Goal: Task Accomplishment & Management: Manage account settings

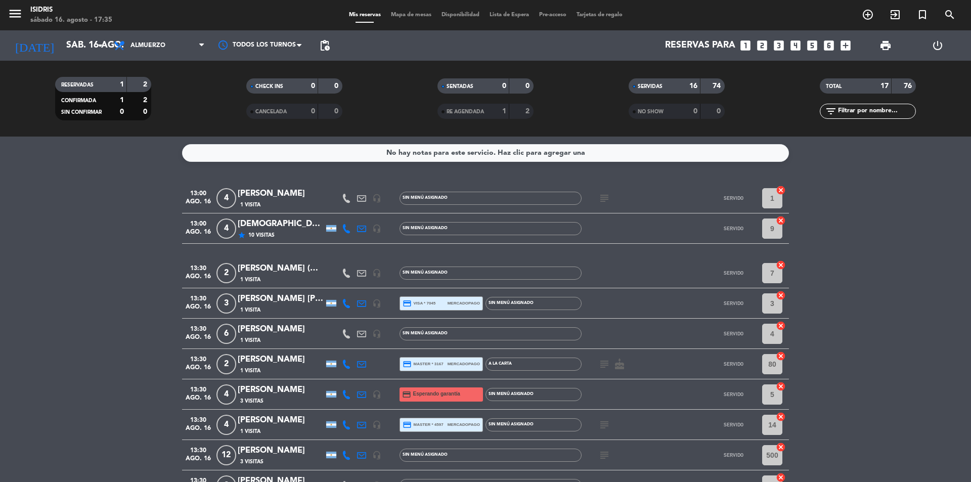
click at [176, 42] on span "Almuerzo" at bounding box center [159, 45] width 101 height 22
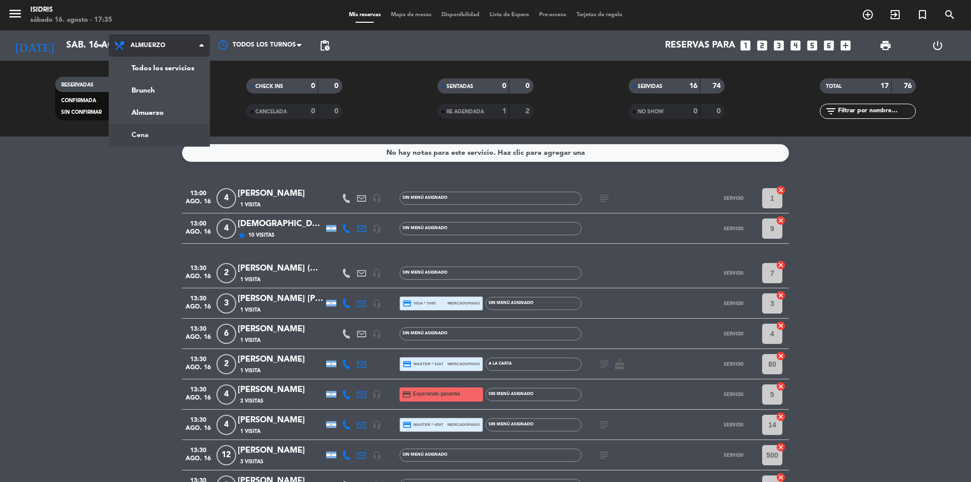
click at [165, 133] on div "menu isidris sábado 16. agosto - 17:35 Mis reservas Mapa de mesas Disponibilida…" at bounding box center [485, 68] width 971 height 137
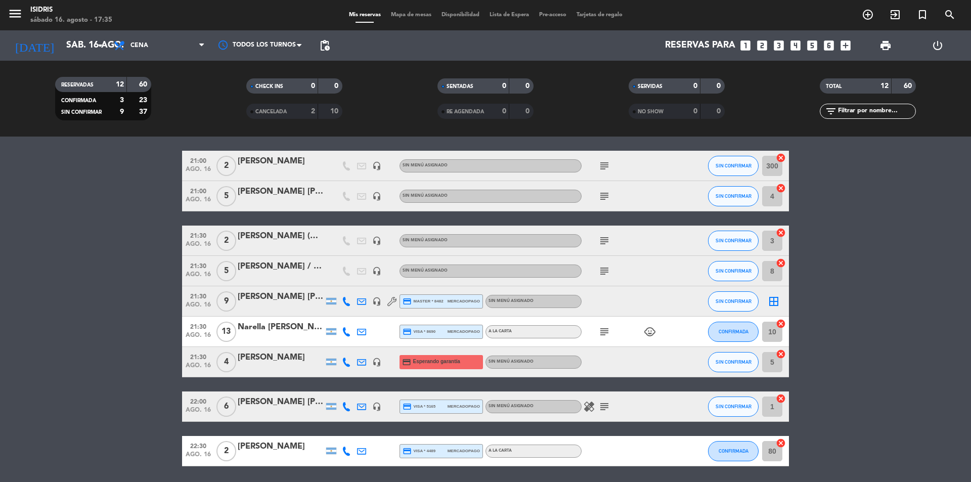
scroll to position [187, 0]
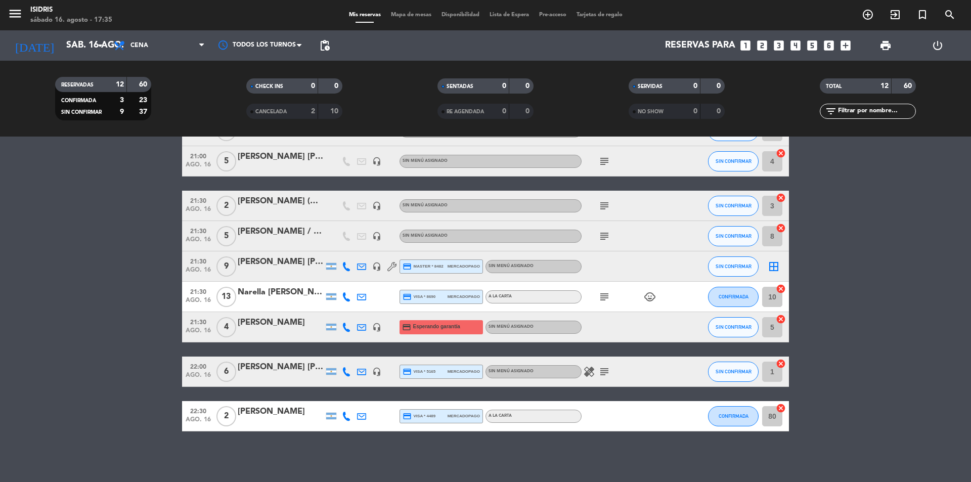
click at [609, 207] on icon "subject" at bounding box center [605, 206] width 12 height 12
click at [603, 236] on icon "subject" at bounding box center [605, 236] width 12 height 12
click at [608, 376] on icon "subject" at bounding box center [605, 372] width 12 height 12
click at [39, 361] on bookings-row "19:00 ago. 16 2 [PERSON_NAME] headset_mic Sin menú asignado SIN CONFIRMAR 2 can…" at bounding box center [485, 213] width 971 height 435
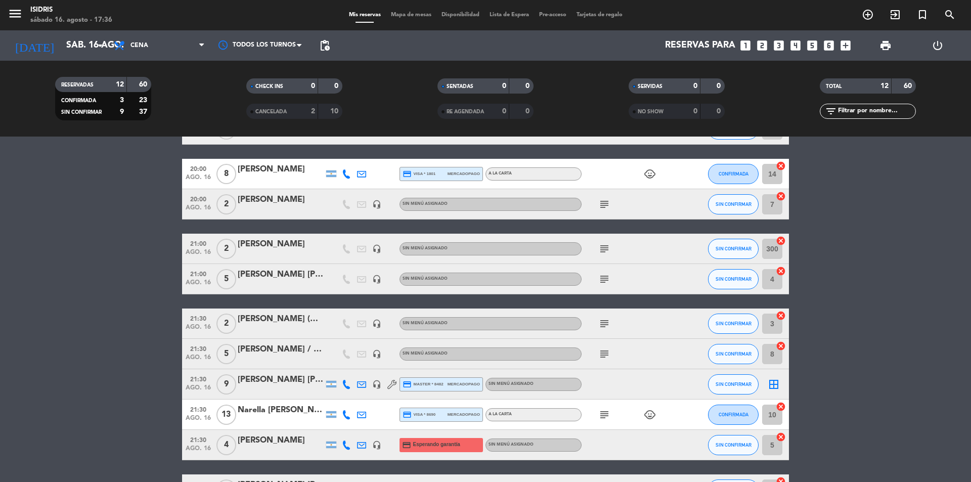
scroll to position [0, 0]
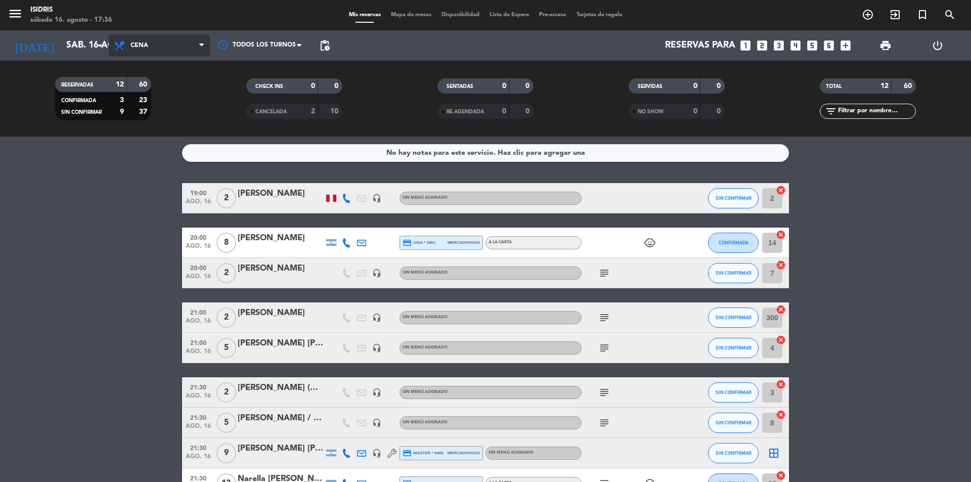
click at [131, 38] on span "Cena" at bounding box center [159, 45] width 101 height 22
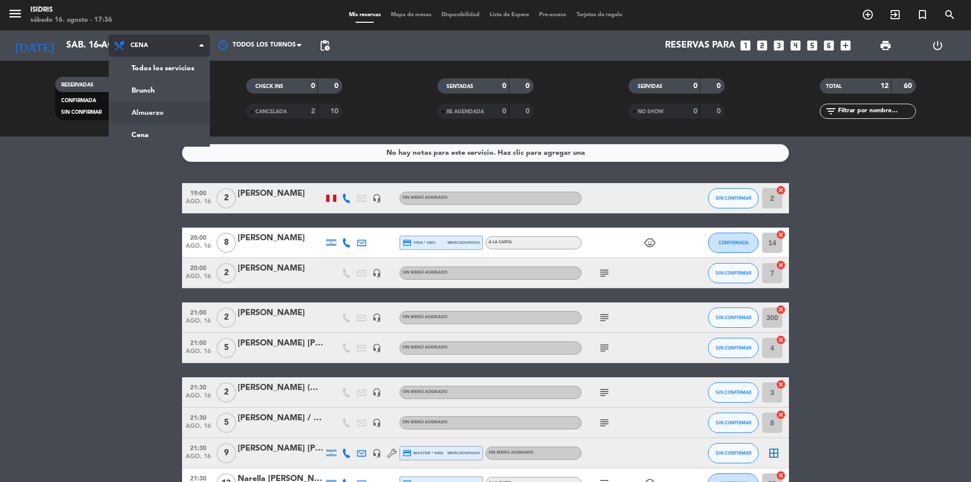
click at [152, 106] on div "menu isidris sábado 16. agosto - 17:36 Mis reservas Mapa de mesas Disponibilida…" at bounding box center [485, 68] width 971 height 137
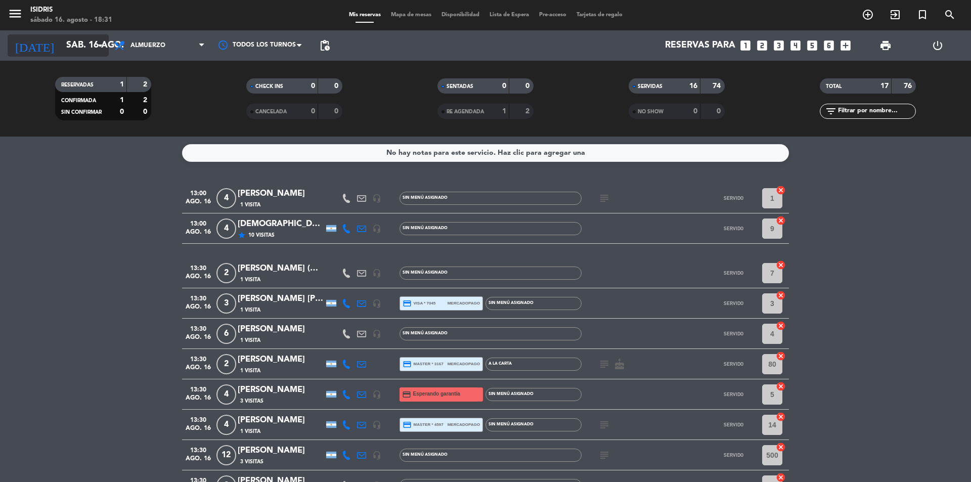
click at [75, 44] on input "sáb. 16 ago." at bounding box center [119, 45] width 117 height 20
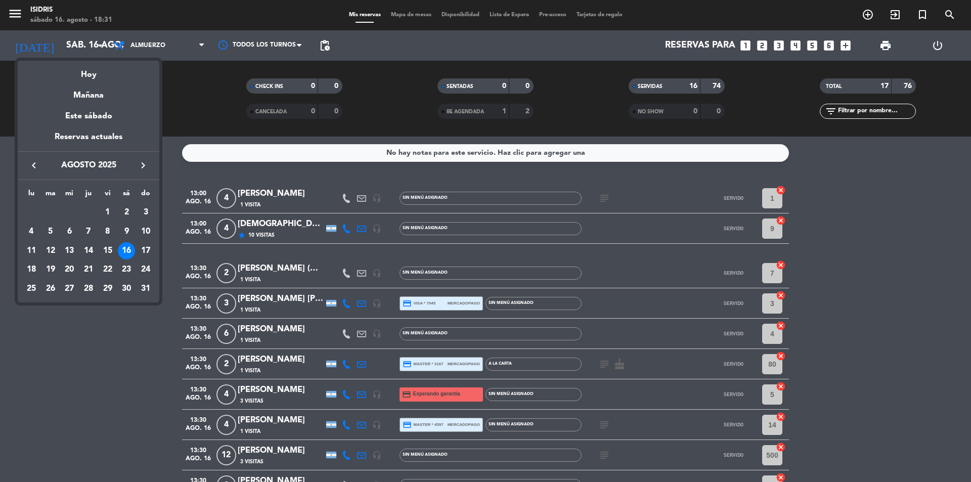
click at [167, 42] on div at bounding box center [485, 241] width 971 height 482
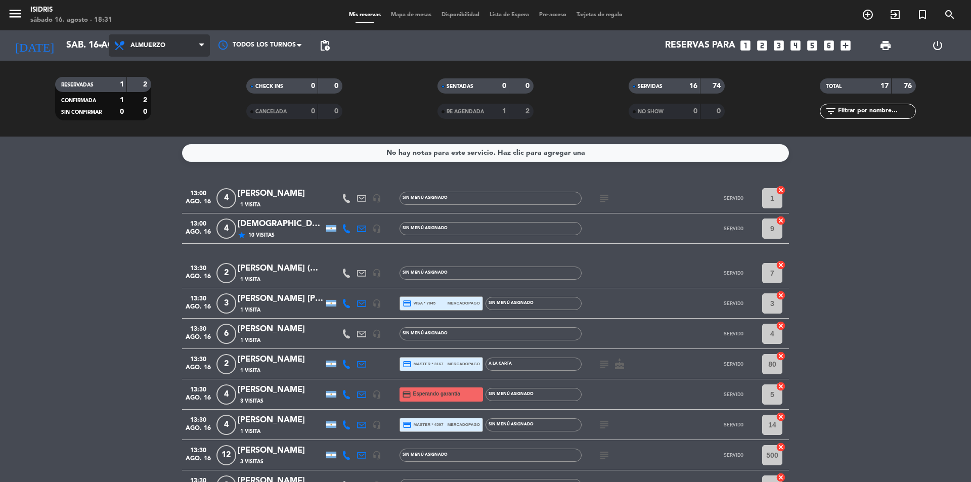
click at [161, 36] on span "Almuerzo" at bounding box center [159, 45] width 101 height 22
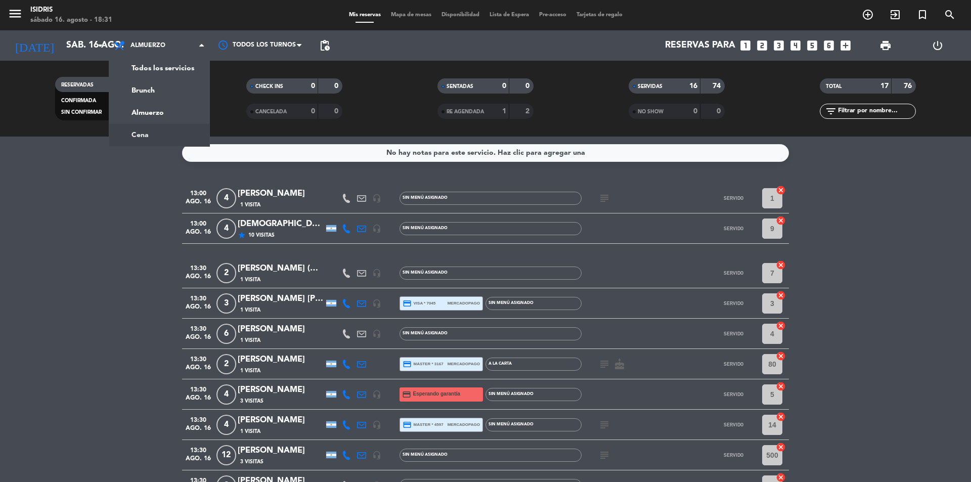
click at [158, 126] on div "menu isidris sábado 16. agosto - 18:31 Mis reservas Mapa de mesas Disponibilida…" at bounding box center [485, 68] width 971 height 137
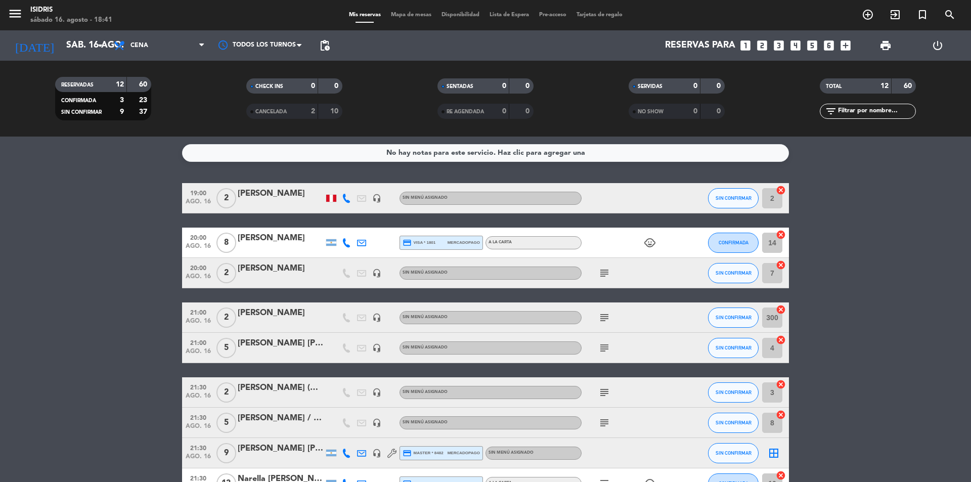
scroll to position [187, 0]
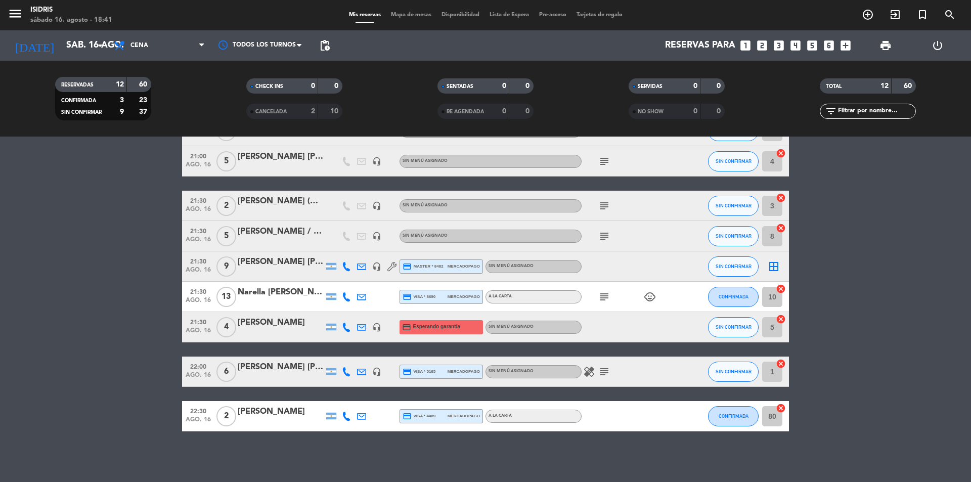
click at [782, 289] on icon "cancel" at bounding box center [781, 289] width 10 height 10
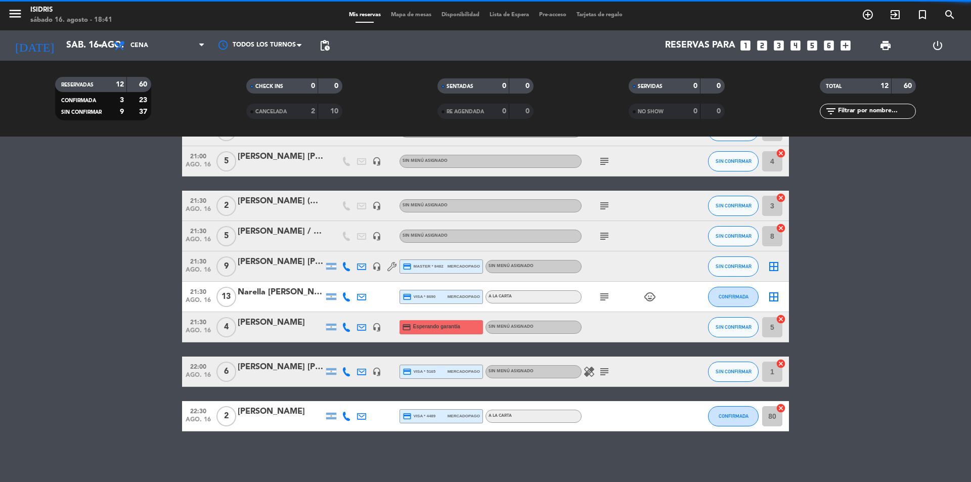
click at [771, 300] on icon "border_all" at bounding box center [774, 297] width 12 height 12
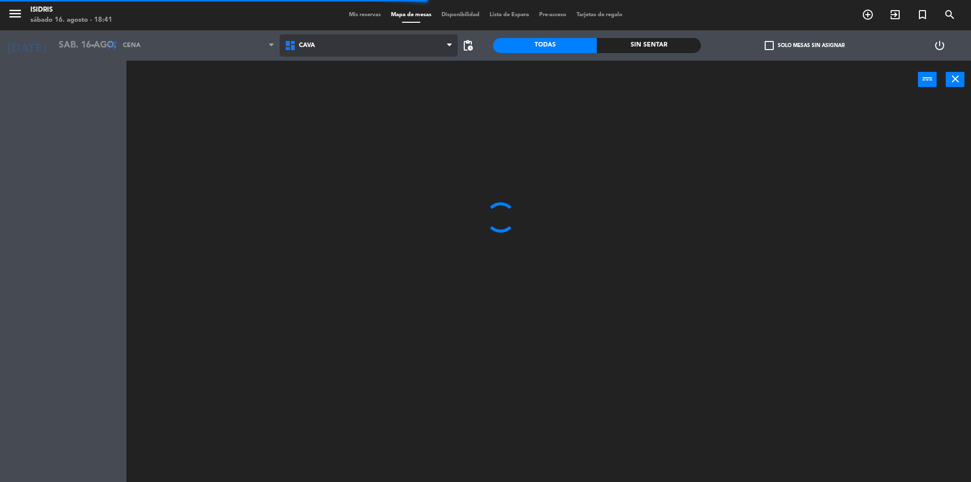
click at [329, 36] on span "CAVA" at bounding box center [369, 45] width 179 height 22
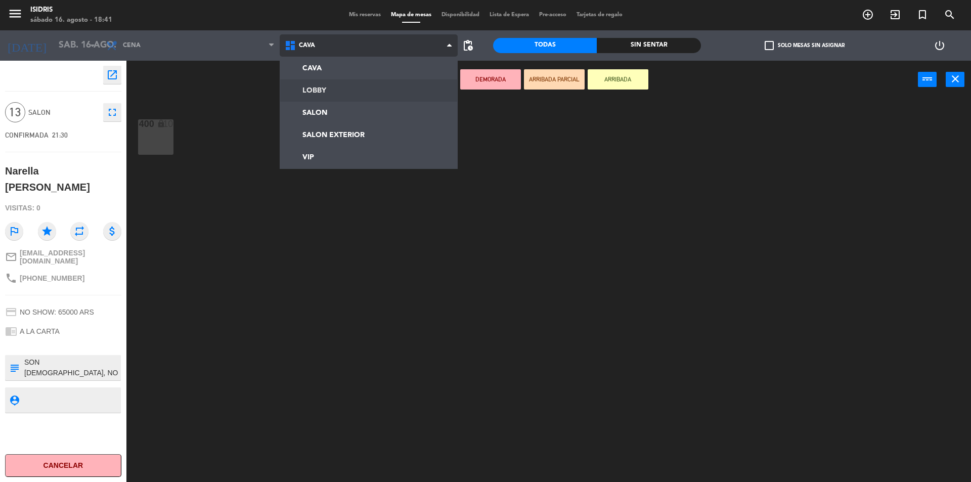
click at [319, 104] on ng-component "menu isidris sábado 16. agosto - 18:41 Mis reservas Mapa de mesas Disponibilida…" at bounding box center [485, 242] width 971 height 485
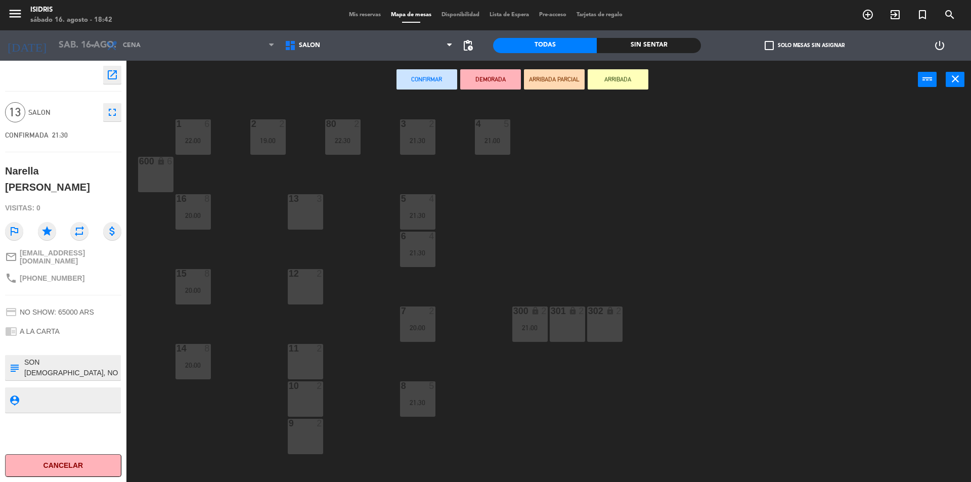
click at [316, 219] on div "13 3" at bounding box center [305, 211] width 35 height 35
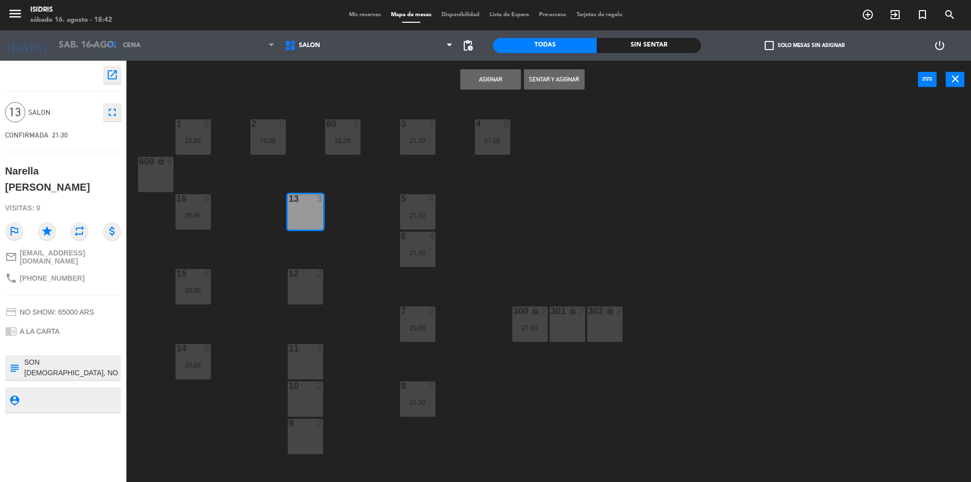
click at [300, 286] on div "12 2" at bounding box center [305, 286] width 35 height 35
click at [312, 355] on div "11 2" at bounding box center [305, 361] width 35 height 35
click at [480, 83] on button "Asignar" at bounding box center [490, 79] width 61 height 20
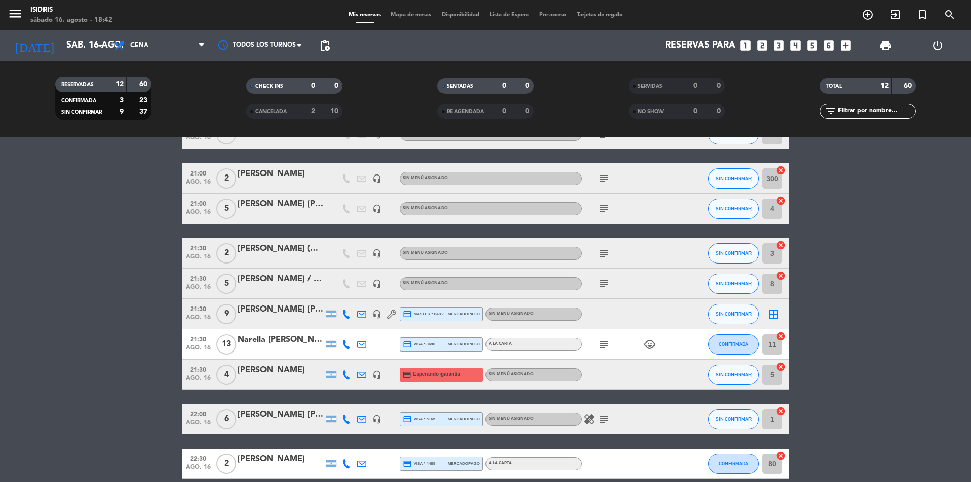
scroll to position [152, 0]
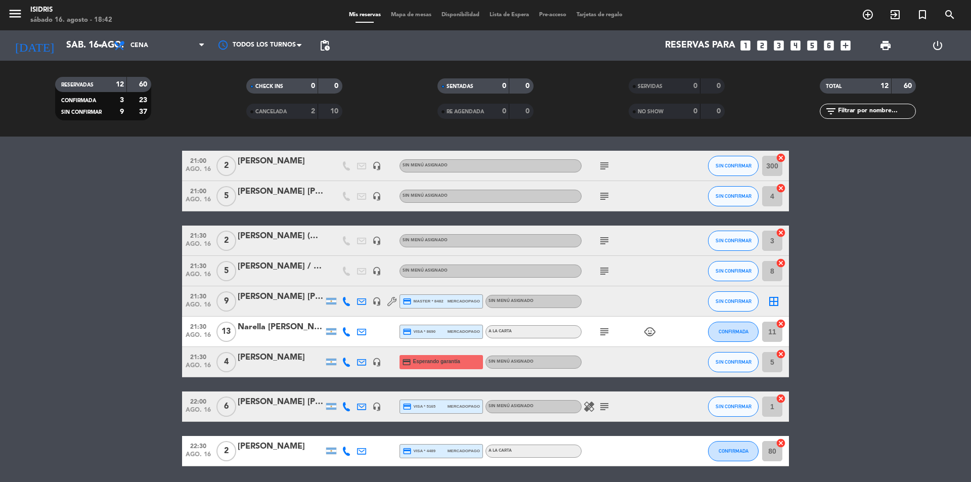
click at [775, 302] on icon "border_all" at bounding box center [774, 301] width 12 height 12
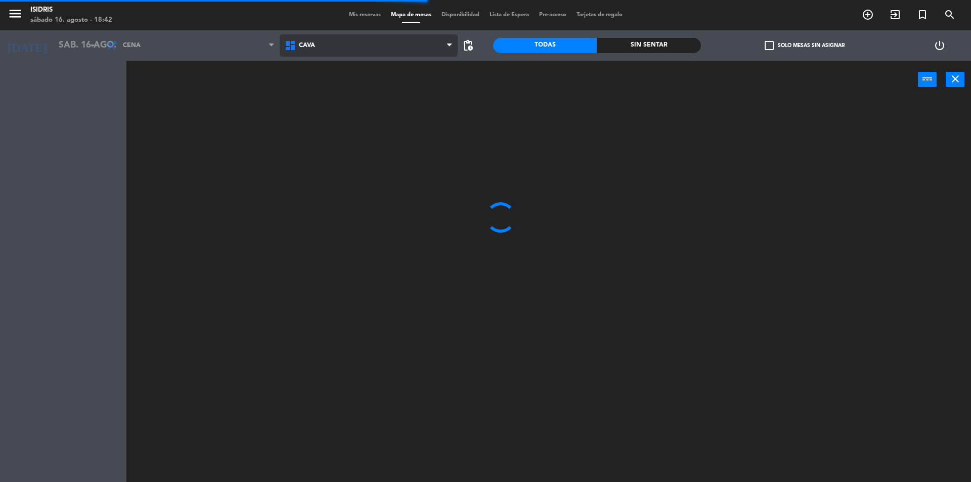
click at [375, 44] on span "CAVA" at bounding box center [369, 45] width 179 height 22
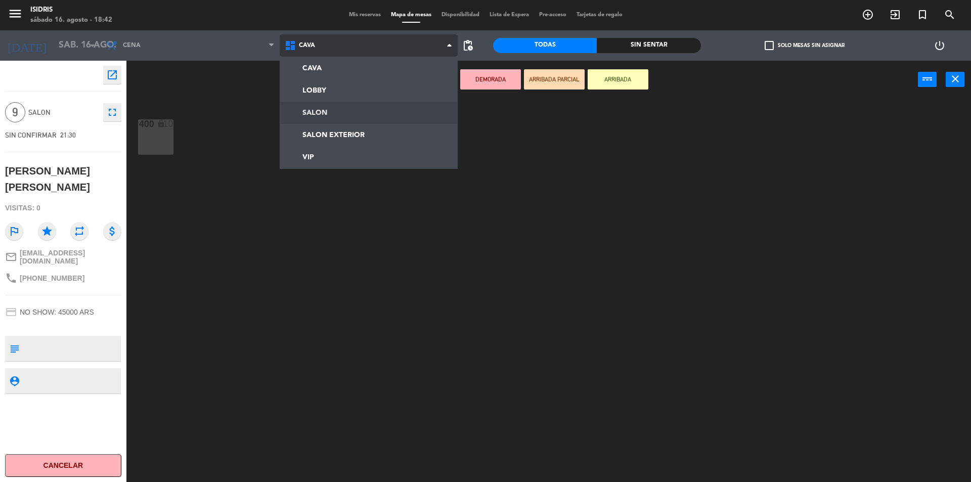
click at [349, 110] on ng-component "menu isidris sábado 16. agosto - 18:42 Mis reservas Mapa de mesas Disponibilida…" at bounding box center [485, 242] width 971 height 485
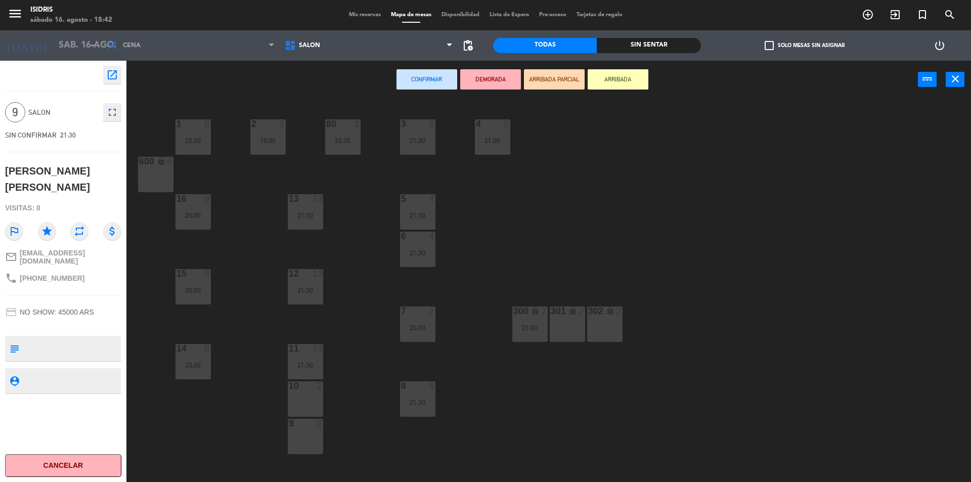
click at [293, 440] on div "9 2" at bounding box center [305, 436] width 35 height 35
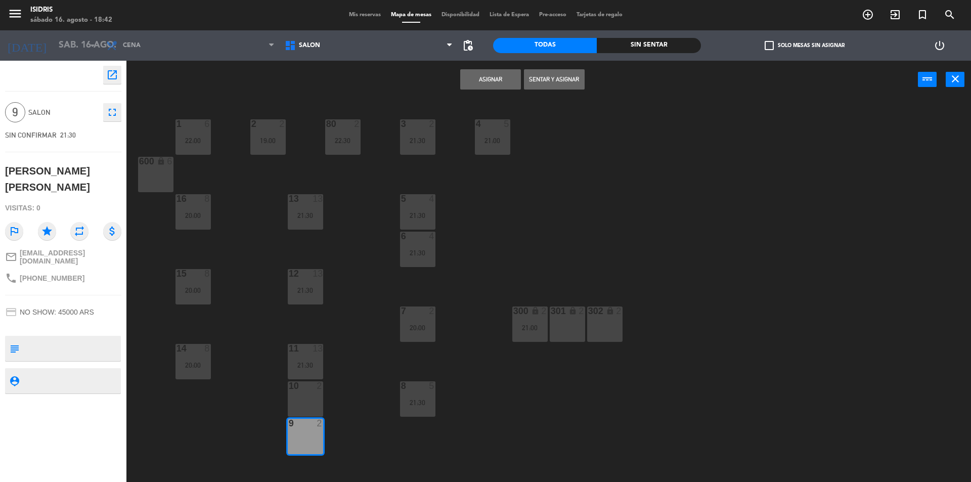
click at [305, 404] on div "10 2" at bounding box center [305, 398] width 35 height 35
click at [479, 72] on button "Asignar" at bounding box center [490, 79] width 61 height 20
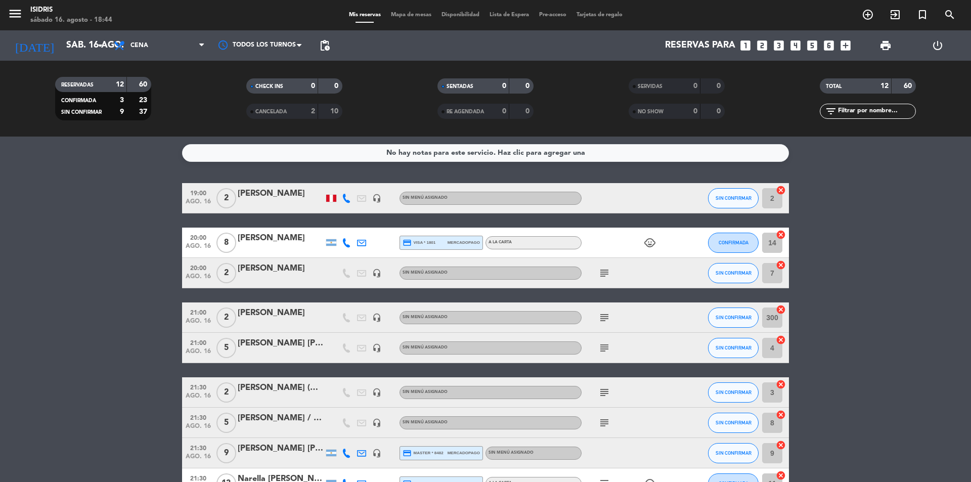
click at [407, 10] on div "menu isidris sábado 16. agosto - 18:44 Mis reservas Mapa de mesas Disponibilida…" at bounding box center [485, 15] width 971 height 30
click at [404, 13] on span "Mapa de mesas" at bounding box center [411, 15] width 51 height 6
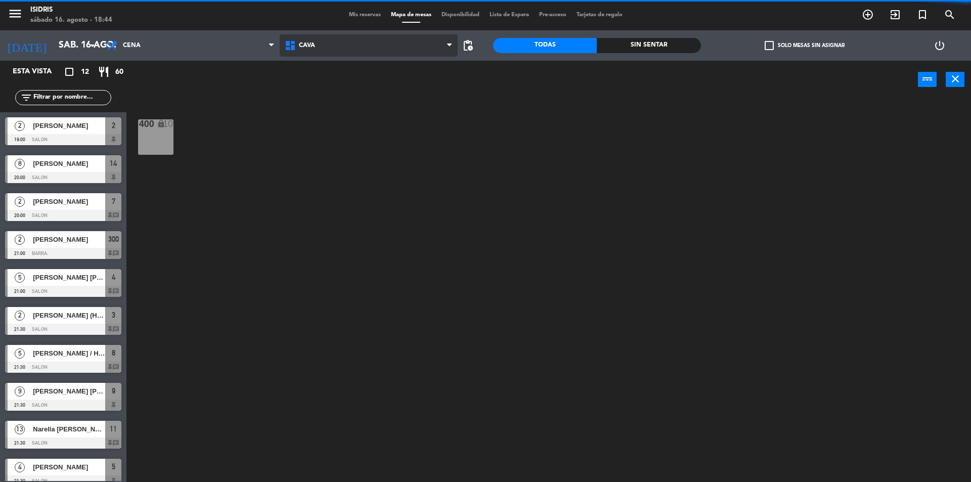
click at [390, 38] on span "CAVA" at bounding box center [369, 45] width 179 height 22
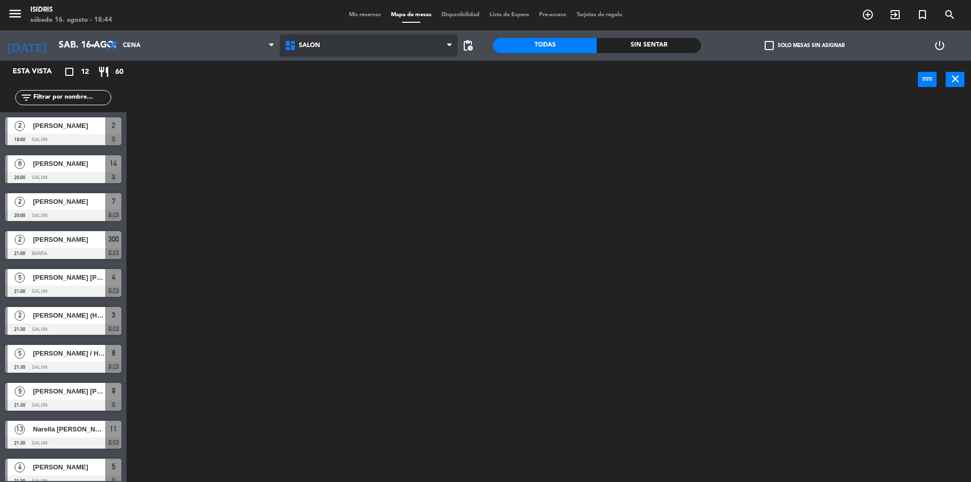
click at [346, 106] on ng-component "menu isidris sábado 16. agosto - 18:44 Mis reservas Mapa de mesas Disponibilida…" at bounding box center [485, 242] width 971 height 485
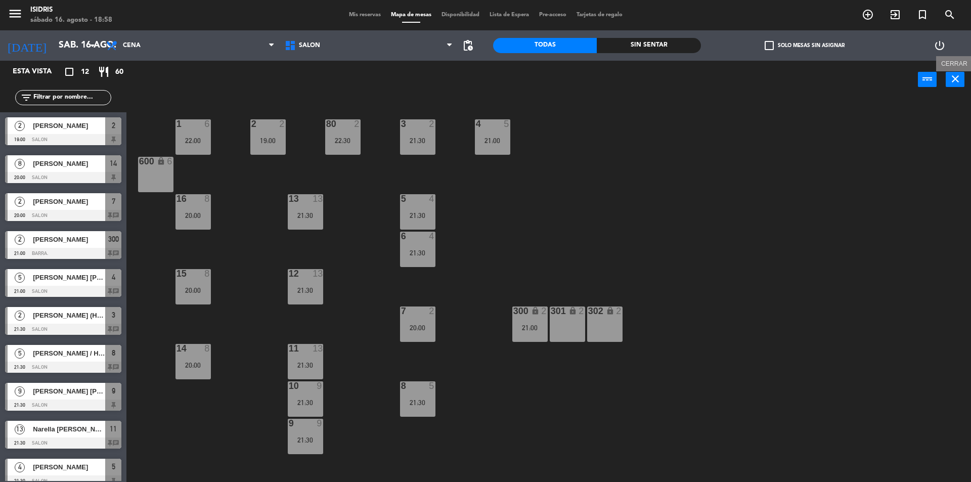
click at [948, 83] on button "close" at bounding box center [955, 79] width 19 height 15
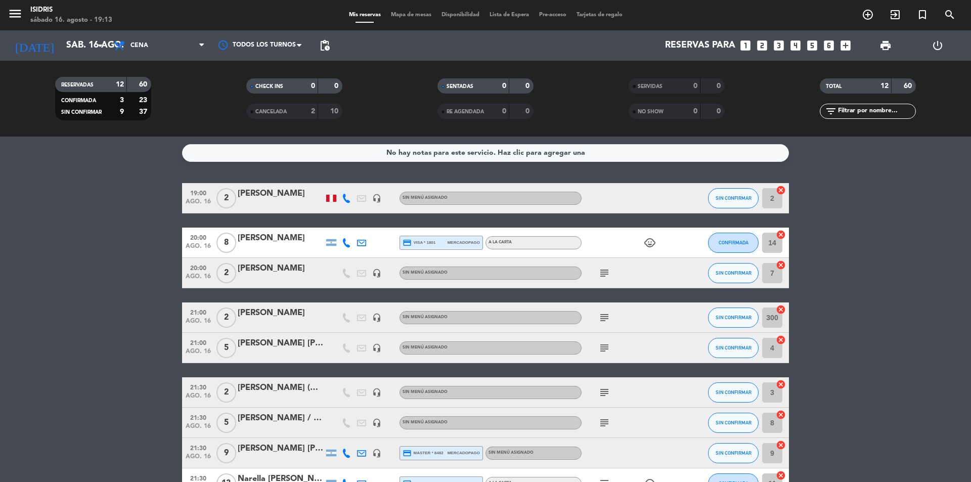
click at [606, 268] on icon "subject" at bounding box center [605, 273] width 12 height 12
click at [606, 269] on icon "subject" at bounding box center [605, 273] width 12 height 12
click at [605, 273] on icon "subject" at bounding box center [605, 273] width 12 height 12
click at [660, 270] on div "subject huespedes - conexión en altura" at bounding box center [627, 273] width 91 height 30
click at [655, 278] on div "subject" at bounding box center [627, 273] width 91 height 30
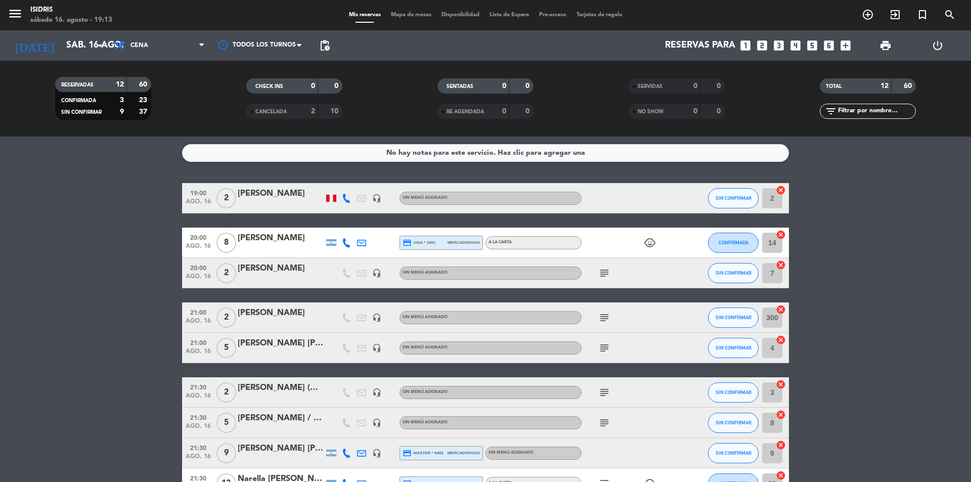
click at [657, 277] on div "subject" at bounding box center [627, 273] width 91 height 30
click at [282, 276] on div at bounding box center [281, 280] width 86 height 8
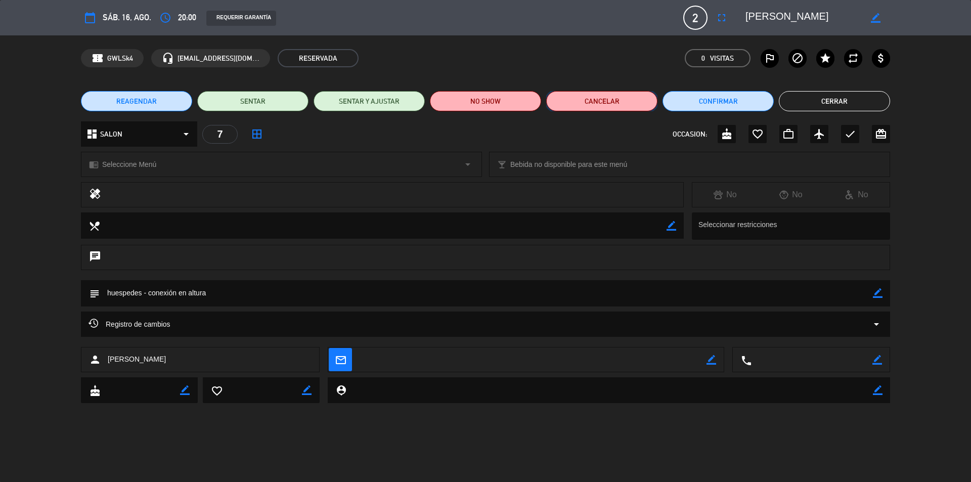
click at [562, 108] on button "Cancelar" at bounding box center [601, 101] width 111 height 20
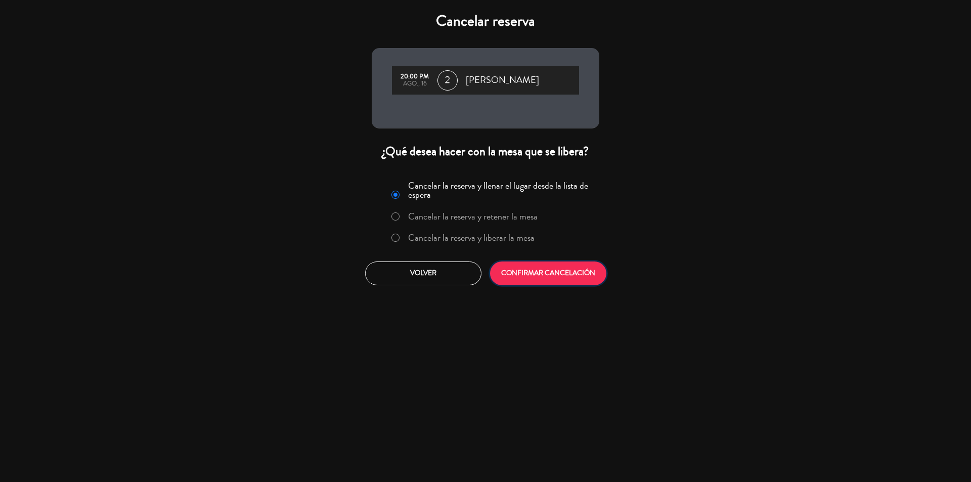
click at [551, 271] on button "CONFIRMAR CANCELACIÓN" at bounding box center [548, 274] width 116 height 24
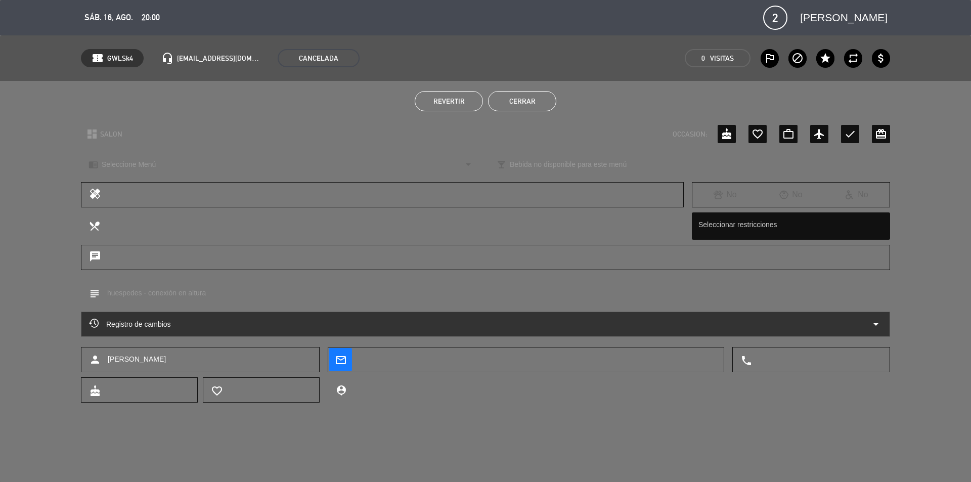
click at [519, 110] on button "Cerrar" at bounding box center [522, 101] width 68 height 20
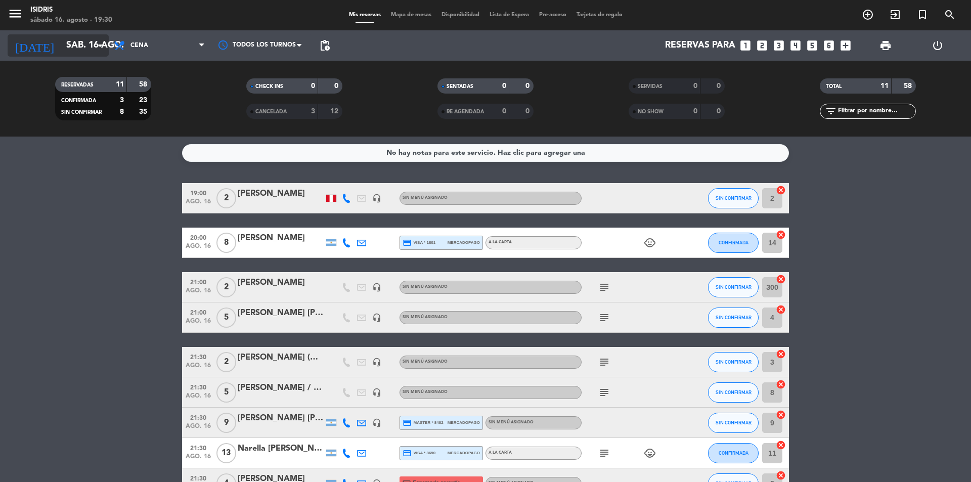
click at [70, 47] on input "sáb. 16 ago." at bounding box center [119, 45] width 117 height 20
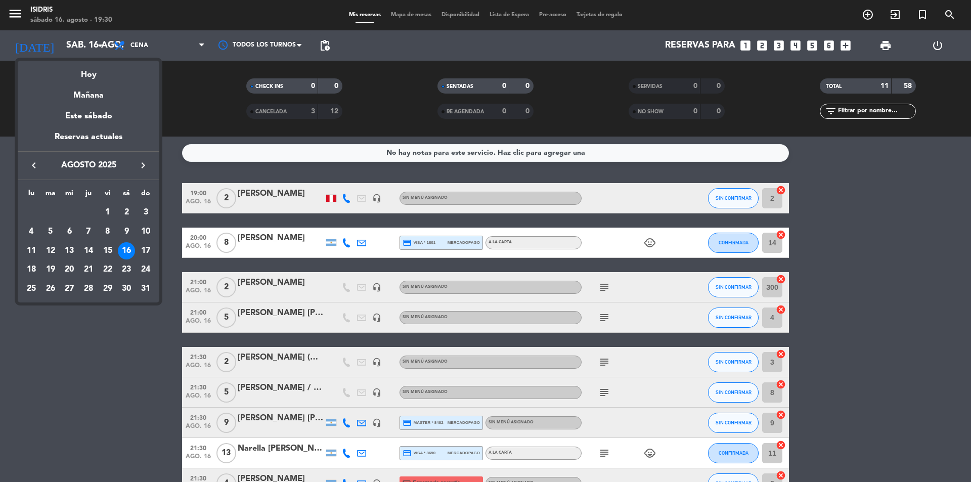
click at [93, 74] on div "Hoy" at bounding box center [89, 71] width 142 height 21
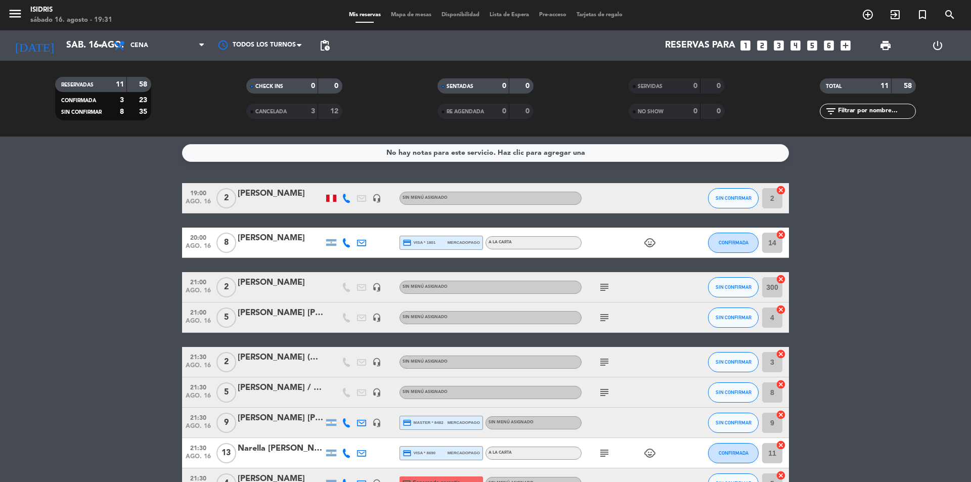
click at [609, 392] on icon "subject" at bounding box center [605, 393] width 12 height 12
click at [138, 365] on bookings-row "19:00 ago. 16 2 [PERSON_NAME] headset_mic Sin menú asignado SIN CONFIRMAR 2 can…" at bounding box center [485, 385] width 971 height 405
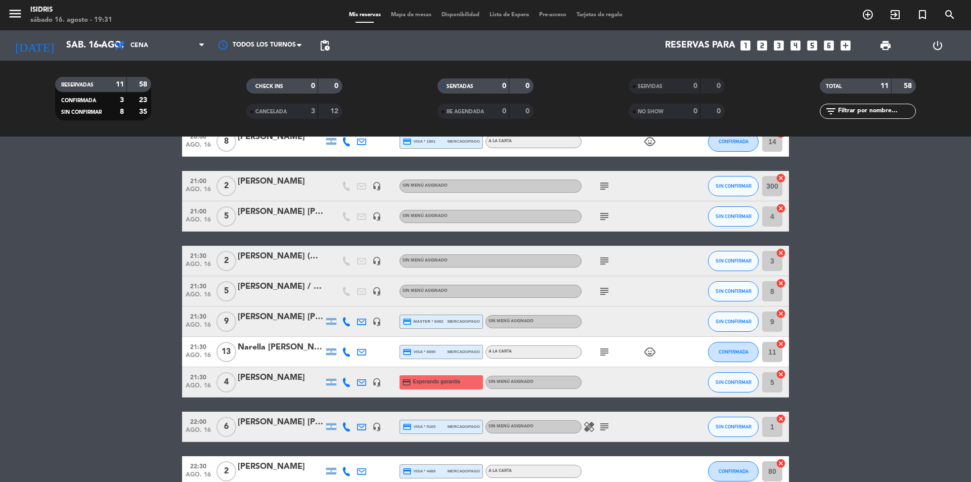
scroll to position [152, 0]
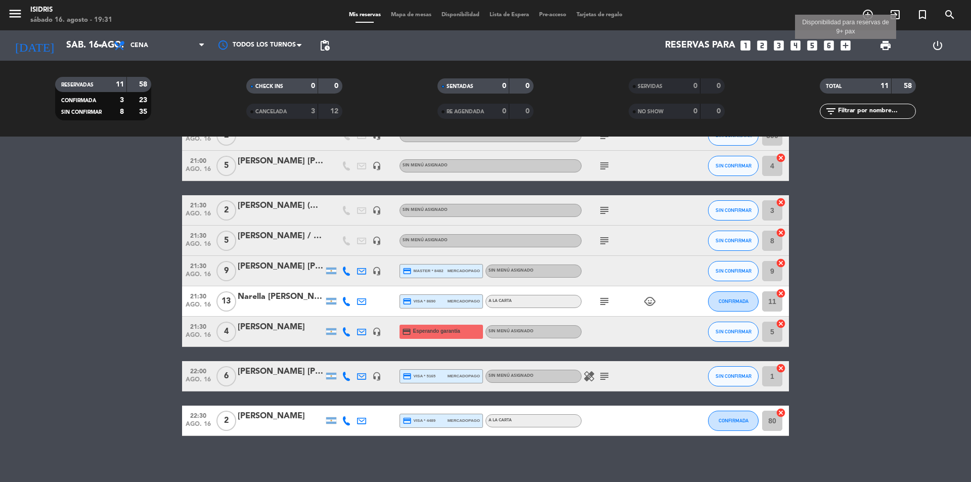
click at [846, 48] on icon "add_box" at bounding box center [845, 45] width 13 height 13
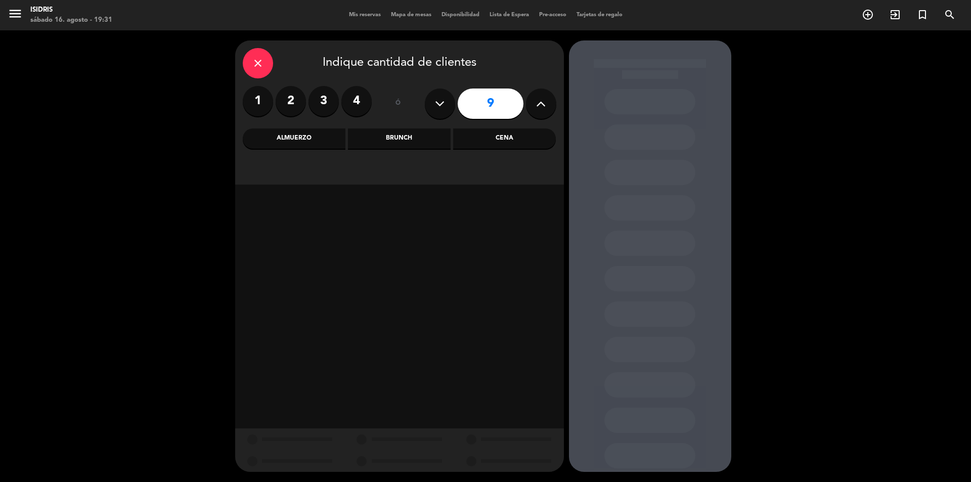
click at [438, 98] on icon at bounding box center [440, 103] width 10 height 15
type input "8"
click at [493, 136] on div "Cena" at bounding box center [504, 139] width 103 height 20
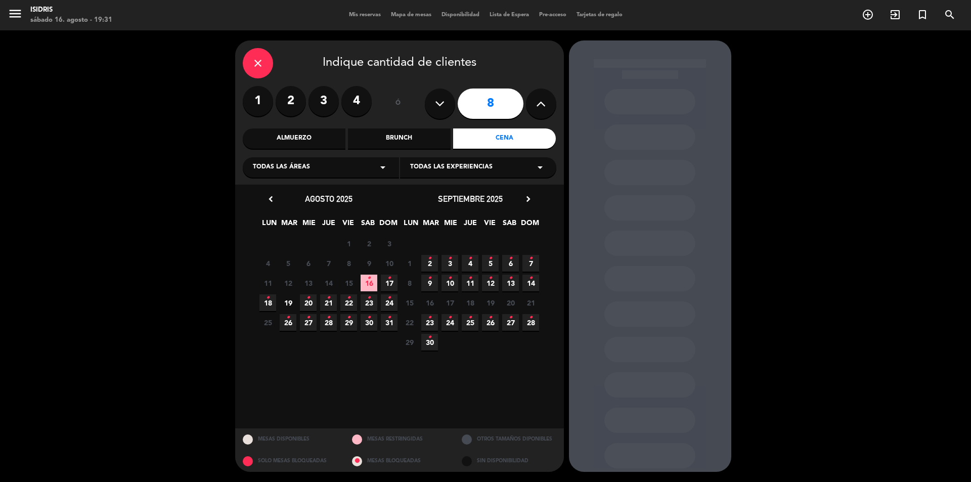
click at [368, 285] on icon "•" at bounding box center [369, 278] width 4 height 16
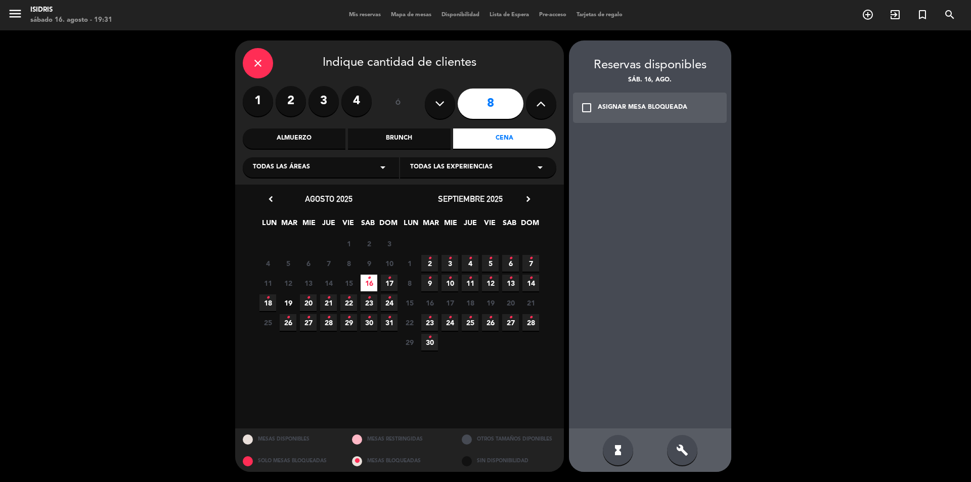
click at [610, 105] on div "ASIGNAR MESA BLOQUEADA" at bounding box center [643, 108] width 90 height 10
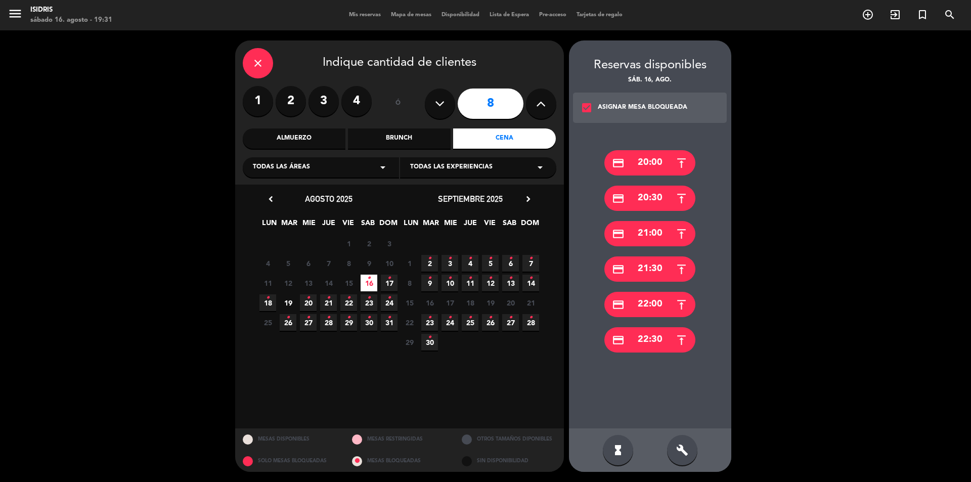
click at [660, 236] on div "credit_card 21:00" at bounding box center [650, 233] width 91 height 25
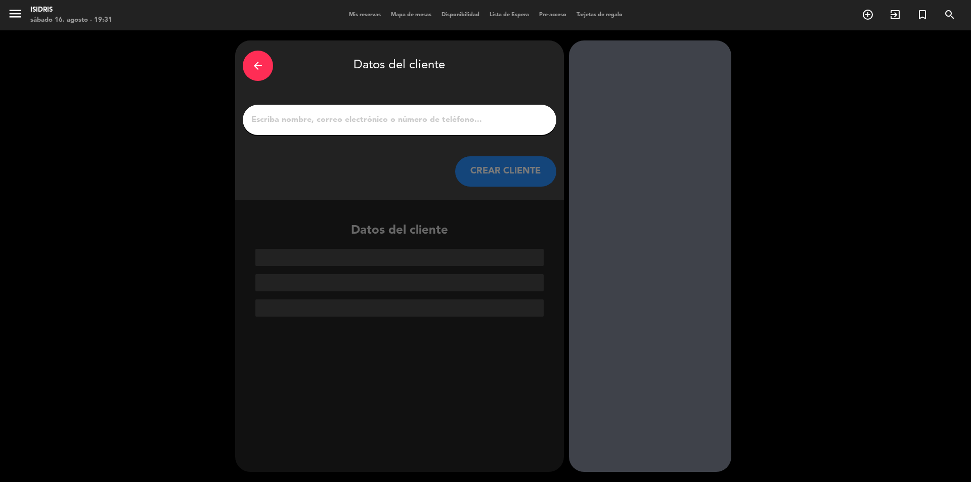
click at [471, 117] on input "1" at bounding box center [399, 120] width 299 height 14
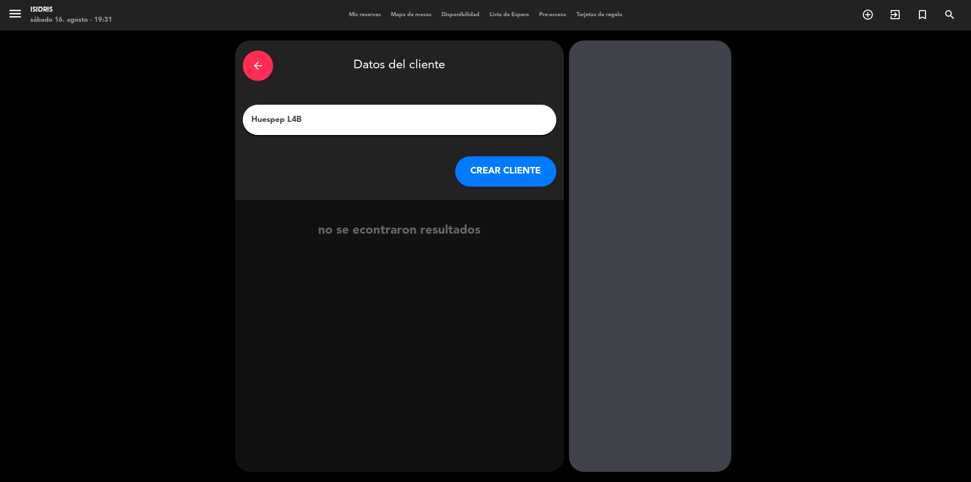
type input "Huespep L4B"
click at [535, 172] on button "CREAR CLIENTE" at bounding box center [505, 171] width 101 height 30
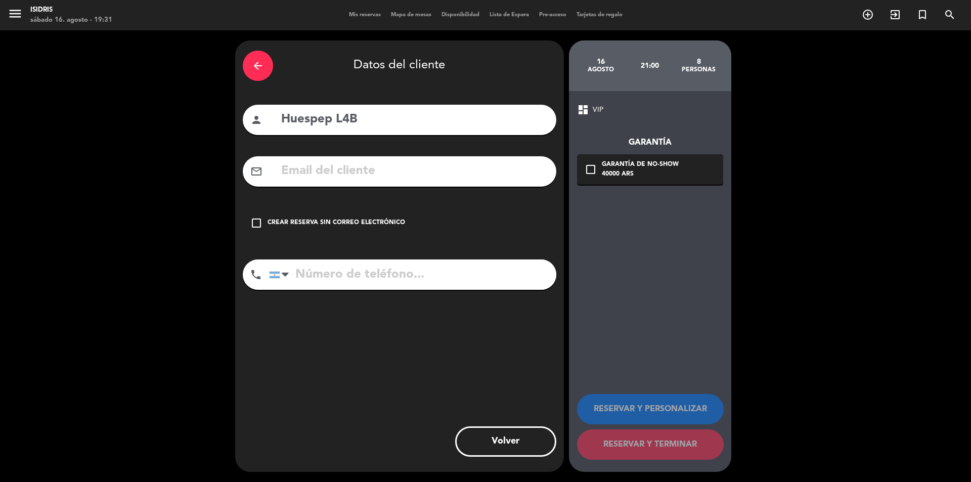
click at [326, 124] on input "Huespep L4B" at bounding box center [414, 119] width 269 height 21
click at [326, 123] on input "Huespep L4B" at bounding box center [414, 119] width 269 height 21
click at [318, 123] on input "Huespep L4B" at bounding box center [414, 119] width 269 height 21
click at [333, 124] on input "Huespep L4B" at bounding box center [414, 119] width 269 height 21
type input "Huesped L4B"
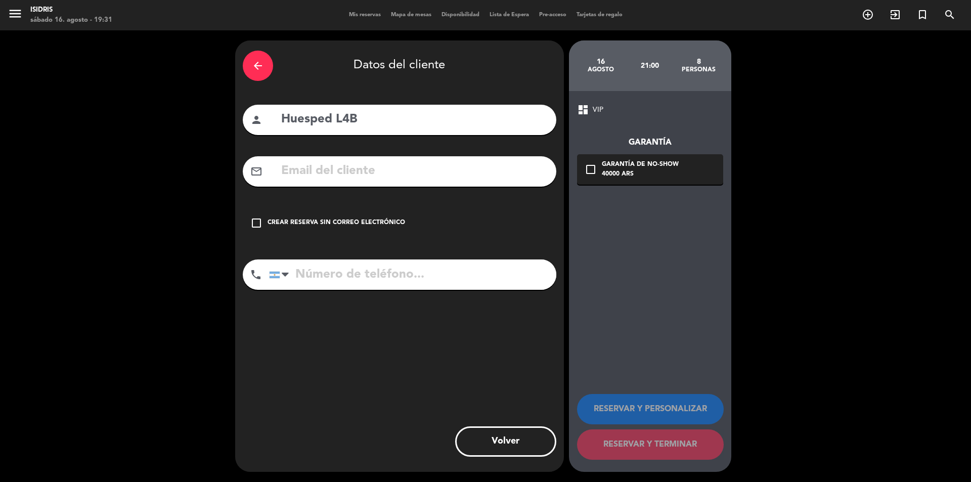
drag, startPoint x: 330, startPoint y: 226, endPoint x: 482, endPoint y: 303, distance: 170.8
click at [330, 225] on div "Crear reserva sin correo electrónico" at bounding box center [337, 223] width 138 height 10
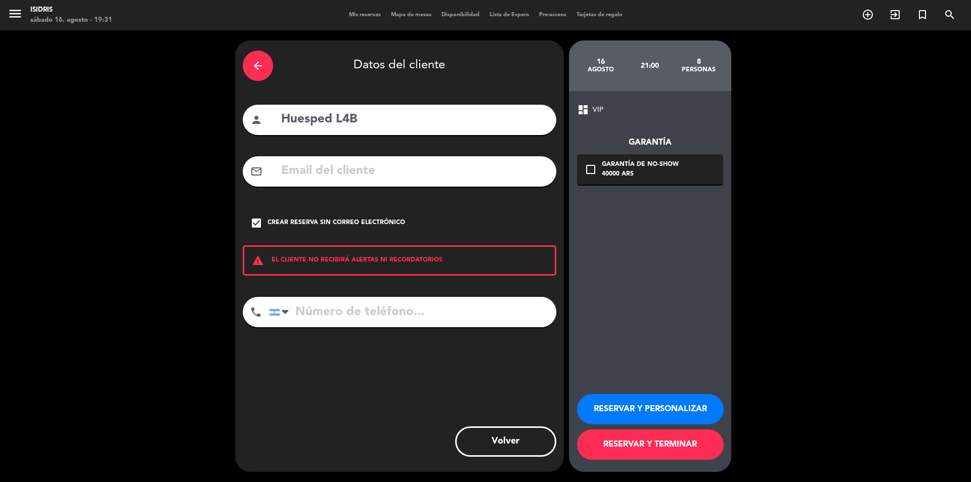
click at [652, 410] on button "RESERVAR Y PERSONALIZAR" at bounding box center [650, 409] width 147 height 30
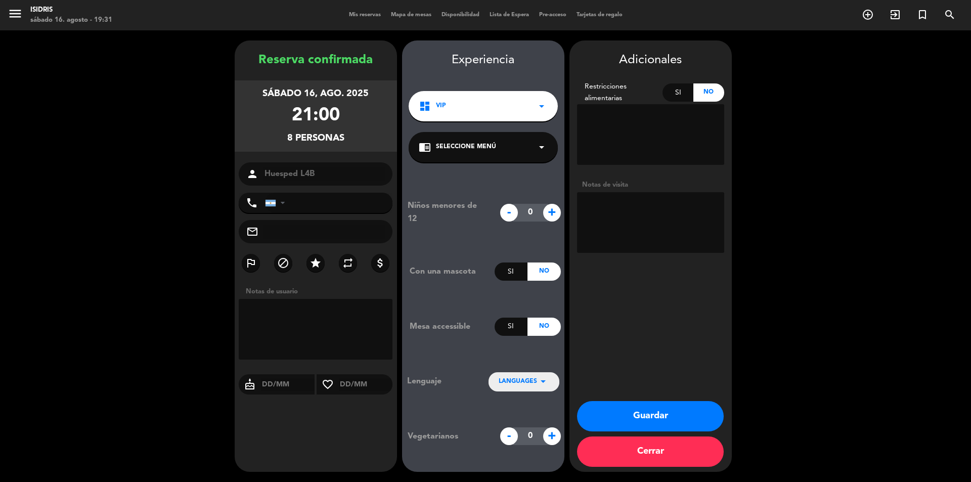
click at [621, 224] on textarea at bounding box center [650, 222] width 147 height 61
type textarea "VIP"
click at [681, 421] on button "Guardar" at bounding box center [650, 416] width 147 height 30
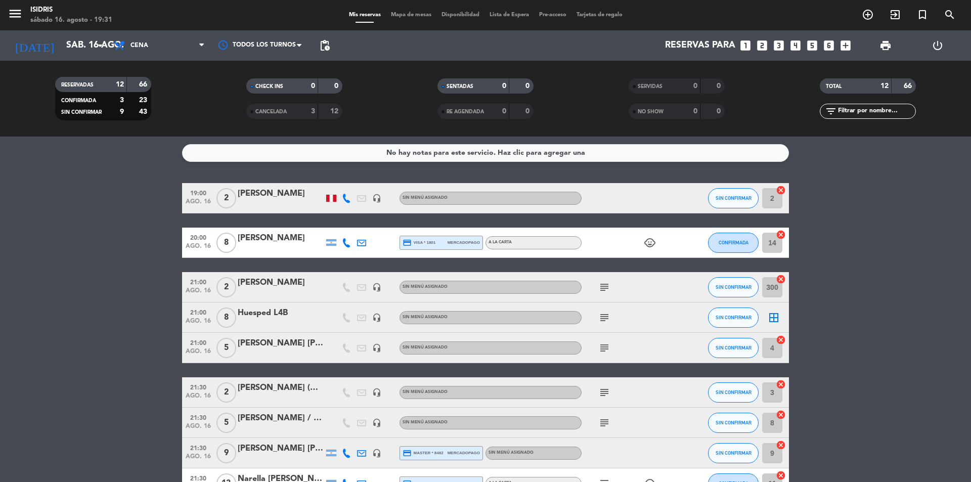
click at [777, 319] on icon "border_all" at bounding box center [774, 318] width 12 height 12
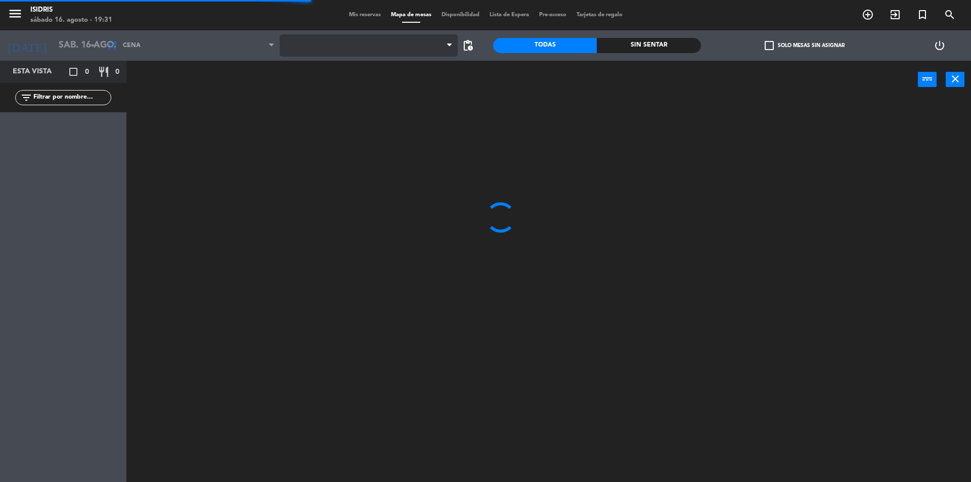
click at [317, 42] on span at bounding box center [369, 45] width 179 height 22
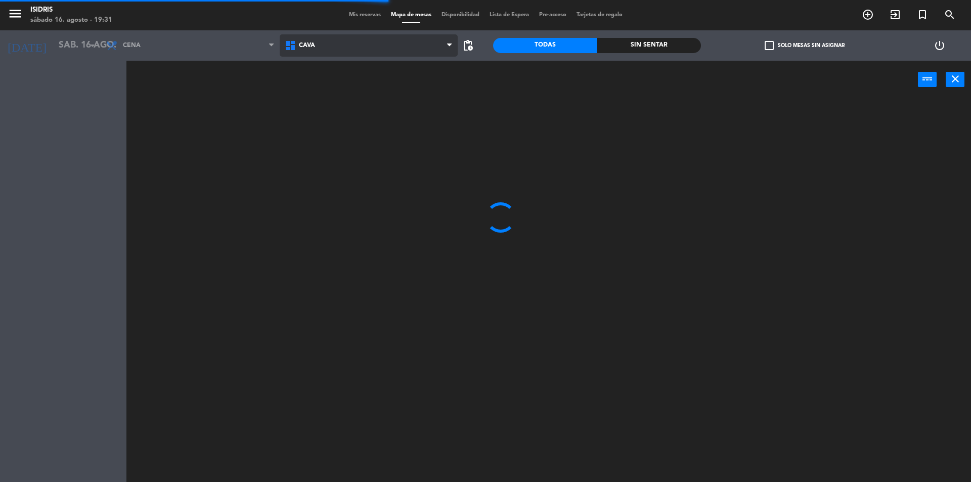
click at [321, 47] on span "CAVA" at bounding box center [369, 45] width 179 height 22
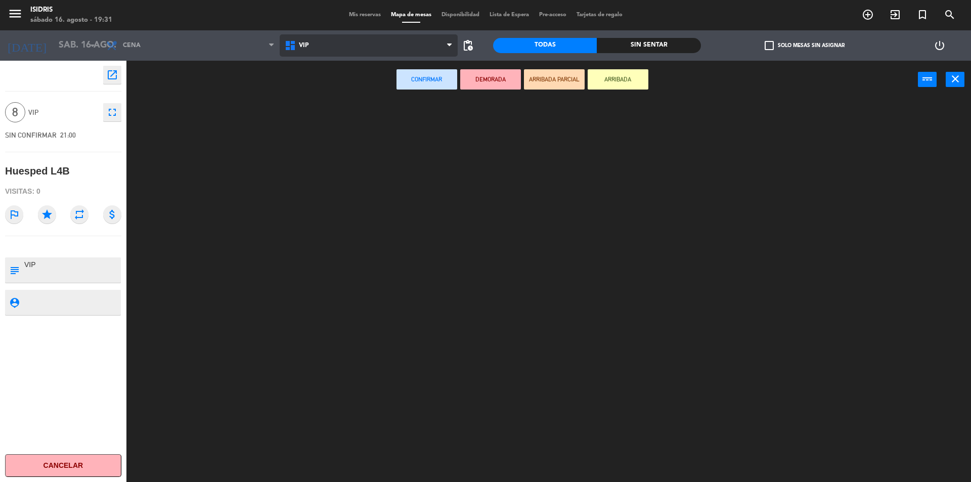
click at [335, 147] on ng-component "menu isidris sábado 16. agosto - 19:31 Mis reservas Mapa de mesas Disponibilida…" at bounding box center [485, 242] width 971 height 485
drag, startPoint x: 135, startPoint y: 140, endPoint x: 140, endPoint y: 143, distance: 5.7
click at [137, 140] on main "500 lock 10" at bounding box center [548, 288] width 845 height 393
click at [153, 140] on div "500 lock 10" at bounding box center [155, 136] width 35 height 35
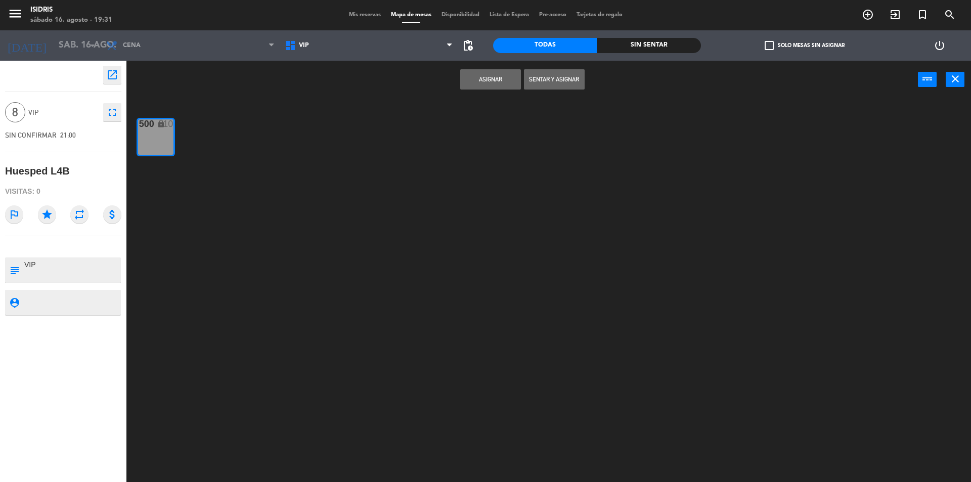
click at [508, 74] on button "Asignar" at bounding box center [490, 79] width 61 height 20
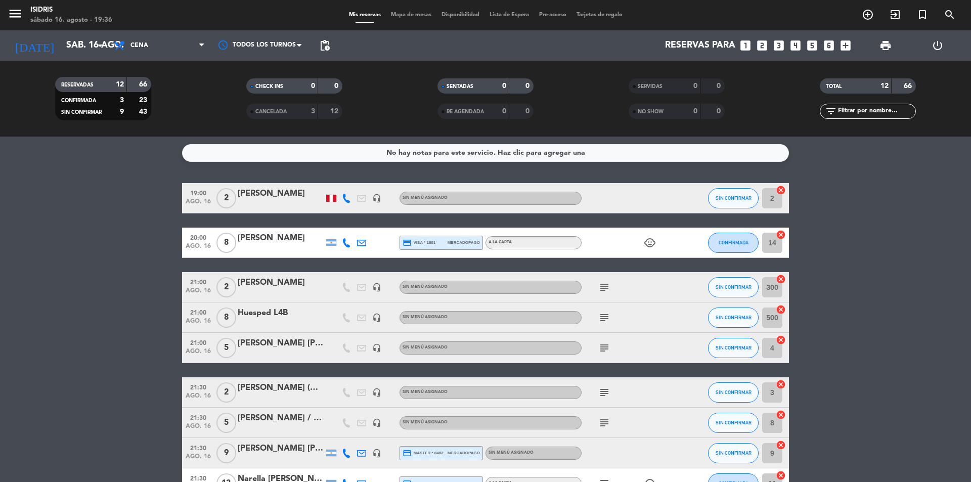
click at [608, 287] on icon "subject" at bounding box center [605, 287] width 12 height 12
click at [159, 348] on bookings-row "19:00 ago. 16 2 [PERSON_NAME] headset_mic Sin menú asignado SIN CONFIRMAR 2 can…" at bounding box center [485, 400] width 971 height 435
click at [284, 278] on div "[PERSON_NAME]" at bounding box center [281, 282] width 86 height 13
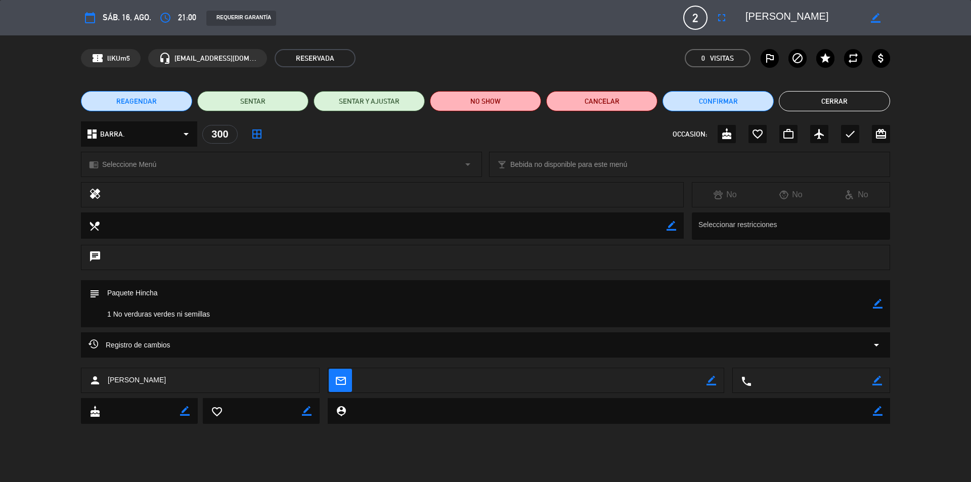
click at [850, 92] on button "Cerrar" at bounding box center [834, 101] width 111 height 20
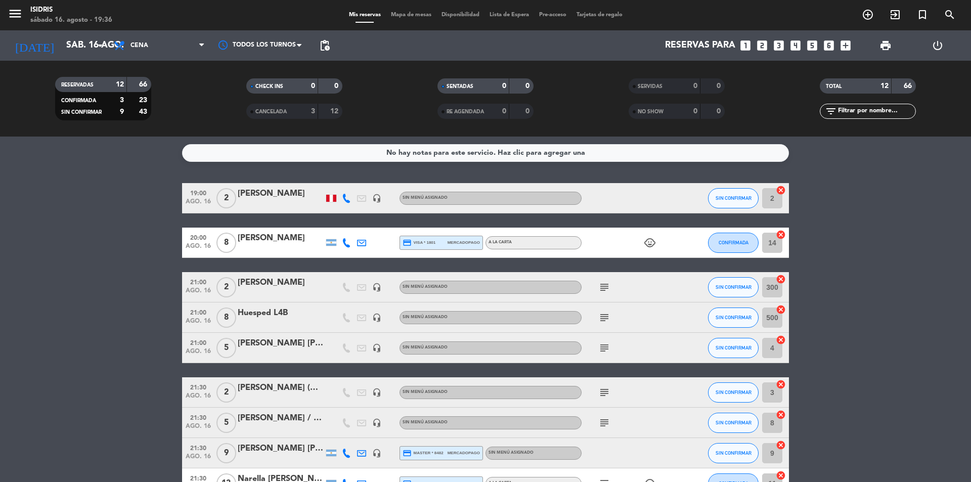
click at [603, 288] on icon "subject" at bounding box center [605, 287] width 12 height 12
click at [0, 283] on bookings-row "19:00 ago. 16 2 [PERSON_NAME] headset_mic Sin menú asignado SIN CONFIRMAR 2 can…" at bounding box center [485, 400] width 971 height 435
click at [609, 291] on icon "subject" at bounding box center [605, 287] width 12 height 12
click at [101, 251] on bookings-row "19:00 ago. 16 2 [PERSON_NAME] headset_mic Sin menú asignado SIN CONFIRMAR 2 can…" at bounding box center [485, 400] width 971 height 435
click at [599, 289] on icon "subject" at bounding box center [605, 287] width 12 height 12
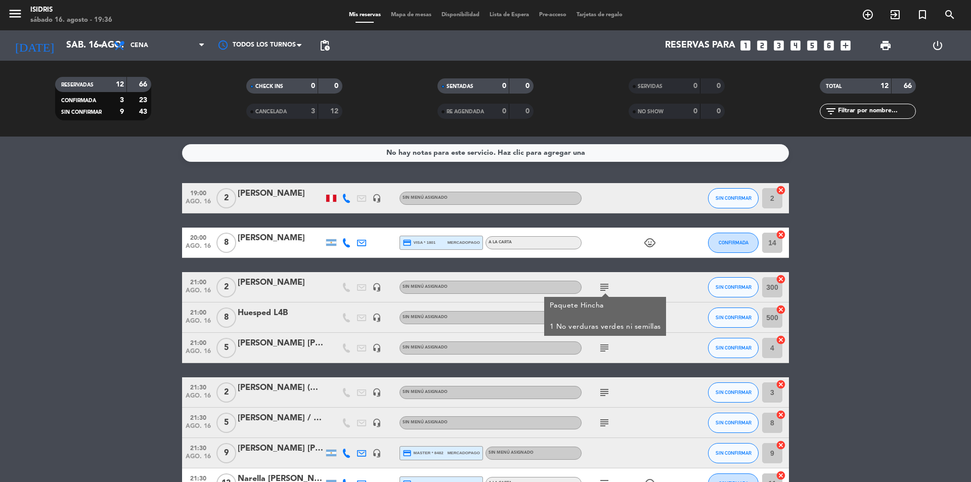
click at [634, 287] on div "subject Paquete Hincha 1 No verduras verdes ni semillas" at bounding box center [627, 287] width 91 height 30
click at [285, 107] on div "CANCELADA" at bounding box center [272, 112] width 47 height 12
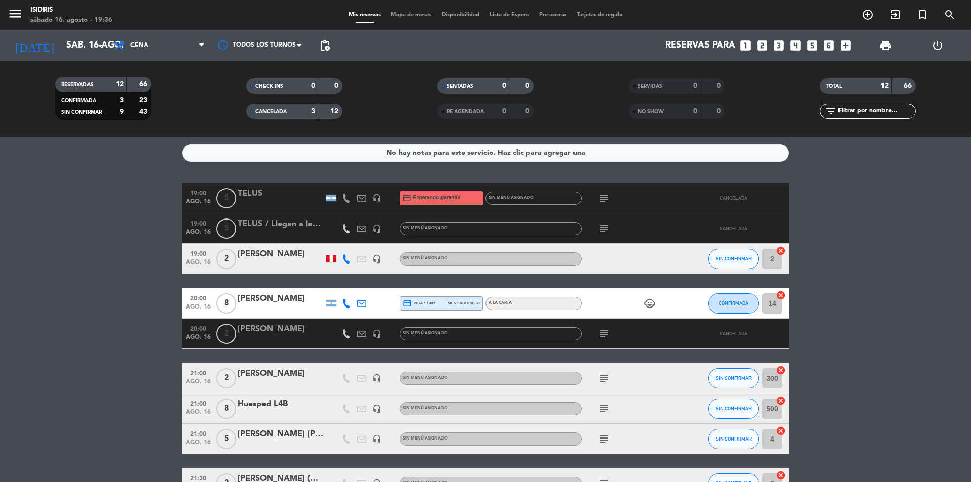
click at [289, 108] on div "CANCELADA" at bounding box center [272, 112] width 47 height 12
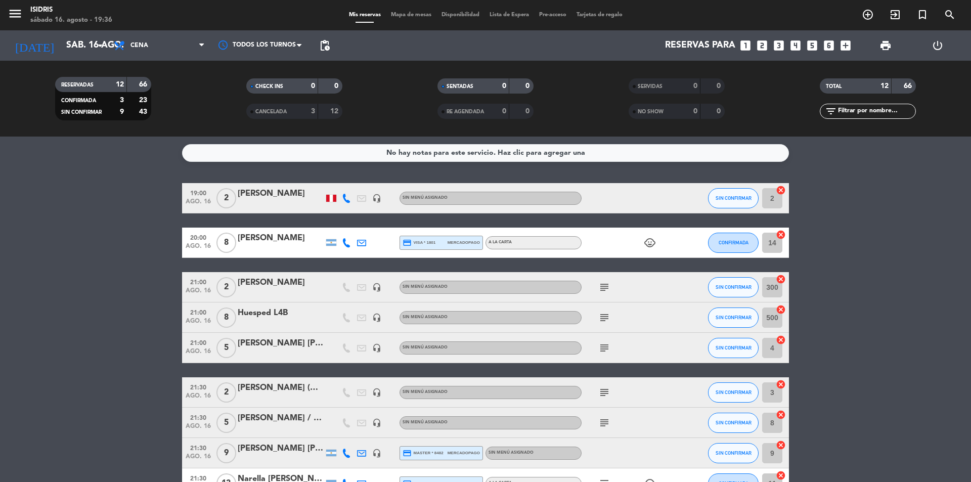
click at [262, 288] on div "[PERSON_NAME]" at bounding box center [281, 282] width 86 height 13
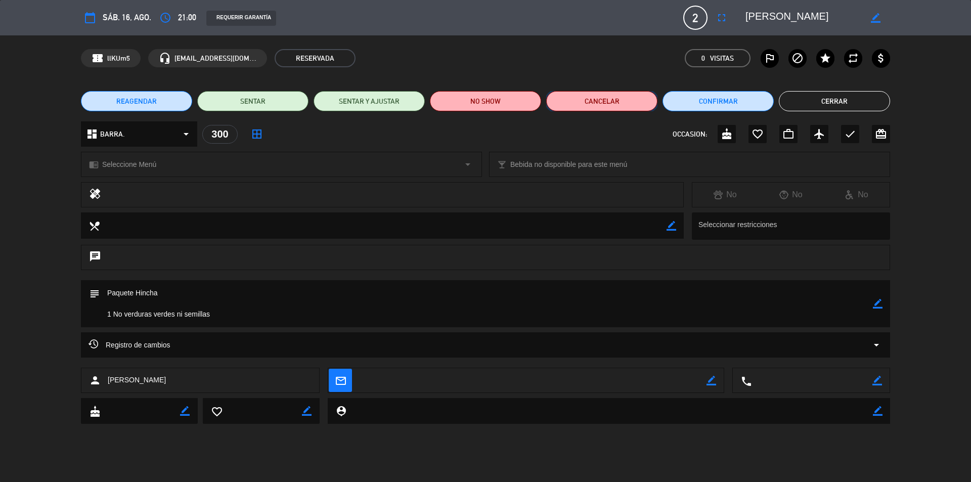
click at [612, 105] on button "Cancelar" at bounding box center [601, 101] width 111 height 20
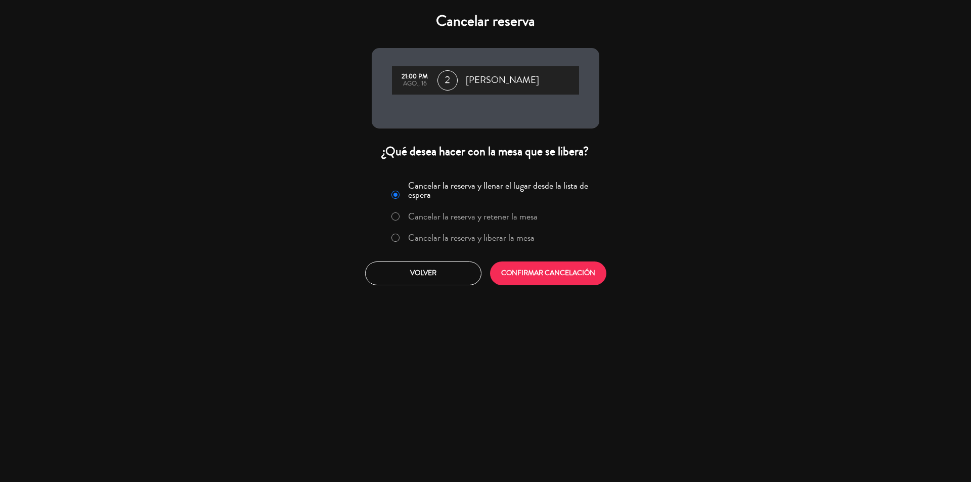
click at [514, 233] on label "Cancelar la reserva y liberar la mesa" at bounding box center [471, 237] width 126 height 9
click at [518, 273] on button "CONFIRMAR CANCELACIÓN" at bounding box center [548, 274] width 116 height 24
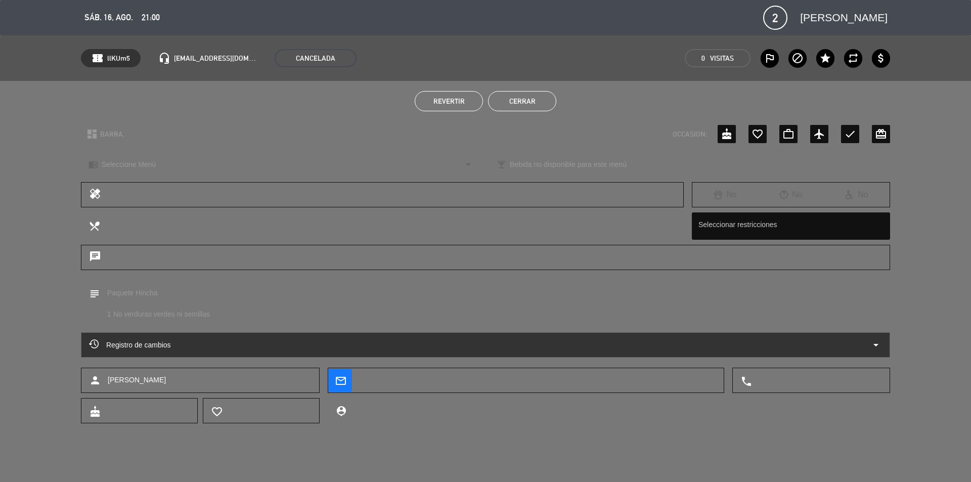
click at [459, 99] on span "Revertir" at bounding box center [449, 101] width 31 height 8
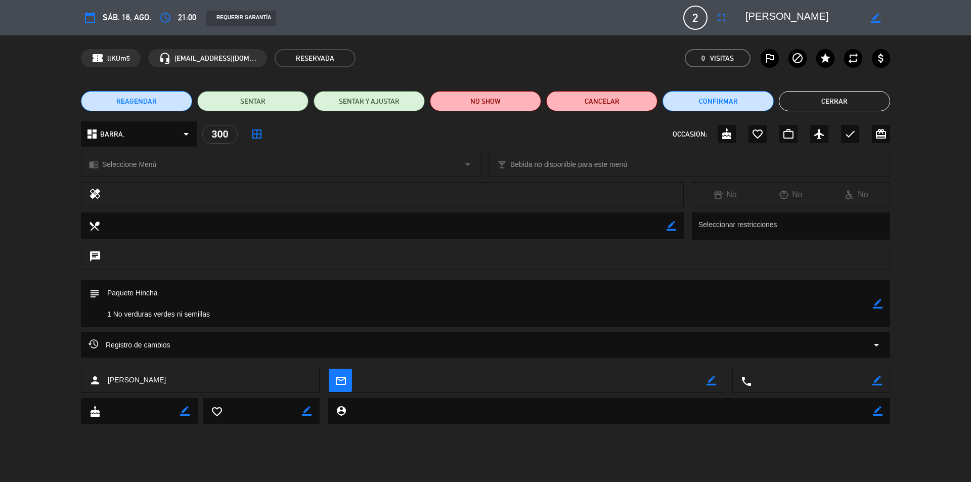
click at [127, 102] on span "REAGENDAR" at bounding box center [136, 101] width 40 height 11
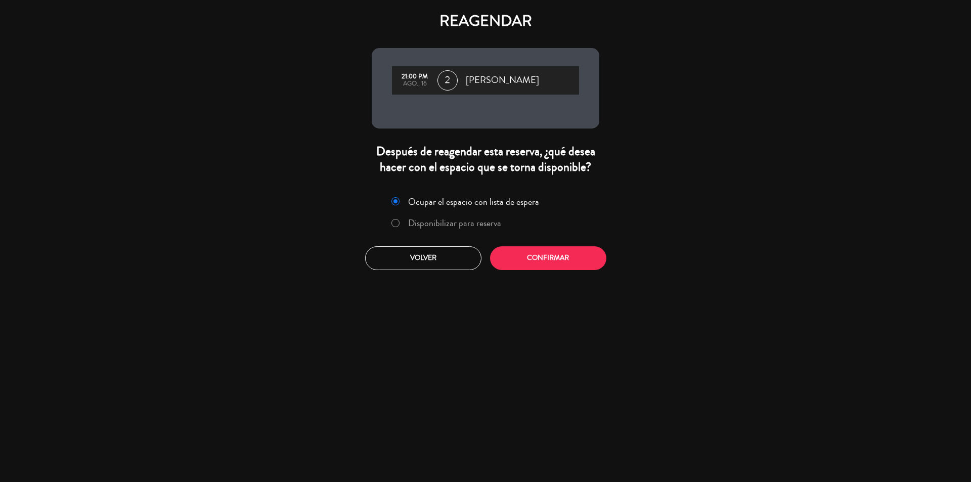
click at [419, 223] on label "Disponibilizar para reserva" at bounding box center [454, 223] width 93 height 9
click at [511, 261] on button "Confirmar" at bounding box center [548, 258] width 116 height 24
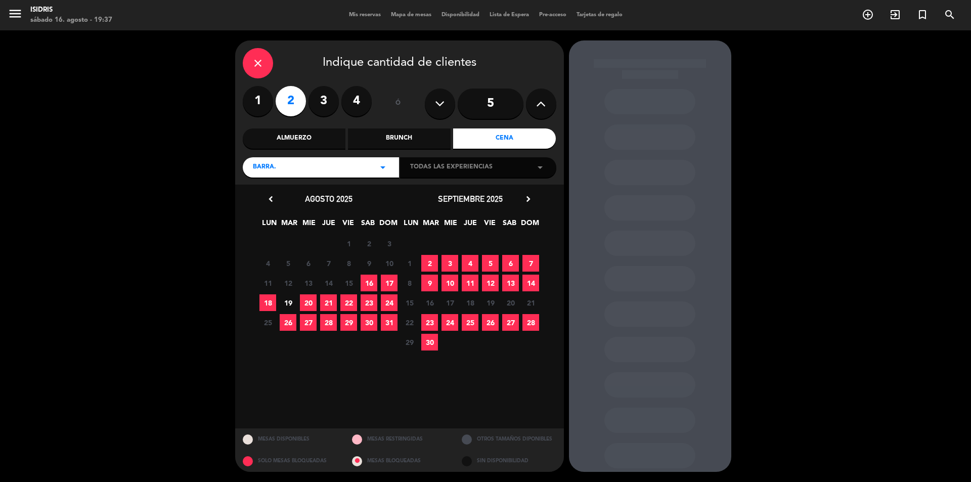
click at [304, 134] on div "Almuerzo" at bounding box center [294, 139] width 103 height 20
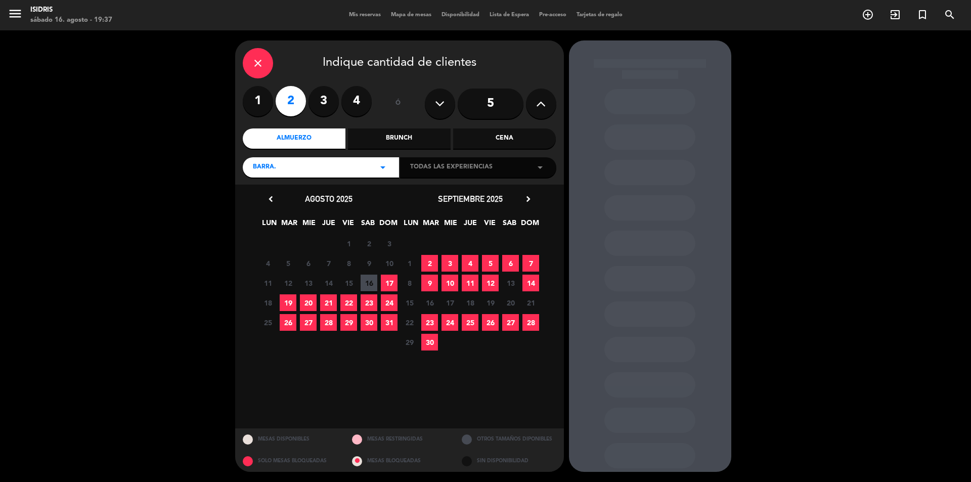
click at [393, 283] on span "17" at bounding box center [389, 283] width 17 height 17
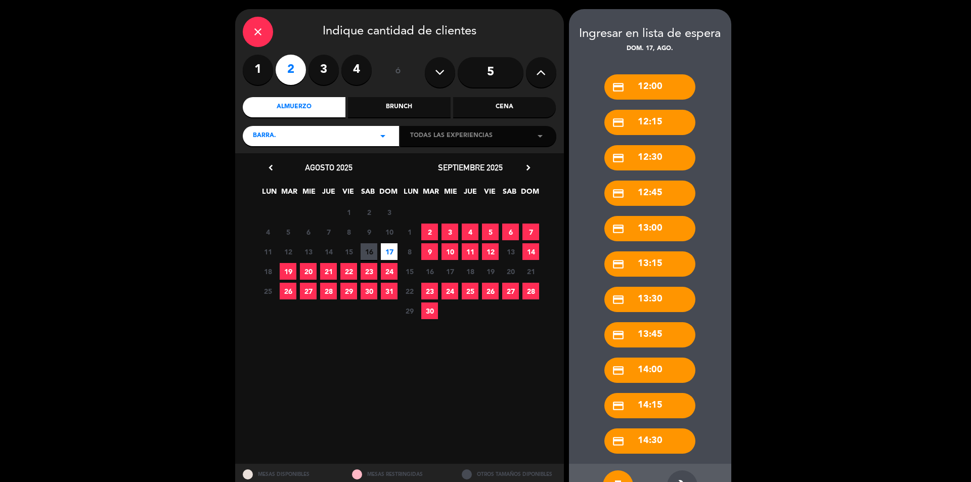
scroll to position [67, 0]
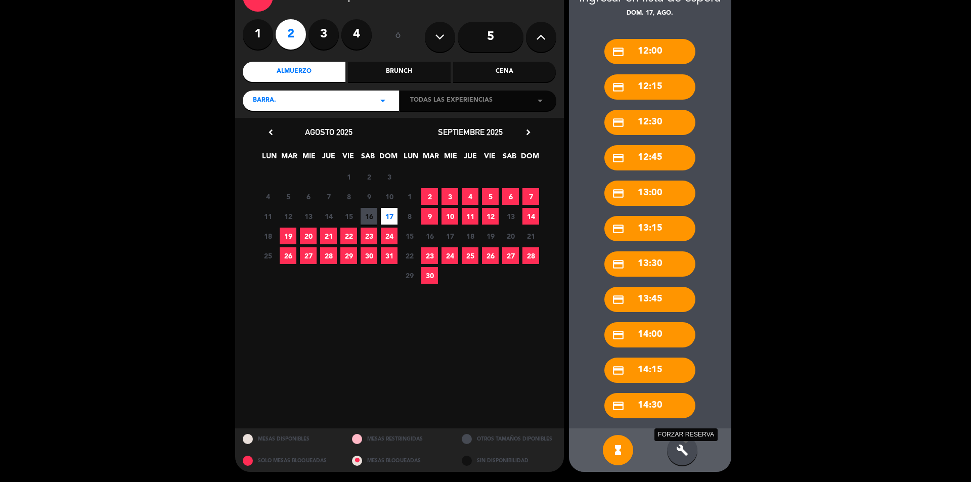
click at [688, 452] on icon "build" at bounding box center [682, 450] width 12 height 12
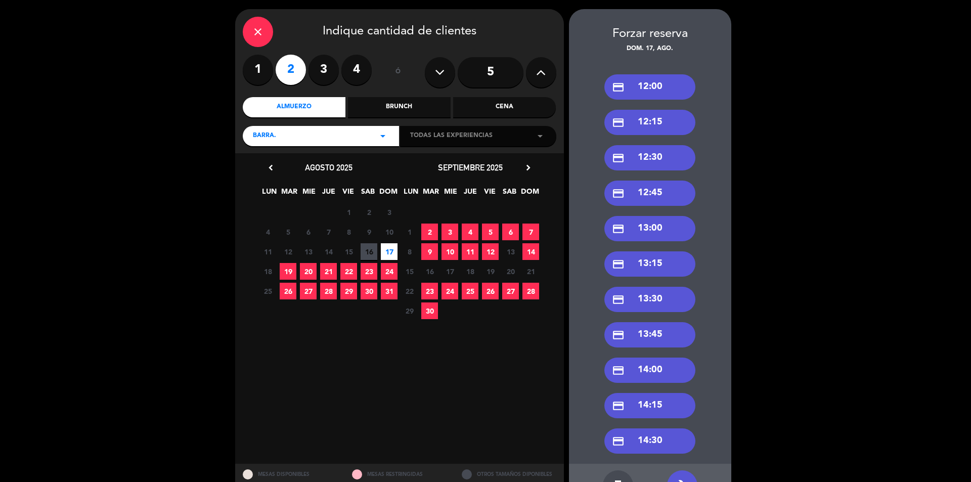
scroll to position [0, 0]
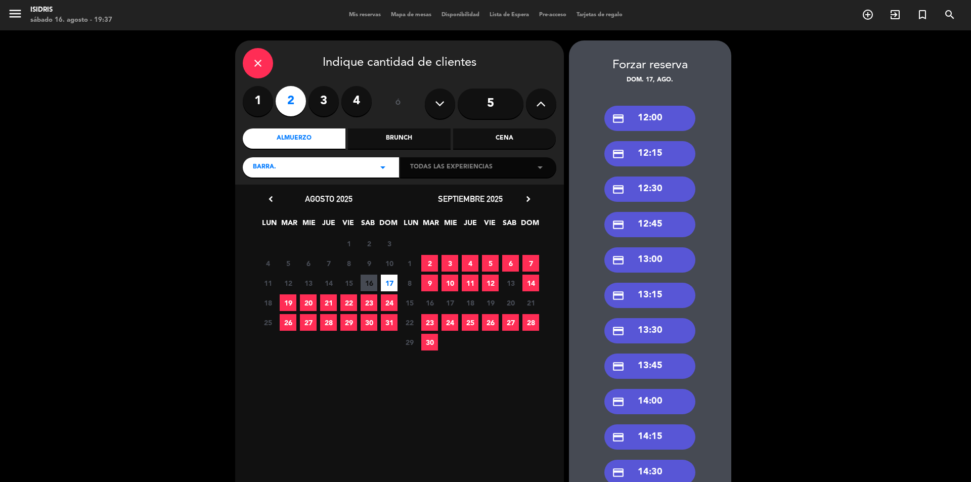
click at [646, 259] on div "credit_card 13:00" at bounding box center [650, 259] width 91 height 25
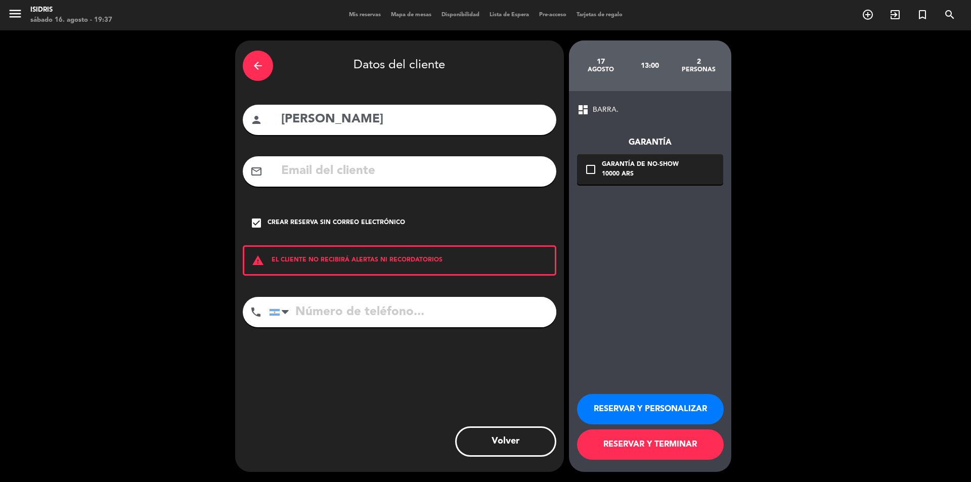
click at [643, 459] on button "RESERVAR Y TERMINAR" at bounding box center [650, 445] width 147 height 30
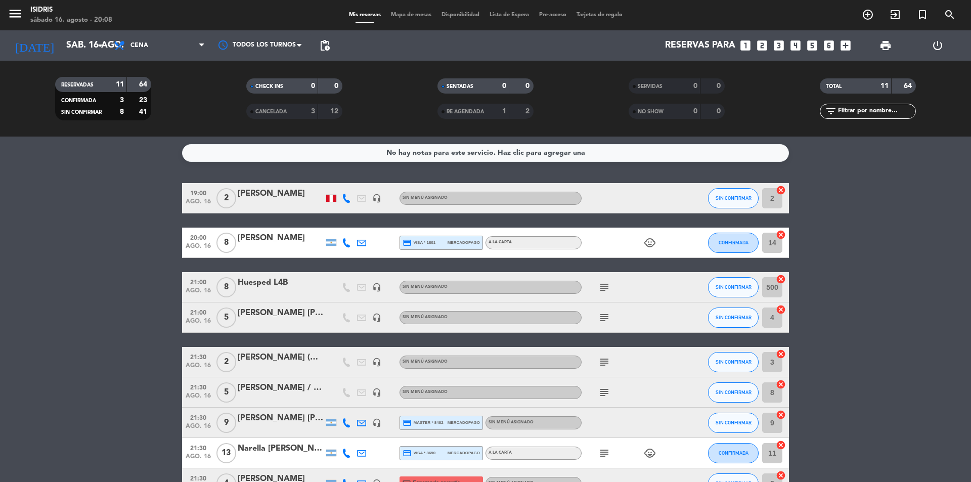
click at [218, 351] on div "2" at bounding box center [226, 362] width 23 height 30
click at [130, 429] on bookings-row "19:00 ago. 16 2 [PERSON_NAME] headset_mic Sin menú asignado SIN CONFIRMAR 2 can…" at bounding box center [485, 385] width 971 height 405
click at [938, 324] on bookings-row "19:00 ago. 16 2 [PERSON_NAME] headset_mic Sin menú asignado SIN CONFIRMAR 2 can…" at bounding box center [485, 385] width 971 height 405
click at [889, 46] on span "print" at bounding box center [886, 45] width 12 height 12
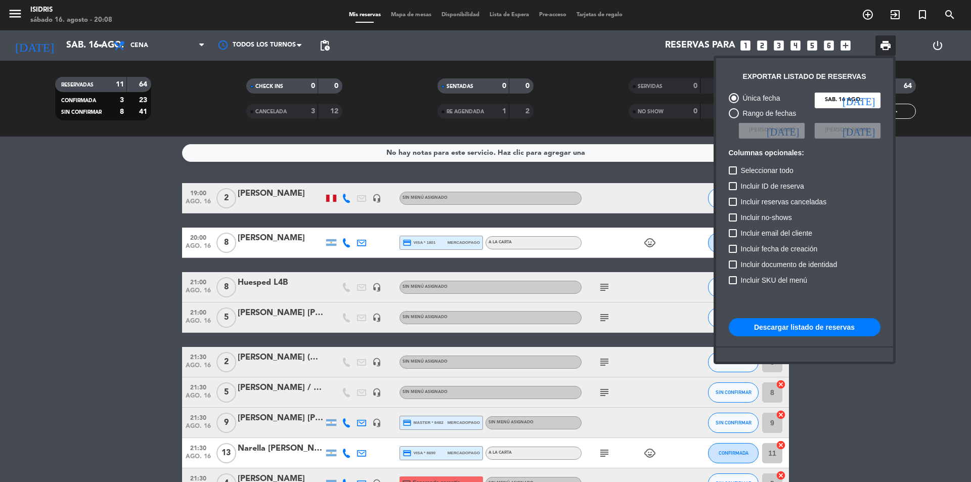
click at [807, 329] on button "Descargar listado de reservas" at bounding box center [805, 327] width 152 height 18
click at [841, 430] on div at bounding box center [485, 241] width 971 height 482
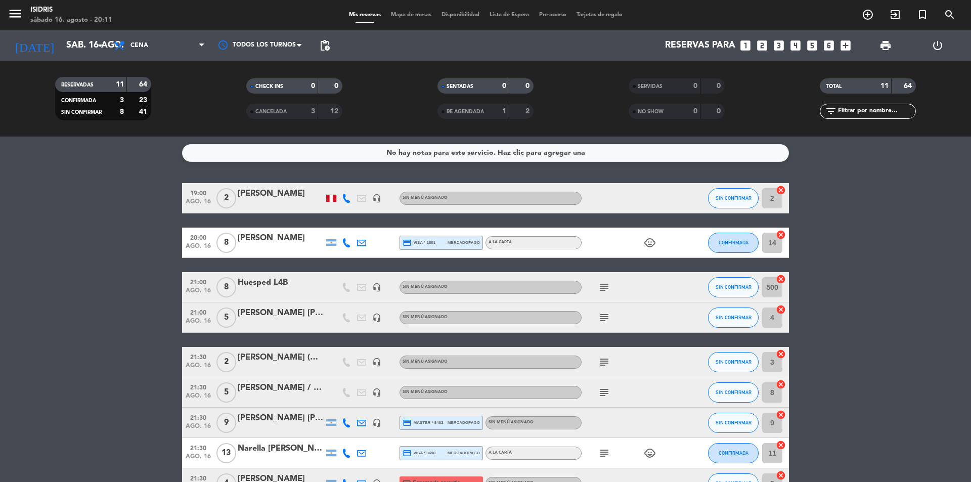
click at [765, 47] on icon "looks_two" at bounding box center [762, 45] width 13 height 13
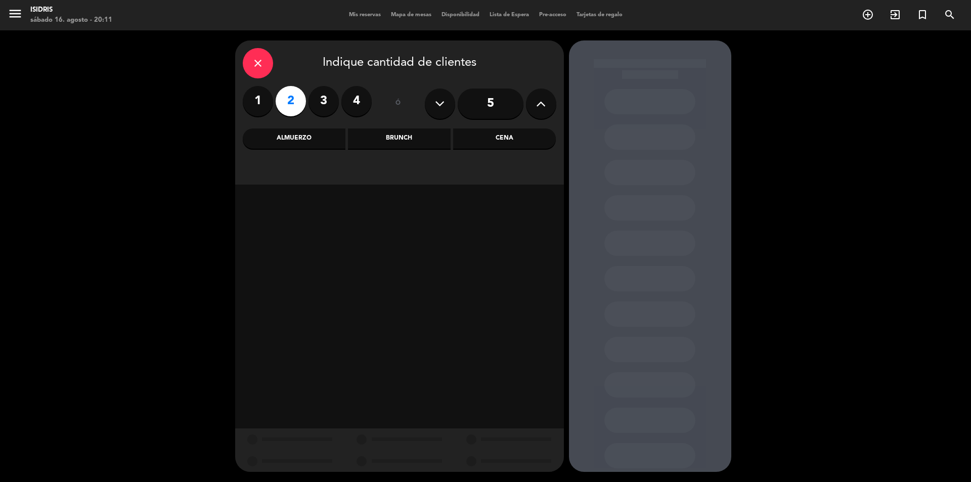
click at [507, 127] on div "close Indique cantidad de clientes 1 2 3 4 ó 5 Almuerzo Brunch Cena" at bounding box center [399, 112] width 329 height 144
click at [505, 136] on div "Cena" at bounding box center [504, 139] width 103 height 20
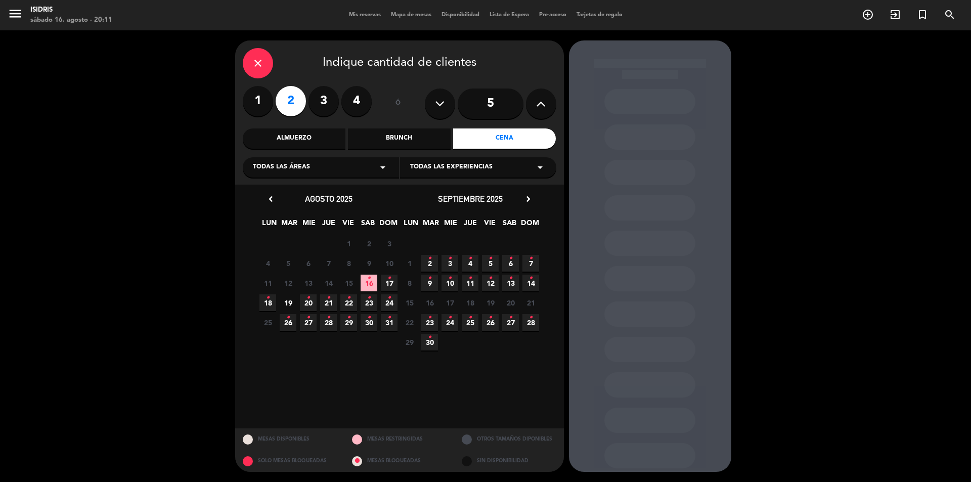
click at [366, 281] on span "16 •" at bounding box center [369, 283] width 17 height 17
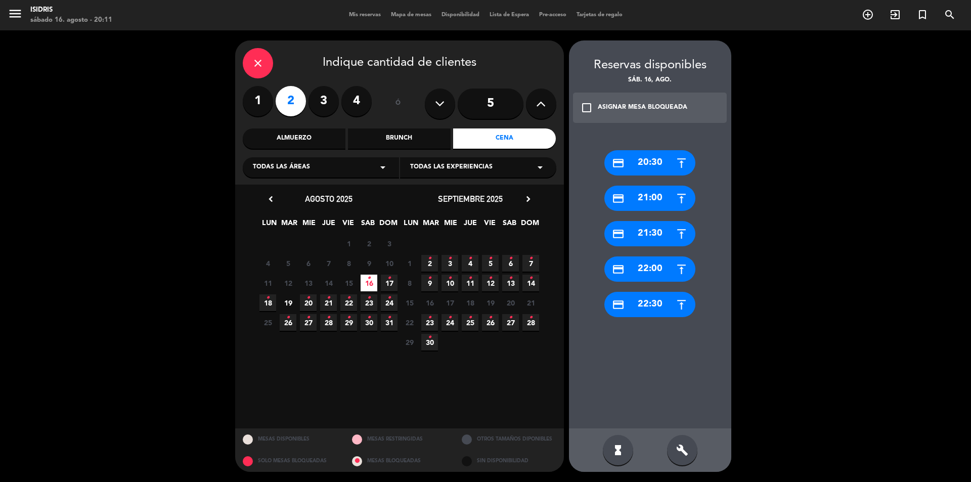
click at [653, 154] on div "credit_card 20:30" at bounding box center [650, 162] width 91 height 25
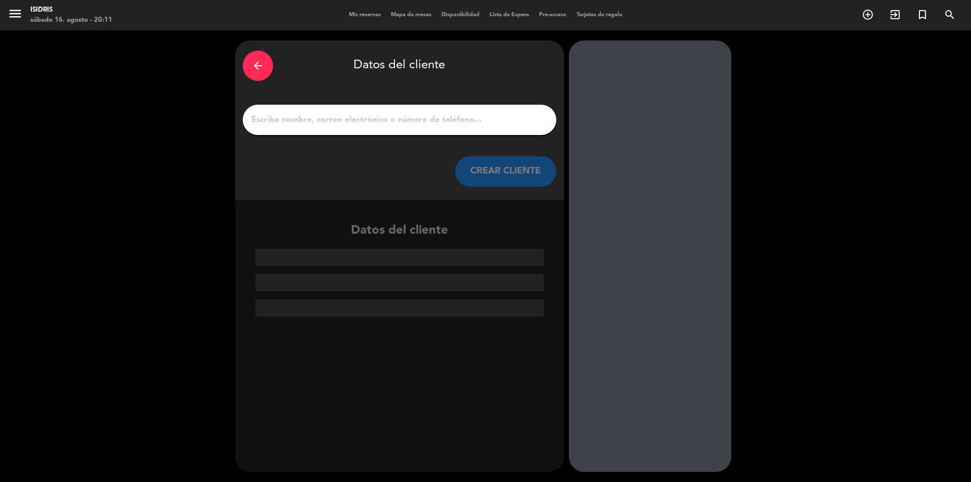
click at [395, 123] on input "1" at bounding box center [399, 120] width 299 height 14
click at [265, 52] on div "arrow_back" at bounding box center [258, 66] width 30 height 30
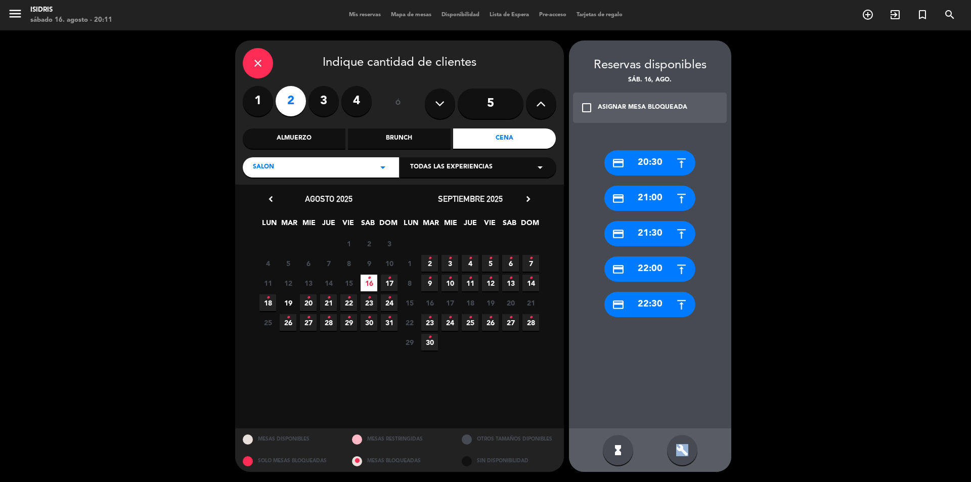
click at [688, 451] on div "build" at bounding box center [682, 450] width 30 height 30
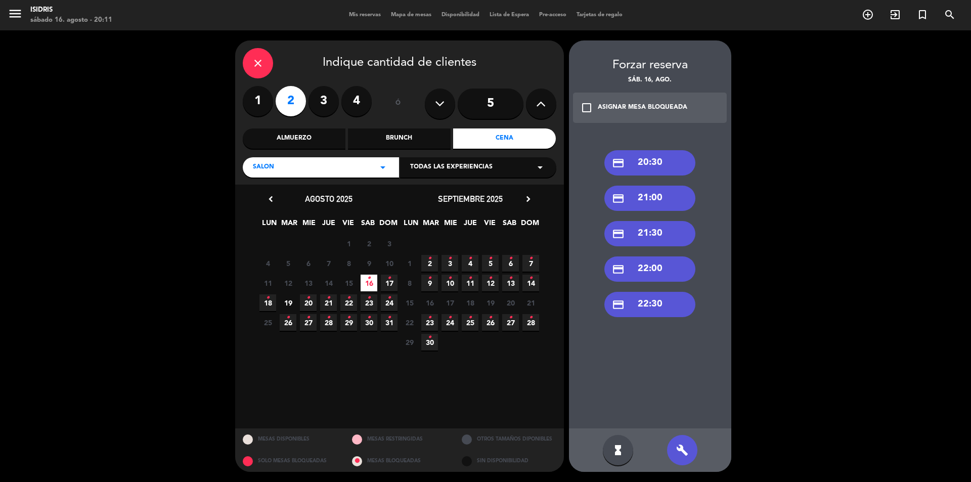
click at [653, 162] on div "credit_card 20:30" at bounding box center [650, 162] width 91 height 25
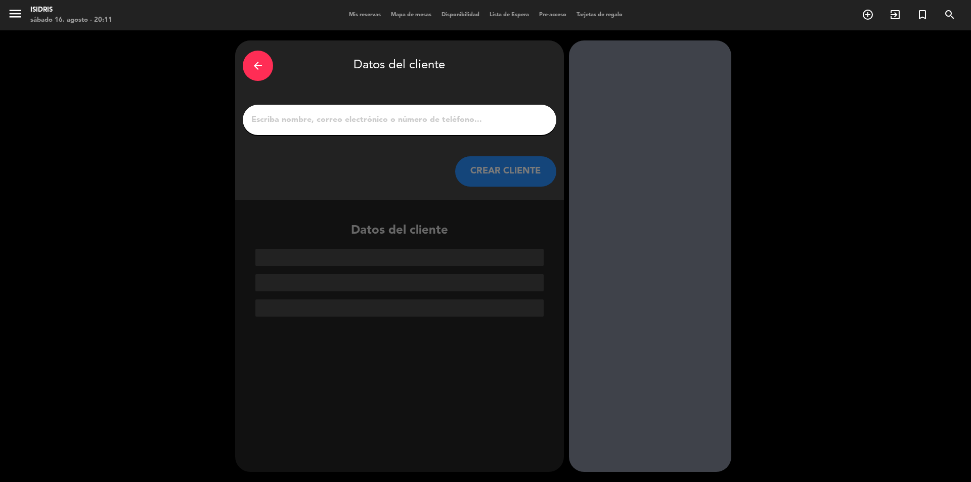
click at [357, 123] on input "1" at bounding box center [399, 120] width 299 height 14
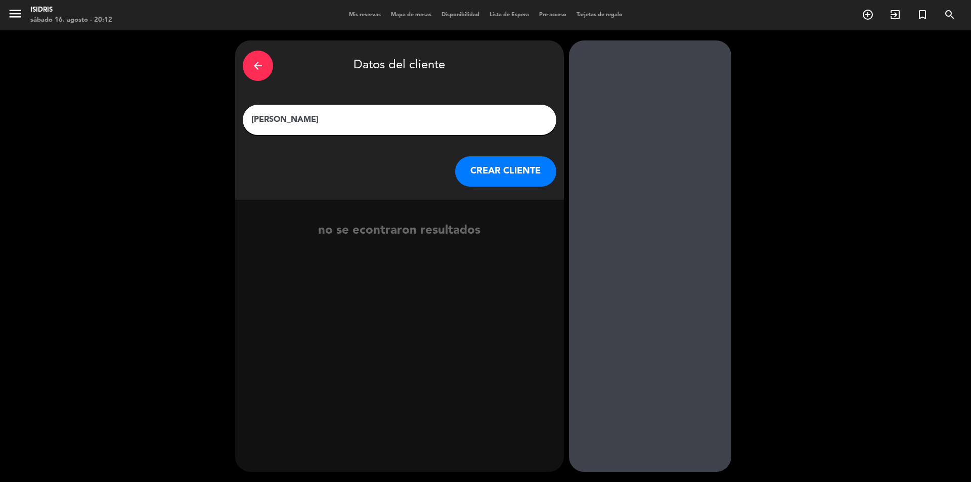
type input "[PERSON_NAME]"
click at [518, 154] on div "arrow_back Datos del cliente [PERSON_NAME] [PERSON_NAME] CLIENTE" at bounding box center [399, 119] width 329 height 159
click at [520, 170] on button "CREAR CLIENTE" at bounding box center [505, 171] width 101 height 30
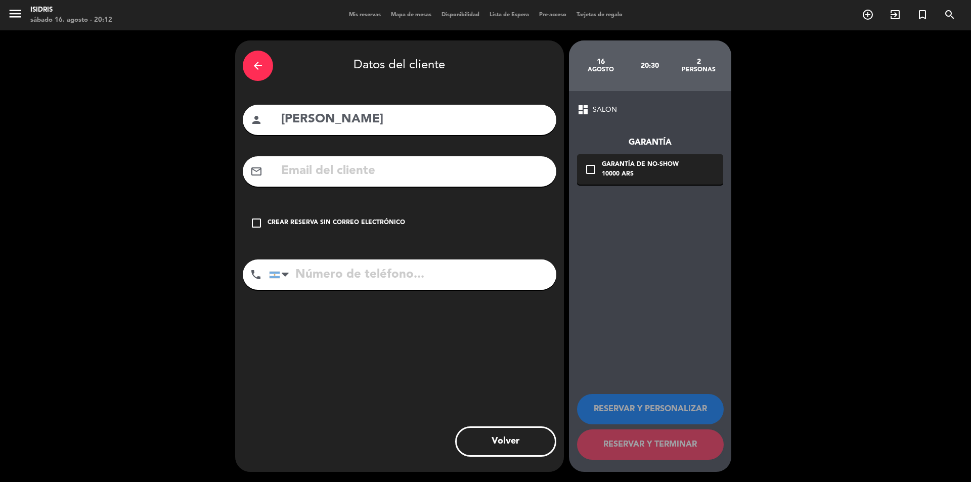
drag, startPoint x: 318, startPoint y: 230, endPoint x: 345, endPoint y: 230, distance: 26.8
click at [318, 229] on div "check_box_outline_blank Crear reserva sin correo electrónico" at bounding box center [400, 223] width 314 height 30
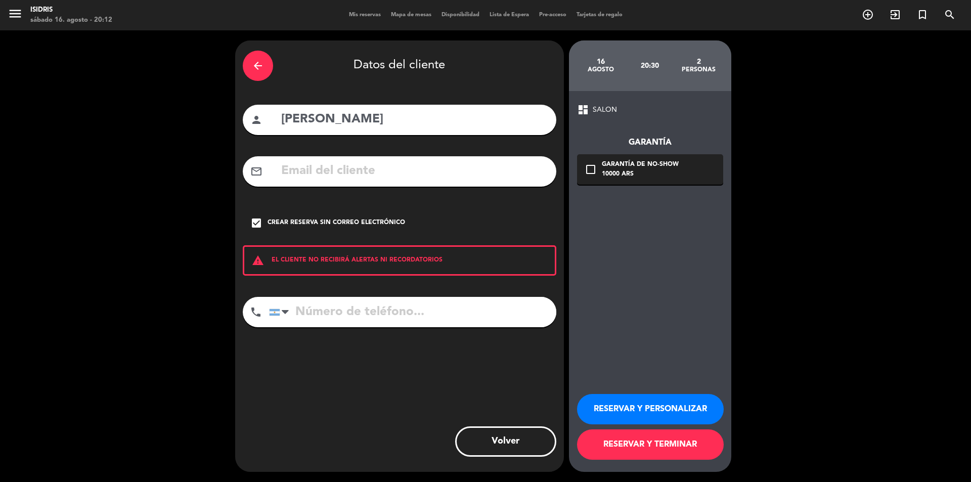
click at [607, 406] on button "RESERVAR Y PERSONALIZAR" at bounding box center [650, 409] width 147 height 30
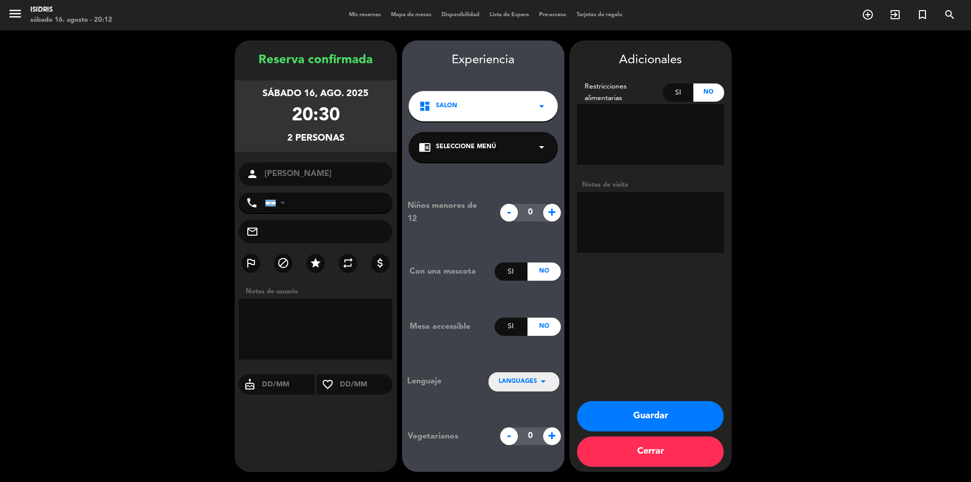
click at [644, 229] on textarea at bounding box center [650, 222] width 147 height 61
type textarea "GUARDIA"
click at [698, 423] on button "Guardar" at bounding box center [650, 416] width 147 height 30
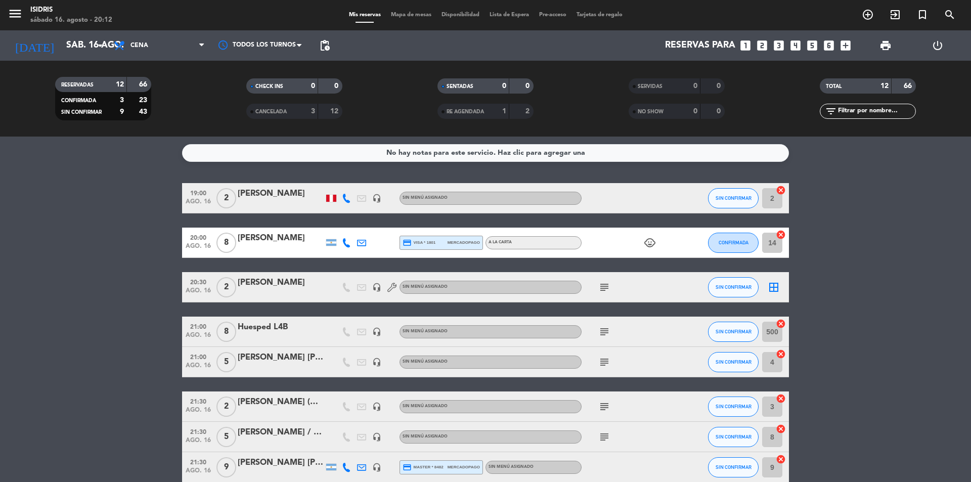
click at [777, 285] on icon "border_all" at bounding box center [774, 287] width 12 height 12
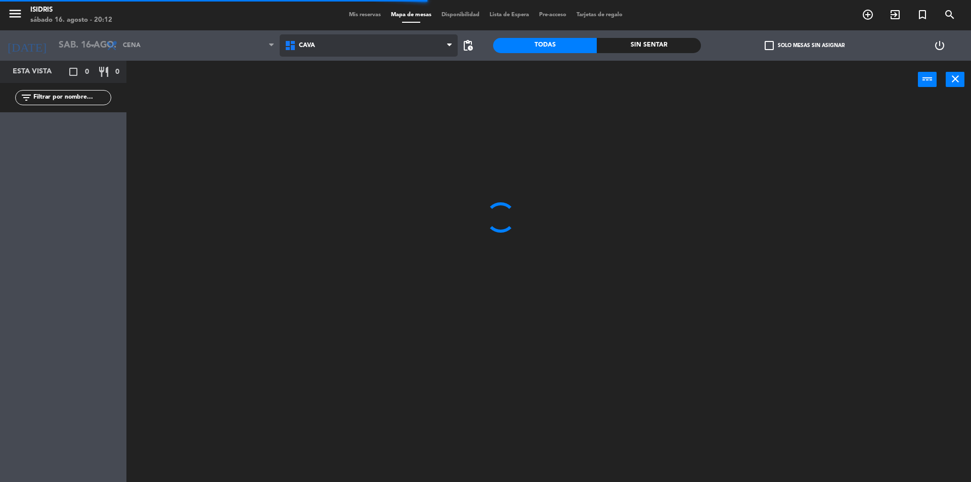
click at [345, 45] on span "CAVA" at bounding box center [369, 45] width 179 height 22
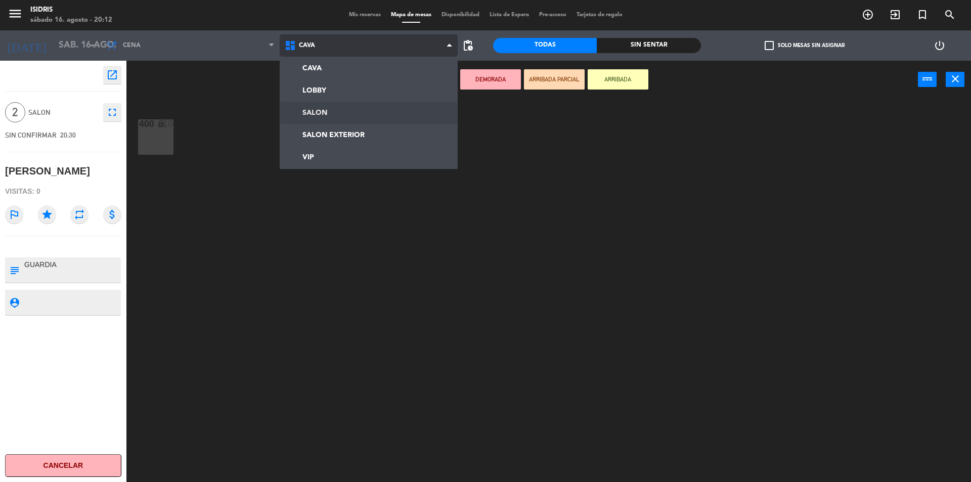
click at [348, 113] on ng-component "menu isidris sábado 16. agosto - 20:12 Mis reservas Mapa de mesas Disponibilida…" at bounding box center [485, 242] width 971 height 485
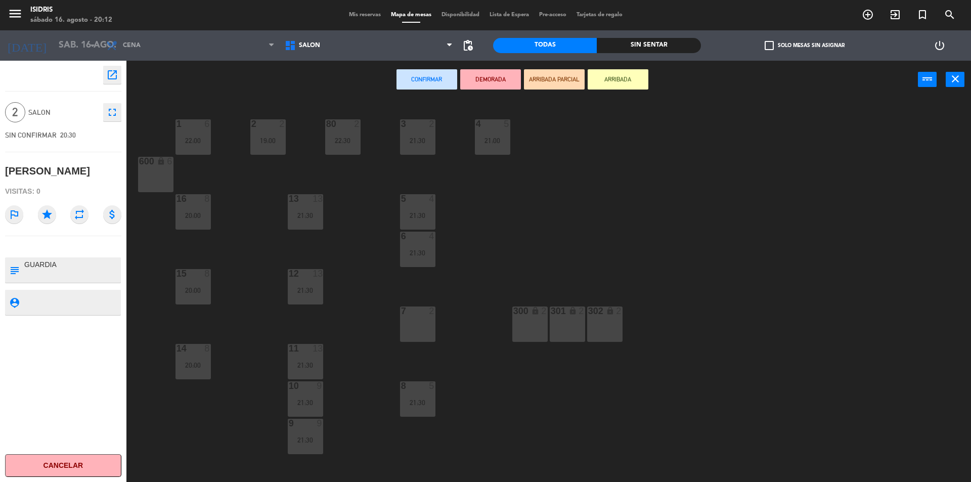
click at [534, 323] on div "300 lock 2" at bounding box center [530, 324] width 35 height 35
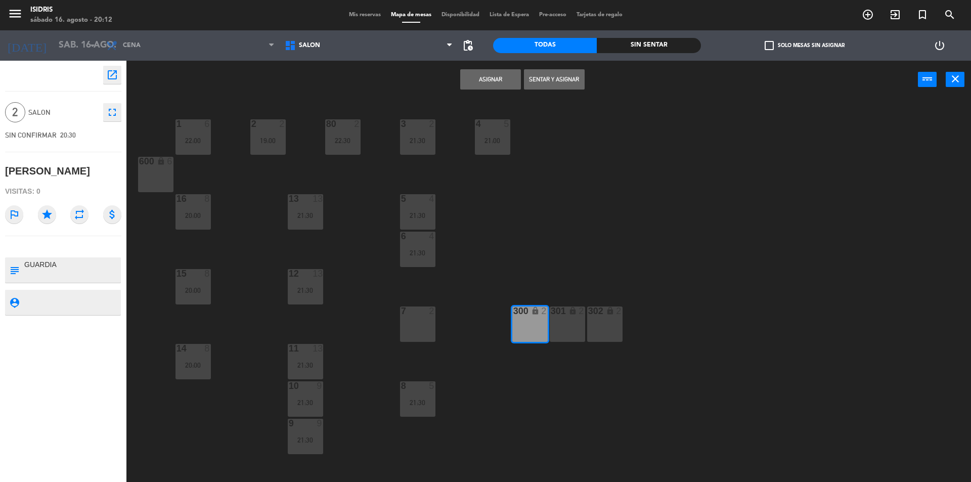
click at [474, 70] on button "Asignar" at bounding box center [490, 79] width 61 height 20
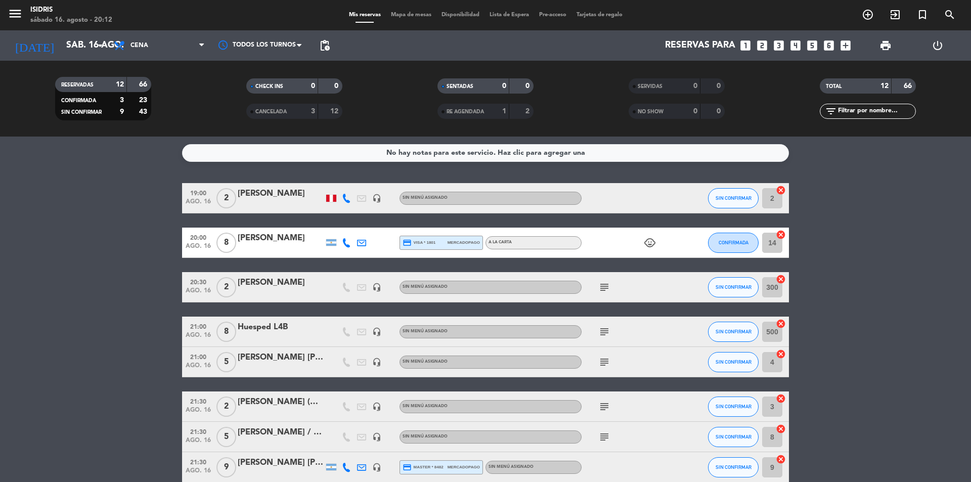
click at [779, 232] on icon "cancel" at bounding box center [781, 235] width 10 height 10
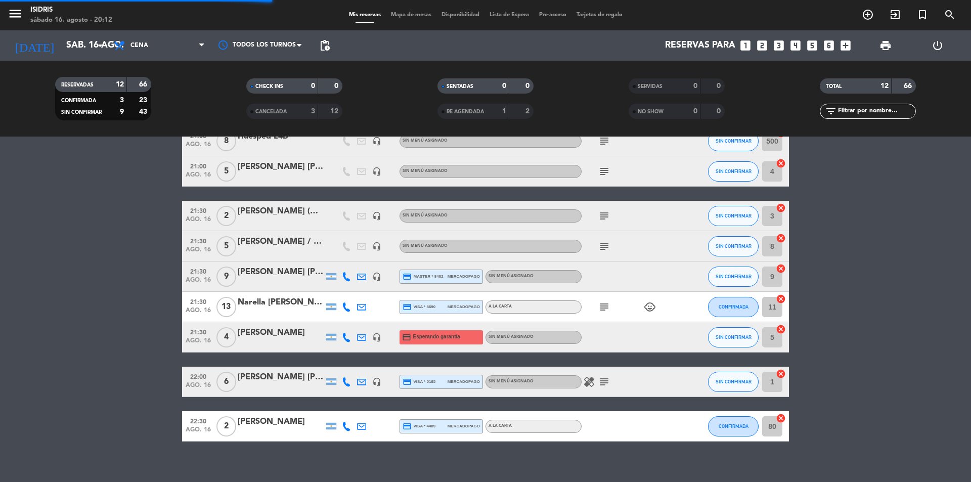
scroll to position [201, 0]
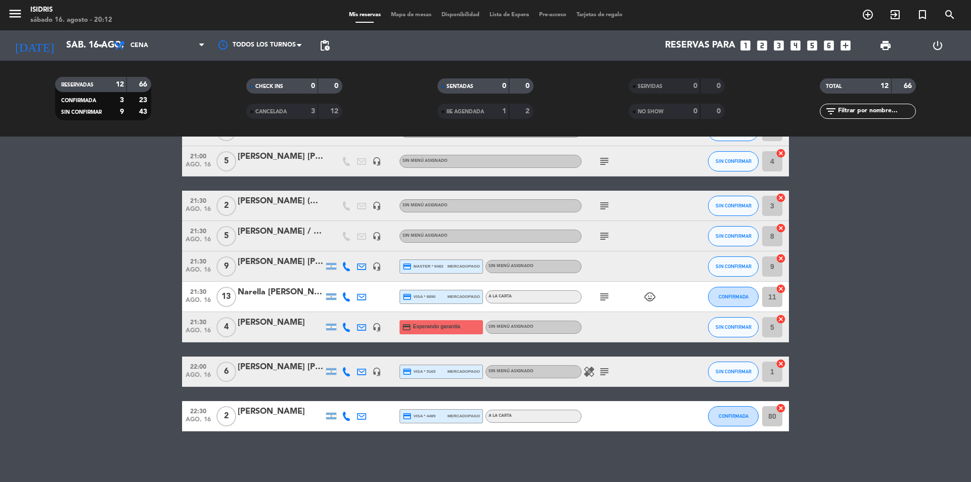
click at [779, 255] on icon "cancel" at bounding box center [781, 258] width 10 height 10
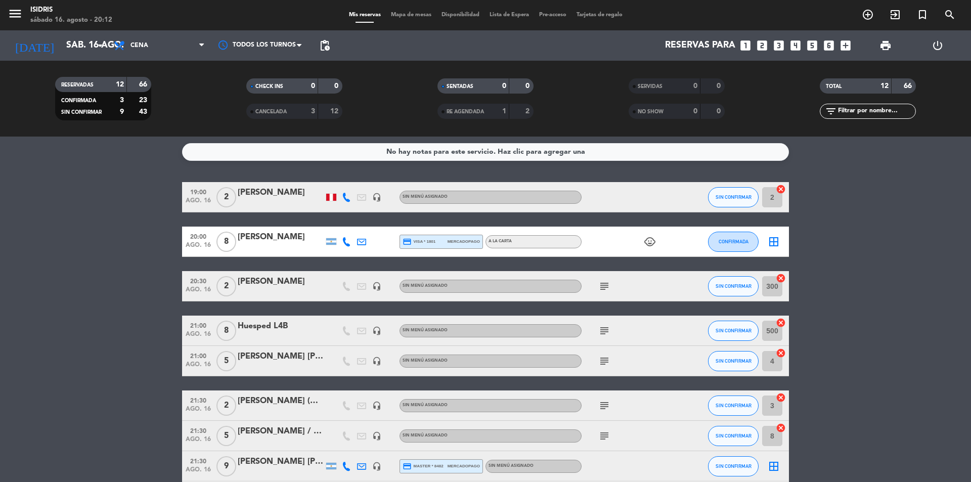
scroll to position [0, 0]
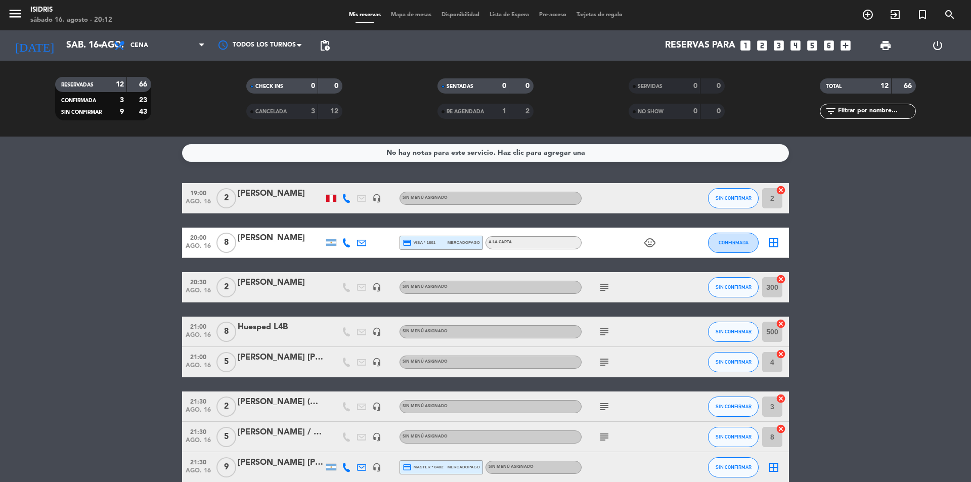
click at [774, 244] on icon "border_all" at bounding box center [774, 243] width 12 height 12
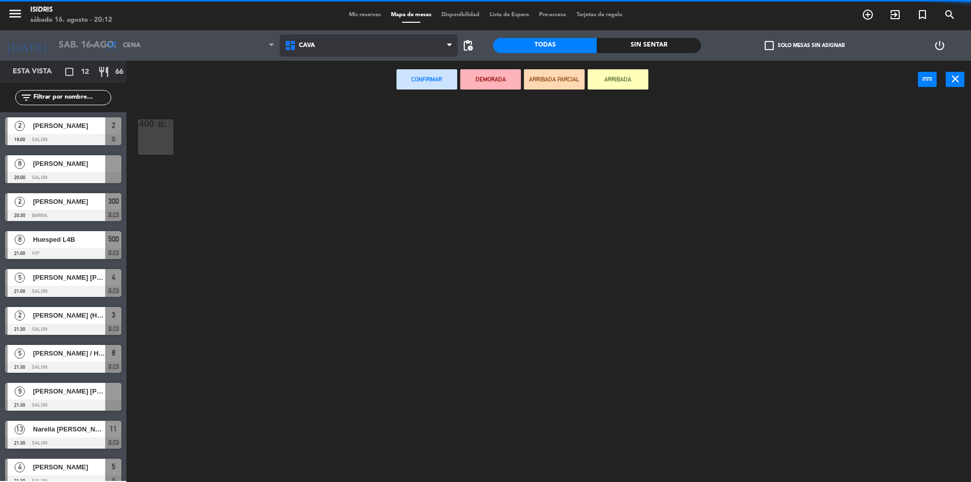
click at [372, 49] on span "CAVA" at bounding box center [369, 45] width 179 height 22
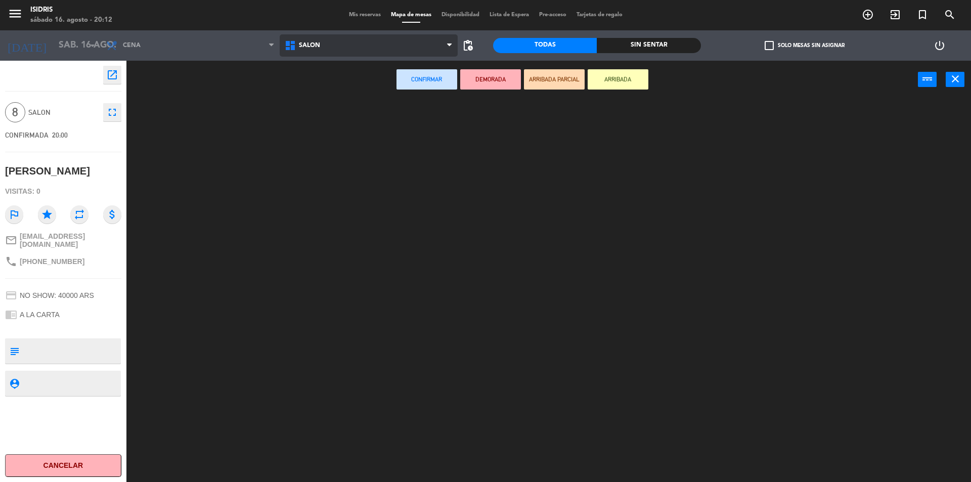
click at [357, 110] on ng-component "menu isidris sábado 16. agosto - 20:12 Mis reservas Mapa de mesas Disponibilida…" at bounding box center [485, 242] width 971 height 485
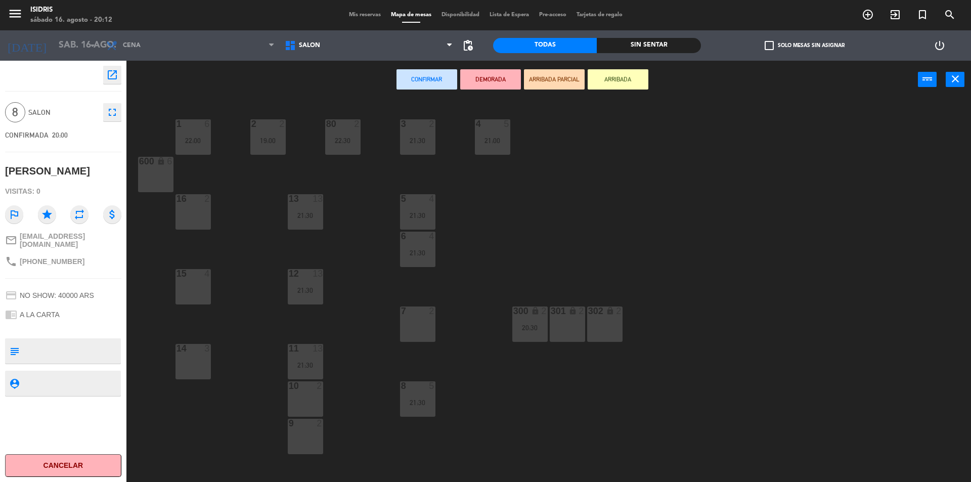
click at [308, 430] on div "9 2" at bounding box center [305, 436] width 35 height 35
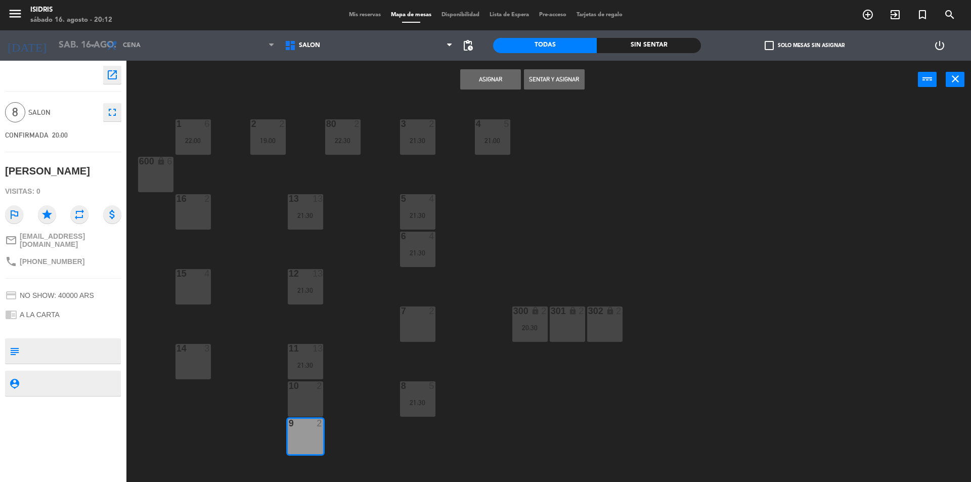
click at [313, 398] on div "10 2" at bounding box center [305, 398] width 35 height 35
click at [472, 79] on button "Asignar" at bounding box center [490, 79] width 61 height 20
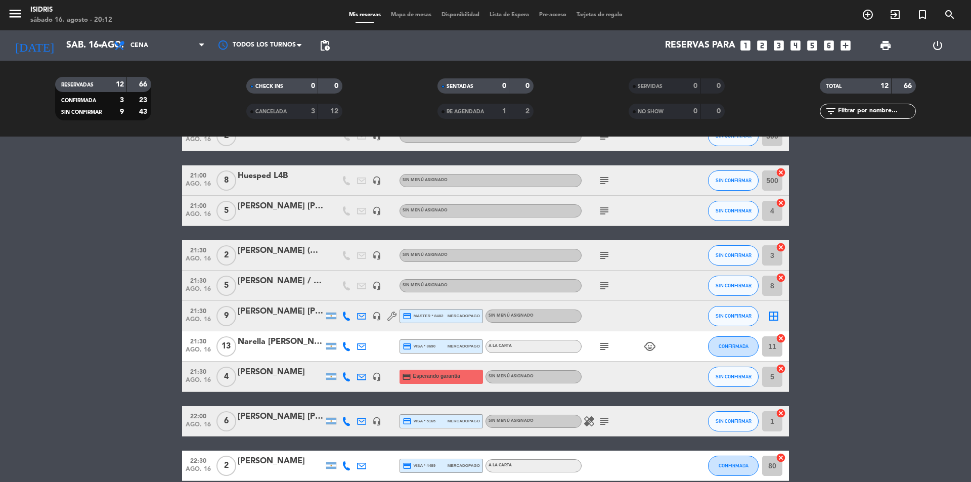
scroll to position [152, 0]
click at [779, 339] on icon "cancel" at bounding box center [781, 338] width 10 height 10
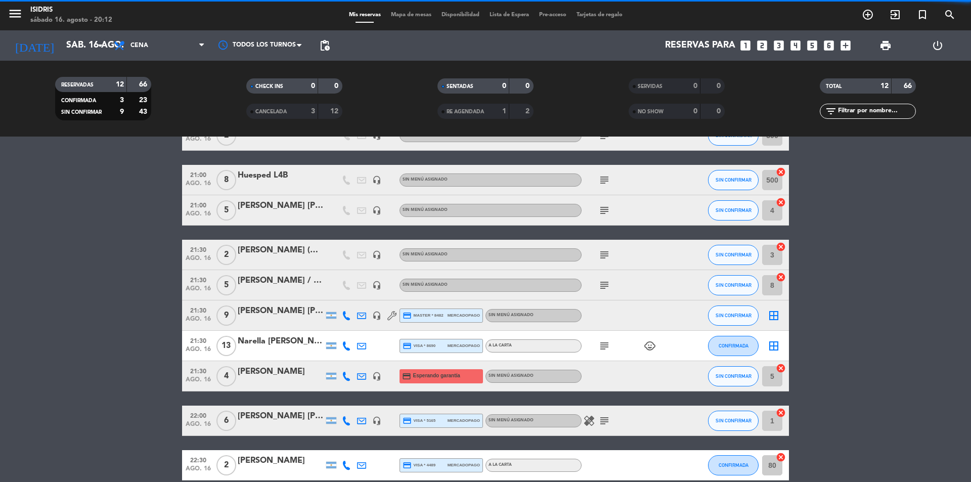
click at [770, 315] on icon "border_all" at bounding box center [774, 316] width 12 height 12
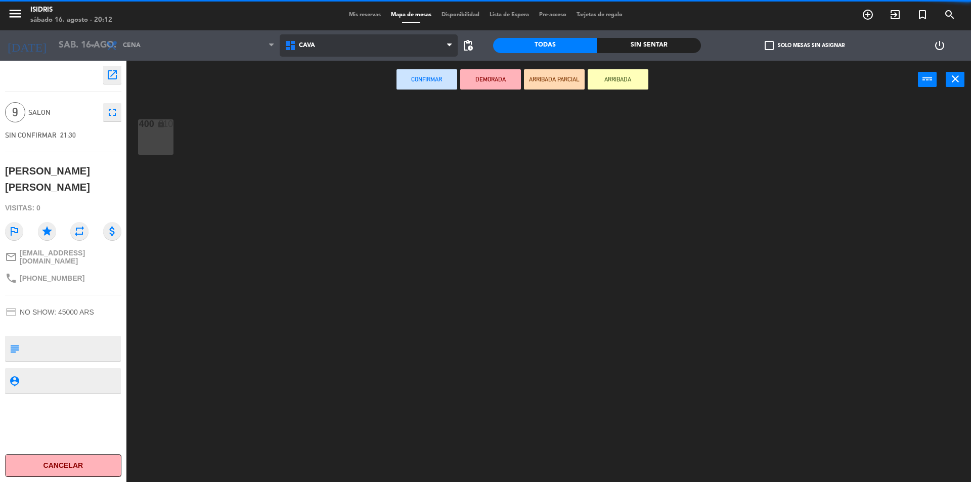
click at [310, 39] on span "CAVA" at bounding box center [369, 45] width 179 height 22
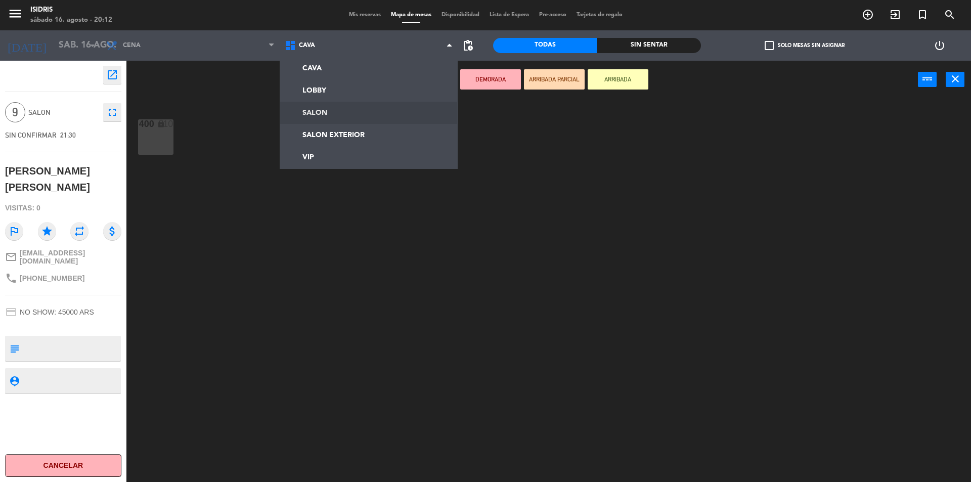
click at [346, 114] on ng-component "menu isidris sábado 16. agosto - 20:12 Mis reservas Mapa de mesas Disponibilida…" at bounding box center [485, 242] width 971 height 485
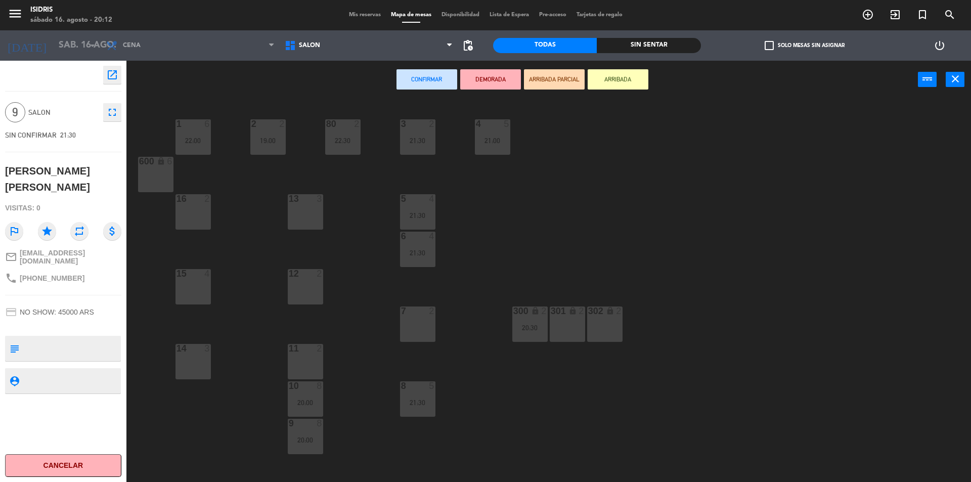
click at [307, 212] on div "13 3" at bounding box center [305, 211] width 35 height 35
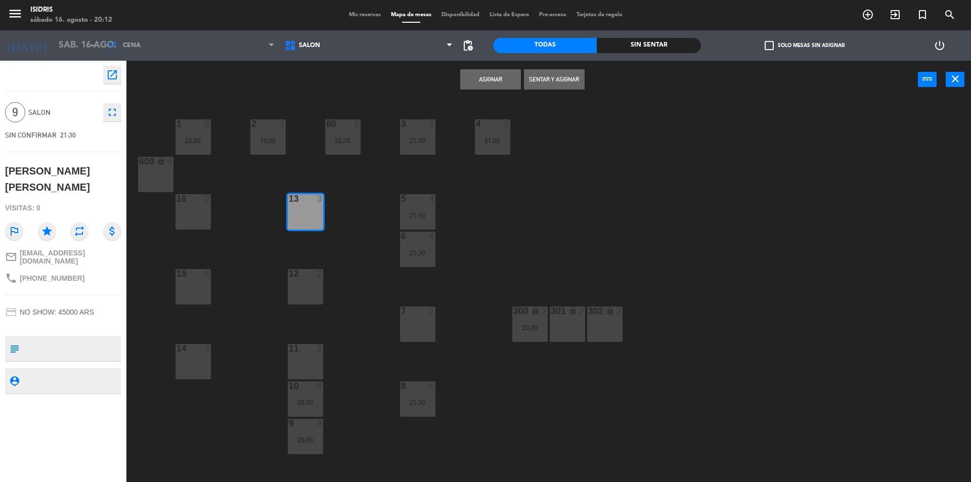
click at [309, 287] on div "12 2" at bounding box center [305, 286] width 35 height 35
click at [312, 358] on div "11 2" at bounding box center [305, 361] width 35 height 35
click at [500, 75] on button "Asignar" at bounding box center [490, 79] width 61 height 20
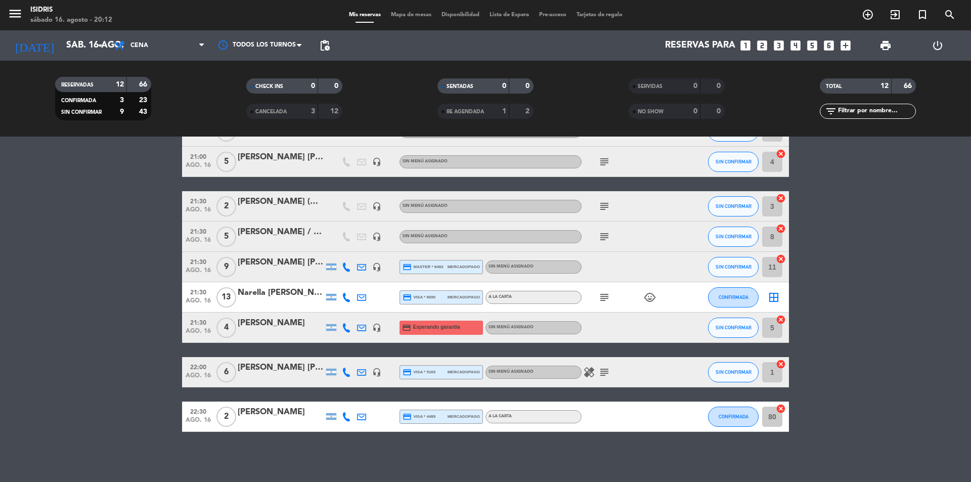
scroll to position [201, 0]
click at [775, 297] on icon "border_all" at bounding box center [774, 297] width 12 height 12
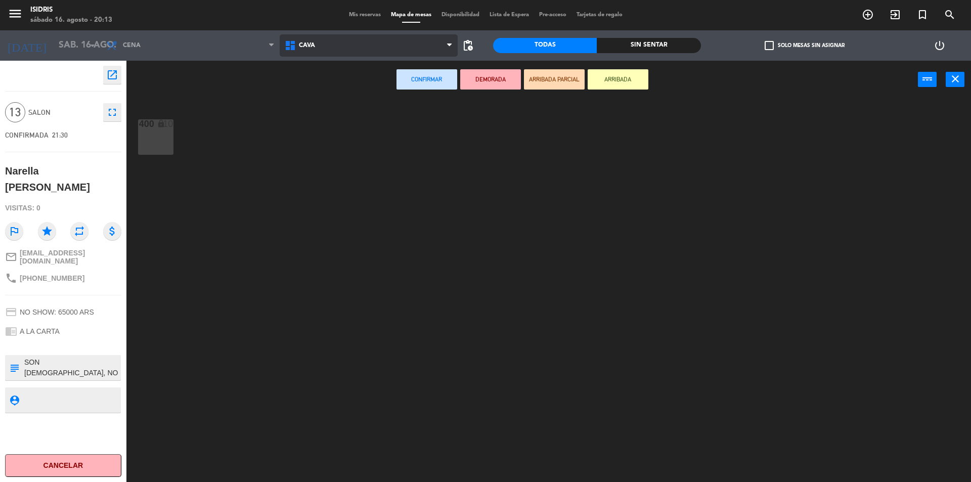
click at [339, 36] on span "CAVA" at bounding box center [369, 45] width 179 height 22
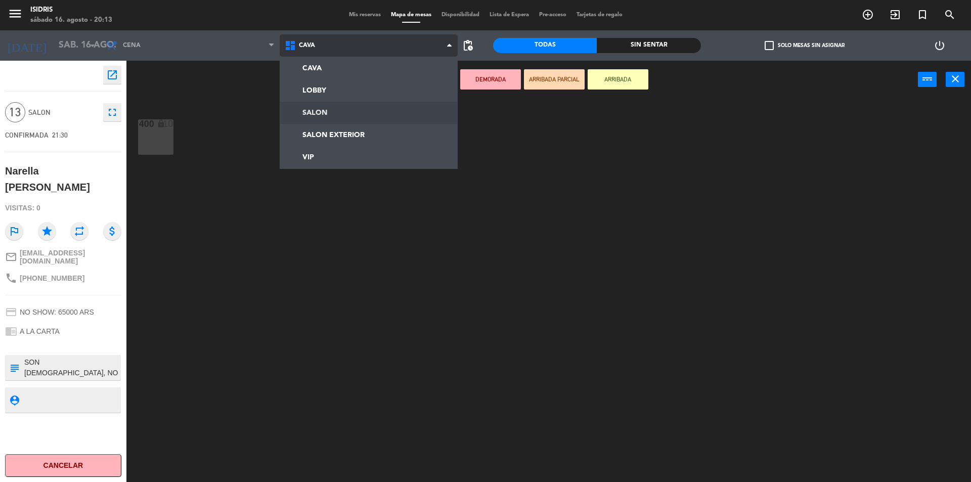
click at [320, 113] on ng-component "menu isidris sábado 16. agosto - 20:13 Mis reservas Mapa de mesas Disponibilida…" at bounding box center [485, 242] width 971 height 485
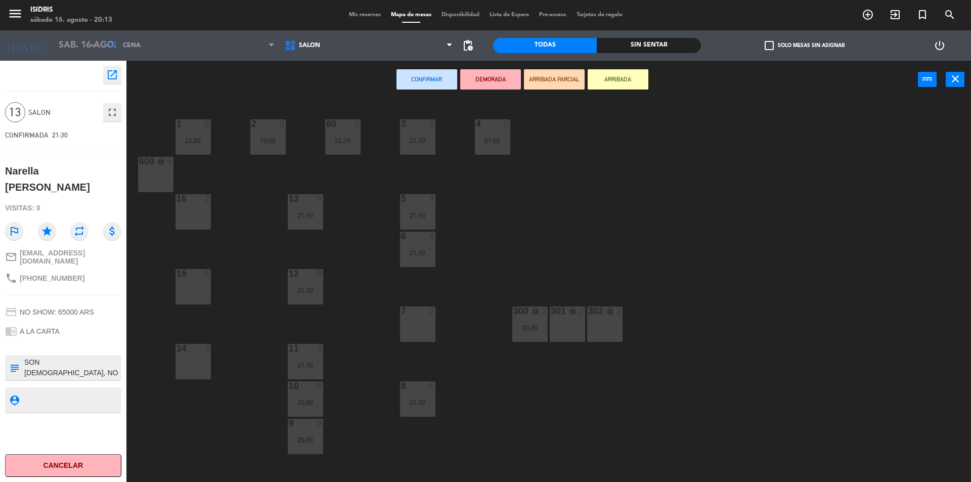
click at [189, 211] on div "16 2" at bounding box center [193, 211] width 35 height 35
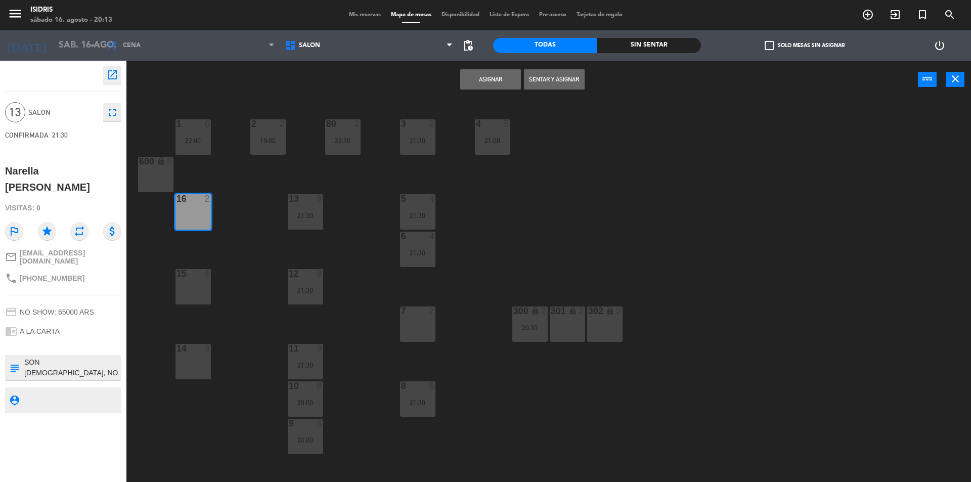
click at [197, 271] on div at bounding box center [193, 273] width 17 height 9
click at [186, 362] on div "14 3" at bounding box center [193, 361] width 35 height 35
click at [482, 74] on button "Asignar" at bounding box center [490, 79] width 61 height 20
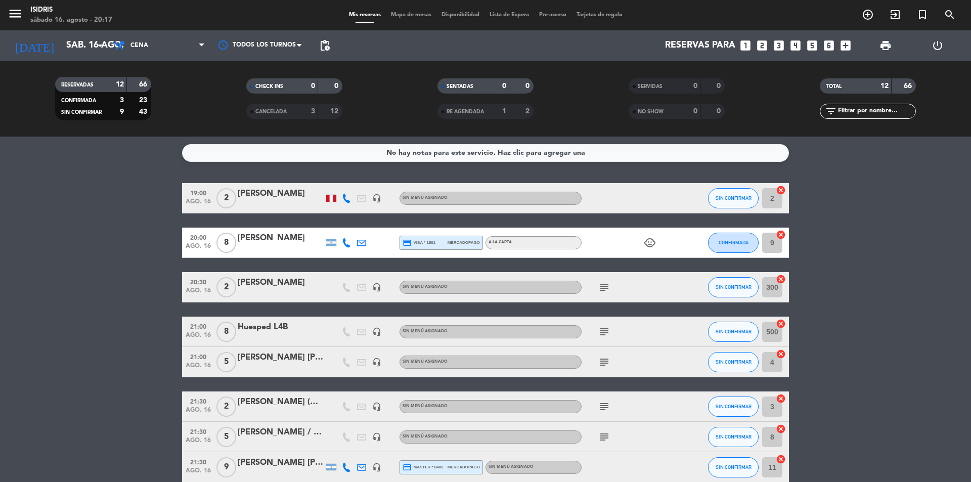
click at [880, 42] on span "print" at bounding box center [886, 45] width 12 height 12
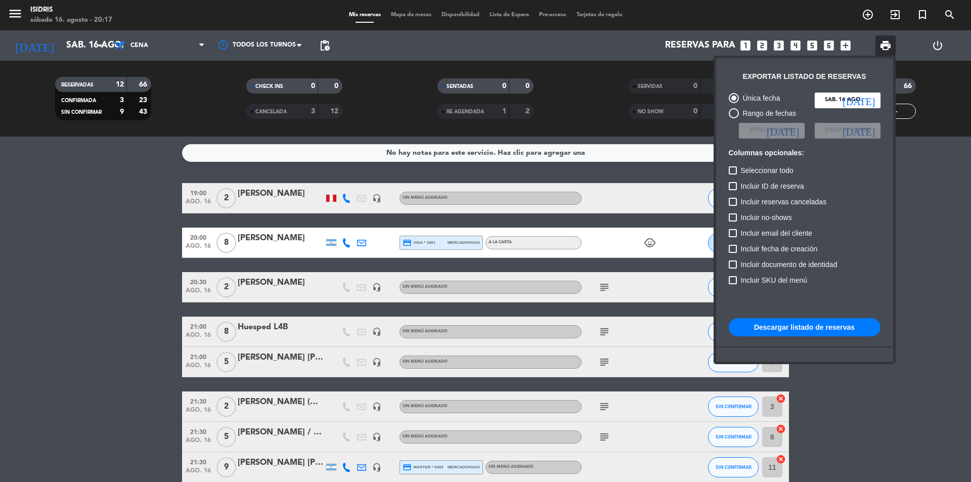
click at [773, 327] on button "Descargar listado de reservas" at bounding box center [805, 327] width 152 height 18
click at [97, 156] on div at bounding box center [485, 241] width 971 height 482
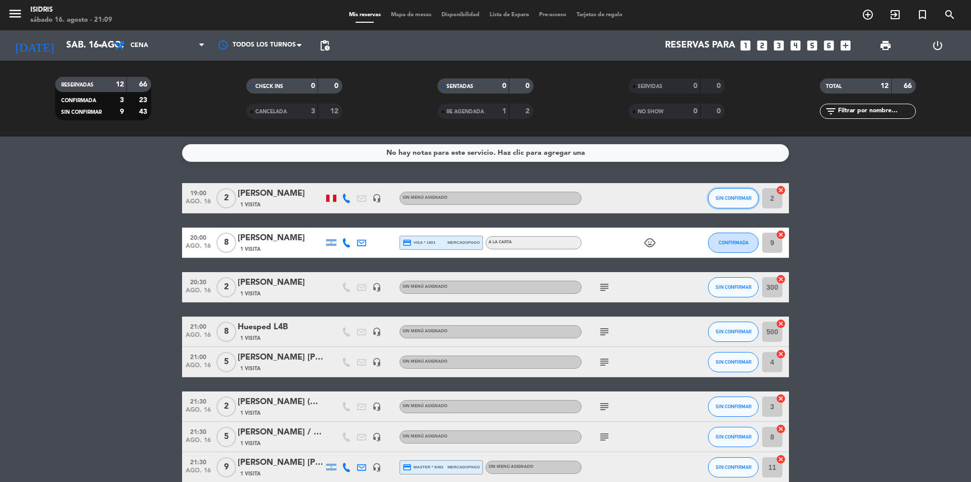
click at [736, 191] on button "SIN CONFIRMAR" at bounding box center [733, 198] width 51 height 20
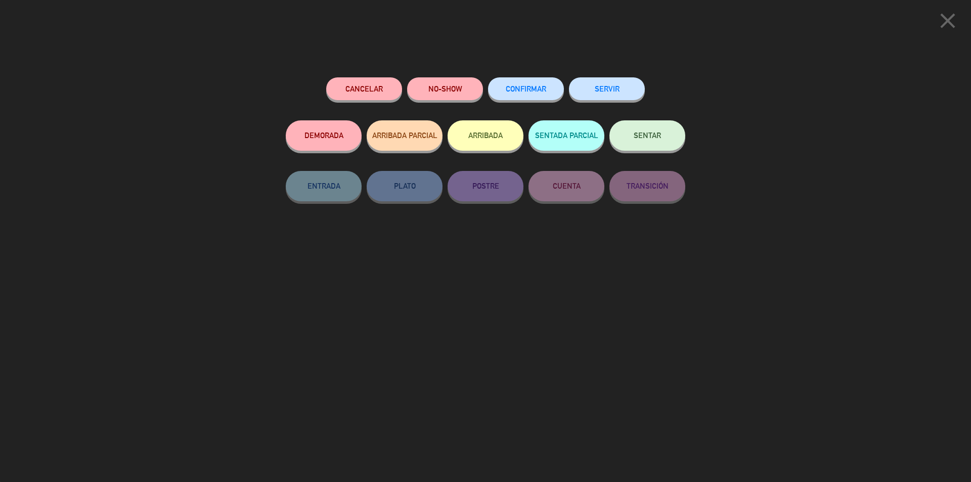
click at [662, 134] on button "SENTAR" at bounding box center [648, 135] width 76 height 30
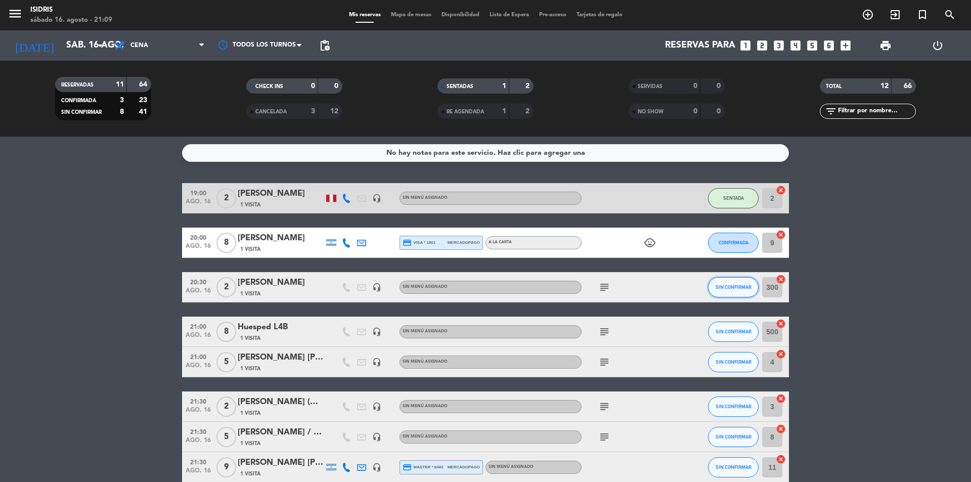
click at [720, 289] on span "SIN CONFIRMAR" at bounding box center [734, 287] width 36 height 6
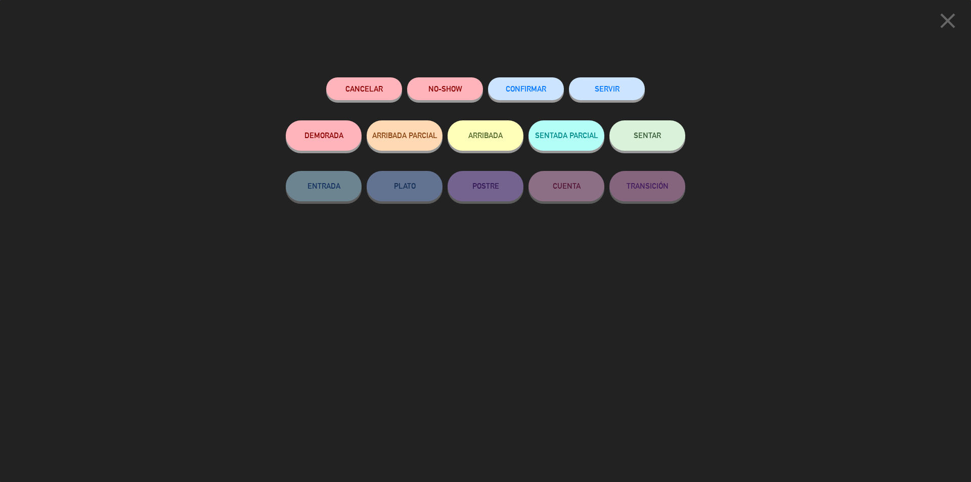
click at [654, 137] on span "SENTAR" at bounding box center [647, 135] width 27 height 9
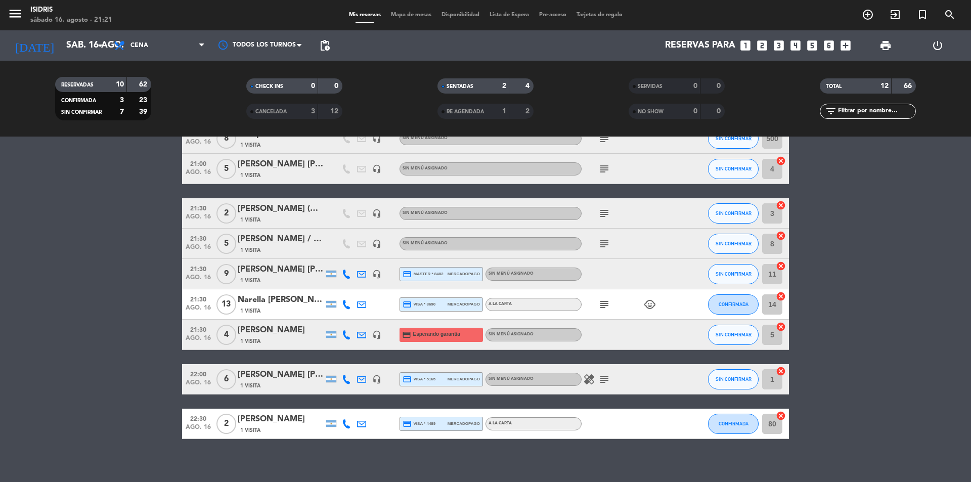
scroll to position [201, 0]
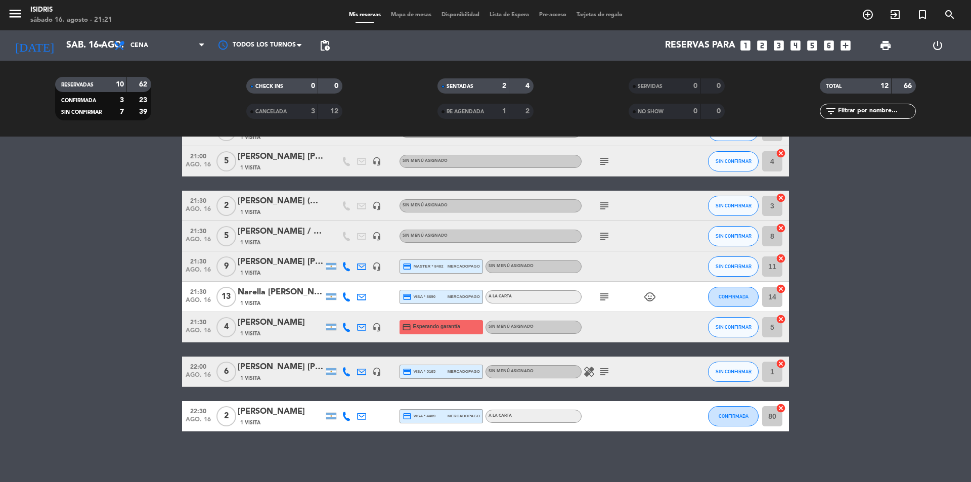
click at [653, 300] on icon "child_care" at bounding box center [650, 297] width 12 height 12
click at [612, 297] on div "subject child_care 1" at bounding box center [627, 297] width 91 height 30
click at [605, 297] on icon "subject" at bounding box center [605, 297] width 12 height 12
click at [612, 296] on div "subject SON [DEMOGRAPHIC_DATA], NO ME DEJA CAMBIAR LA CANTIDAD child_care" at bounding box center [627, 297] width 91 height 30
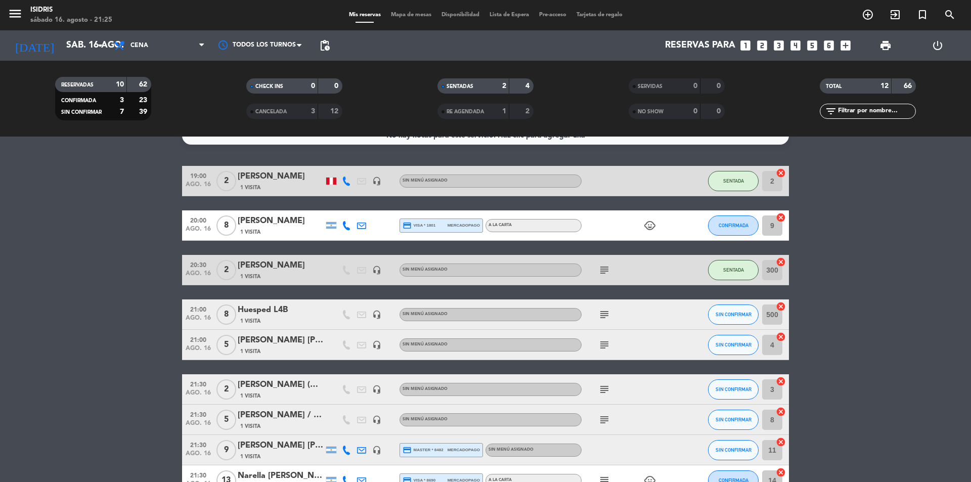
scroll to position [0, 0]
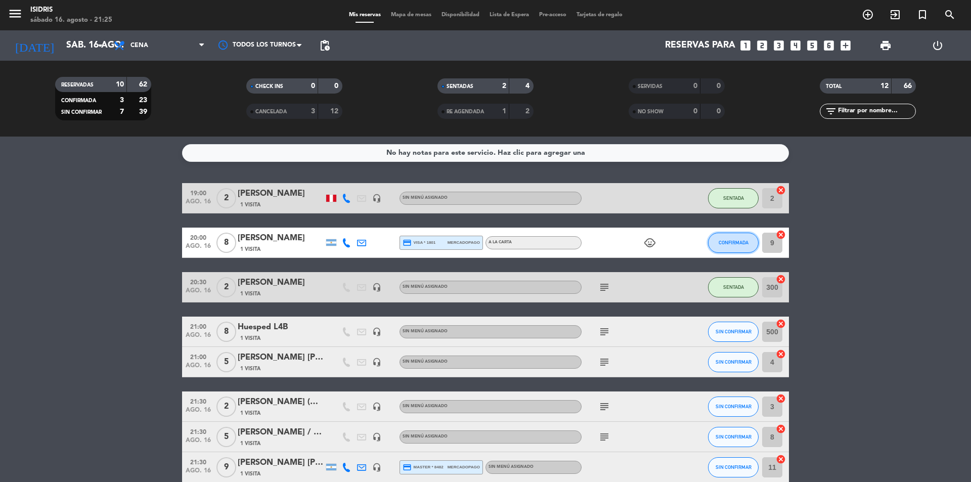
click at [738, 241] on span "CONFIRMADA" at bounding box center [734, 243] width 30 height 6
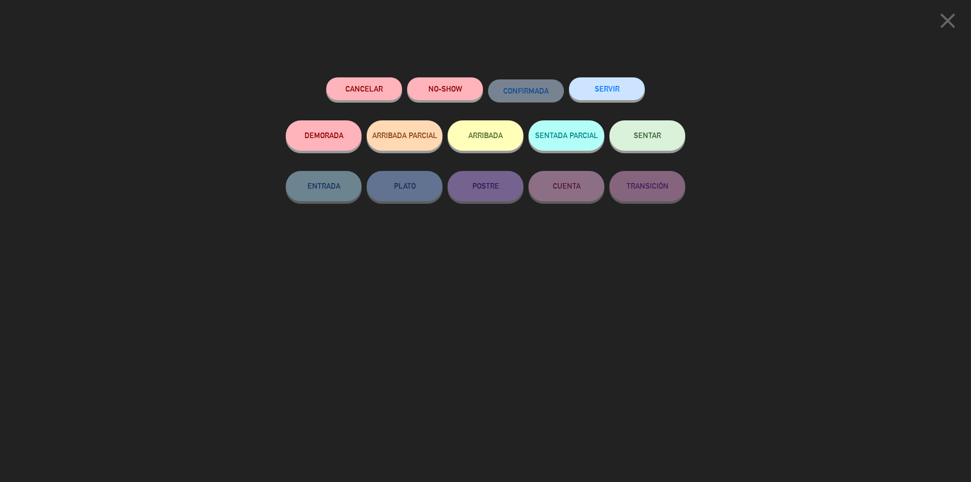
click at [634, 146] on button "SENTAR" at bounding box center [648, 135] width 76 height 30
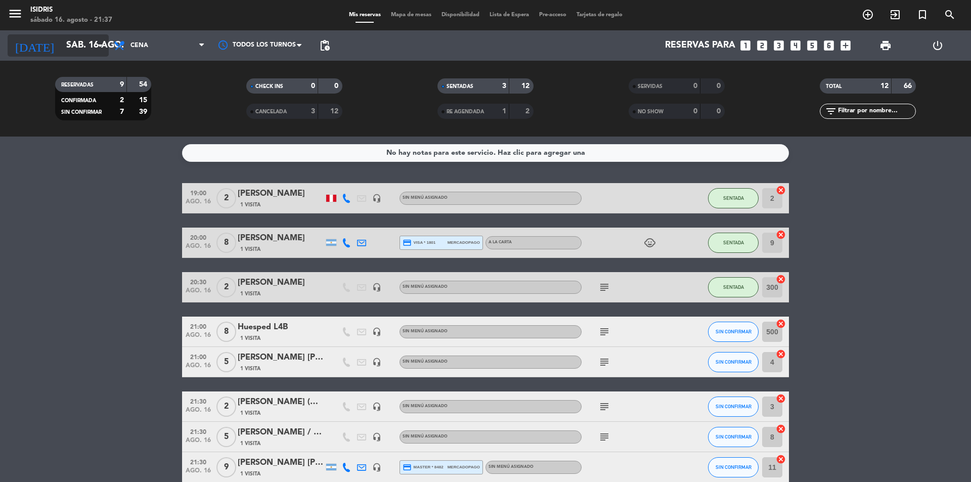
click at [61, 43] on input "sáb. 16 ago." at bounding box center [119, 45] width 117 height 20
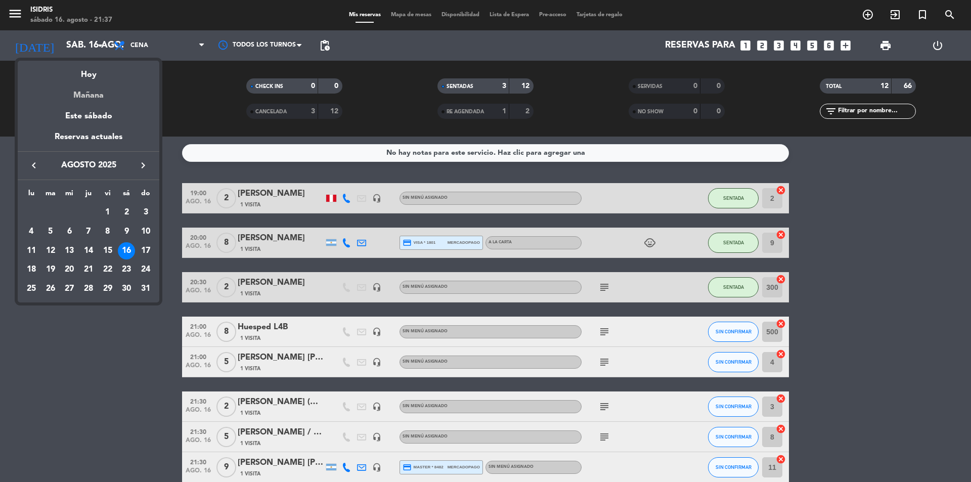
click at [72, 91] on div "Mañana" at bounding box center [89, 91] width 142 height 21
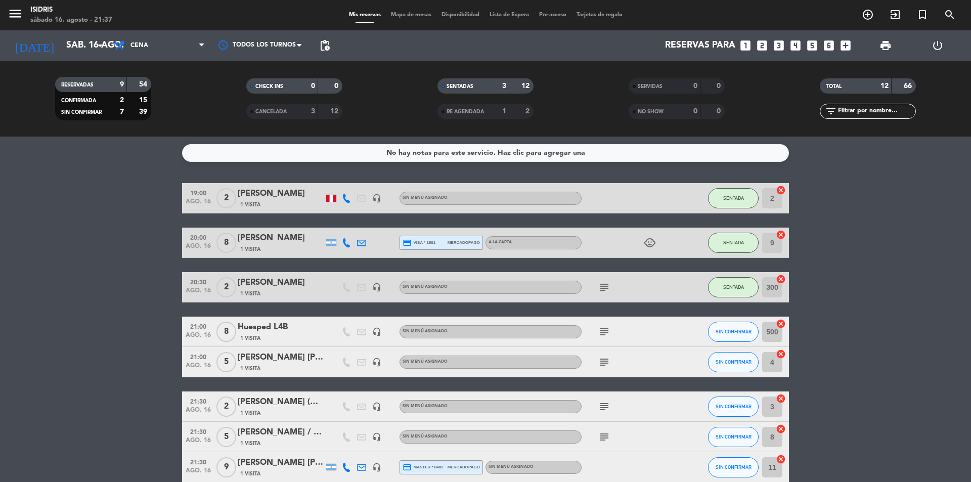
type input "dom. 17 ago."
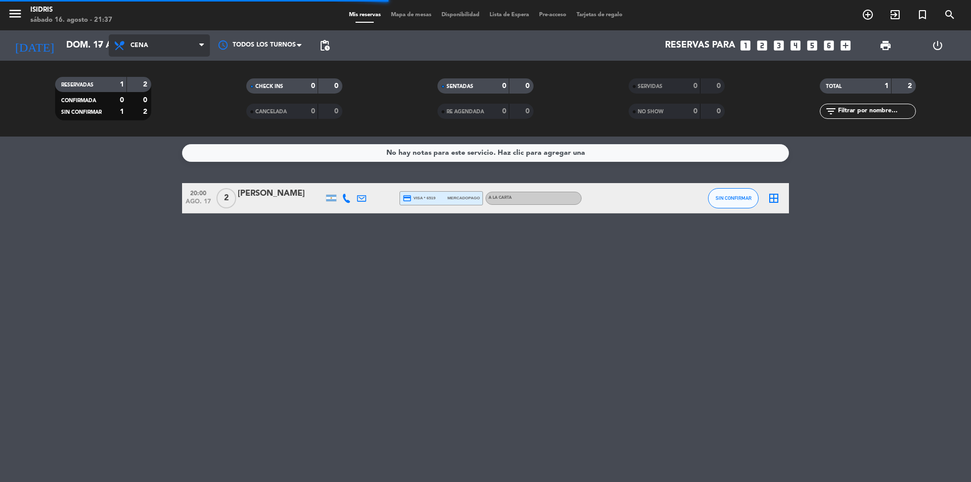
click at [141, 52] on span "Cena" at bounding box center [159, 45] width 101 height 22
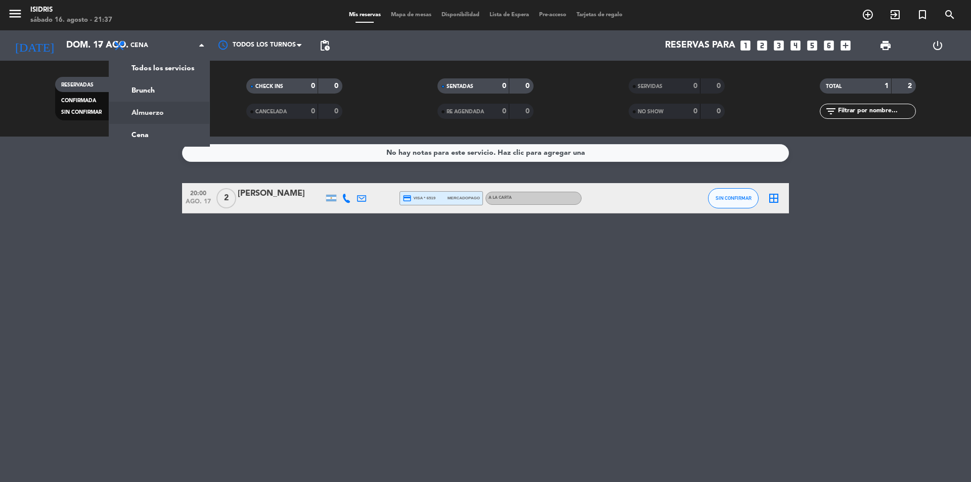
click at [146, 105] on div "menu isidris sábado 16. agosto - 21:37 Mis reservas Mapa de mesas Disponibilida…" at bounding box center [485, 68] width 971 height 137
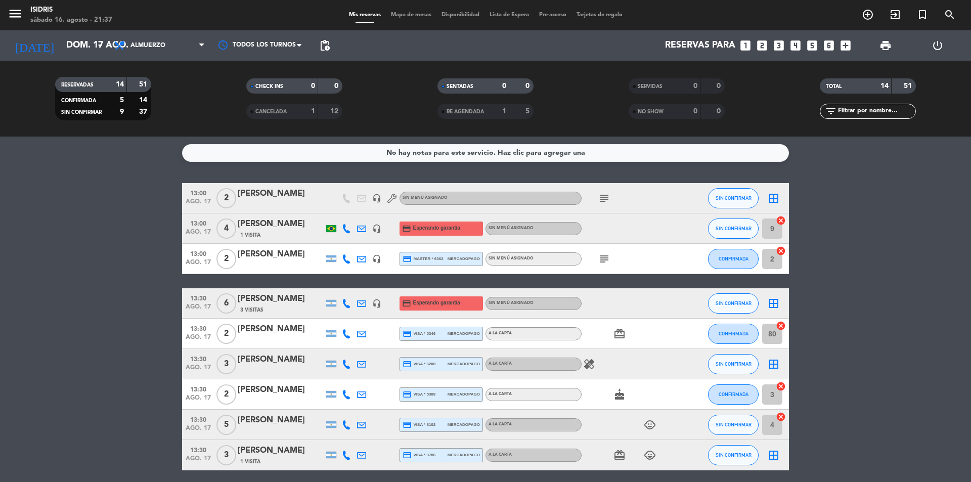
click at [417, 17] on span "Mapa de mesas" at bounding box center [411, 15] width 51 height 6
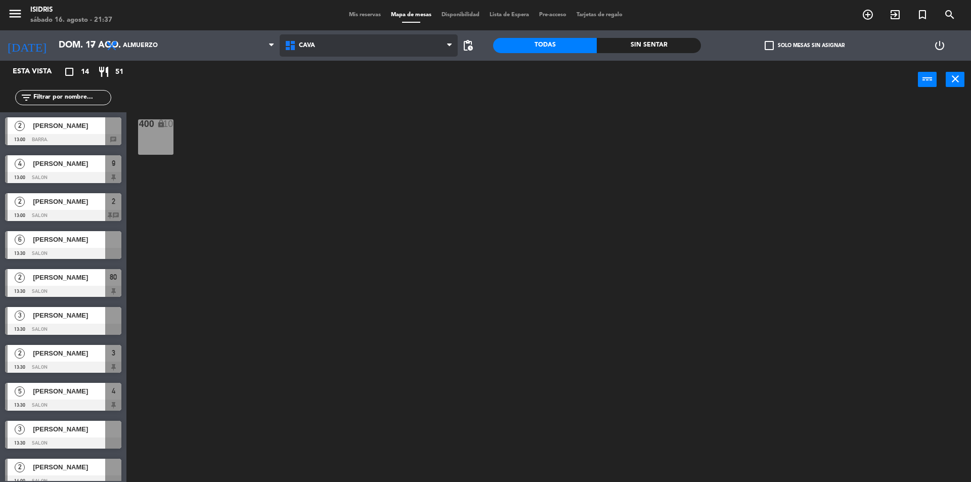
click at [305, 52] on span "CAVA" at bounding box center [369, 45] width 179 height 22
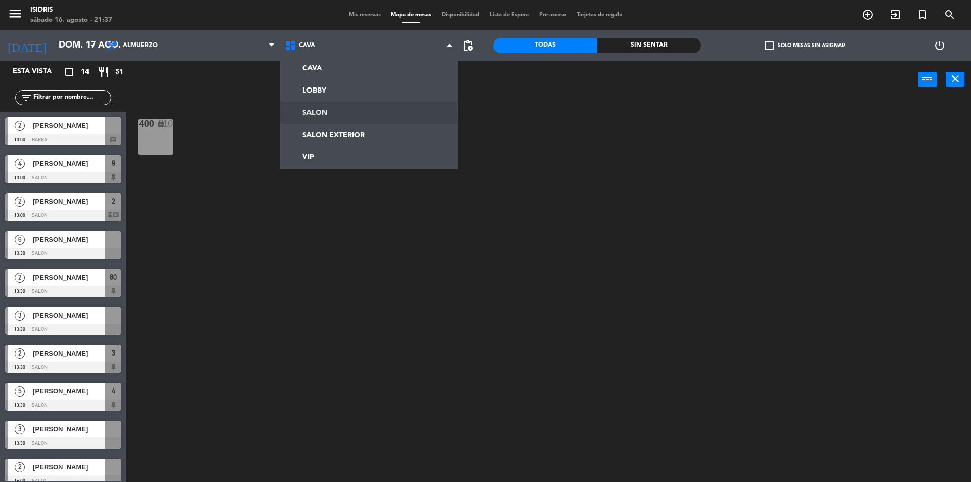
click at [303, 110] on ng-component "menu isidris sábado 16. agosto - 21:37 Mis reservas Mapa de mesas Disponibilida…" at bounding box center [485, 242] width 971 height 485
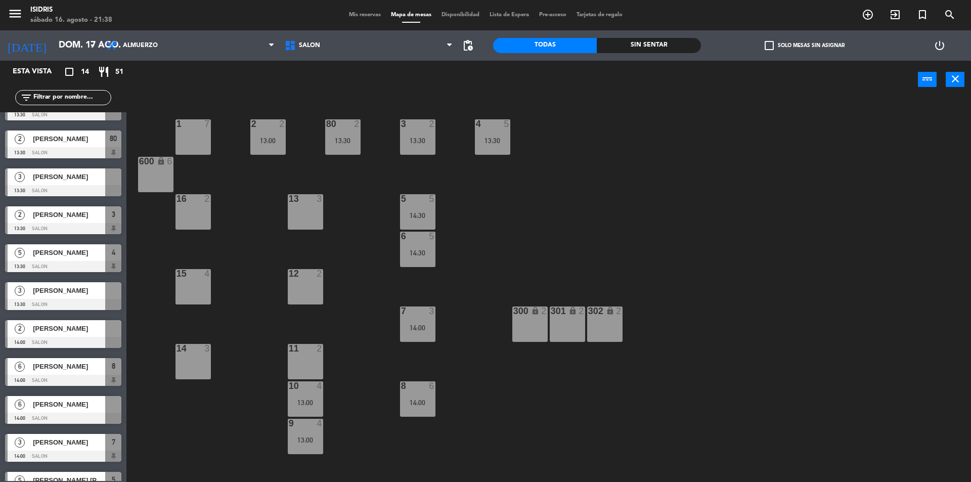
scroll to position [162, 0]
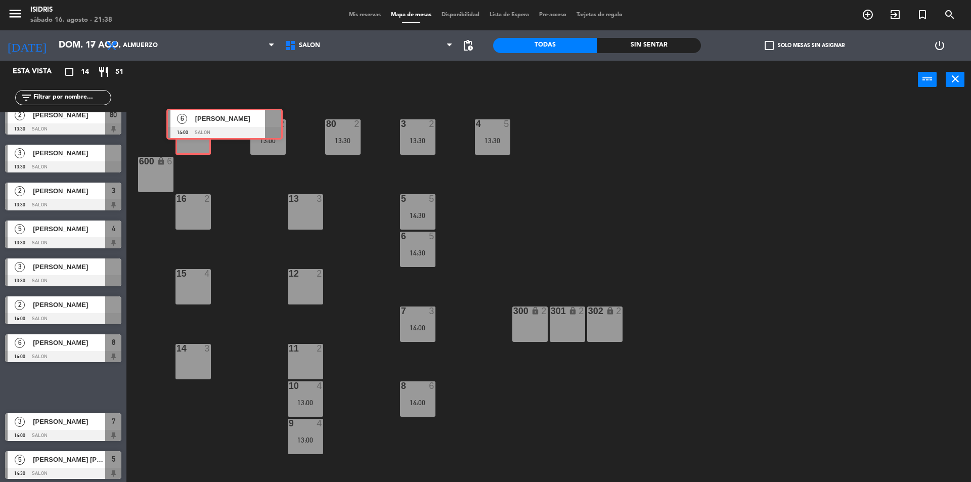
drag, startPoint x: 41, startPoint y: 388, endPoint x: 202, endPoint y: 126, distance: 306.9
click at [202, 126] on div "Esta vista crop_square 14 restaurant 51 filter_list 2 [PERSON_NAME] 13:00 BARRA…" at bounding box center [485, 273] width 971 height 424
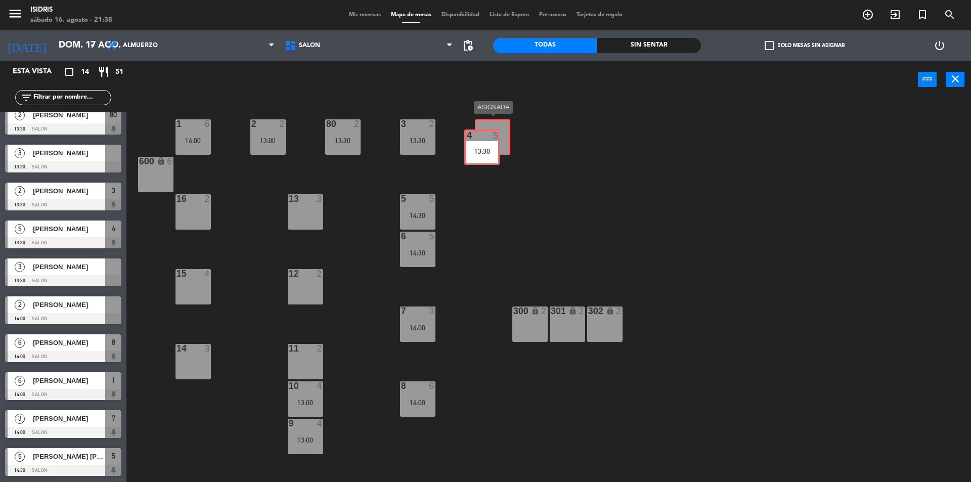
drag, startPoint x: 495, startPoint y: 130, endPoint x: 485, endPoint y: 136, distance: 11.4
click at [485, 136] on div "4 5 13:30 4 5 13:30" at bounding box center [492, 136] width 35 height 35
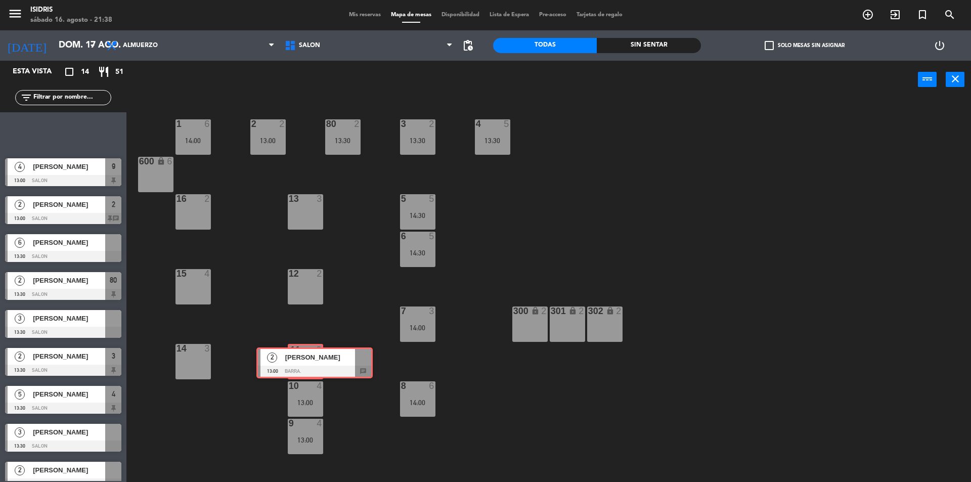
drag, startPoint x: 46, startPoint y: 123, endPoint x: 303, endPoint y: 357, distance: 347.1
click at [303, 357] on div "Esta vista crop_square 14 restaurant 51 filter_list 2 [PERSON_NAME] 13:00 BARRA…" at bounding box center [485, 273] width 971 height 424
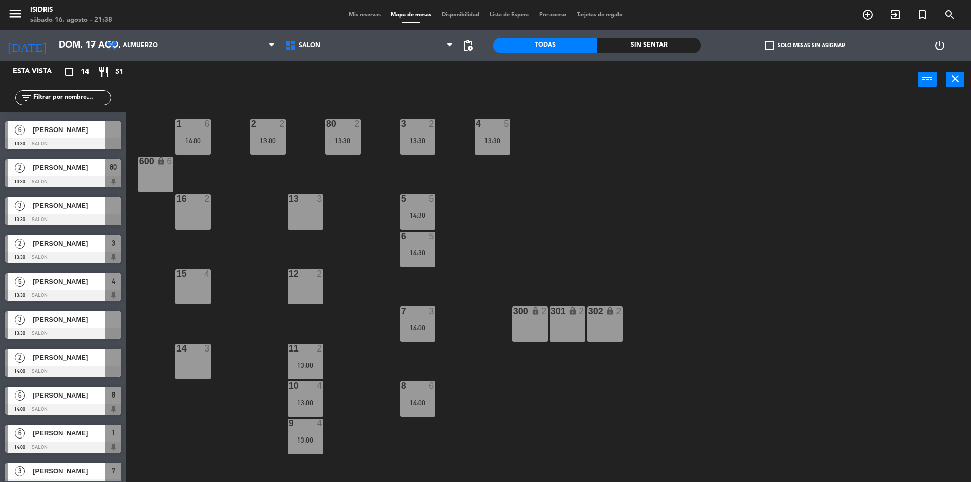
scroll to position [162, 0]
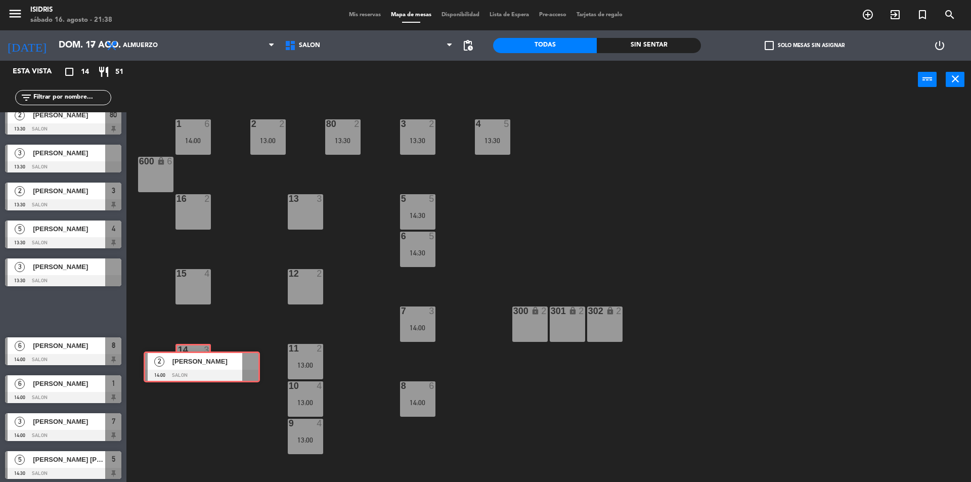
drag, startPoint x: 57, startPoint y: 304, endPoint x: 197, endPoint y: 360, distance: 151.2
click at [197, 360] on div "Esta vista crop_square 14 restaurant 51 filter_list 2 [PERSON_NAME] 13:00 SALON…" at bounding box center [485, 273] width 971 height 424
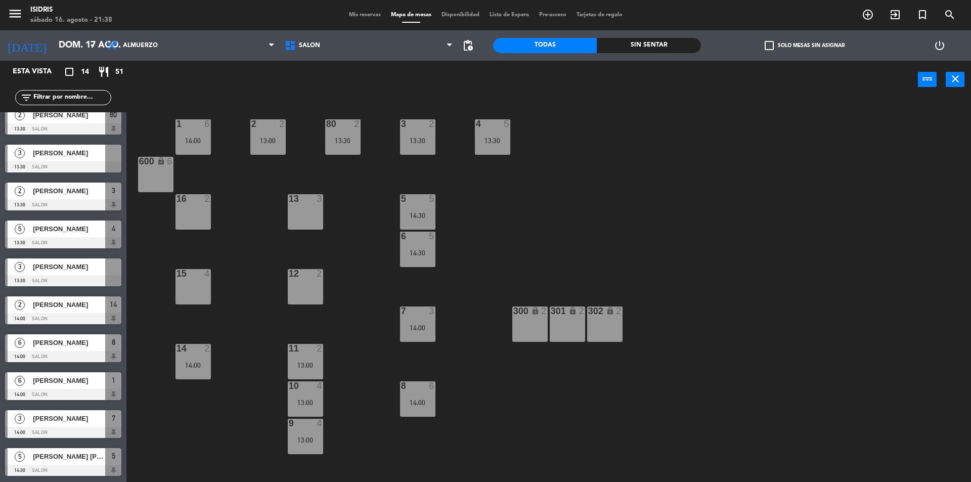
scroll to position [112, 0]
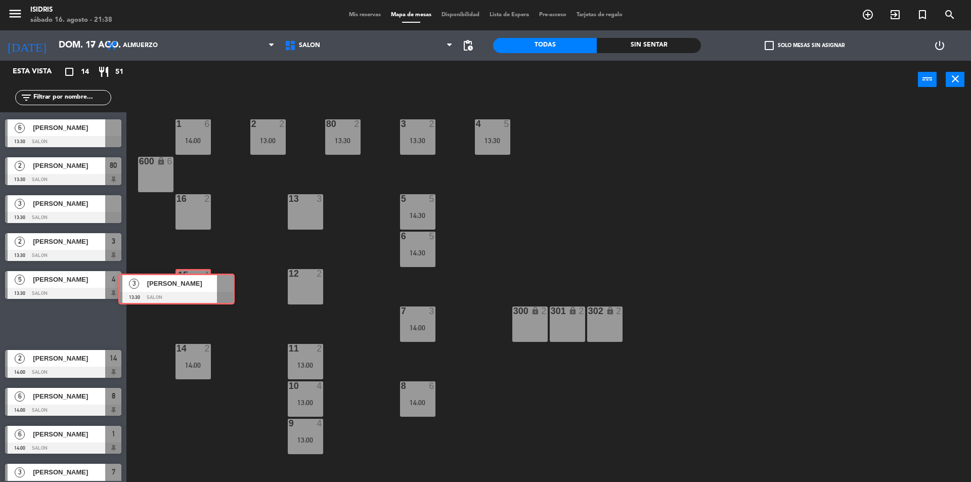
drag, startPoint x: 74, startPoint y: 317, endPoint x: 190, endPoint y: 284, distance: 120.9
click at [190, 284] on div "Esta vista crop_square 14 restaurant 51 filter_list 2 [PERSON_NAME] 13:00 SALON…" at bounding box center [485, 273] width 971 height 424
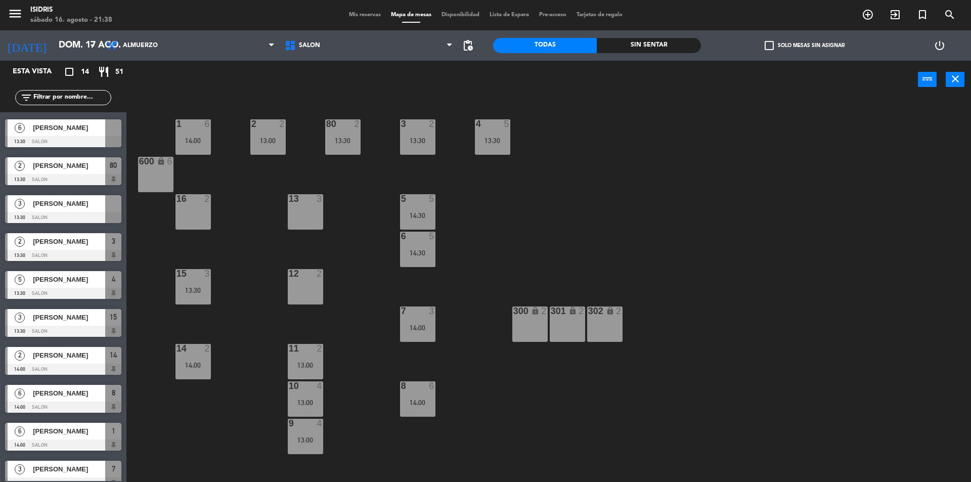
drag, startPoint x: 52, startPoint y: 204, endPoint x: 168, endPoint y: 235, distance: 120.3
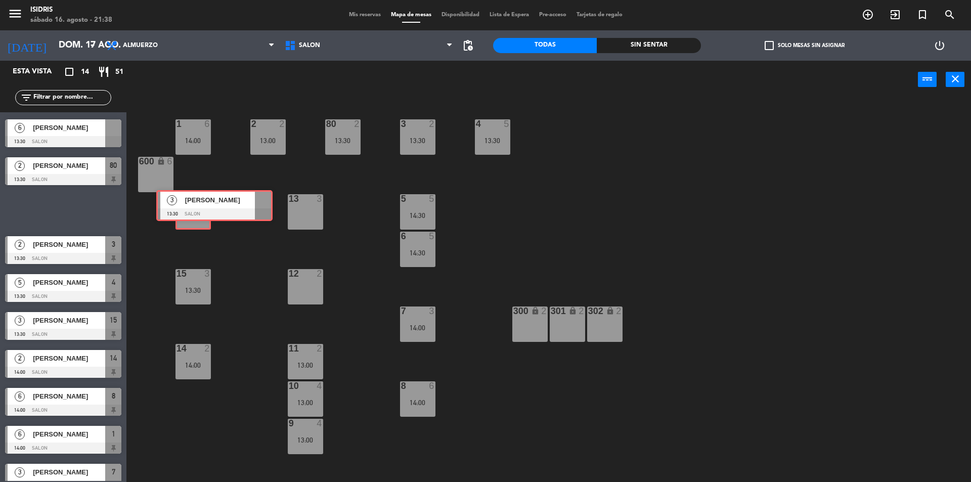
drag, startPoint x: 52, startPoint y: 205, endPoint x: 205, endPoint y: 208, distance: 153.8
click at [201, 204] on div "Esta vista crop_square 14 restaurant 51 filter_list 2 [PERSON_NAME] 13:00 SALON…" at bounding box center [485, 273] width 971 height 424
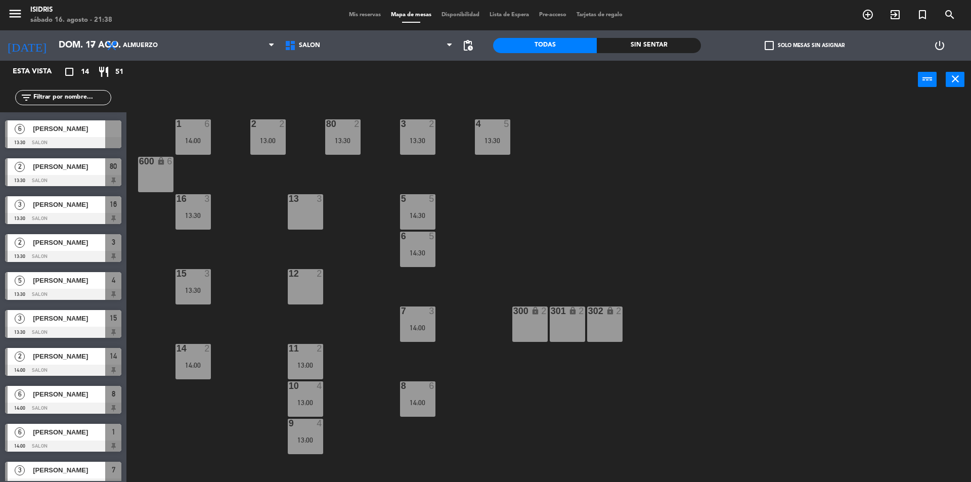
scroll to position [0, 0]
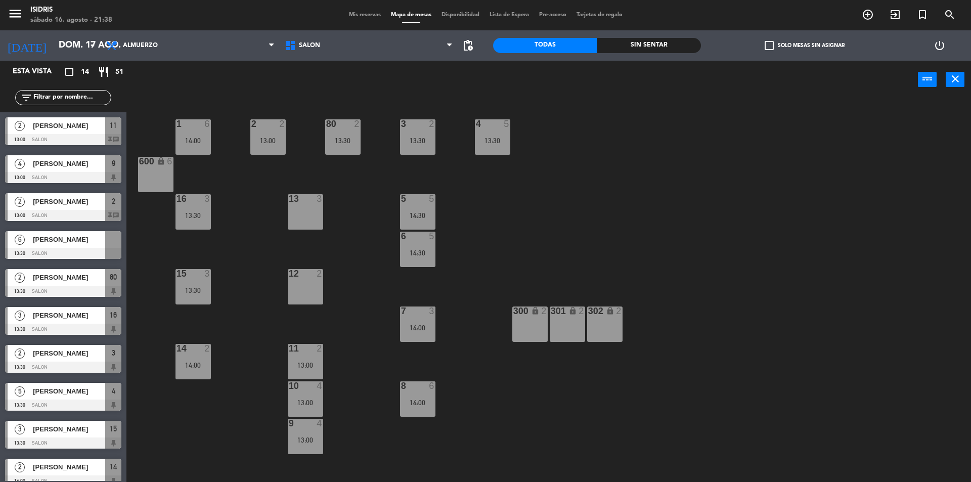
click at [967, 76] on div "power_input close" at bounding box center [548, 80] width 845 height 38
click at [965, 81] on div "power_input close" at bounding box center [548, 80] width 845 height 38
click at [961, 80] on button "close" at bounding box center [955, 79] width 19 height 15
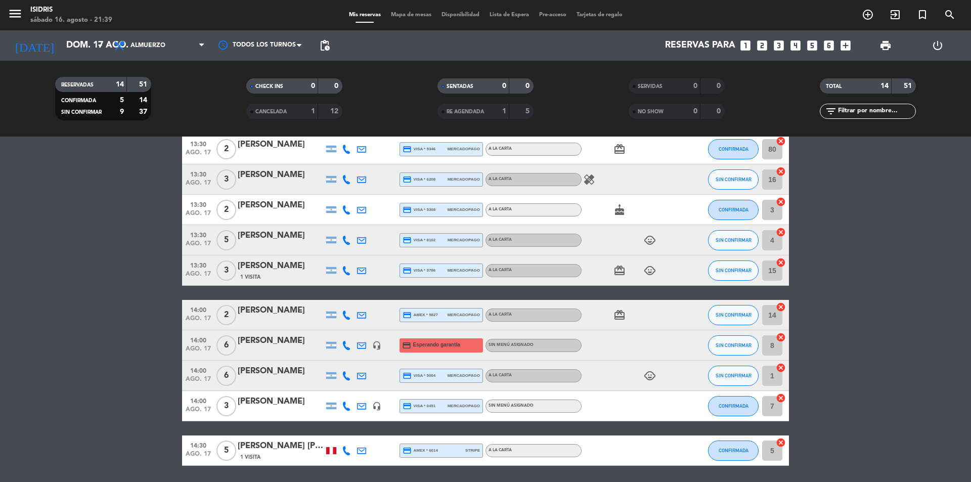
scroll to position [219, 0]
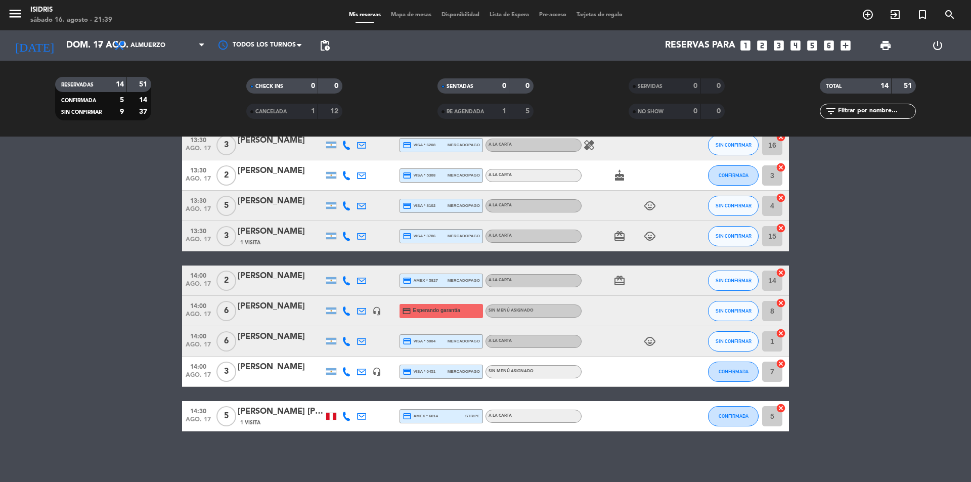
click at [779, 407] on icon "cancel" at bounding box center [781, 408] width 10 height 10
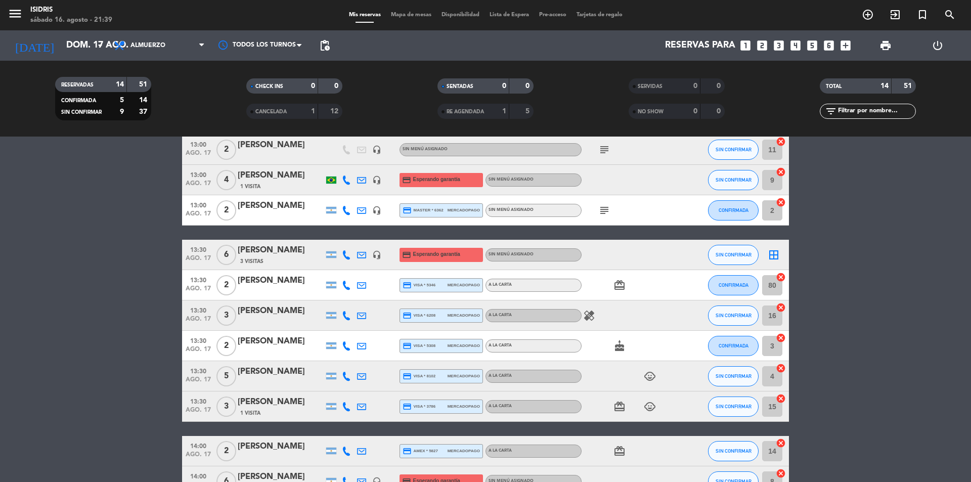
scroll to position [0, 0]
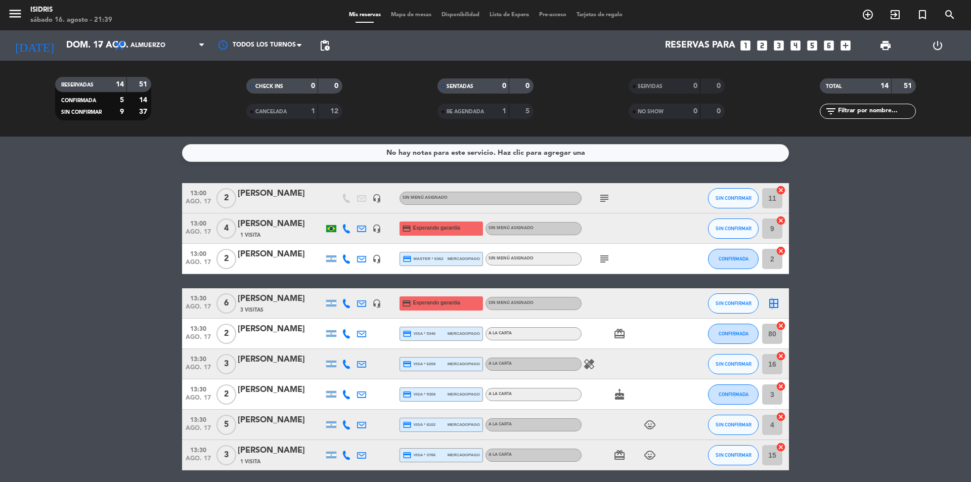
click at [772, 302] on icon "border_all" at bounding box center [774, 303] width 12 height 12
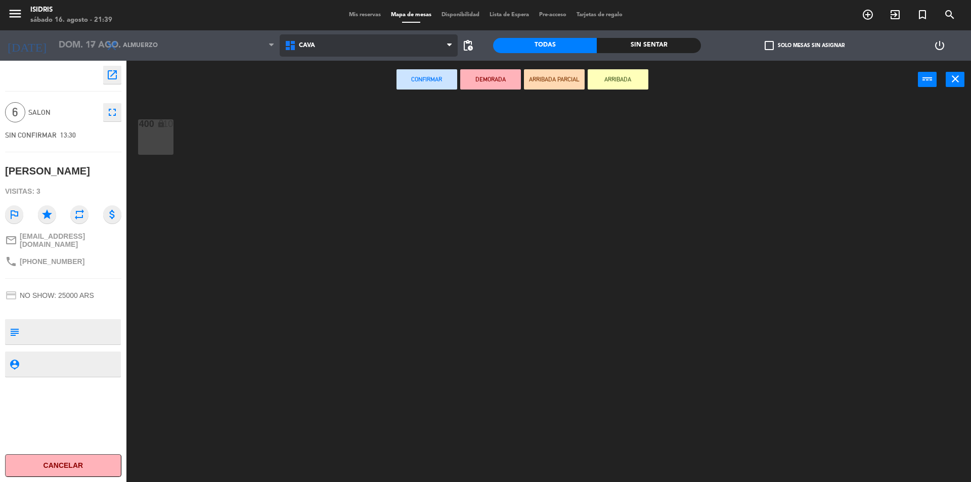
click at [372, 46] on span "CAVA" at bounding box center [369, 45] width 179 height 22
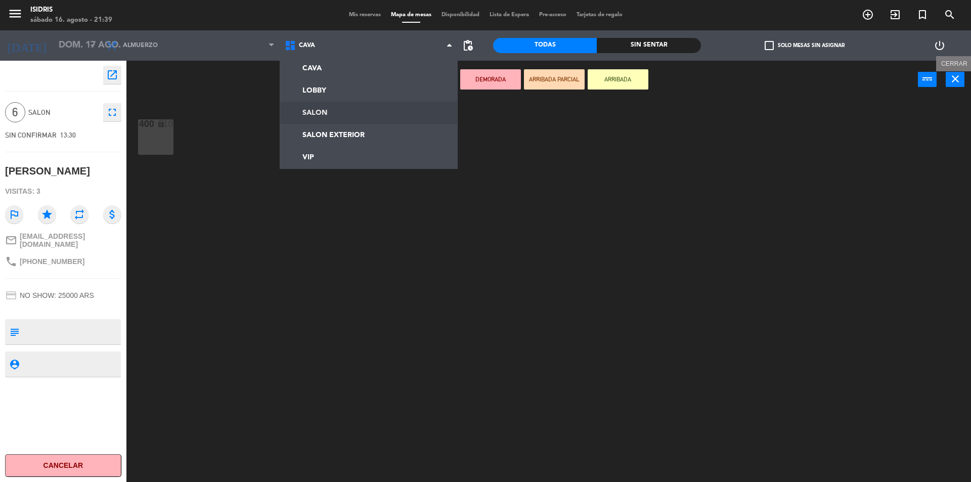
click at [961, 80] on icon "close" at bounding box center [956, 79] width 12 height 12
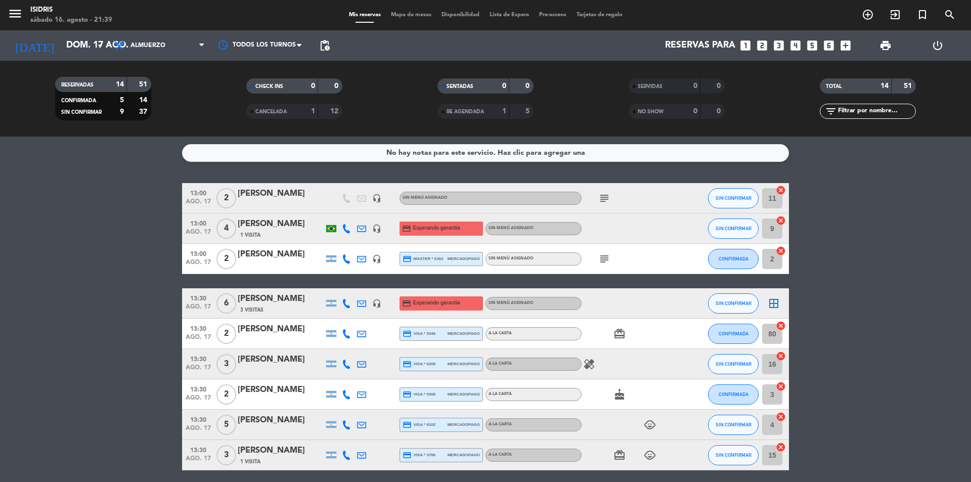
click at [415, 21] on div "menu isidris sábado 16. agosto - 21:39 Mis reservas Mapa de mesas Disponibilida…" at bounding box center [485, 15] width 971 height 30
click at [414, 15] on span "Mapa de mesas" at bounding box center [411, 15] width 51 height 6
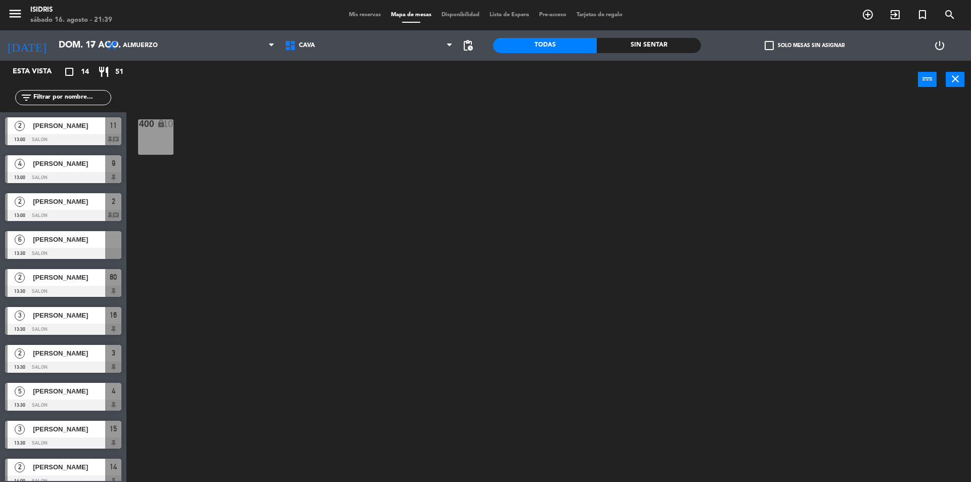
click at [329, 70] on div "power_input close" at bounding box center [522, 80] width 792 height 38
click at [329, 49] on span "CAVA" at bounding box center [369, 45] width 179 height 22
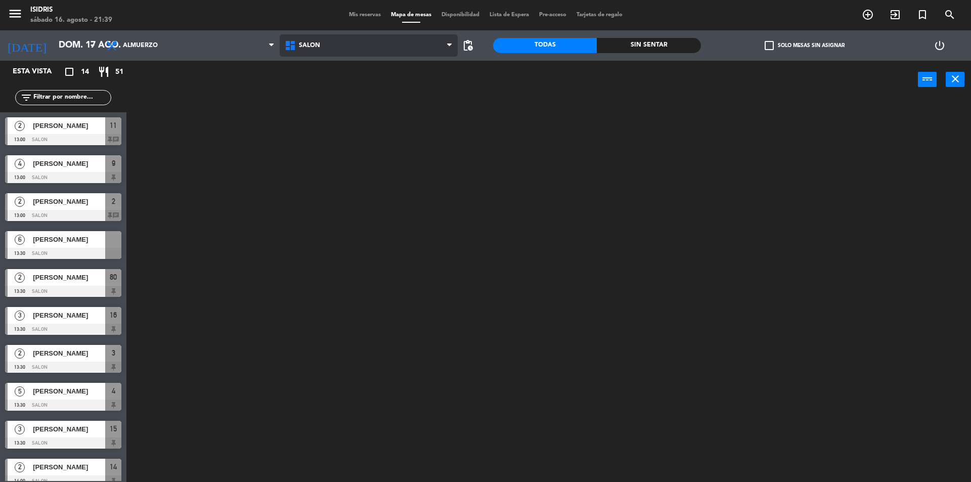
click at [331, 106] on ng-component "menu isidris sábado 16. agosto - 21:39 Mis reservas Mapa de mesas Disponibilida…" at bounding box center [485, 242] width 971 height 485
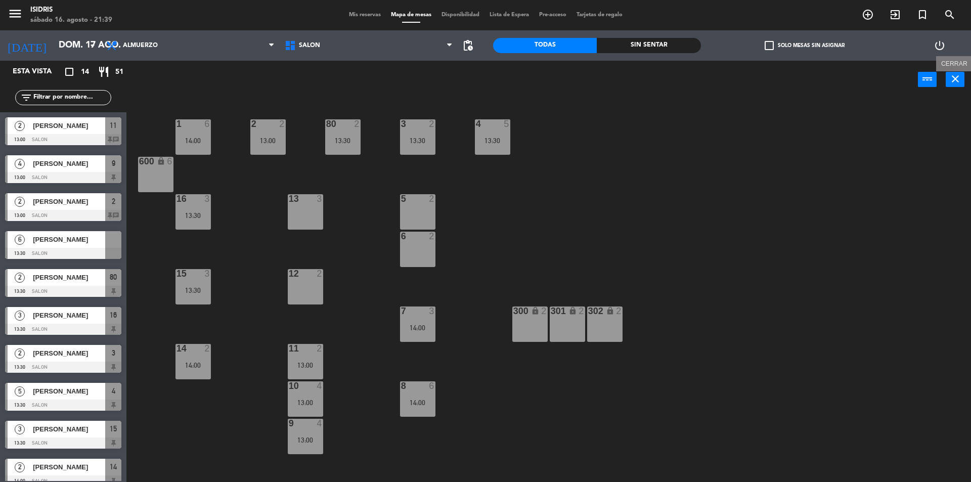
click at [961, 77] on icon "close" at bounding box center [956, 79] width 12 height 12
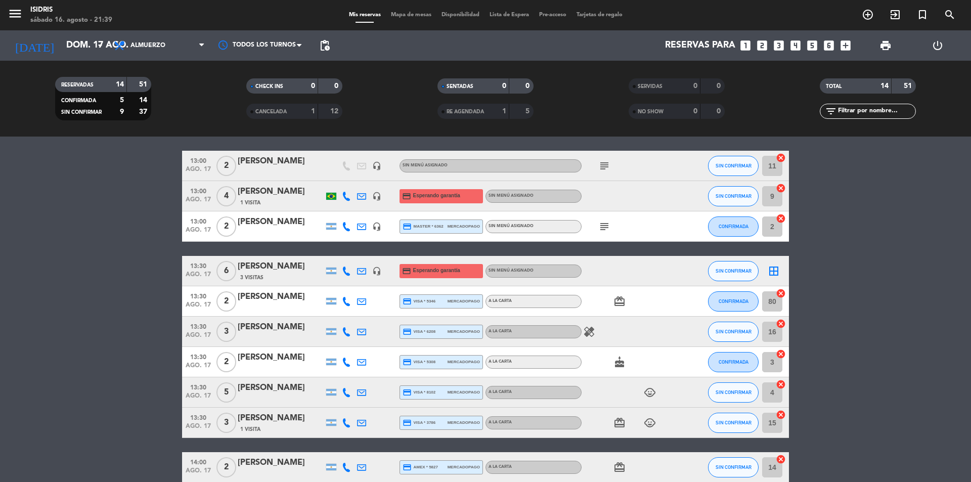
scroll to position [51, 0]
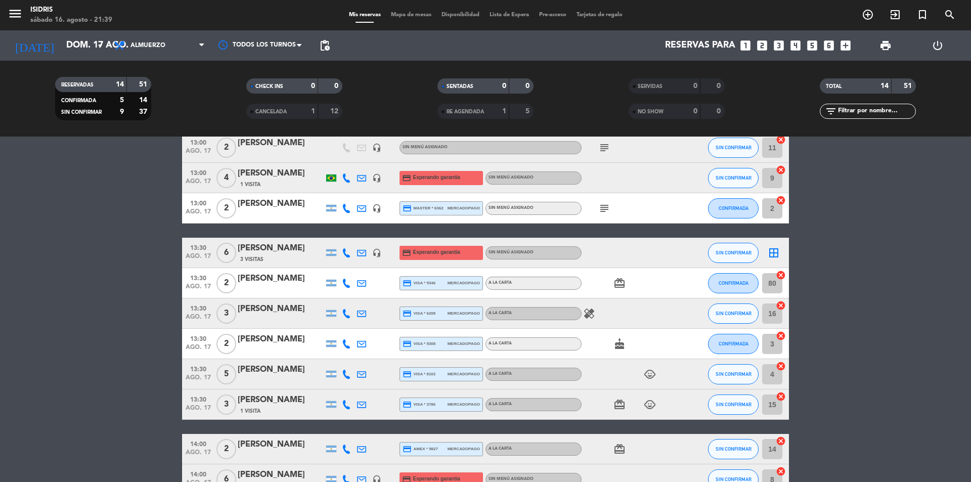
click at [781, 371] on icon "cancel" at bounding box center [781, 366] width 10 height 10
click at [778, 258] on icon "border_all" at bounding box center [774, 253] width 12 height 12
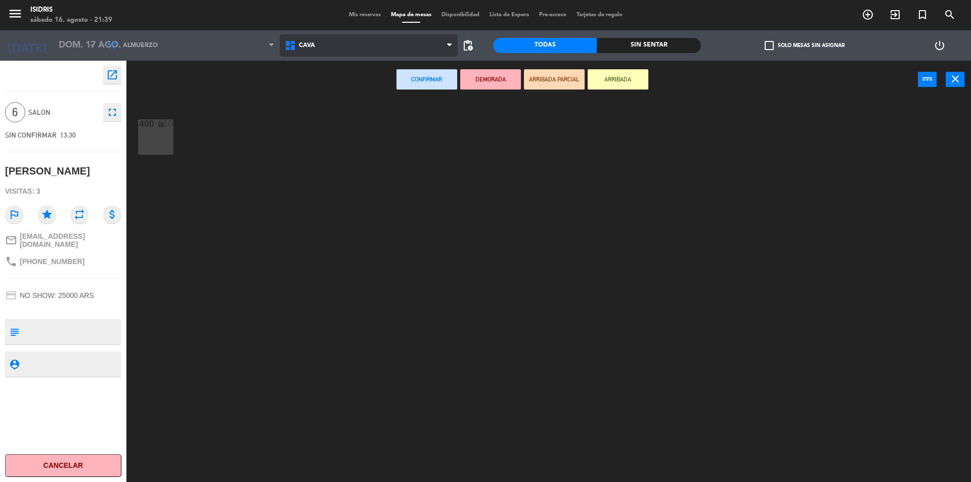
click at [345, 41] on span "CAVA" at bounding box center [369, 45] width 179 height 22
click at [325, 103] on ng-component "menu isidris sábado 16. agosto - 21:39 Mis reservas Mapa de mesas Disponibilida…" at bounding box center [485, 242] width 971 height 485
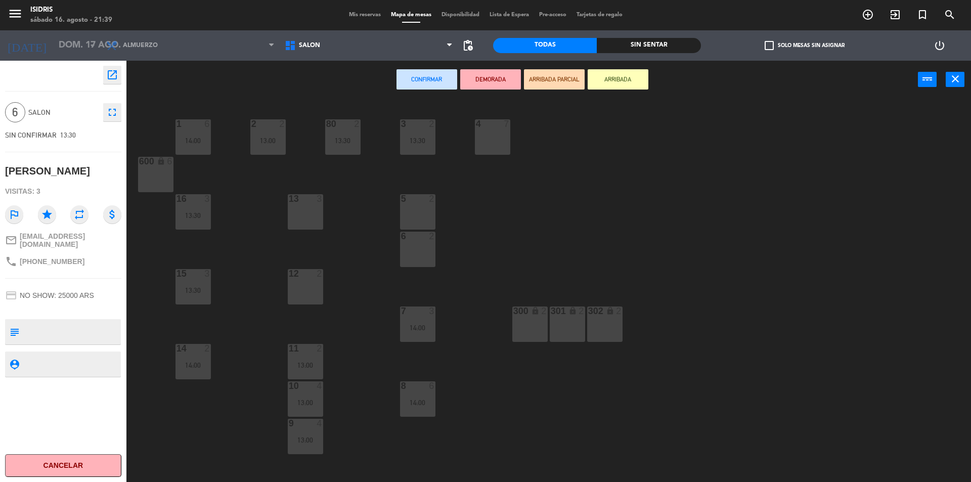
click at [485, 140] on div "4 7" at bounding box center [492, 136] width 35 height 35
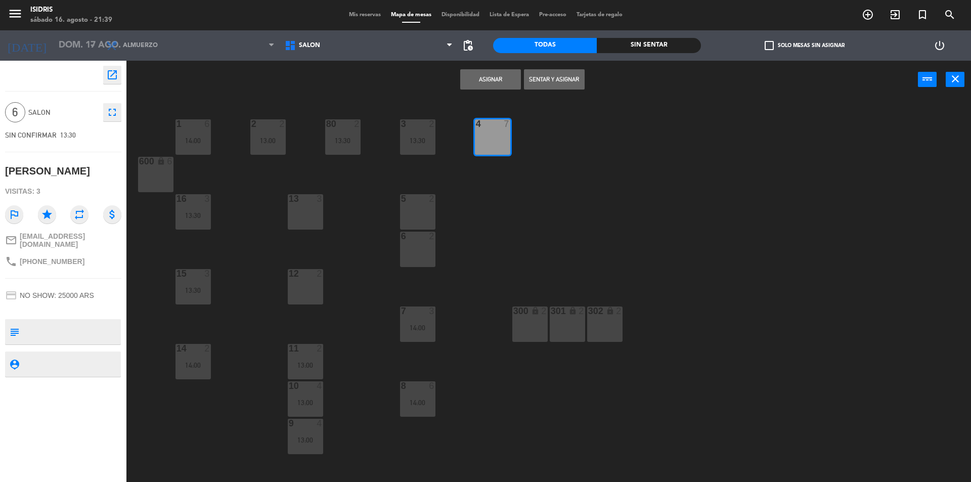
click at [467, 77] on button "Asignar" at bounding box center [490, 79] width 61 height 20
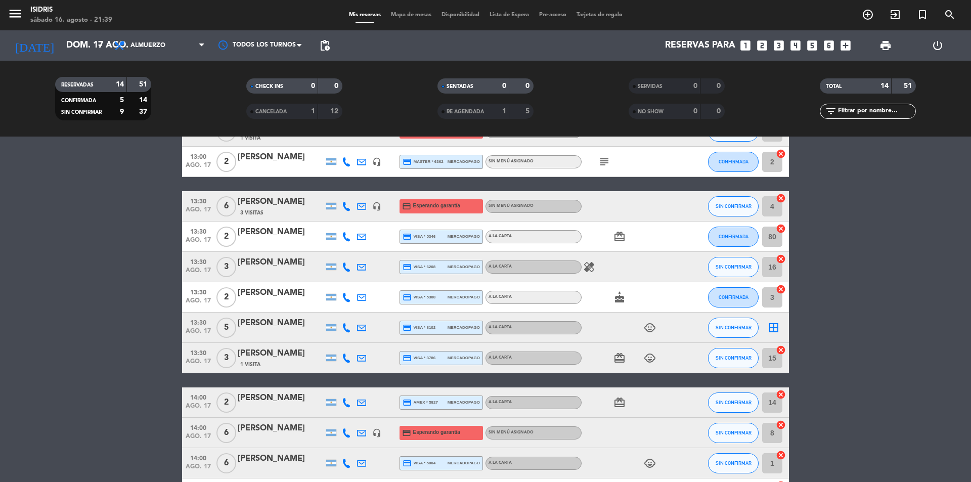
scroll to position [101, 0]
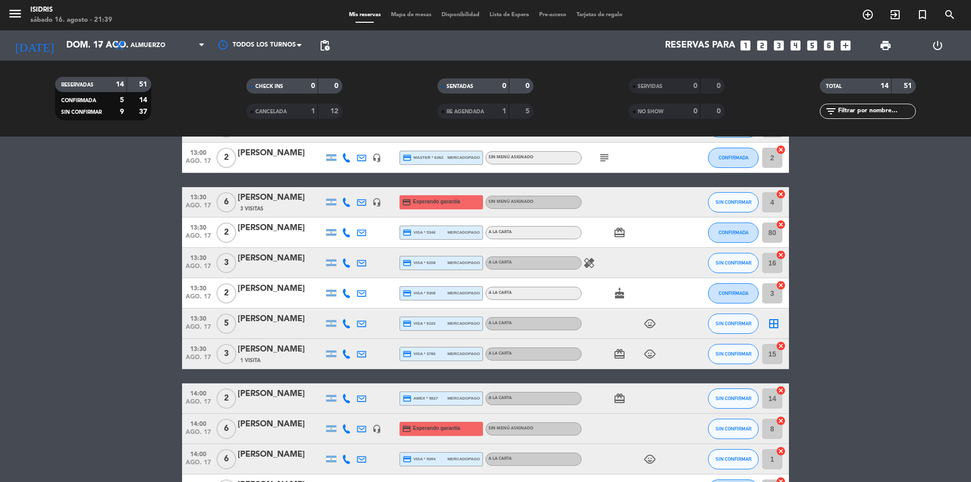
click at [776, 327] on icon "border_all" at bounding box center [774, 324] width 12 height 12
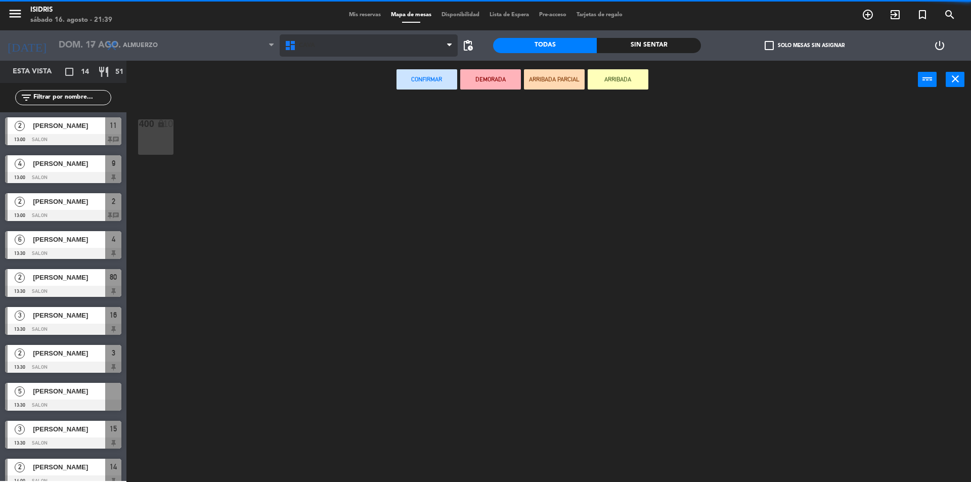
click at [343, 53] on span "CAVA" at bounding box center [369, 45] width 179 height 22
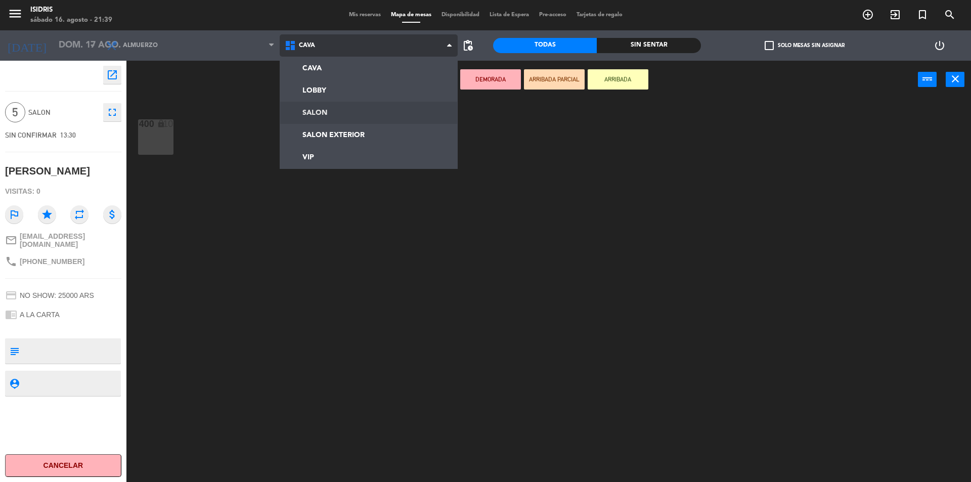
click at [342, 106] on ng-component "menu isidris sábado 16. agosto - 21:39 Mis reservas Mapa de mesas Disponibilida…" at bounding box center [485, 242] width 971 height 485
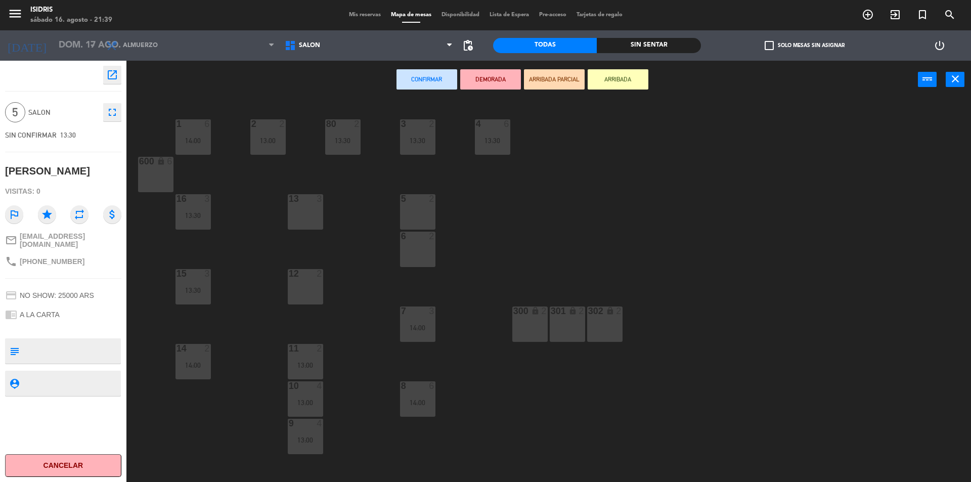
click at [417, 219] on div "5 2" at bounding box center [417, 211] width 35 height 35
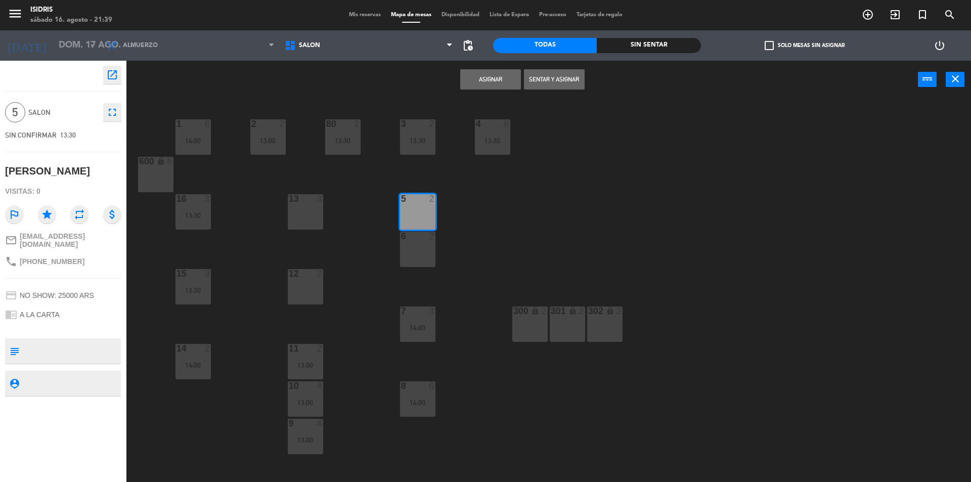
click at [409, 248] on div "6 2" at bounding box center [417, 249] width 35 height 35
click at [479, 71] on button "Asignar" at bounding box center [490, 79] width 61 height 20
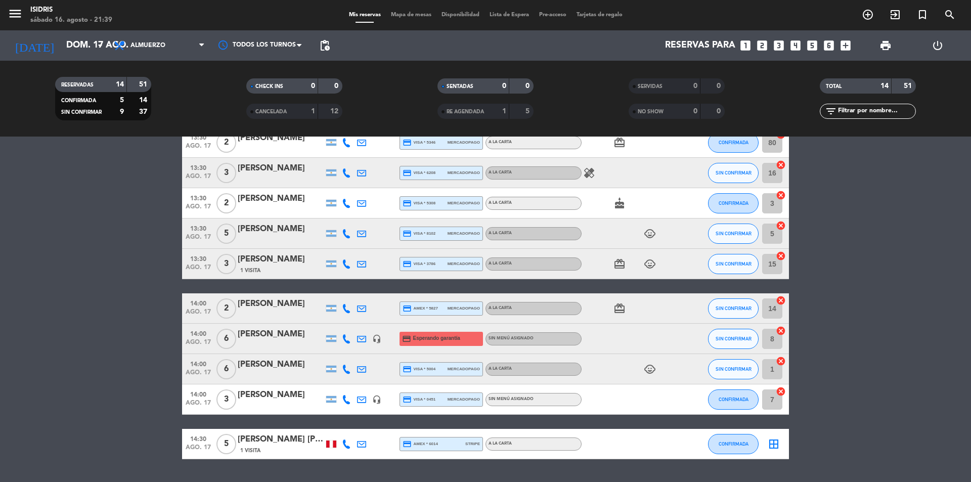
scroll to position [219, 0]
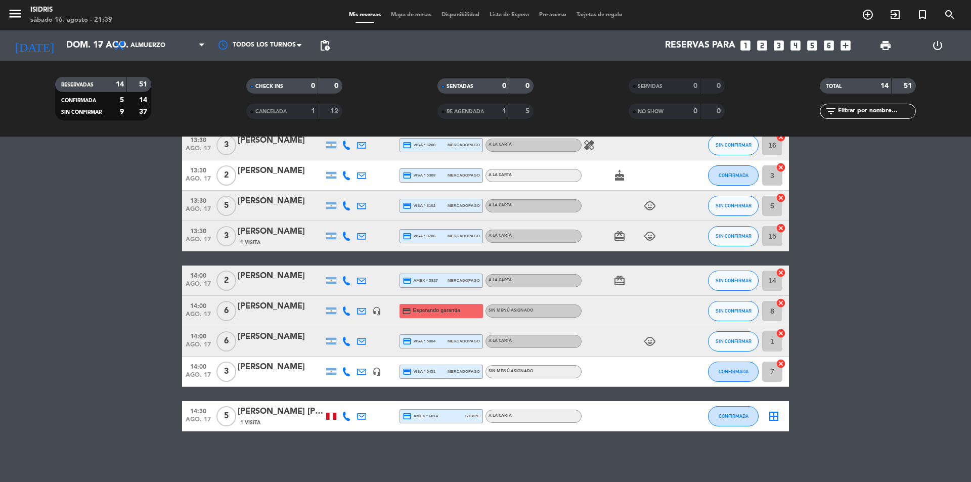
click at [778, 422] on span "border_all" at bounding box center [774, 416] width 12 height 12
click at [783, 421] on div "border_all" at bounding box center [774, 416] width 30 height 30
click at [777, 418] on icon "border_all" at bounding box center [774, 416] width 12 height 12
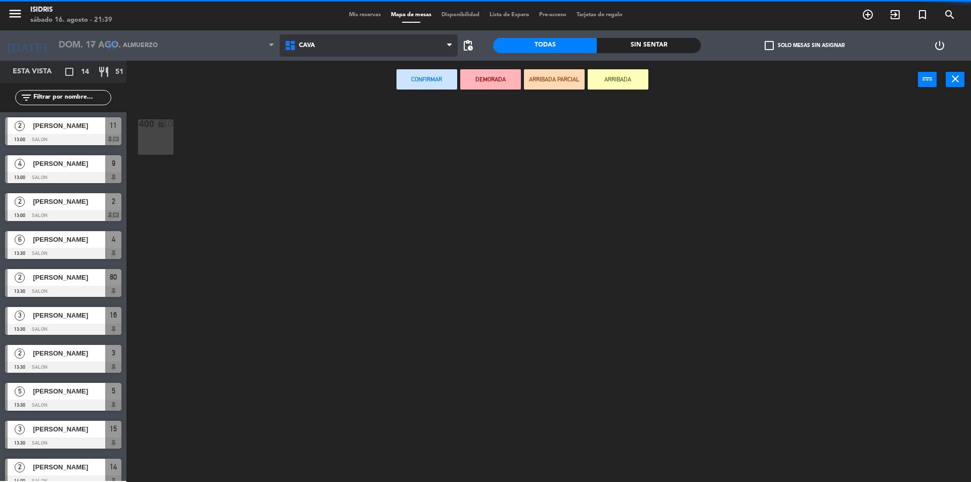
click at [326, 45] on span "CAVA" at bounding box center [369, 45] width 179 height 22
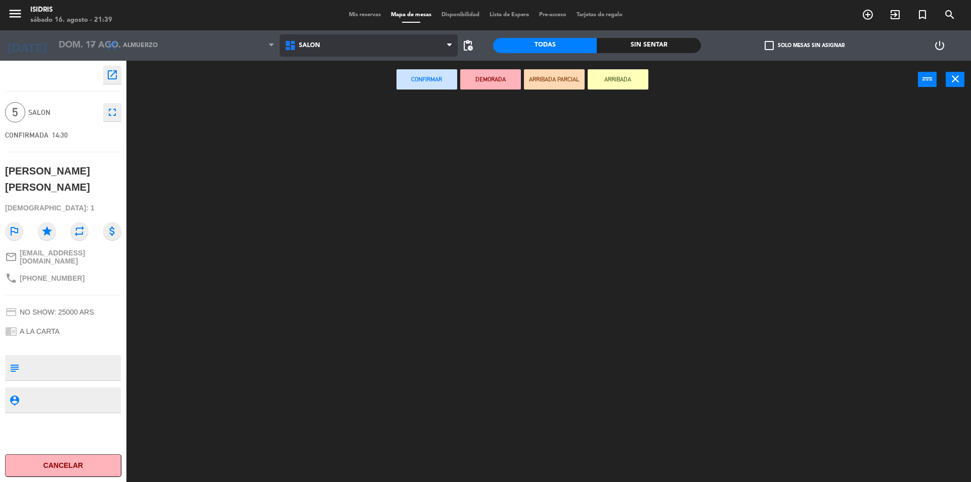
click at [358, 116] on ng-component "menu isidris sábado 16. agosto - 21:39 Mis reservas Mapa de mesas Disponibilida…" at bounding box center [485, 242] width 971 height 485
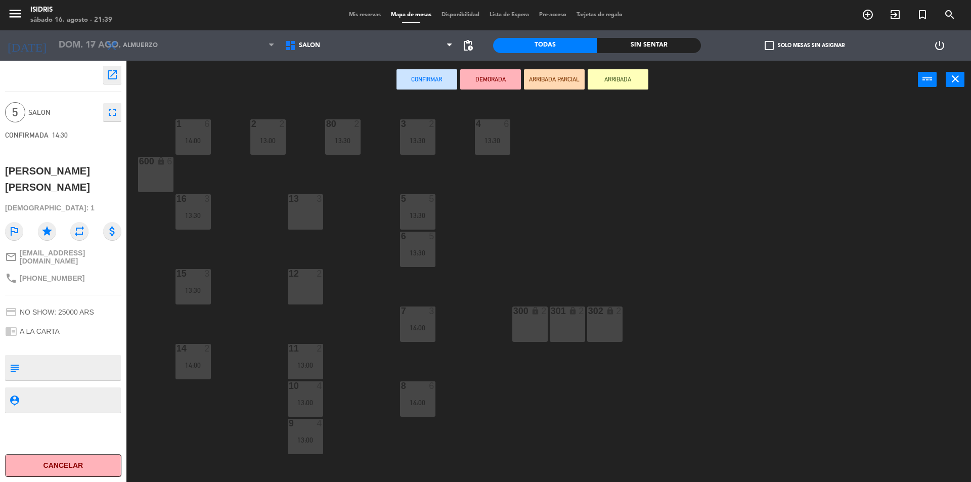
click at [295, 212] on div "13 3" at bounding box center [305, 211] width 35 height 35
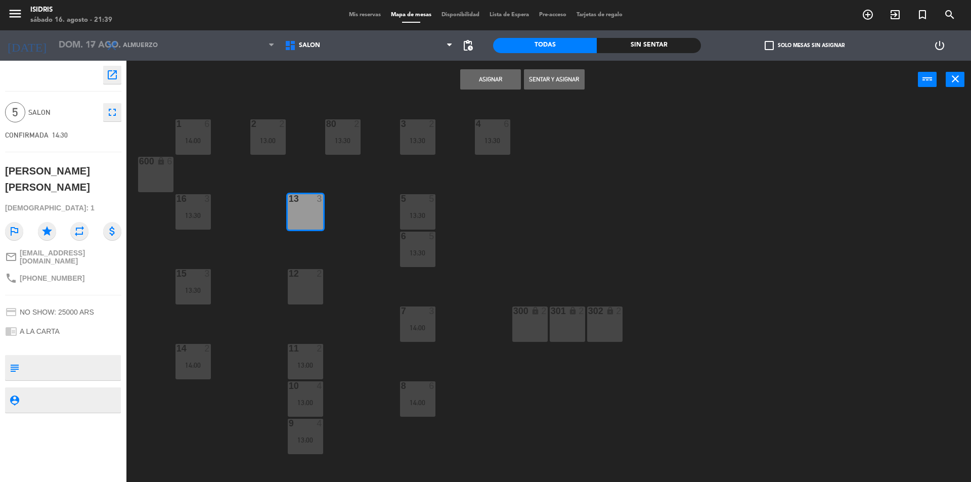
click at [297, 292] on div "12 2" at bounding box center [305, 286] width 35 height 35
click at [498, 74] on button "Asignar" at bounding box center [490, 79] width 61 height 20
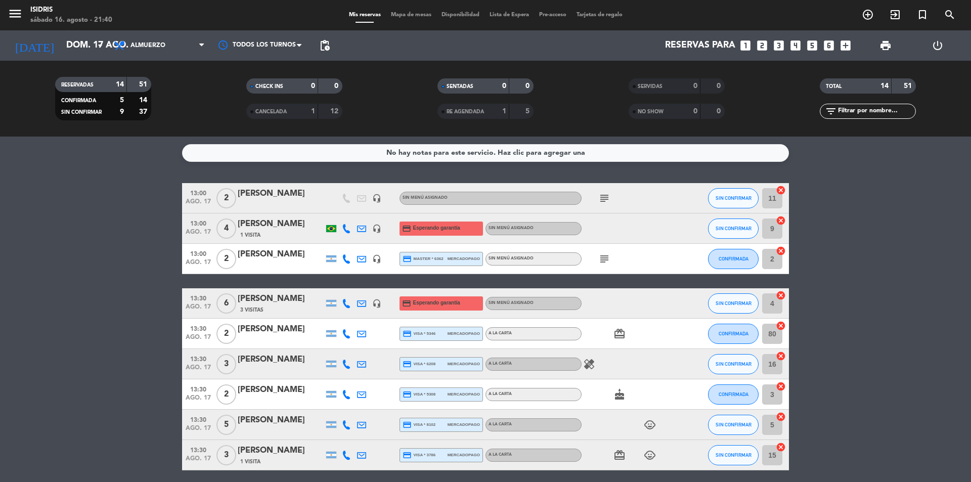
click at [42, 30] on div "menu isidris sábado 16. agosto - 21:40 Mis reservas Mapa de mesas Disponibilida…" at bounding box center [485, 68] width 971 height 137
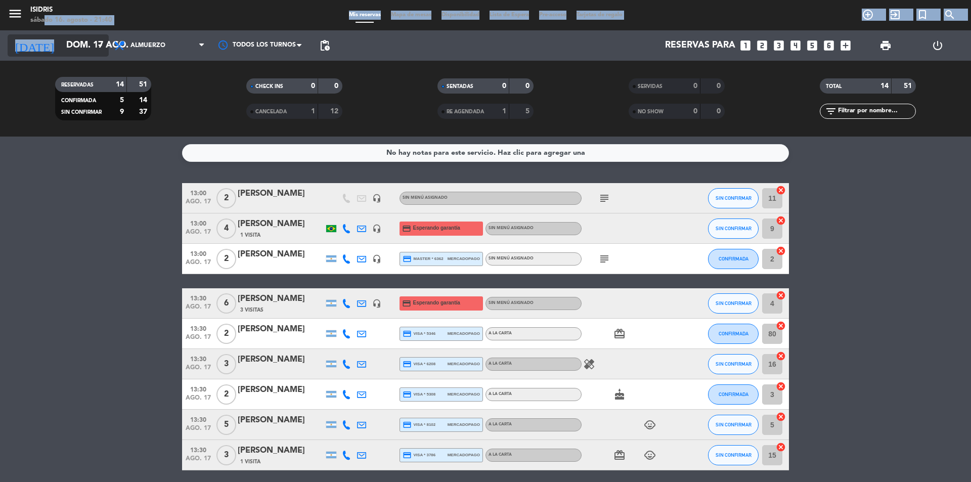
click at [61, 48] on input "dom. 17 ago." at bounding box center [119, 45] width 117 height 20
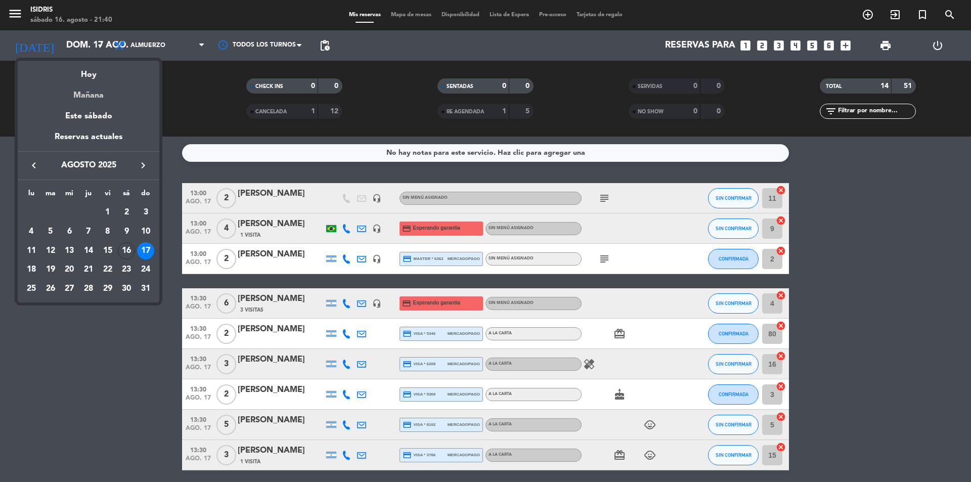
click at [88, 83] on div "Mañana" at bounding box center [89, 91] width 142 height 21
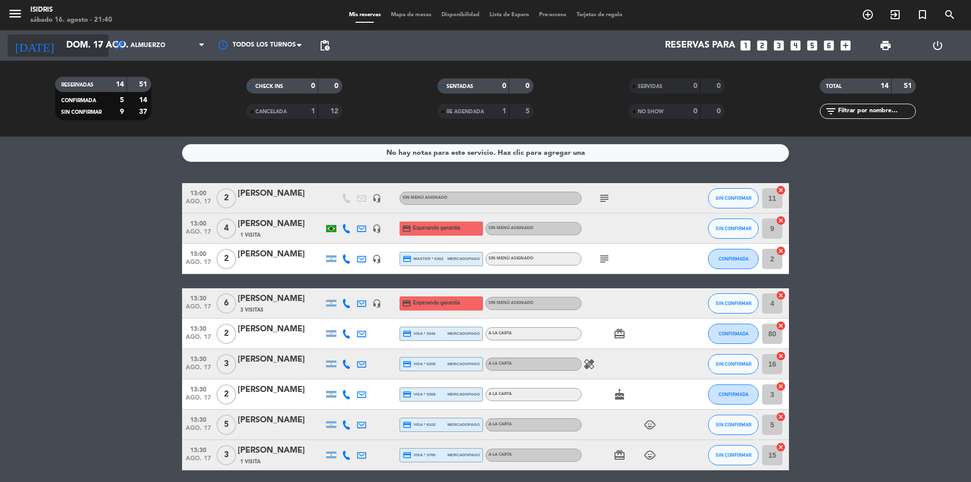
click at [90, 49] on input "dom. 17 ago." at bounding box center [119, 45] width 117 height 20
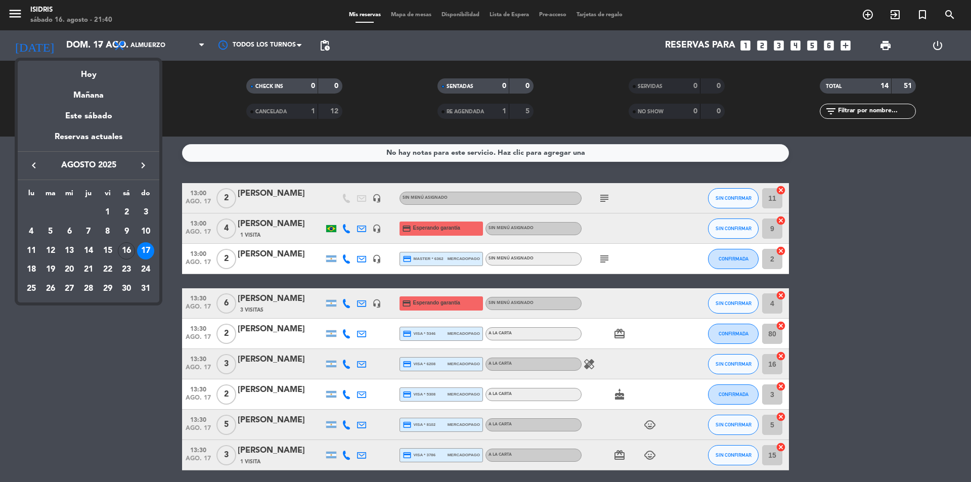
click at [86, 64] on div "Hoy" at bounding box center [89, 71] width 142 height 21
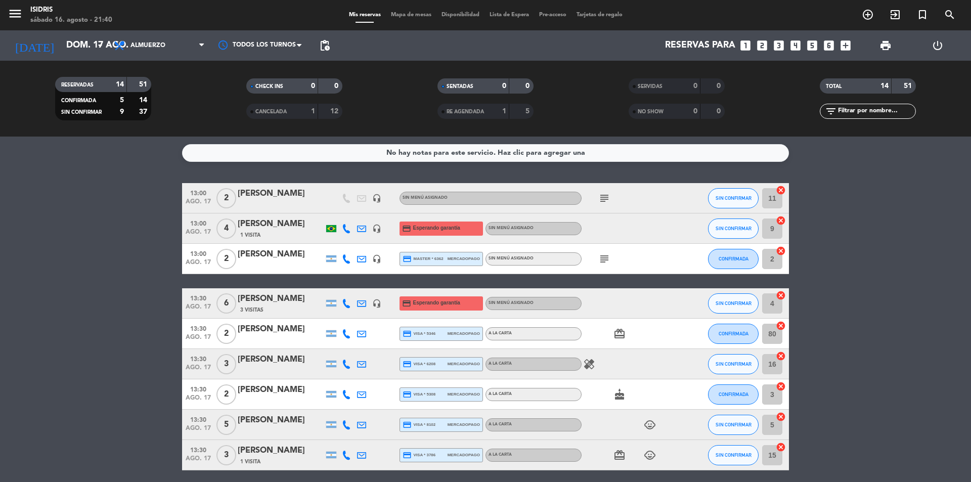
type input "sáb. 16 ago."
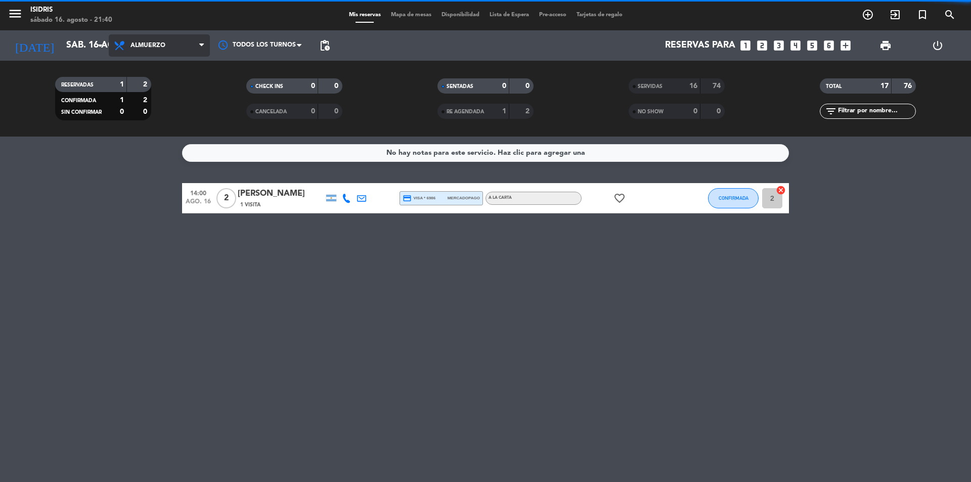
click at [125, 44] on icon at bounding box center [120, 45] width 15 height 12
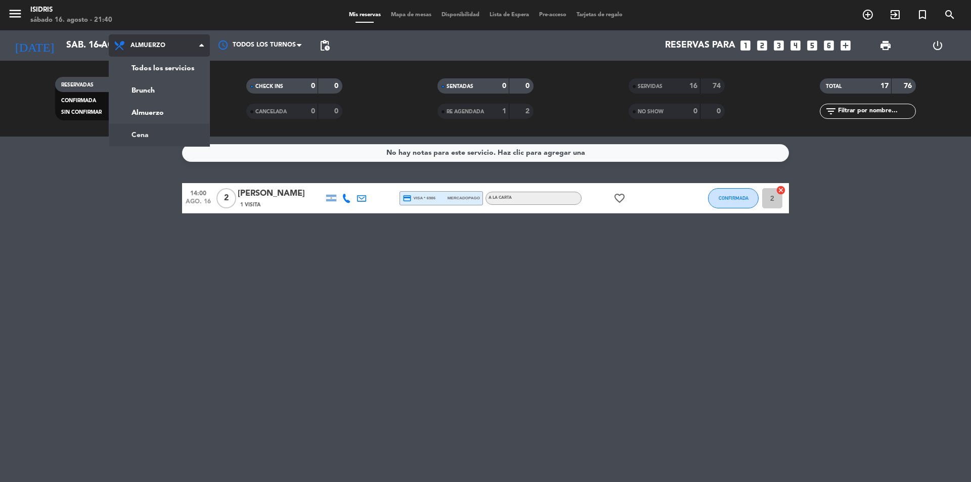
click at [171, 139] on ng-component "menu isidris sábado 16. agosto - 21:40 Mis reservas Mapa de mesas Disponibilida…" at bounding box center [485, 241] width 971 height 482
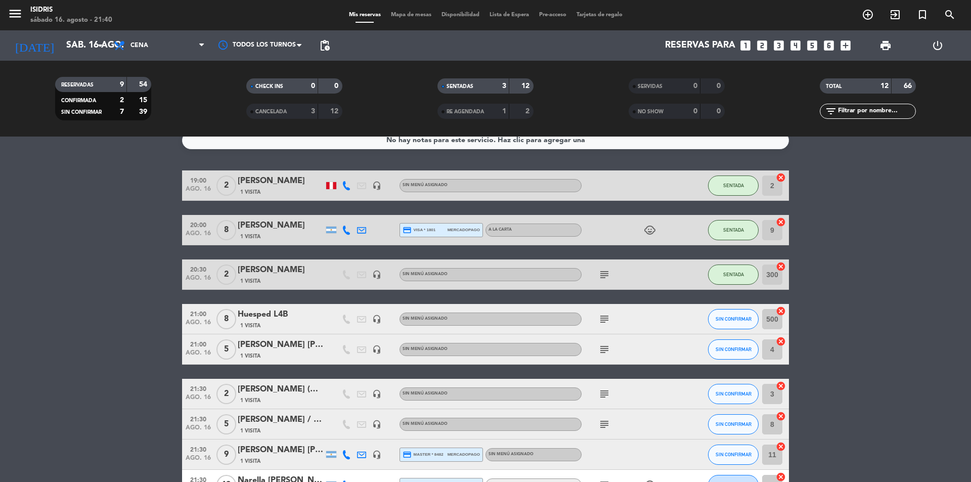
scroll to position [51, 0]
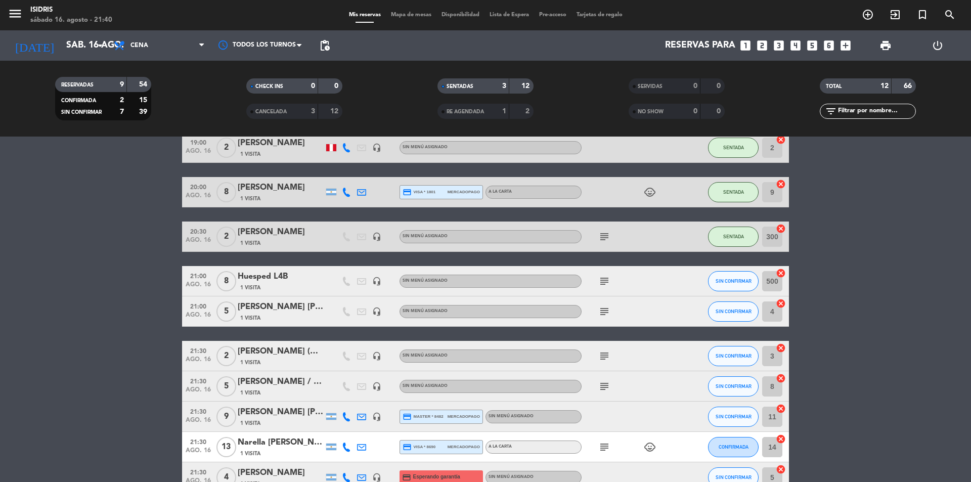
click at [286, 382] on div "[PERSON_NAME] / Huespedes." at bounding box center [281, 381] width 86 height 13
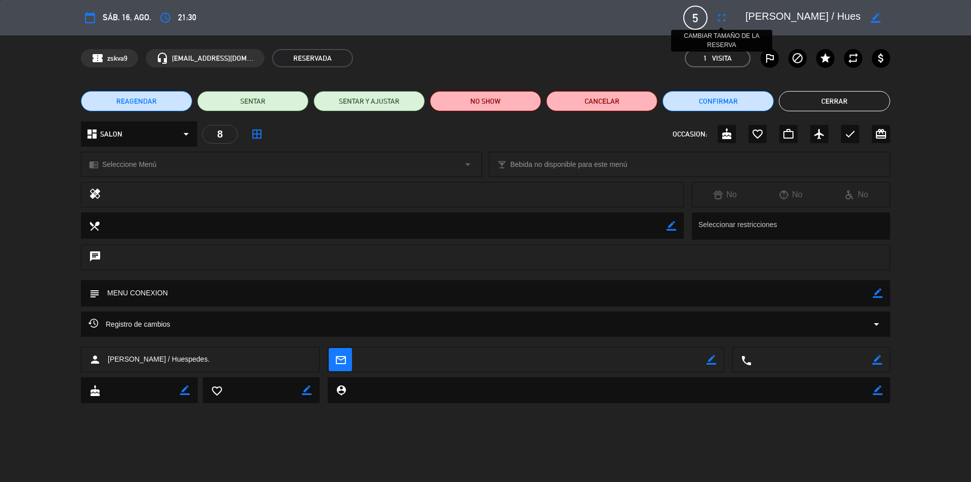
click at [724, 23] on icon "fullscreen" at bounding box center [722, 18] width 12 height 12
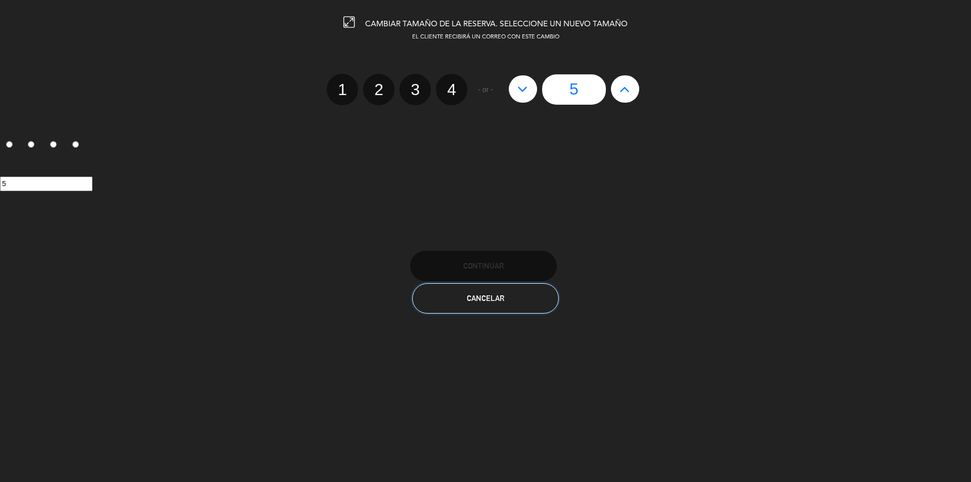
click at [516, 311] on button "Cancelar" at bounding box center [485, 298] width 147 height 30
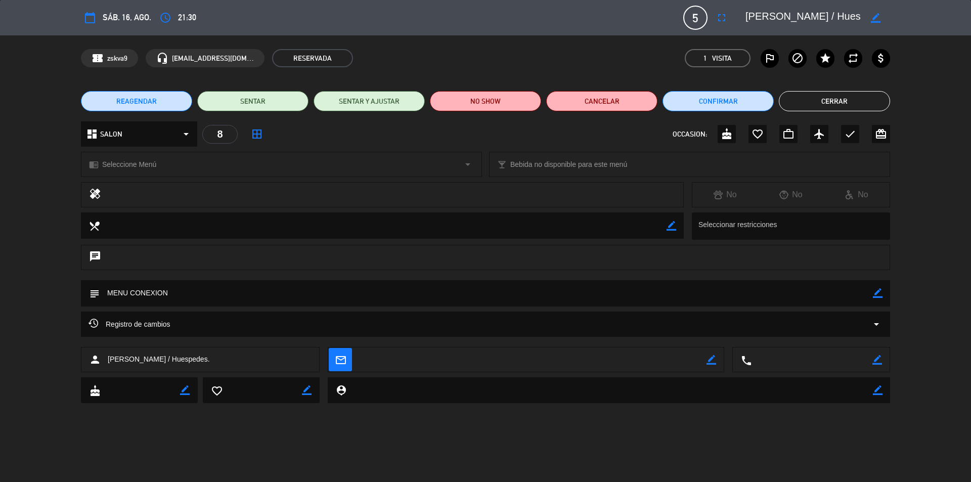
click at [810, 94] on button "Cerrar" at bounding box center [834, 101] width 111 height 20
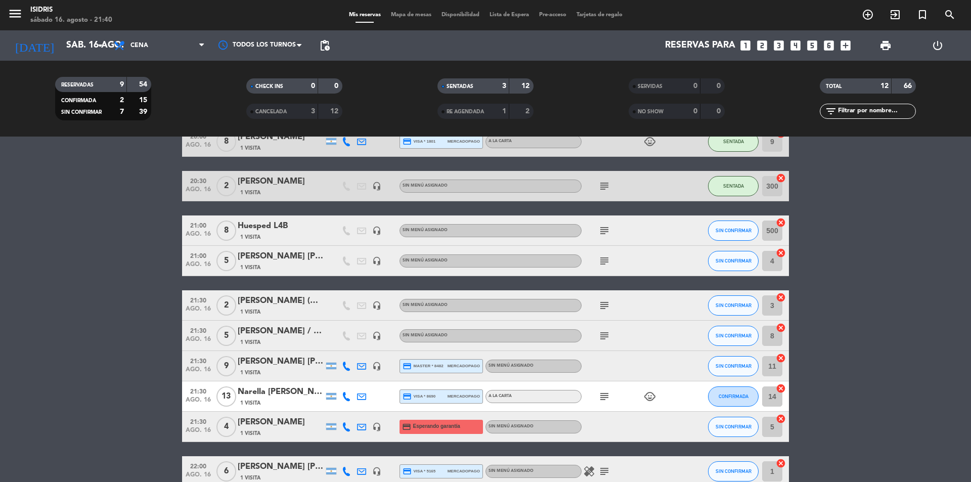
scroll to position [152, 0]
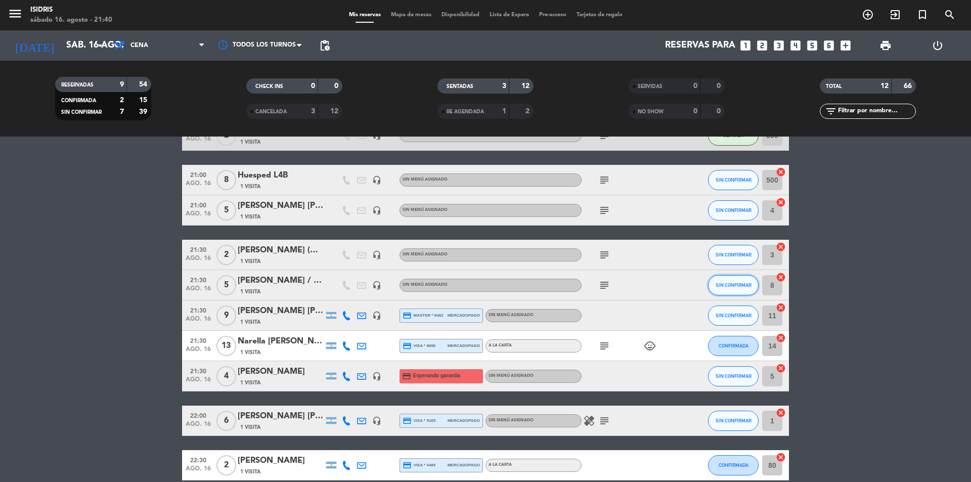
click at [725, 285] on span "SIN CONFIRMAR" at bounding box center [734, 285] width 36 height 6
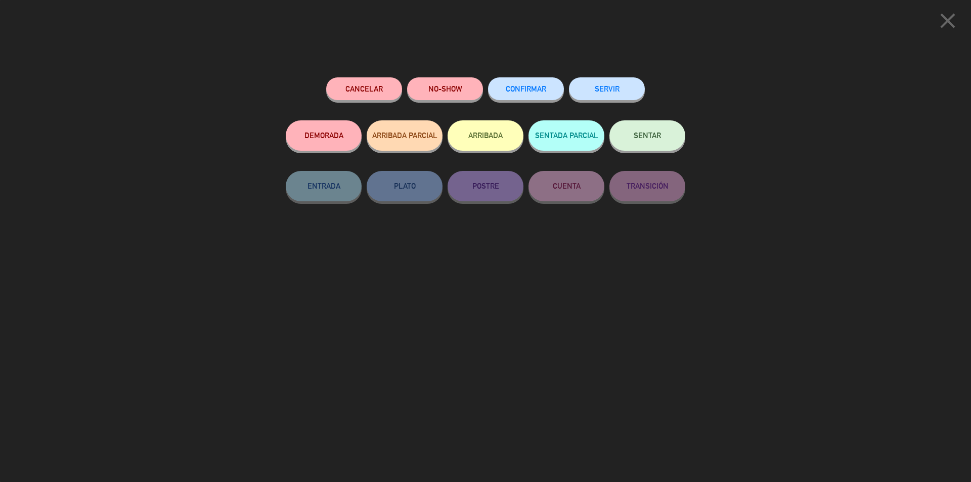
click at [656, 131] on button "SENTAR" at bounding box center [648, 135] width 76 height 30
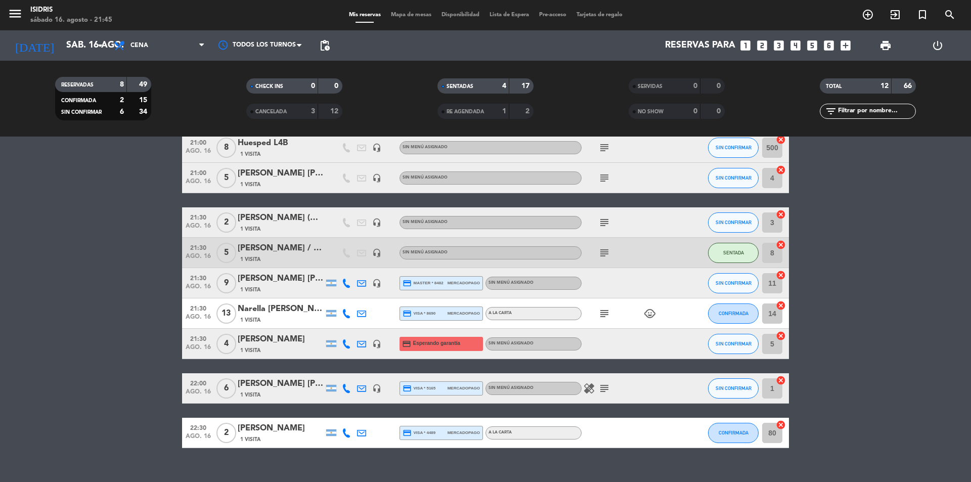
scroll to position [201, 0]
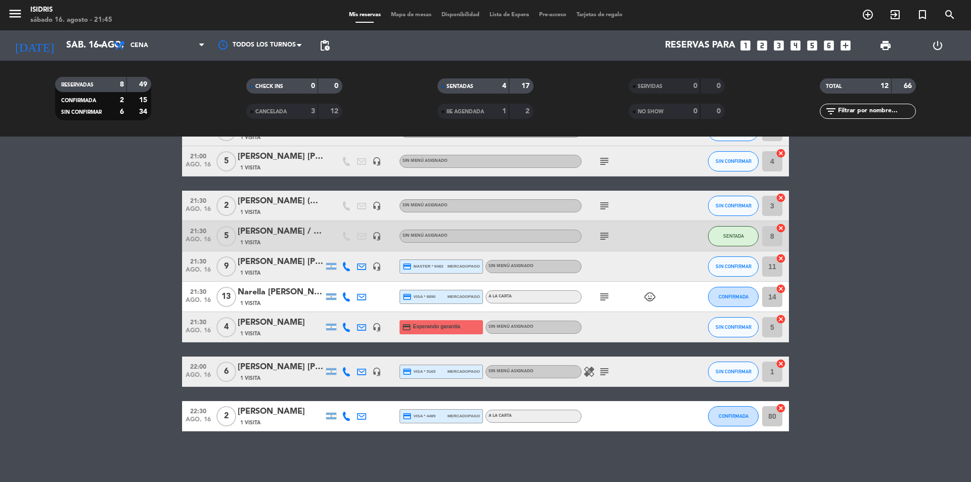
click at [404, 16] on span "Mapa de mesas" at bounding box center [411, 15] width 51 height 6
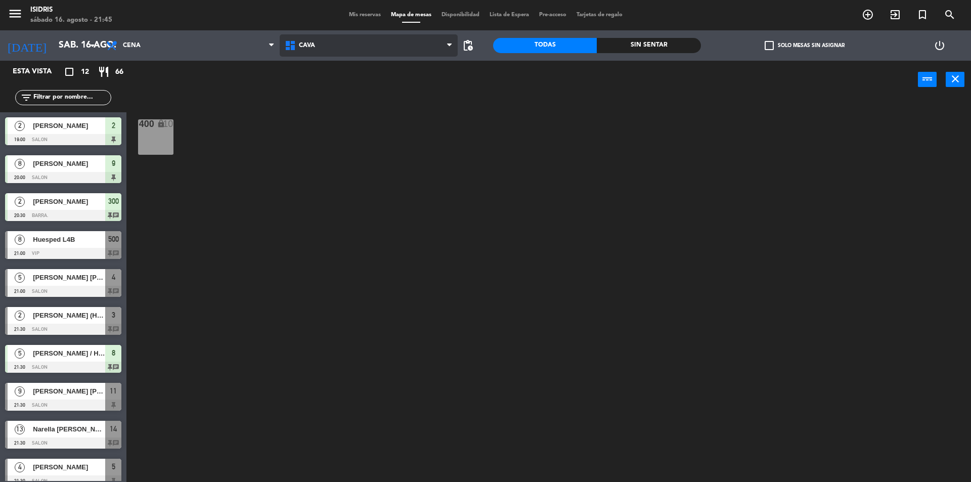
click at [380, 47] on span "CAVA" at bounding box center [369, 45] width 179 height 22
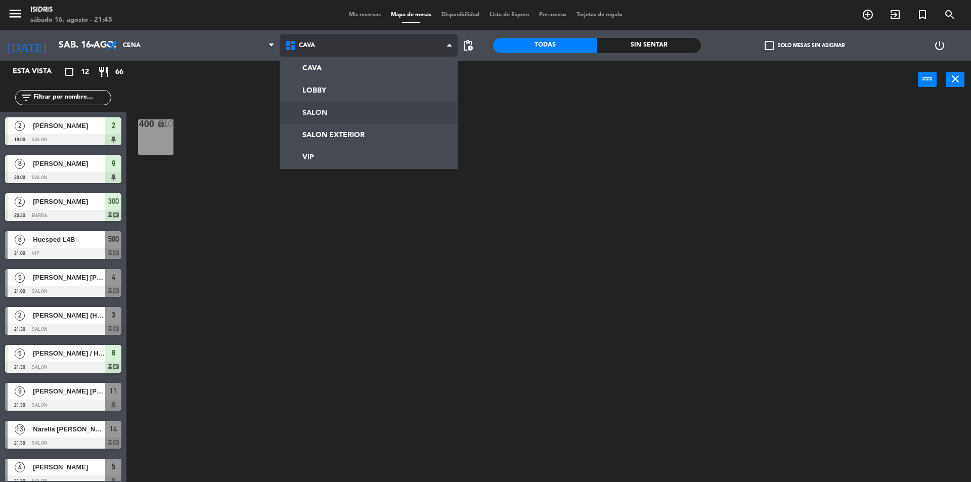
click at [344, 100] on ng-component "menu isidris sábado 16. agosto - 21:45 Mis reservas Mapa de mesas Disponibilida…" at bounding box center [485, 242] width 971 height 485
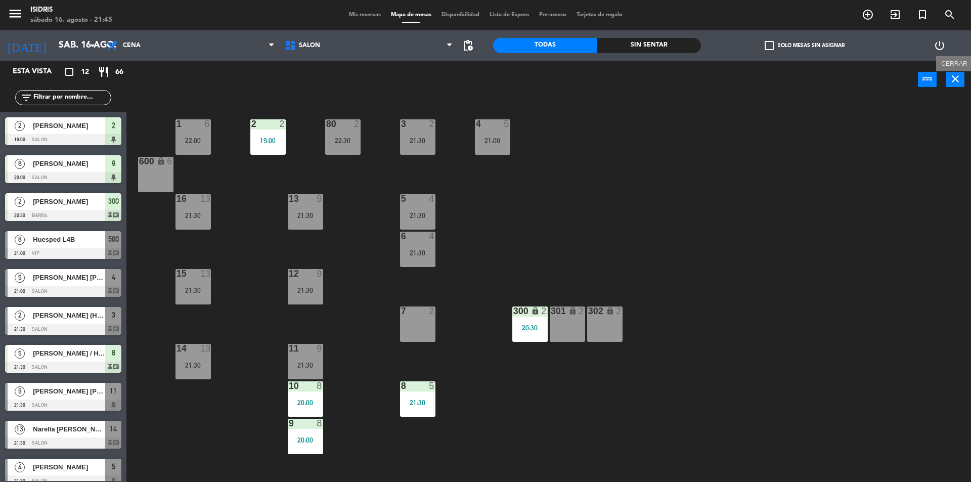
click at [960, 79] on icon "close" at bounding box center [956, 79] width 12 height 12
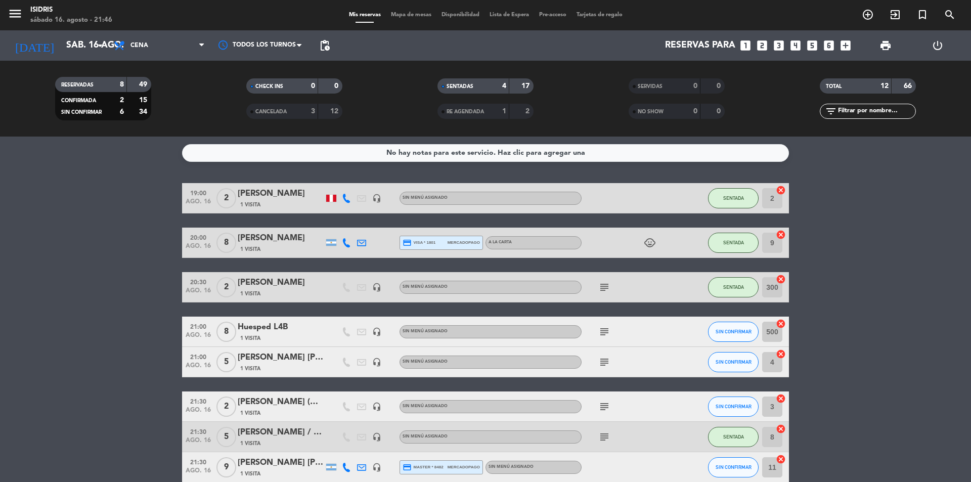
click at [812, 39] on icon "looks_5" at bounding box center [812, 45] width 13 height 13
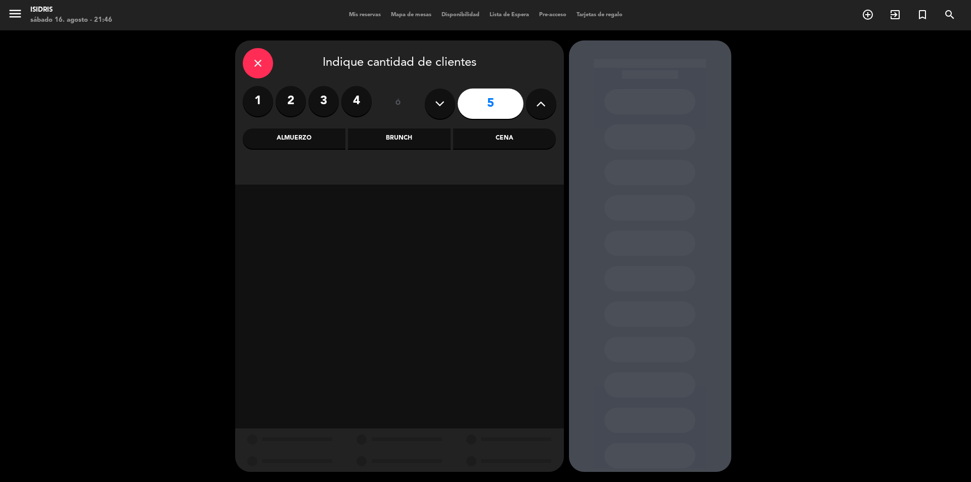
click at [320, 137] on div "Almuerzo" at bounding box center [294, 139] width 103 height 20
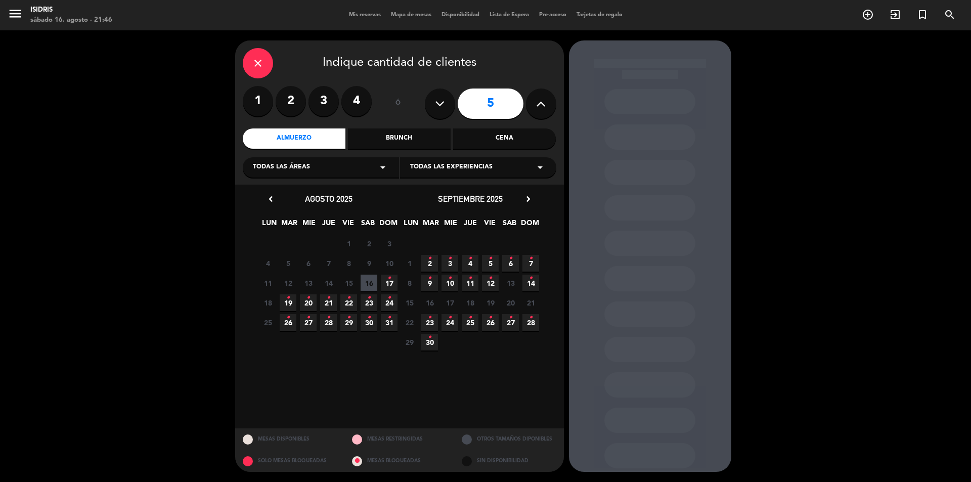
click at [388, 282] on icon "•" at bounding box center [390, 278] width 4 height 16
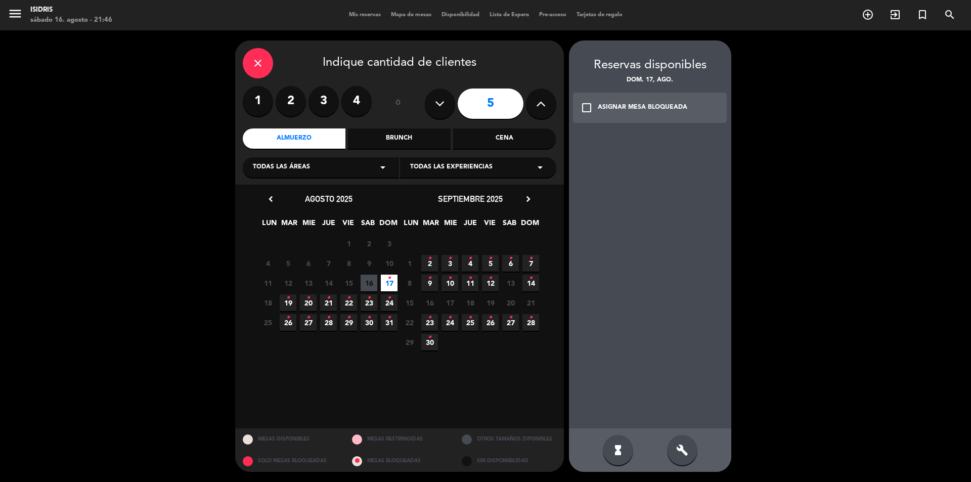
click at [674, 446] on div "build" at bounding box center [682, 450] width 30 height 30
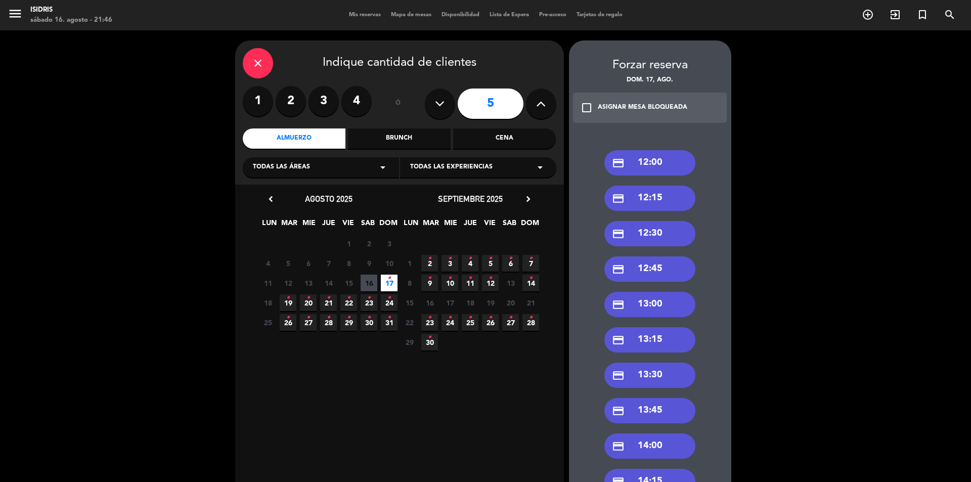
drag, startPoint x: 643, startPoint y: 304, endPoint x: 466, endPoint y: 256, distance: 183.0
click at [643, 305] on div "credit_card 13:00" at bounding box center [650, 304] width 91 height 25
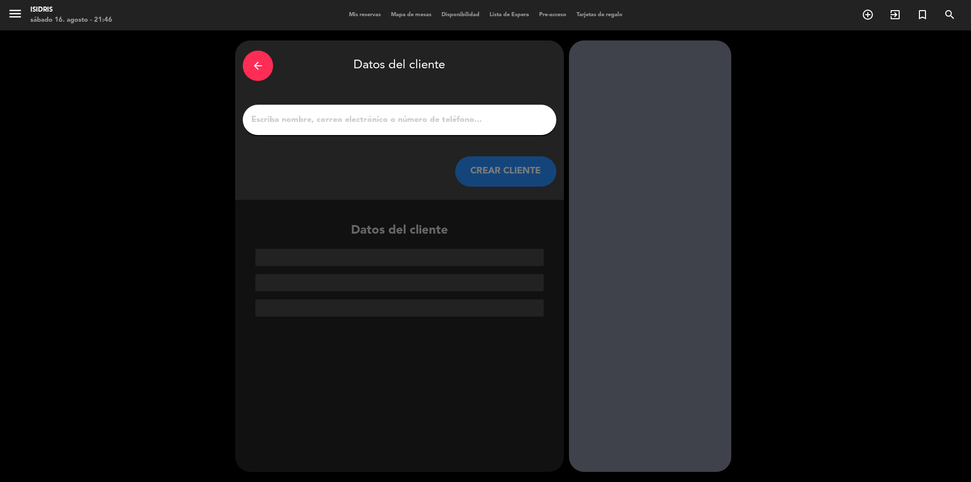
click at [334, 117] on input "1" at bounding box center [399, 120] width 299 height 14
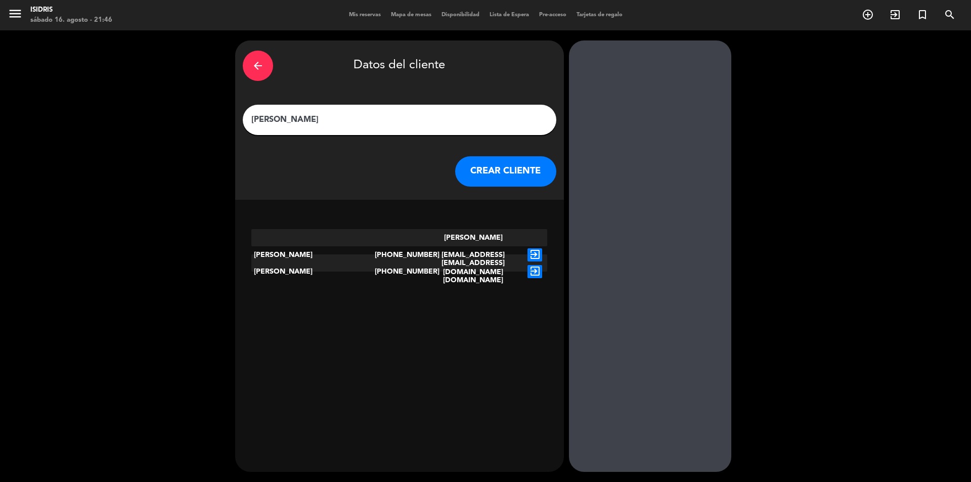
type input "[PERSON_NAME]"
click at [529, 265] on icon "exit_to_app" at bounding box center [535, 271] width 15 height 13
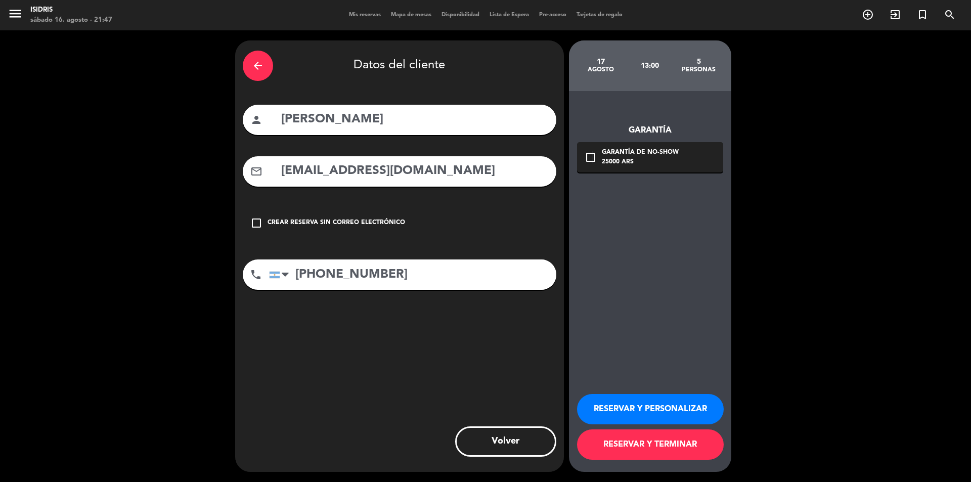
click at [593, 171] on div "check_box_outline_blank Garantía de no-show 25000 ARS" at bounding box center [650, 157] width 146 height 30
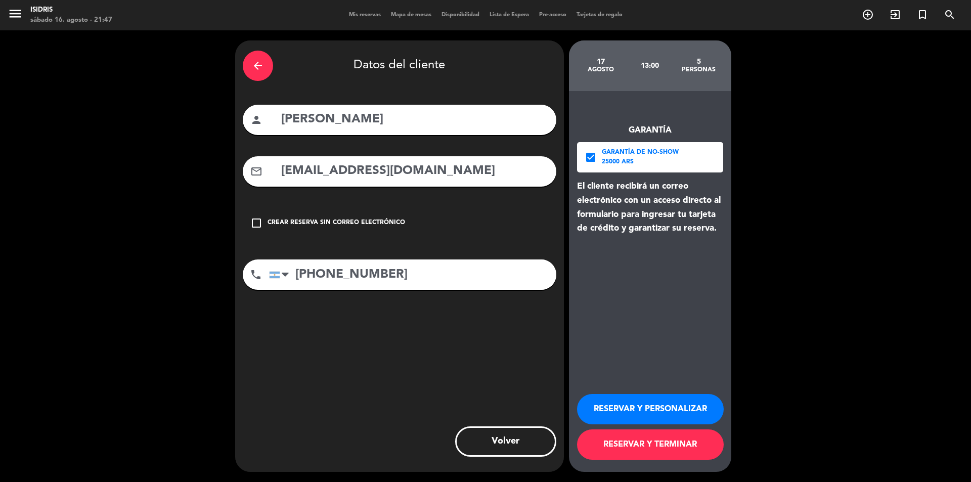
click at [640, 451] on button "RESERVAR Y TERMINAR" at bounding box center [650, 445] width 147 height 30
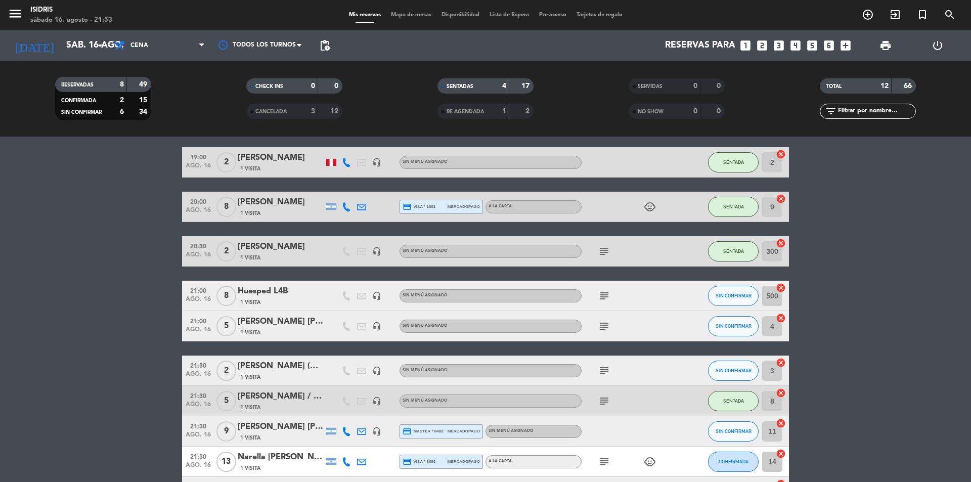
scroll to position [51, 0]
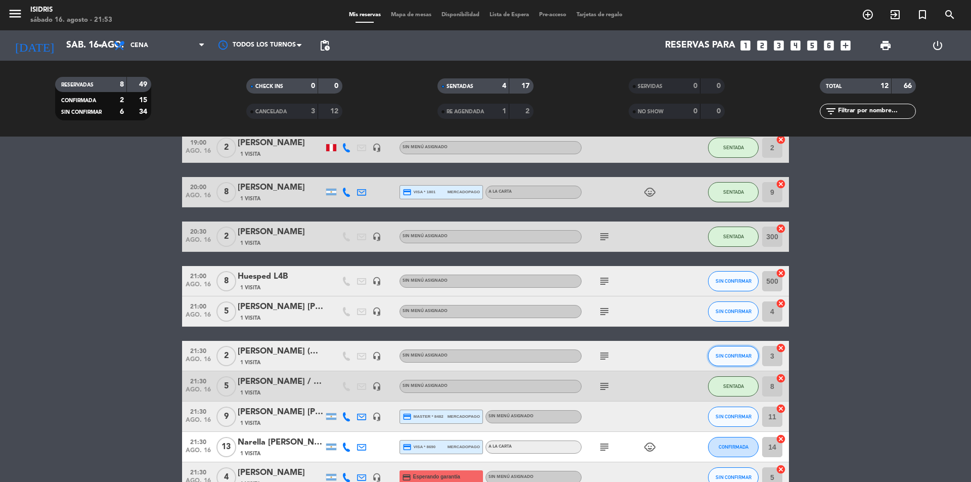
click at [722, 362] on button "SIN CONFIRMAR" at bounding box center [733, 356] width 51 height 20
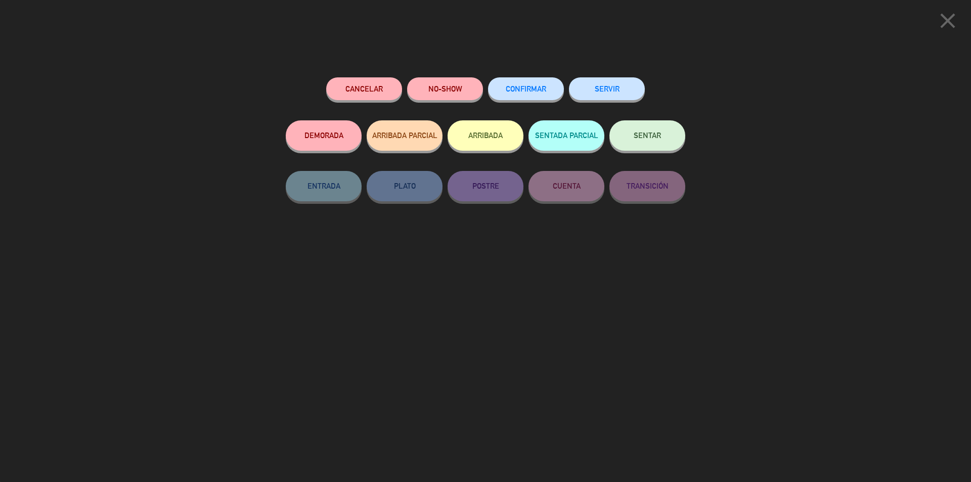
click at [644, 143] on button "SENTAR" at bounding box center [648, 135] width 76 height 30
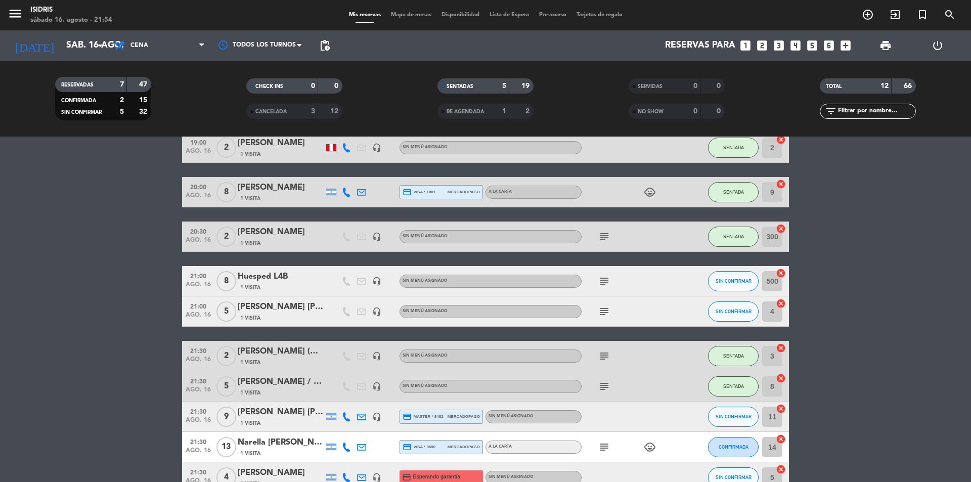
click at [611, 387] on span "subject" at bounding box center [604, 386] width 15 height 12
click at [604, 384] on icon "subject" at bounding box center [605, 386] width 12 height 12
click at [650, 374] on div "subject MENU CONEXION" at bounding box center [627, 386] width 91 height 30
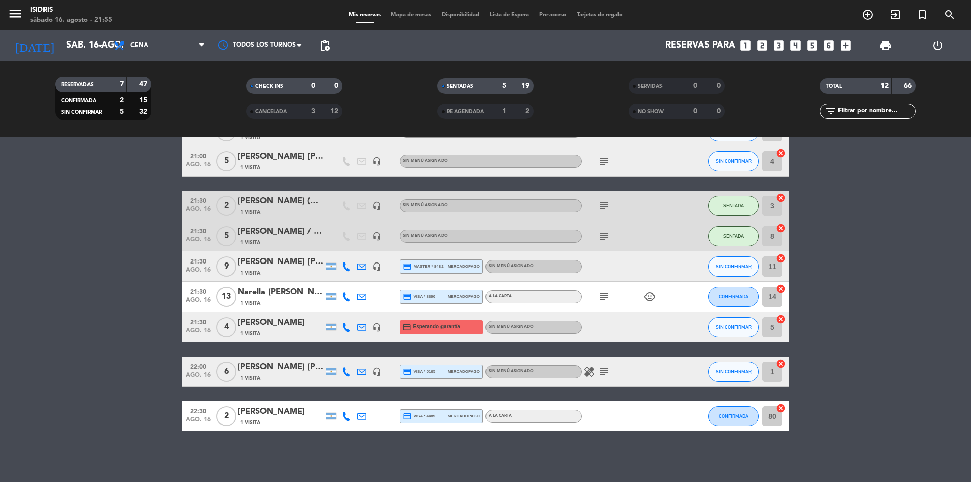
scroll to position [0, 0]
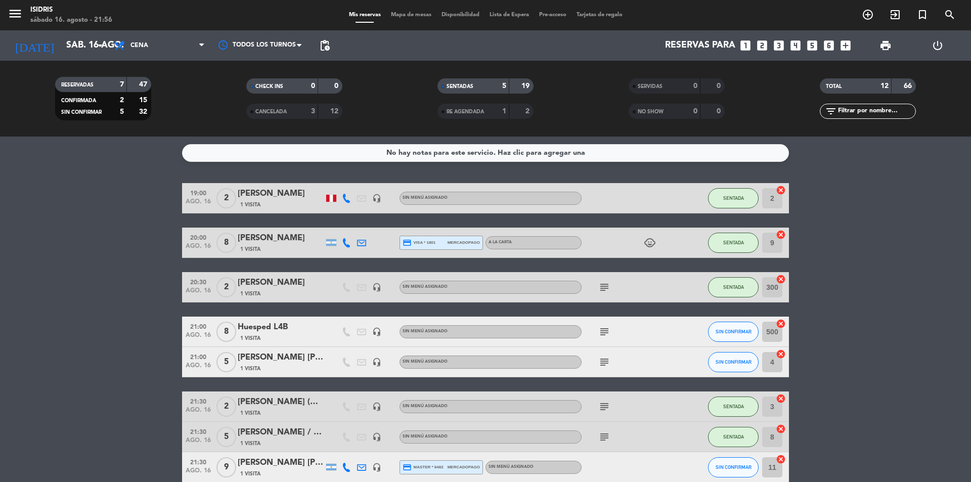
click at [781, 48] on icon "looks_3" at bounding box center [779, 45] width 13 height 13
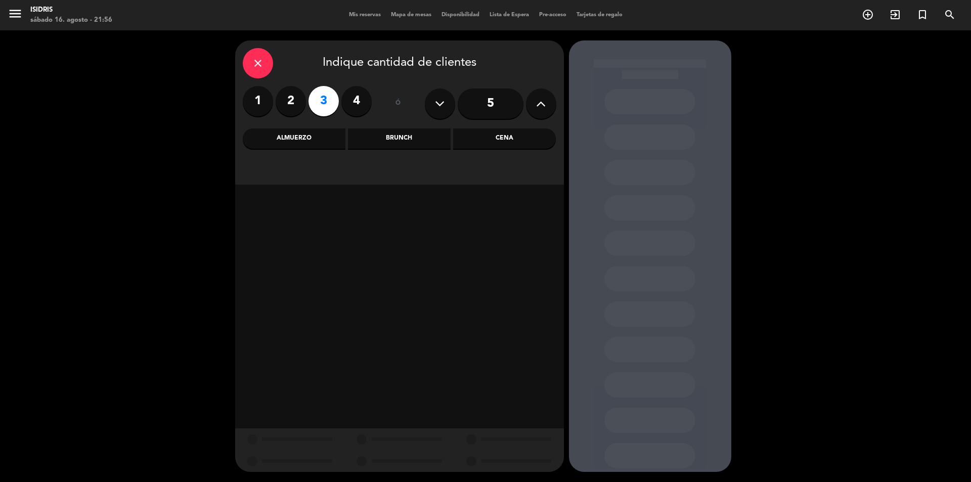
click at [473, 136] on div "Cena" at bounding box center [504, 139] width 103 height 20
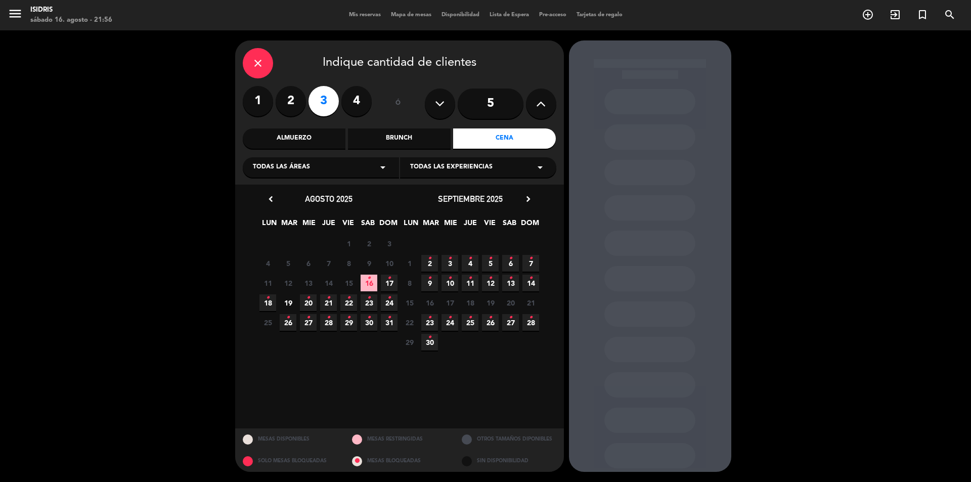
click at [386, 282] on span "17 •" at bounding box center [389, 283] width 17 height 17
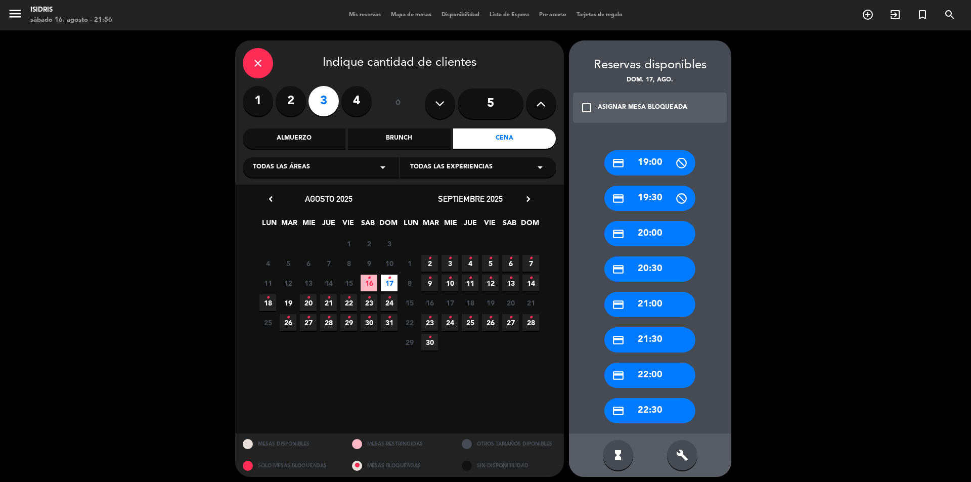
drag, startPoint x: 678, startPoint y: 379, endPoint x: 563, endPoint y: 337, distance: 122.8
click at [678, 379] on div "credit_card 22:00" at bounding box center [650, 375] width 91 height 25
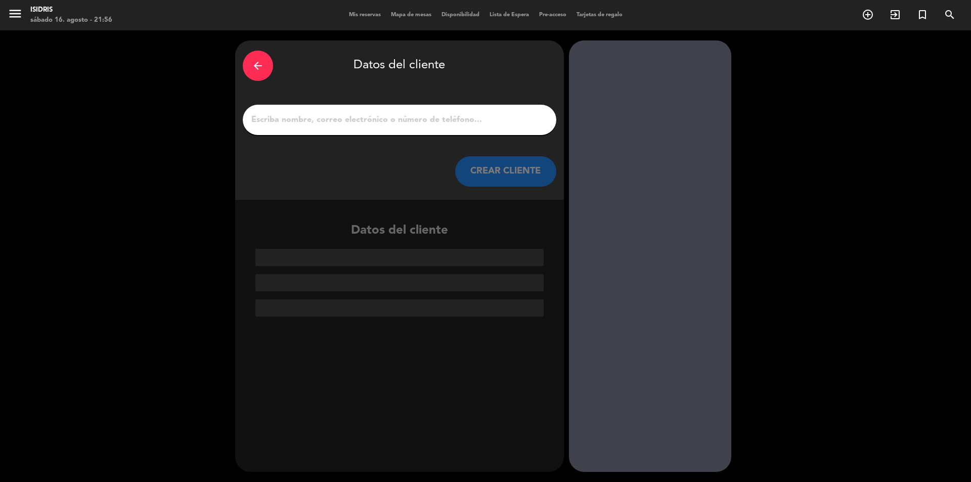
click at [340, 127] on input "1" at bounding box center [399, 120] width 299 height 14
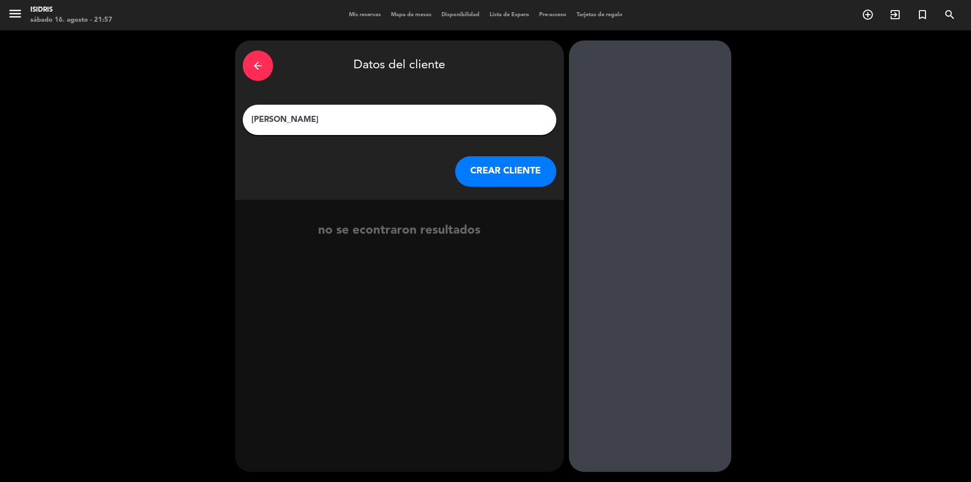
type input "[PERSON_NAME]"
click at [491, 177] on button "CREAR CLIENTE" at bounding box center [505, 171] width 101 height 30
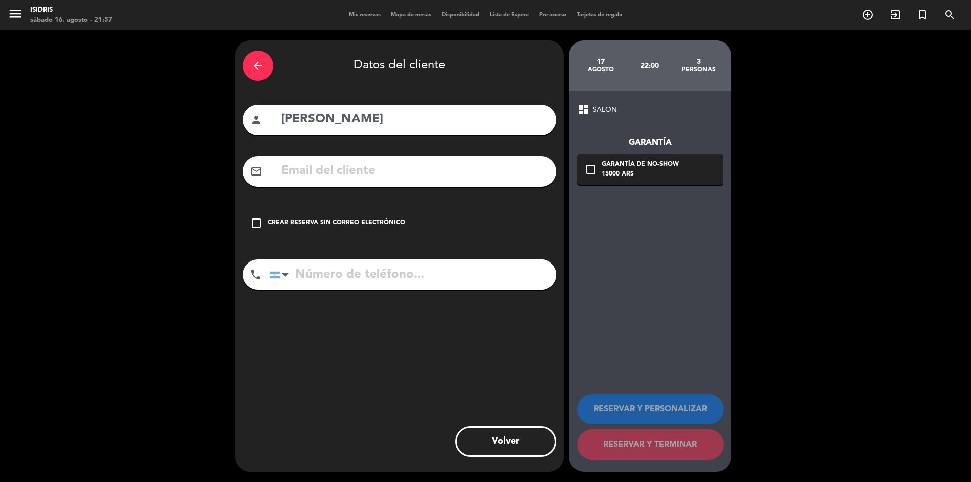
click at [292, 173] on input "text" at bounding box center [414, 171] width 269 height 21
paste input "[EMAIL_ADDRESS][DOMAIN_NAME]"
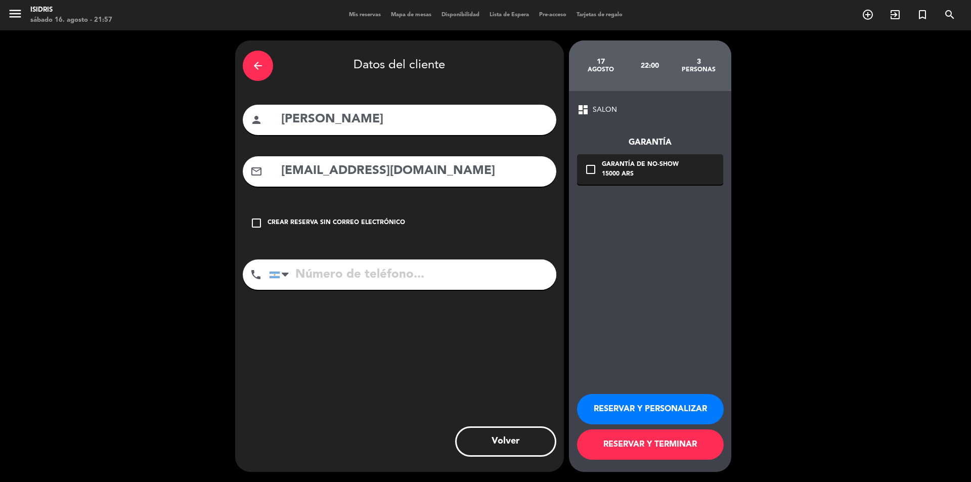
type input "[EMAIL_ADDRESS][DOMAIN_NAME]"
click at [339, 268] on input "tel" at bounding box center [412, 275] width 287 height 30
type input "2615396448"
click at [607, 171] on div "15000 ARS" at bounding box center [640, 174] width 77 height 10
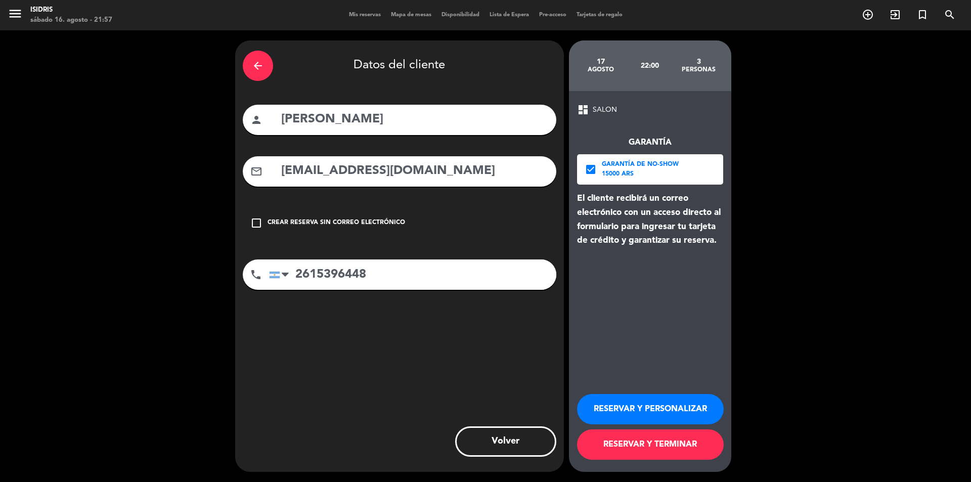
click at [664, 449] on button "RESERVAR Y TERMINAR" at bounding box center [650, 445] width 147 height 30
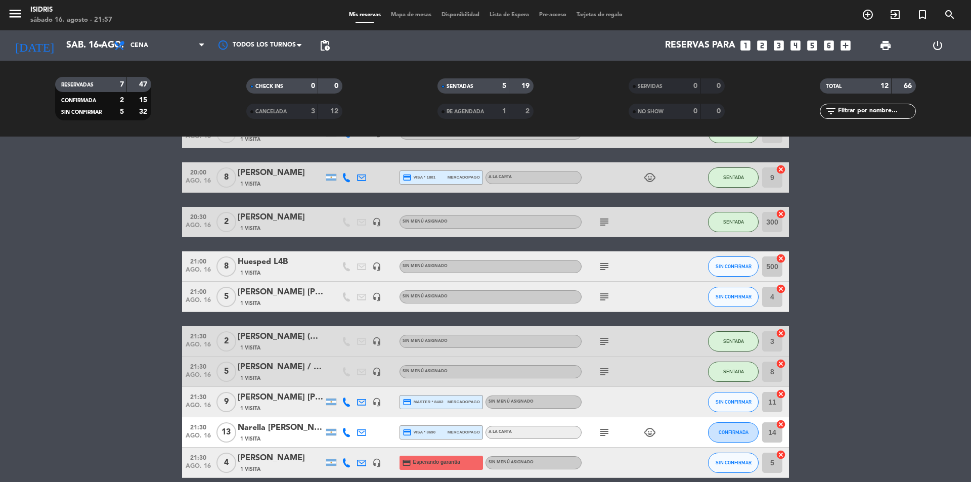
scroll to position [152, 0]
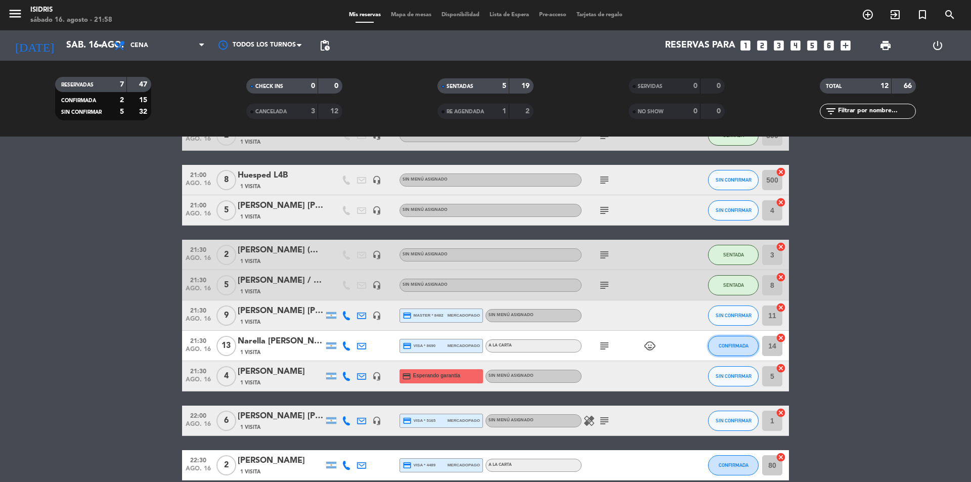
click at [717, 347] on button "CONFIRMADA" at bounding box center [733, 346] width 51 height 20
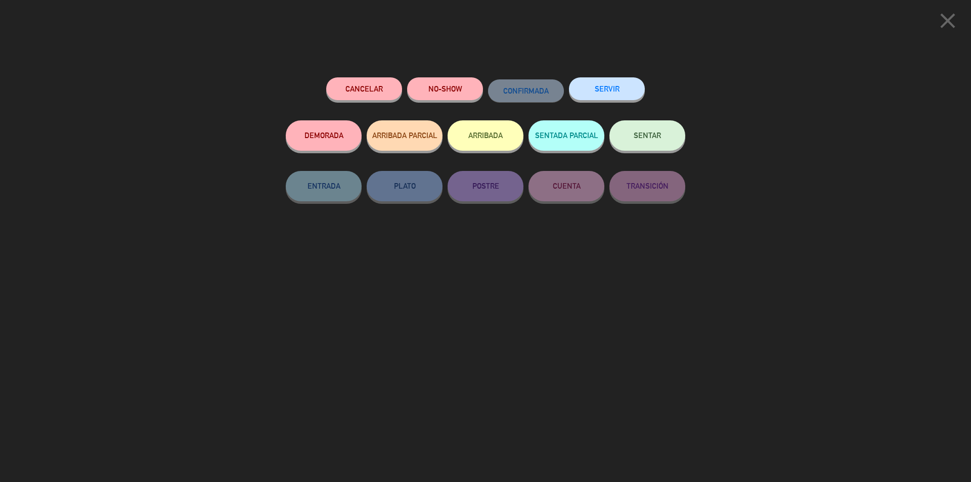
click at [642, 143] on button "SENTAR" at bounding box center [648, 135] width 76 height 30
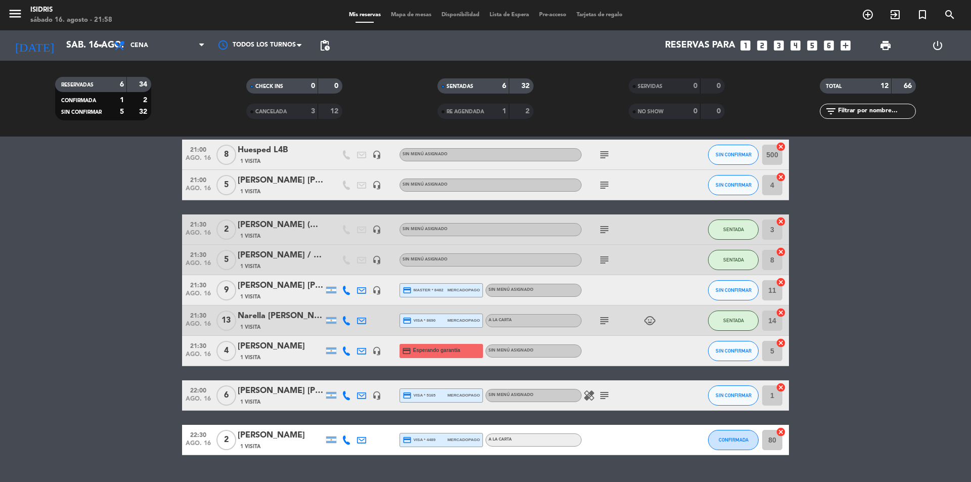
scroll to position [201, 0]
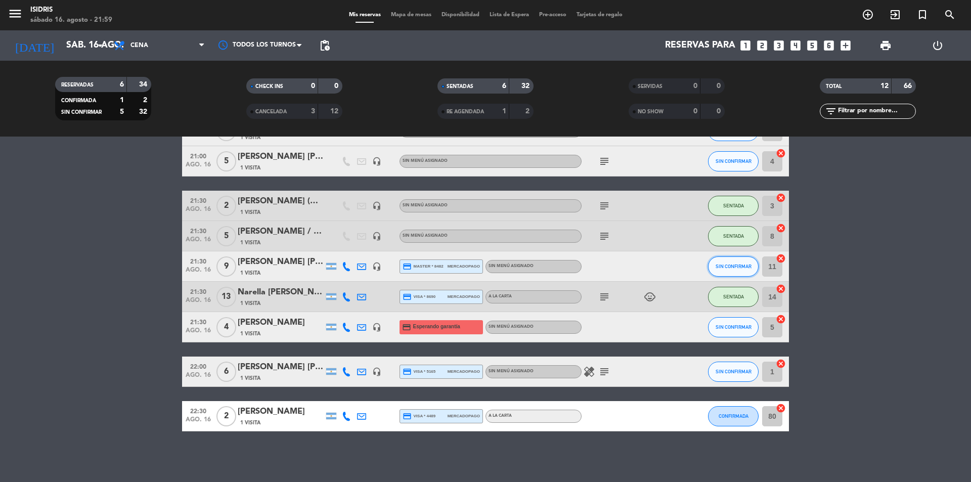
click at [722, 269] on span "SIN CONFIRMAR" at bounding box center [734, 267] width 36 height 6
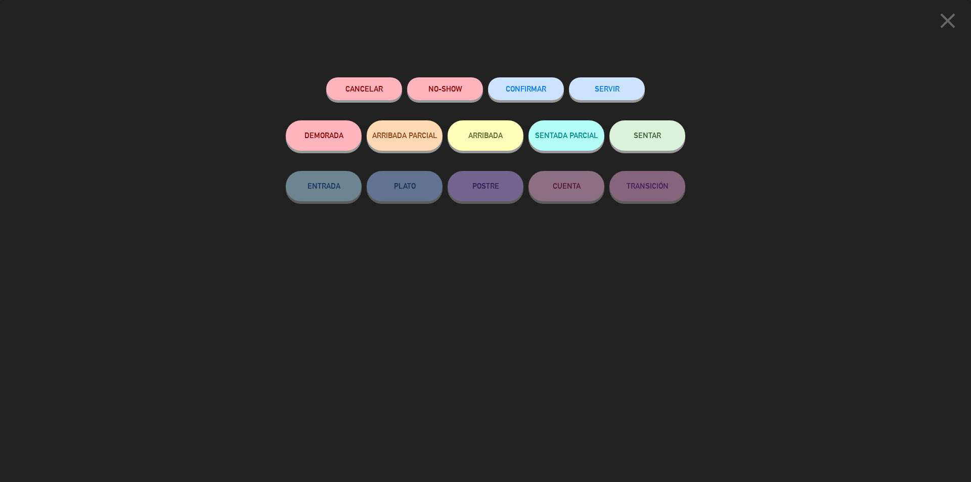
click at [665, 148] on button "SENTAR" at bounding box center [648, 135] width 76 height 30
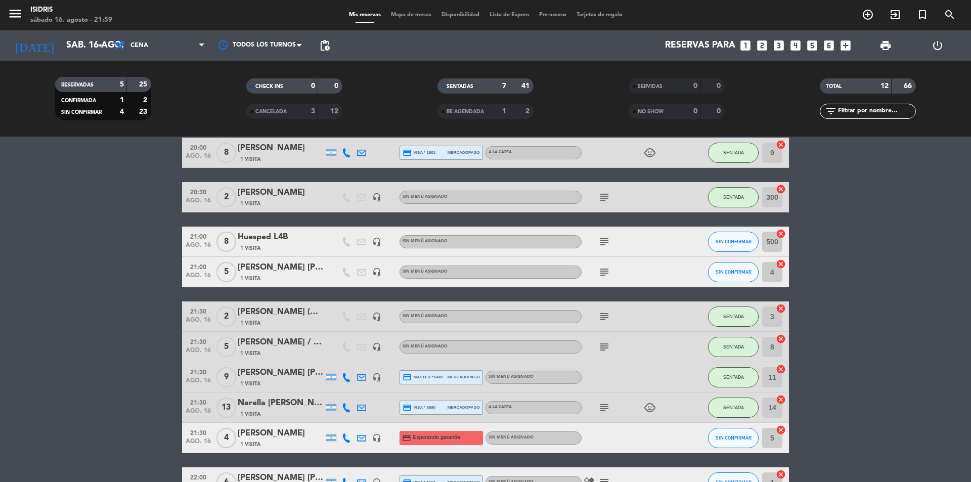
scroll to position [51, 0]
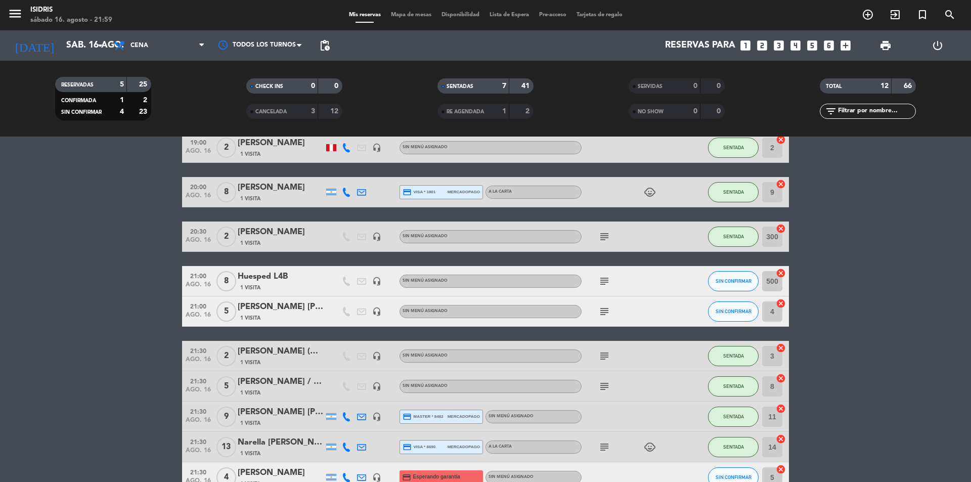
click at [603, 308] on icon "subject" at bounding box center [605, 312] width 12 height 12
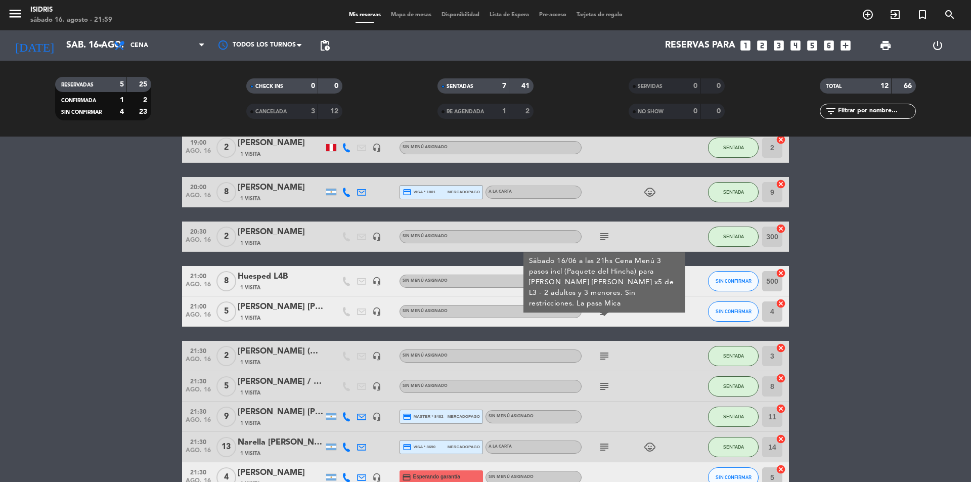
click at [623, 327] on div "19:00 ago. 16 2 [PERSON_NAME] 1 Visita headset_mic Sin menú asignado SENTADA 2 …" at bounding box center [485, 357] width 607 height 449
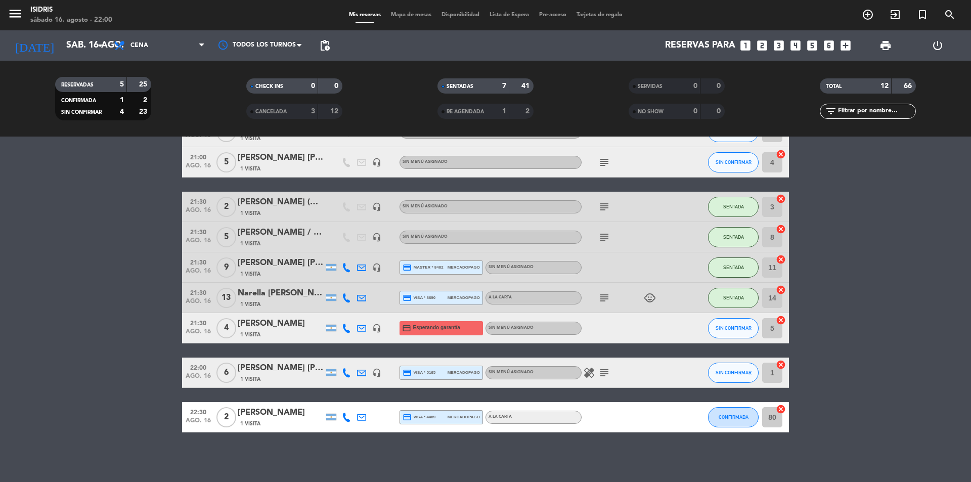
scroll to position [201, 0]
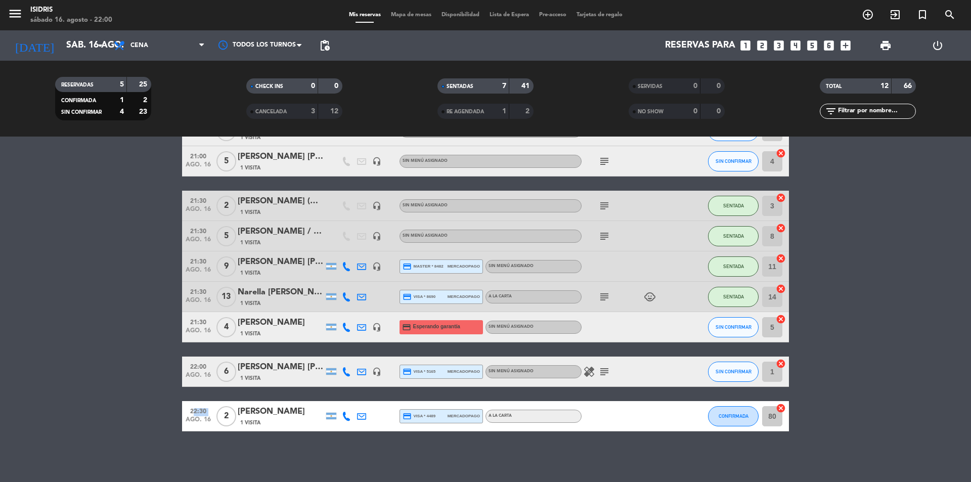
click at [187, 415] on div "22:30 ago. 16" at bounding box center [198, 416] width 32 height 30
click at [195, 437] on div "No hay notas para este servicio. Haz clic para agregar una 19:00 ago. 16 2 [PER…" at bounding box center [485, 310] width 971 height 346
click at [602, 370] on icon "subject" at bounding box center [605, 372] width 12 height 12
click at [589, 375] on icon "healing" at bounding box center [589, 372] width 12 height 12
click at [665, 384] on div "healing Una persona no consume hongos subject" at bounding box center [627, 372] width 91 height 30
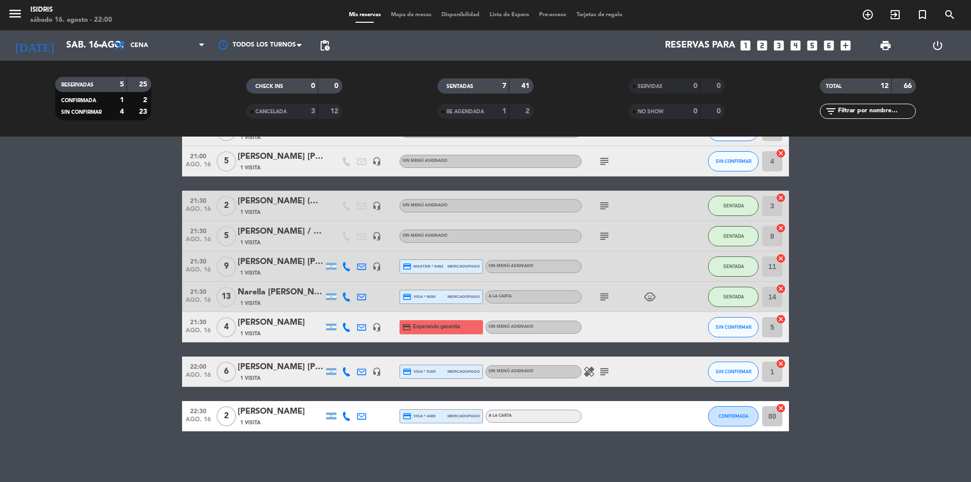
click at [304, 371] on div "[PERSON_NAME] [PERSON_NAME]" at bounding box center [281, 367] width 86 height 13
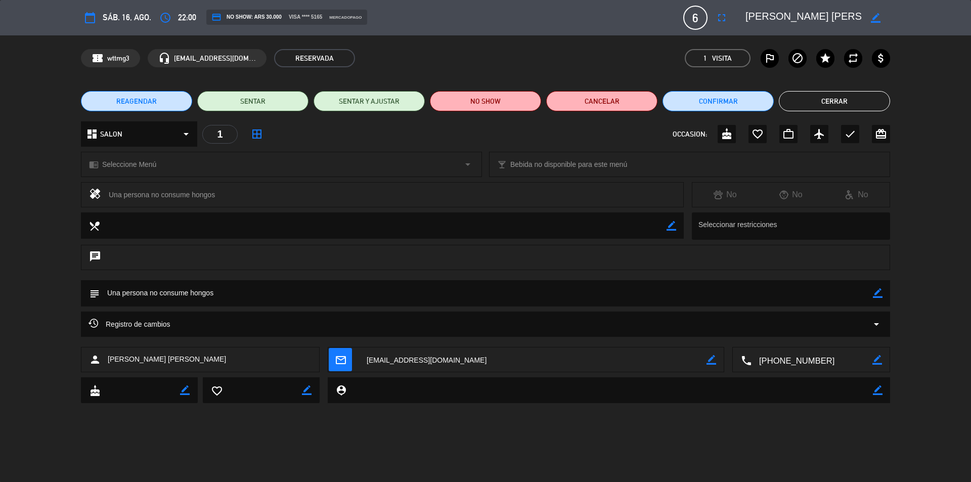
click at [876, 20] on icon "border_color" at bounding box center [876, 18] width 10 height 10
drag, startPoint x: 843, startPoint y: 20, endPoint x: 872, endPoint y: 20, distance: 28.8
click at [871, 20] on div at bounding box center [815, 18] width 152 height 18
click at [873, 16] on icon at bounding box center [876, 18] width 10 height 10
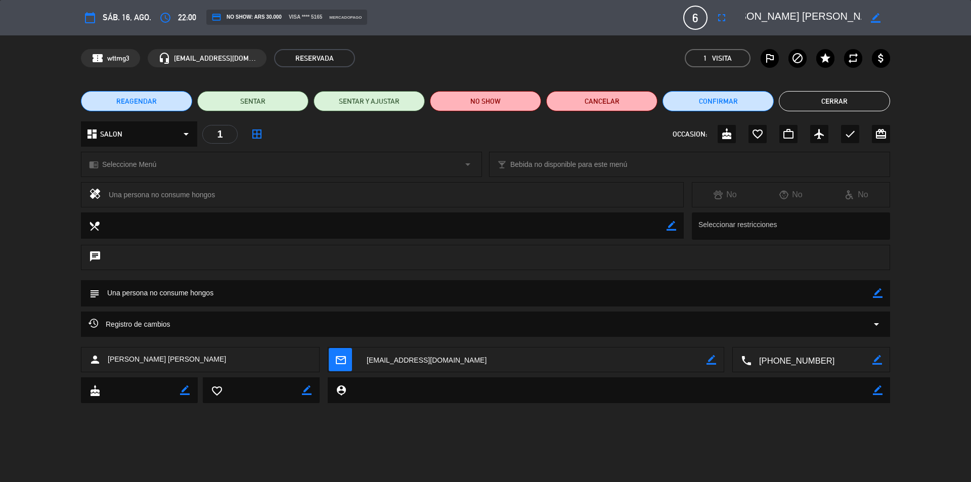
scroll to position [0, 26]
click at [846, 96] on button "Cerrar" at bounding box center [834, 101] width 111 height 20
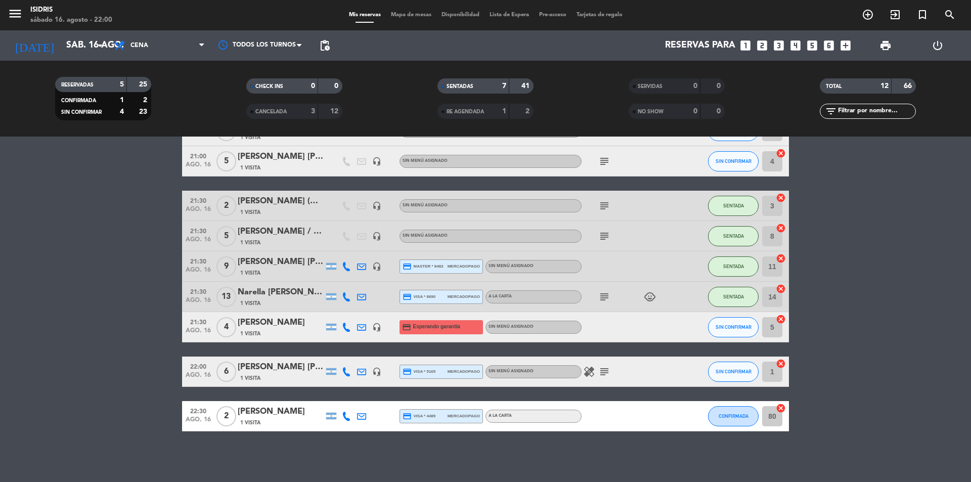
click at [381, 372] on icon "headset_mic" at bounding box center [376, 371] width 9 height 9
click at [87, 432] on div "No hay notas para este servicio. Haz clic para agregar una 19:00 ago. 16 2 [PER…" at bounding box center [485, 310] width 971 height 346
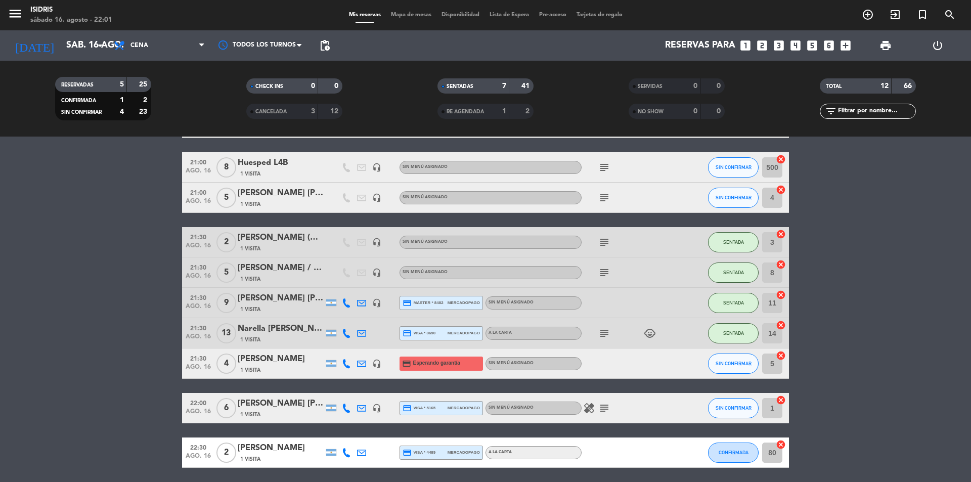
scroll to position [201, 0]
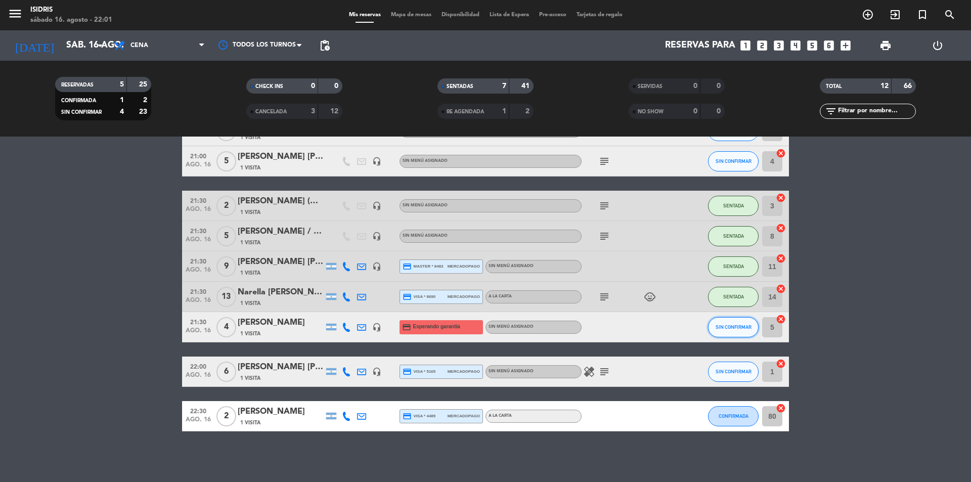
click at [738, 322] on button "SIN CONFIRMAR" at bounding box center [733, 327] width 51 height 20
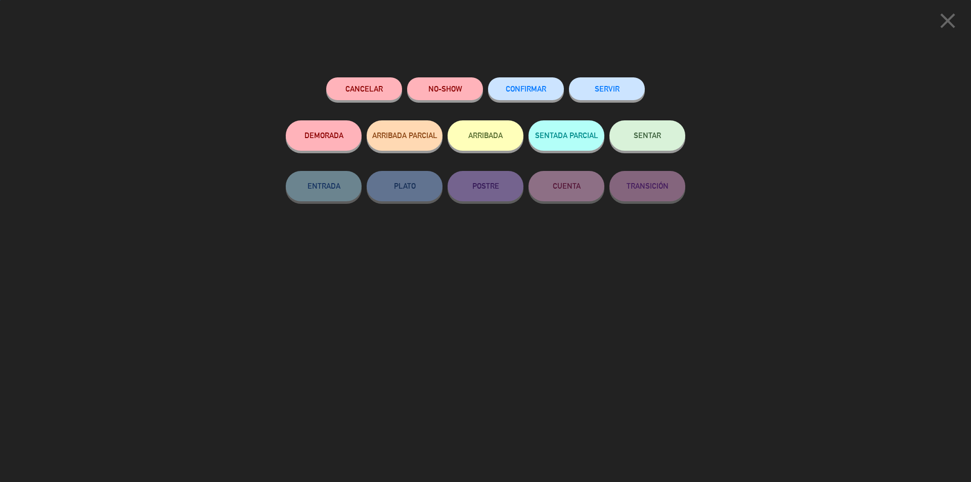
click at [637, 134] on span "SENTAR" at bounding box center [647, 135] width 27 height 9
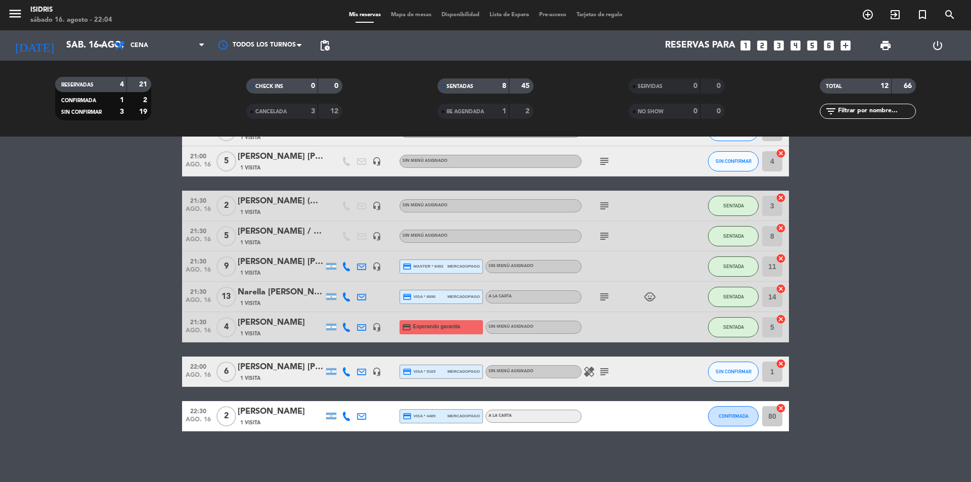
click at [594, 324] on div at bounding box center [627, 327] width 91 height 30
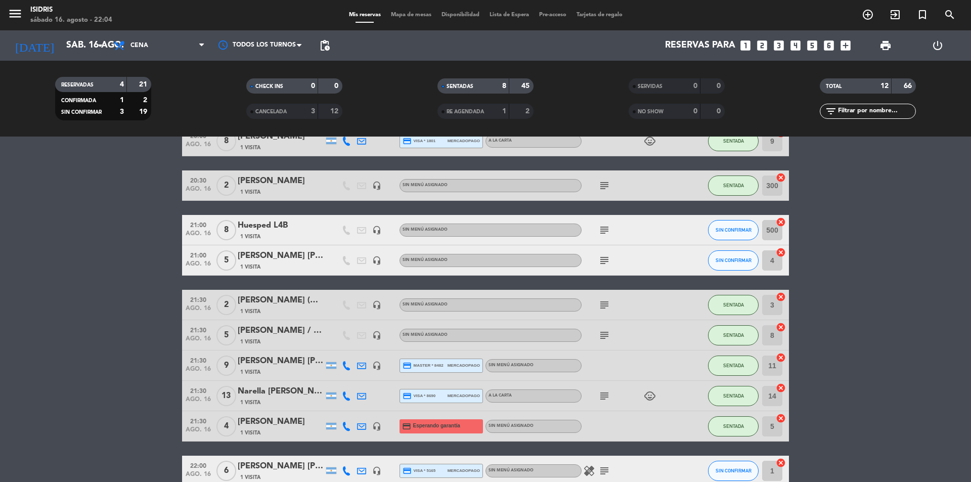
scroll to position [100, 0]
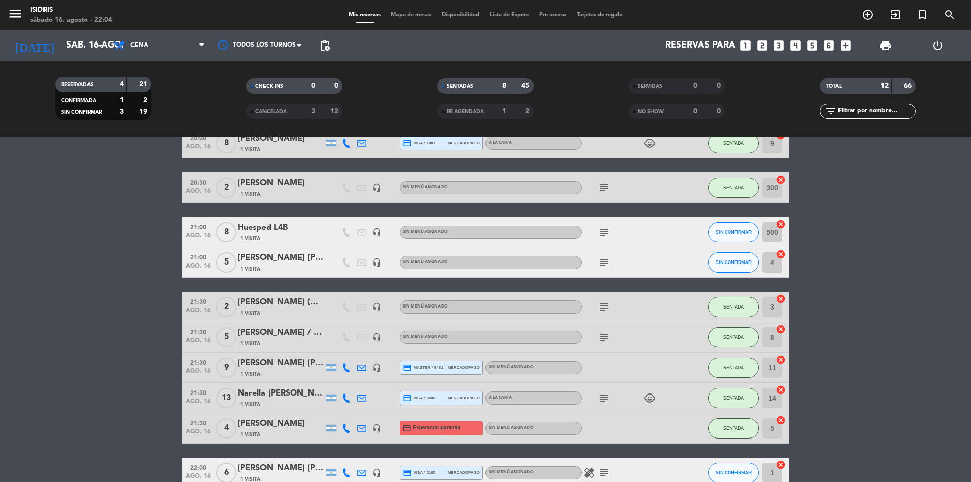
click at [609, 347] on div "subject" at bounding box center [627, 337] width 91 height 30
click at [607, 339] on icon "subject" at bounding box center [605, 337] width 12 height 12
click at [609, 351] on div "subject MENU CONEXION" at bounding box center [627, 337] width 91 height 30
click at [610, 315] on div "subject" at bounding box center [627, 307] width 91 height 30
click at [609, 314] on div "subject" at bounding box center [627, 307] width 91 height 30
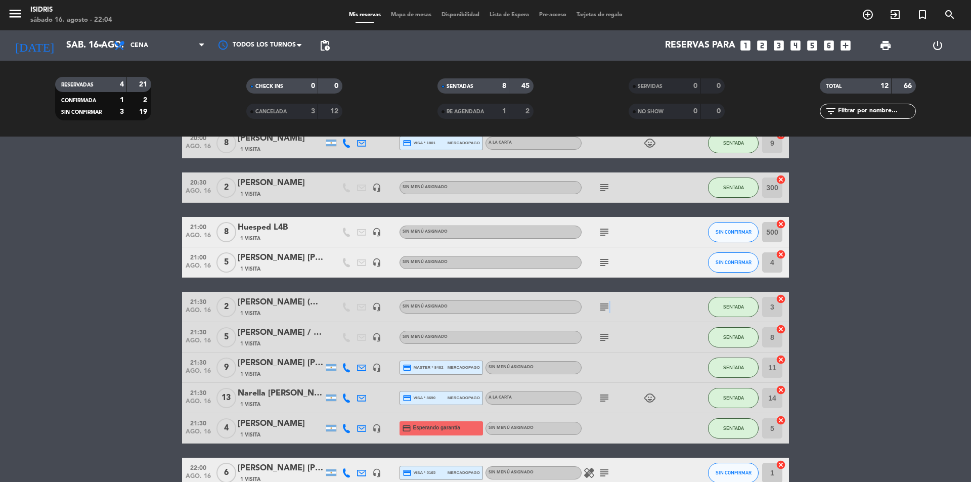
click at [611, 315] on div "subject" at bounding box center [627, 307] width 91 height 30
click at [612, 310] on span "subject" at bounding box center [604, 307] width 15 height 12
drag, startPoint x: 667, startPoint y: 332, endPoint x: 610, endPoint y: 295, distance: 68.2
click at [668, 333] on div "subject" at bounding box center [627, 337] width 91 height 30
click at [609, 269] on div "subject" at bounding box center [627, 262] width 91 height 30
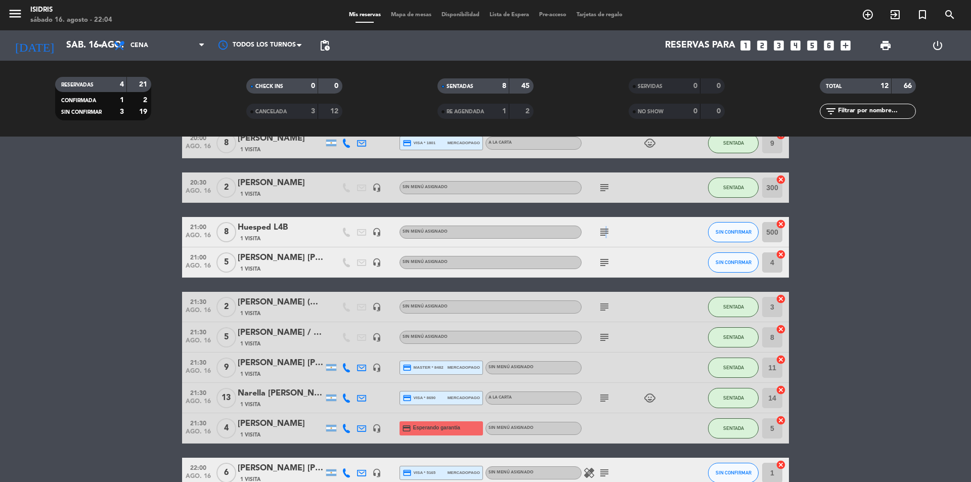
click at [607, 245] on div "subject" at bounding box center [627, 232] width 91 height 30
click at [608, 239] on div "subject" at bounding box center [627, 232] width 91 height 30
click at [608, 236] on icon "subject" at bounding box center [605, 232] width 12 height 12
drag, startPoint x: 627, startPoint y: 264, endPoint x: 609, endPoint y: 272, distance: 19.9
click at [627, 264] on div "subject" at bounding box center [627, 262] width 91 height 30
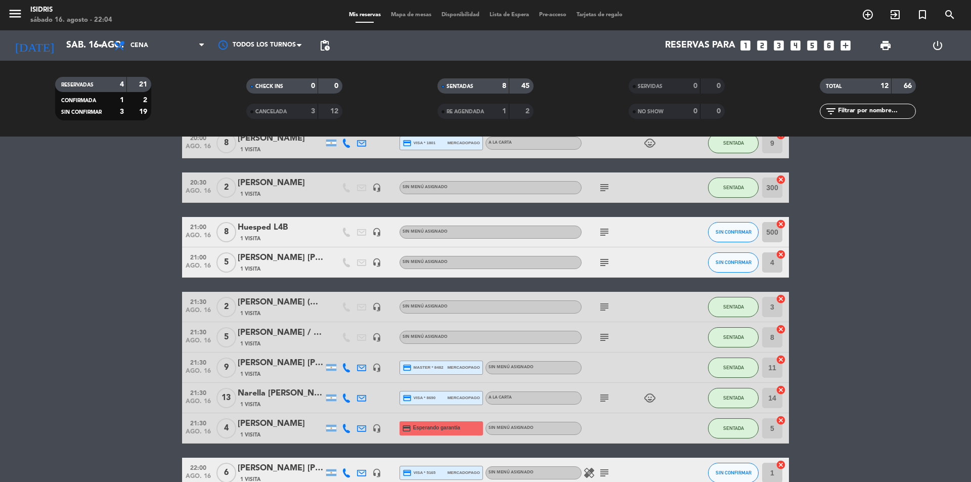
click at [595, 270] on div "subject" at bounding box center [627, 262] width 91 height 30
click at [601, 260] on icon "subject" at bounding box center [605, 263] width 12 height 12
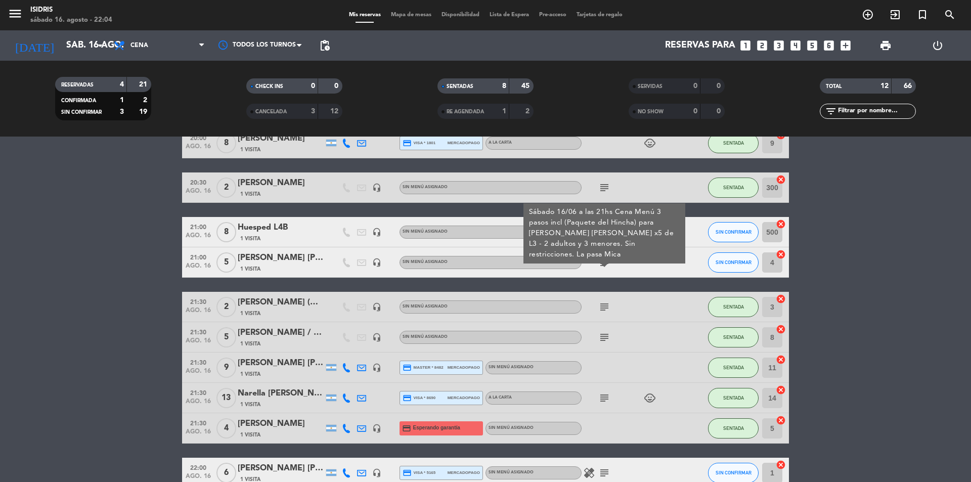
click at [644, 288] on div "19:00 ago. 16 2 [PERSON_NAME] 1 Visita headset_mic Sin menú asignado SENTADA 2 …" at bounding box center [485, 307] width 607 height 449
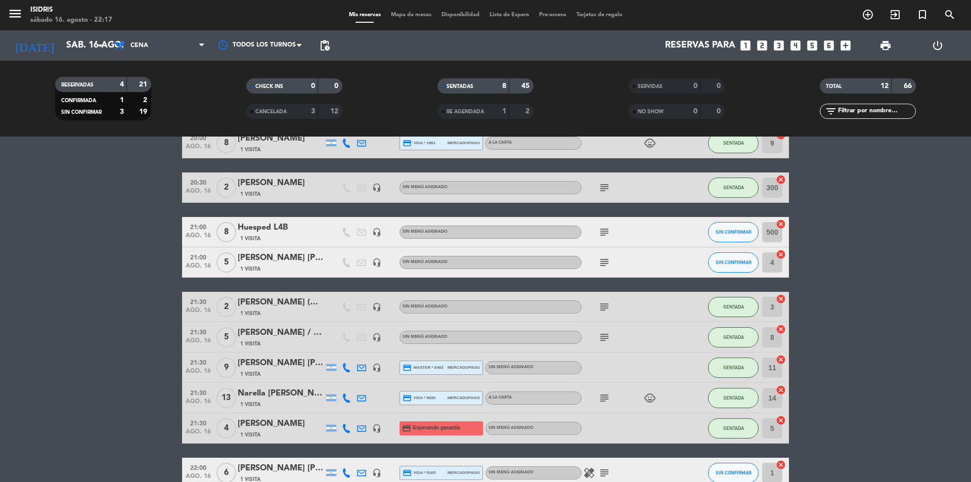
click at [607, 265] on icon "subject" at bounding box center [605, 263] width 12 height 12
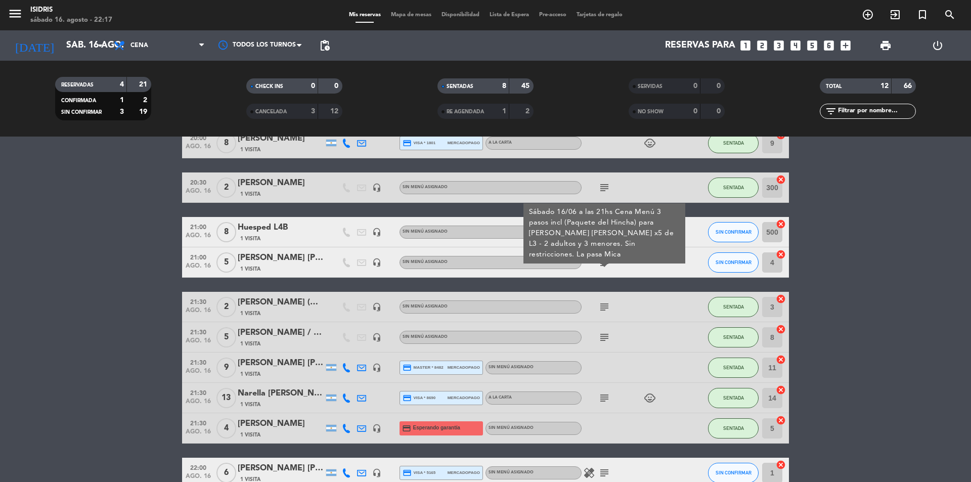
click at [632, 267] on div "subject Sábado 16/06 a las 21hs Cena Menú 3 pasos incl (Paquete del Hincha) par…" at bounding box center [627, 262] width 91 height 30
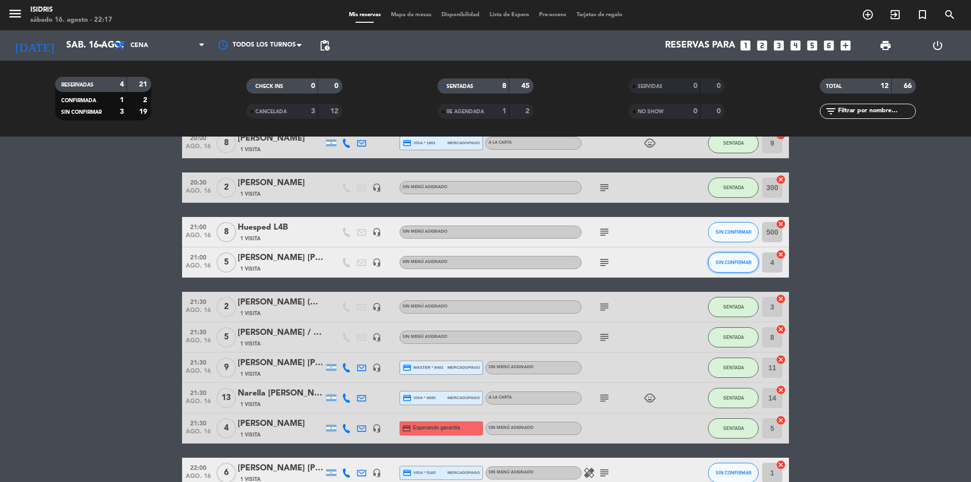
click at [727, 267] on button "SIN CONFIRMAR" at bounding box center [733, 262] width 51 height 20
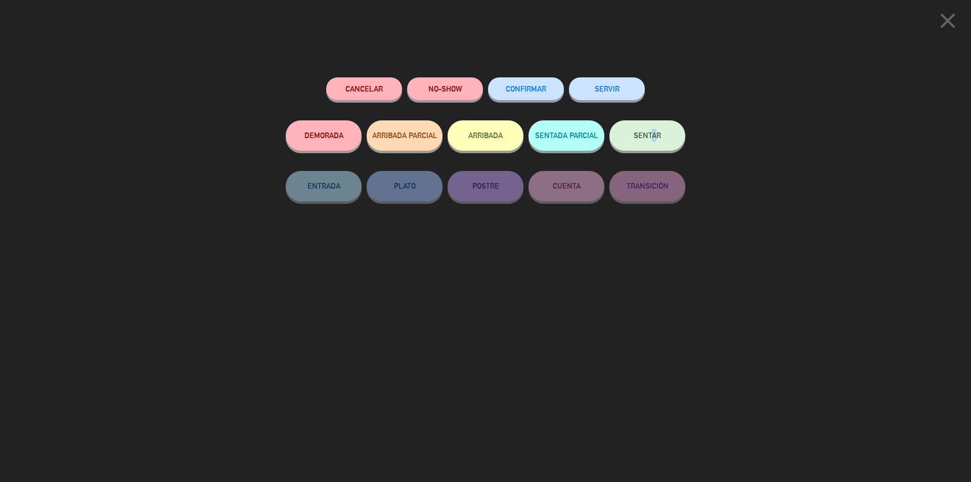
click at [650, 149] on div "SENTAR" at bounding box center [648, 145] width 76 height 51
click at [646, 144] on button "SENTAR" at bounding box center [648, 135] width 76 height 30
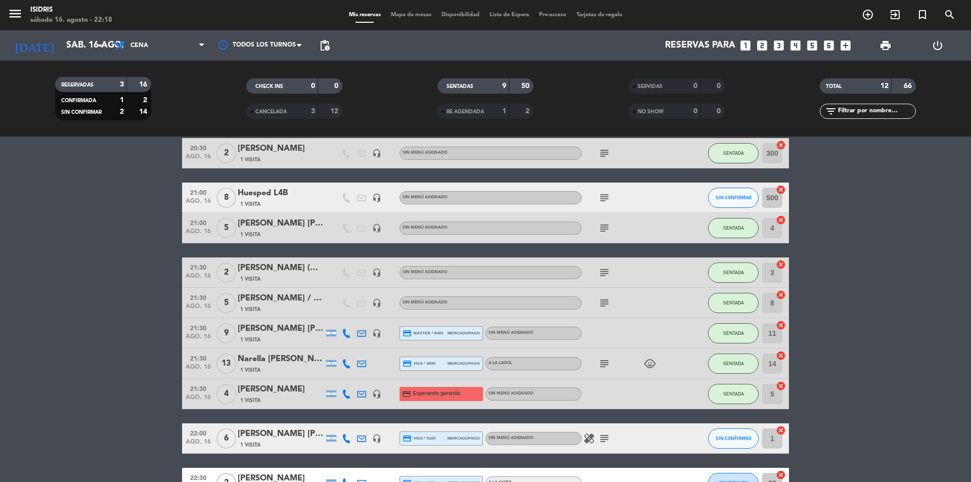
scroll to position [201, 0]
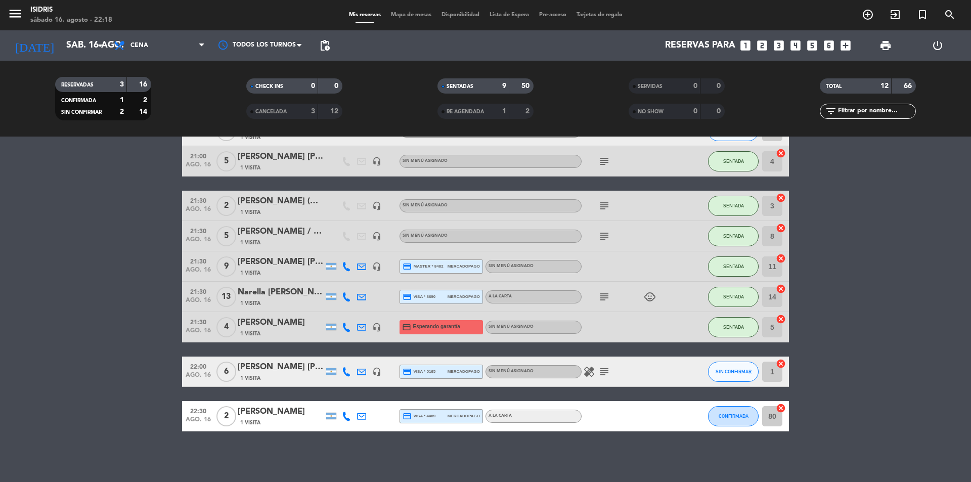
click at [783, 365] on icon "cancel" at bounding box center [781, 364] width 10 height 10
click at [773, 372] on icon "border_all" at bounding box center [774, 372] width 12 height 12
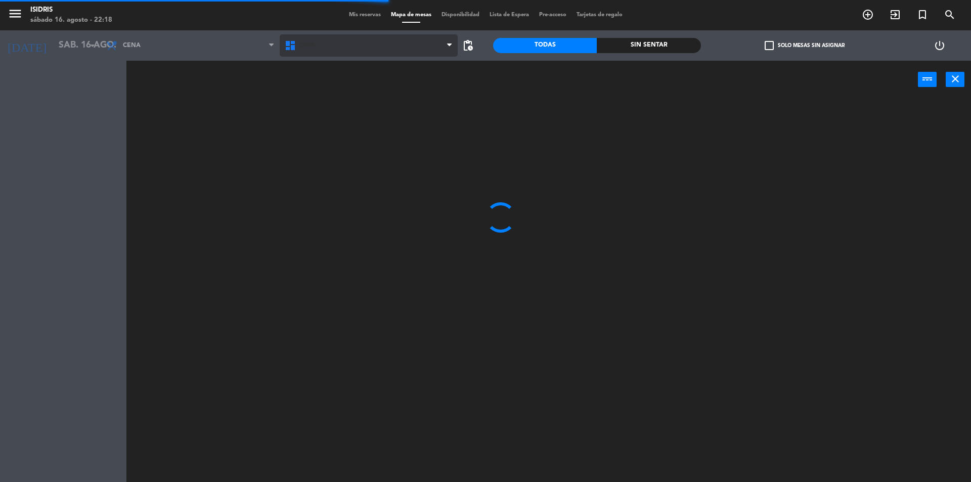
click at [336, 47] on span "CAVA" at bounding box center [369, 45] width 179 height 22
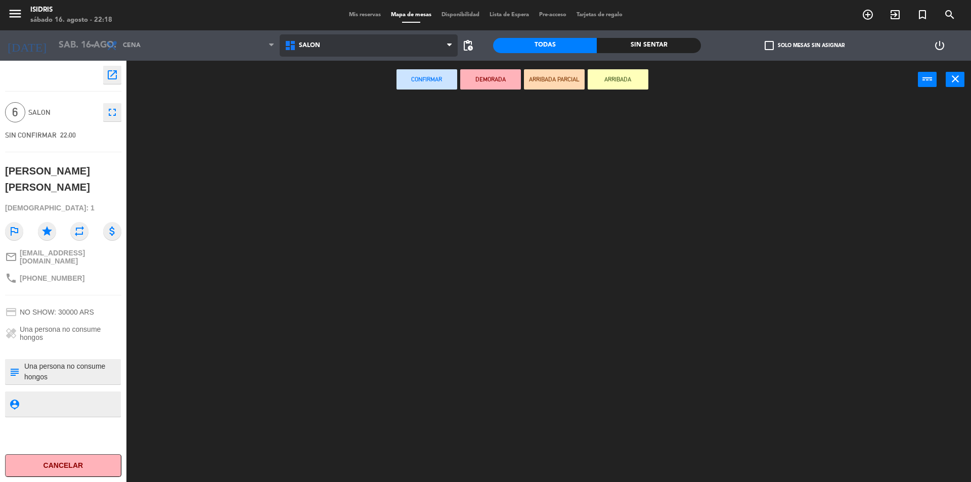
click at [319, 112] on ng-component "menu isidris sábado 16. agosto - 22:18 Mis reservas Mapa de mesas Disponibilida…" at bounding box center [485, 242] width 971 height 485
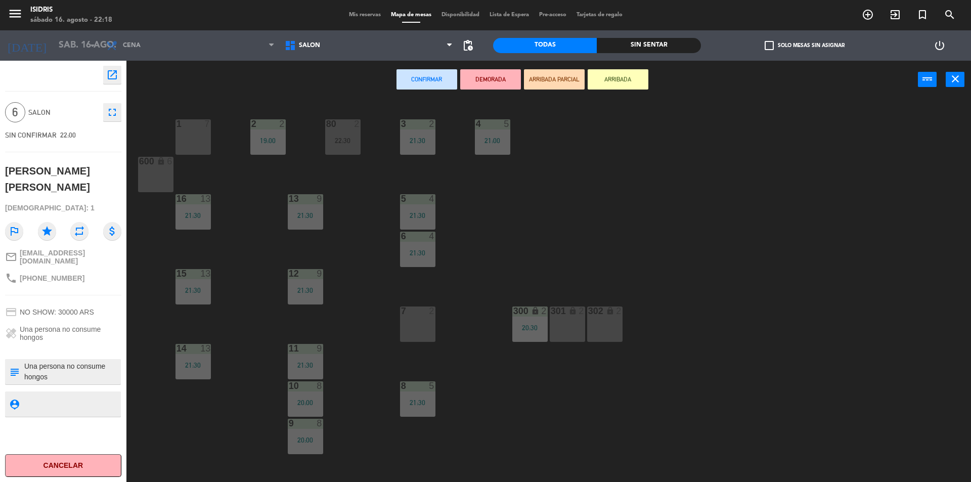
click at [197, 139] on div "1 7" at bounding box center [193, 136] width 35 height 35
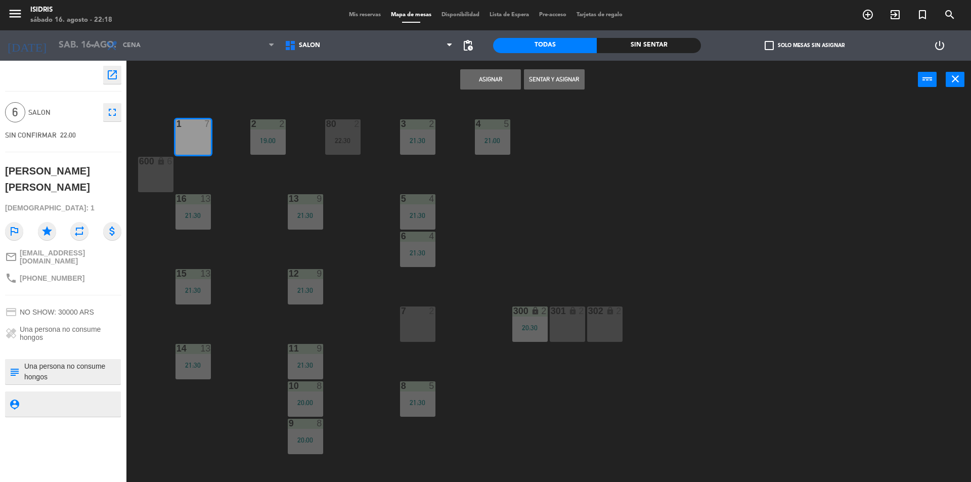
click at [492, 83] on button "Asignar" at bounding box center [490, 79] width 61 height 20
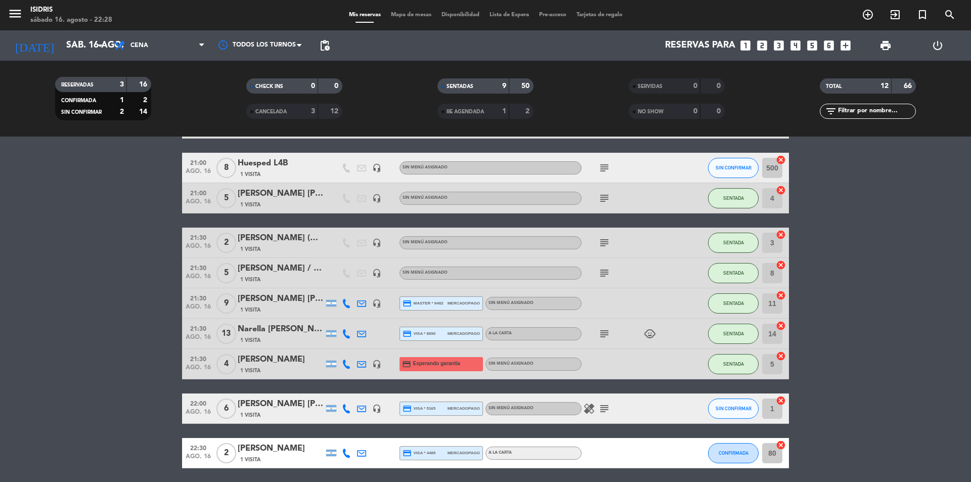
scroll to position [201, 0]
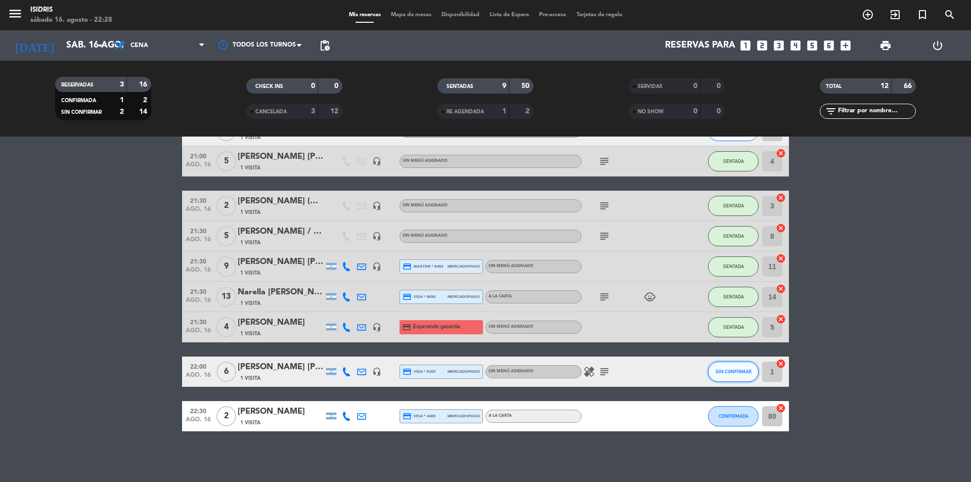
click at [725, 374] on button "SIN CONFIRMAR" at bounding box center [733, 372] width 51 height 20
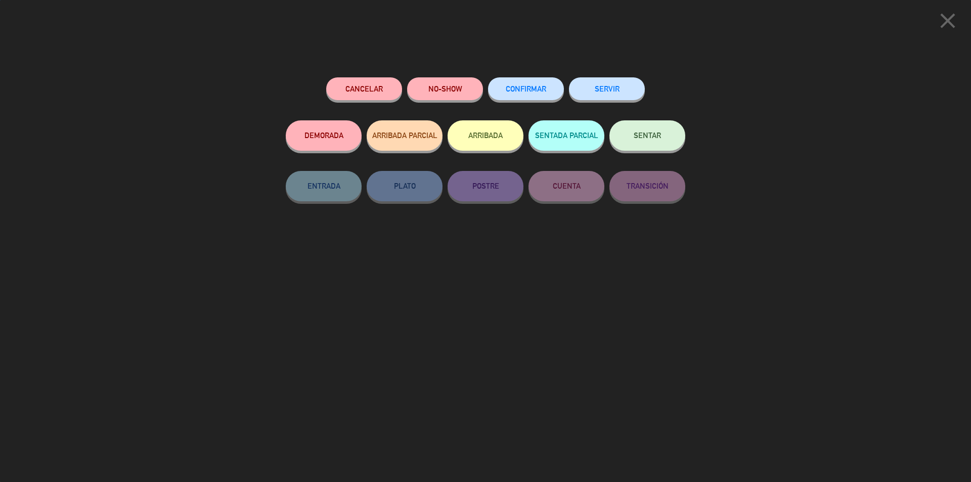
click at [645, 139] on span "SENTAR" at bounding box center [647, 135] width 27 height 9
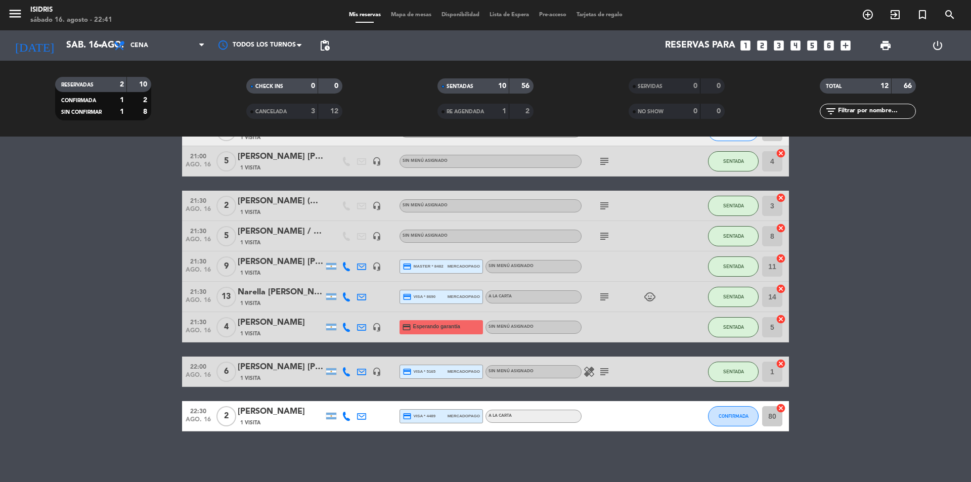
click at [734, 427] on div "CONFIRMADA" at bounding box center [733, 416] width 51 height 30
click at [734, 416] on button "CONFIRMADA" at bounding box center [733, 416] width 51 height 20
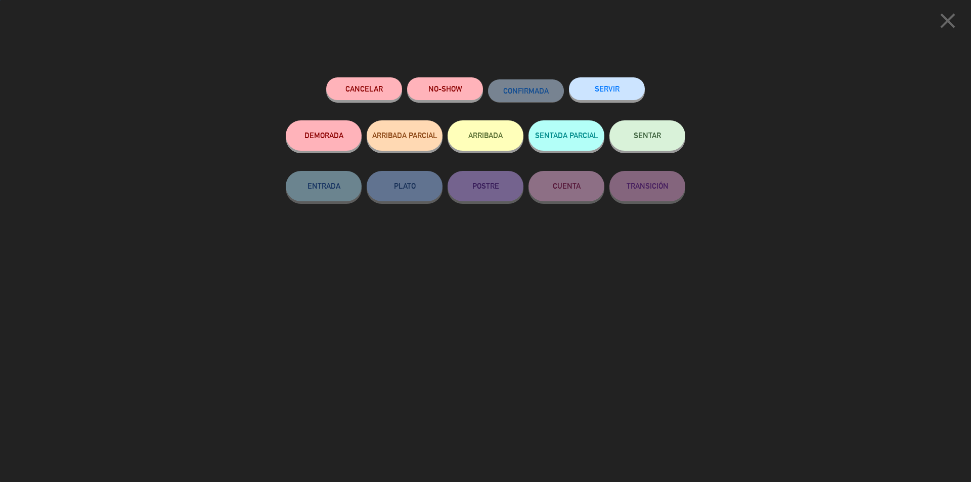
click at [644, 139] on span "SENTAR" at bounding box center [647, 135] width 27 height 9
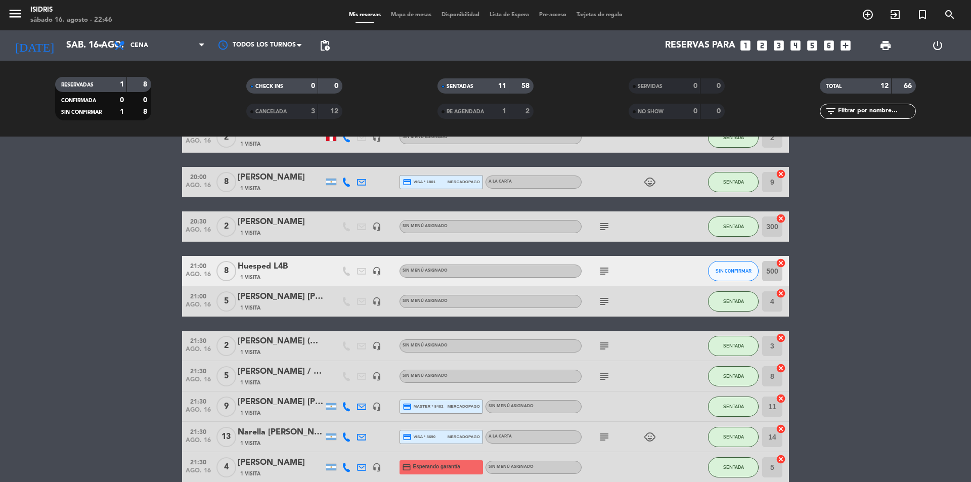
scroll to position [0, 0]
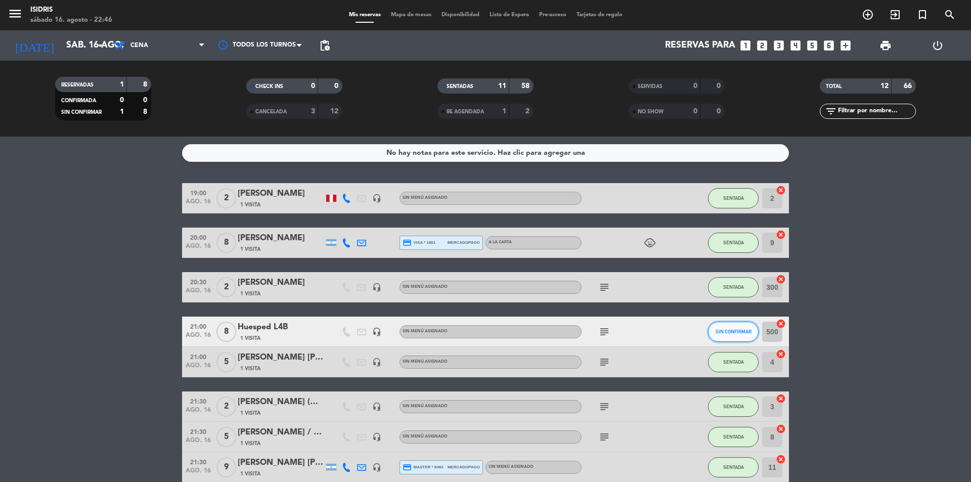
click at [736, 338] on button "SIN CONFIRMAR" at bounding box center [733, 332] width 51 height 20
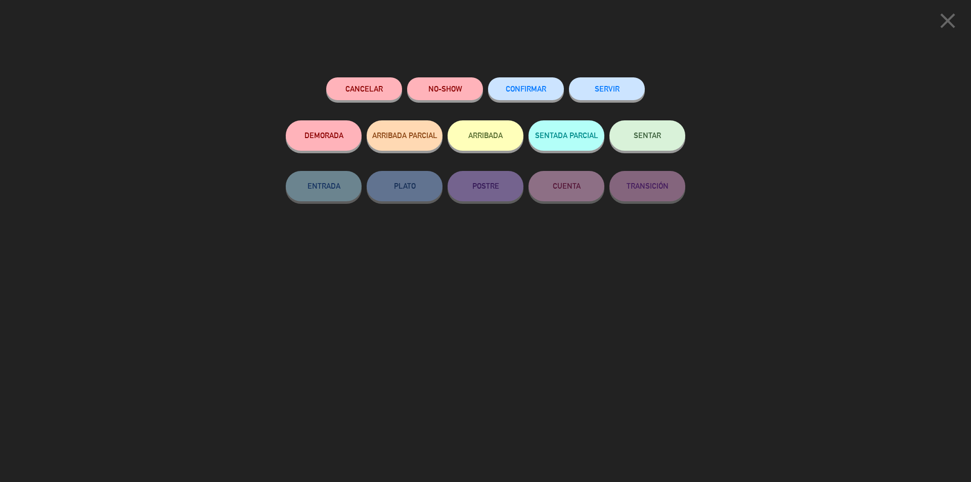
click at [655, 148] on button "SENTAR" at bounding box center [648, 135] width 76 height 30
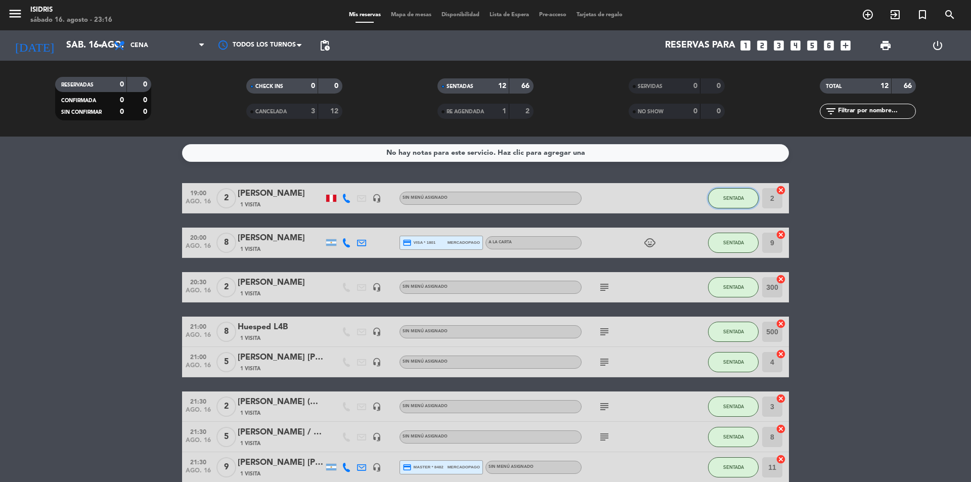
click at [727, 195] on span "SENTADA" at bounding box center [733, 198] width 21 height 6
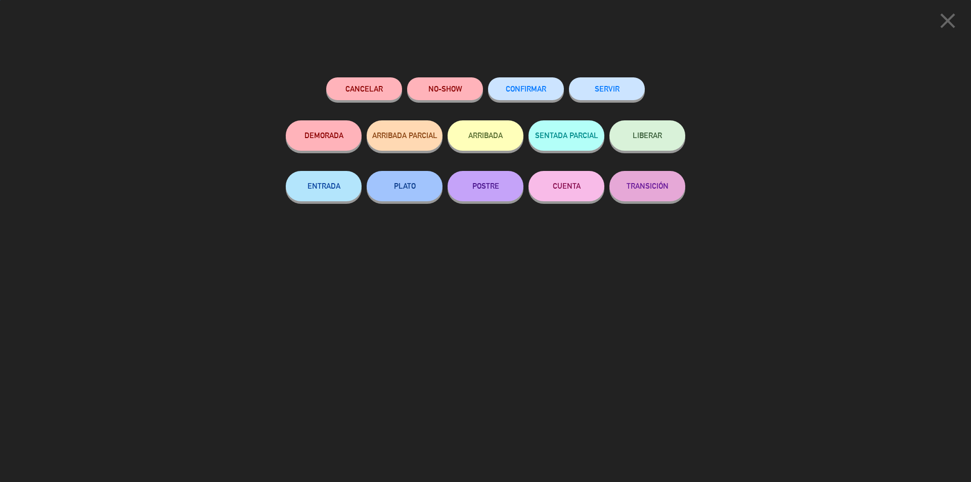
click at [620, 95] on button "SERVIR" at bounding box center [607, 88] width 76 height 23
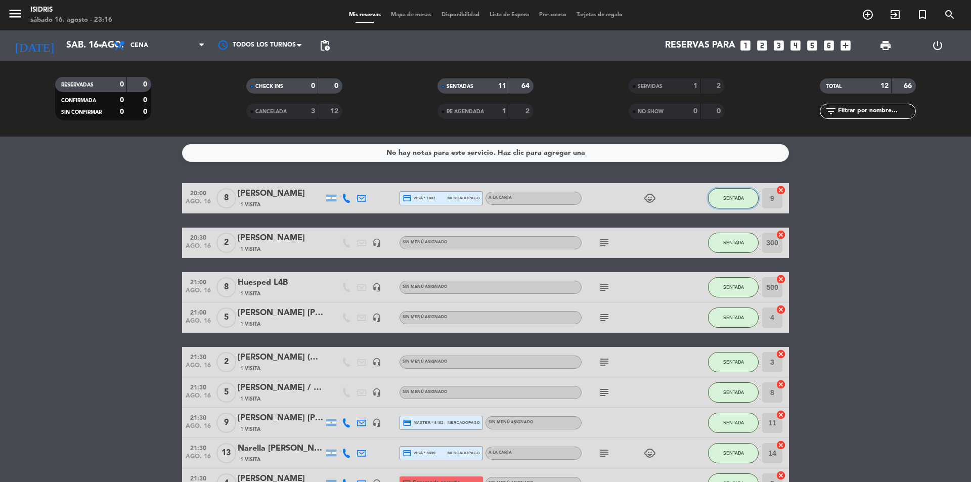
click at [728, 191] on button "SENTADA" at bounding box center [733, 198] width 51 height 20
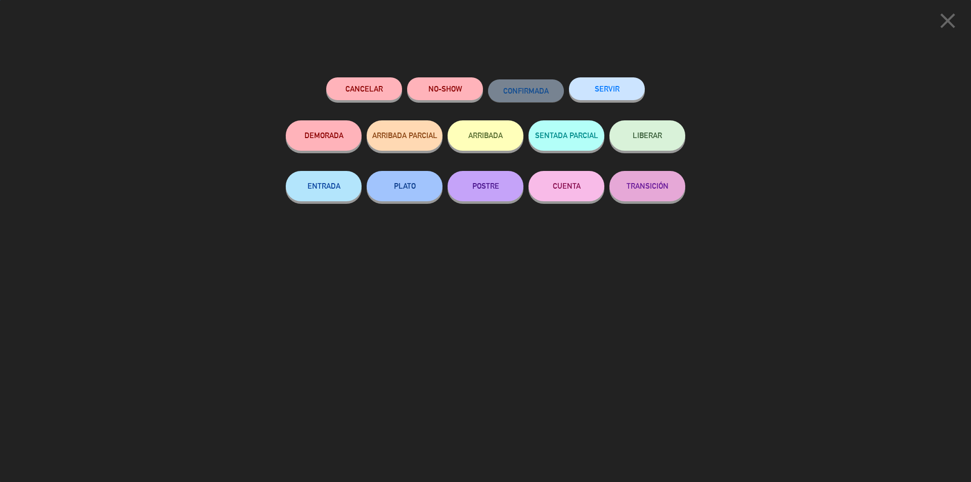
click at [624, 86] on button "SERVIR" at bounding box center [607, 88] width 76 height 23
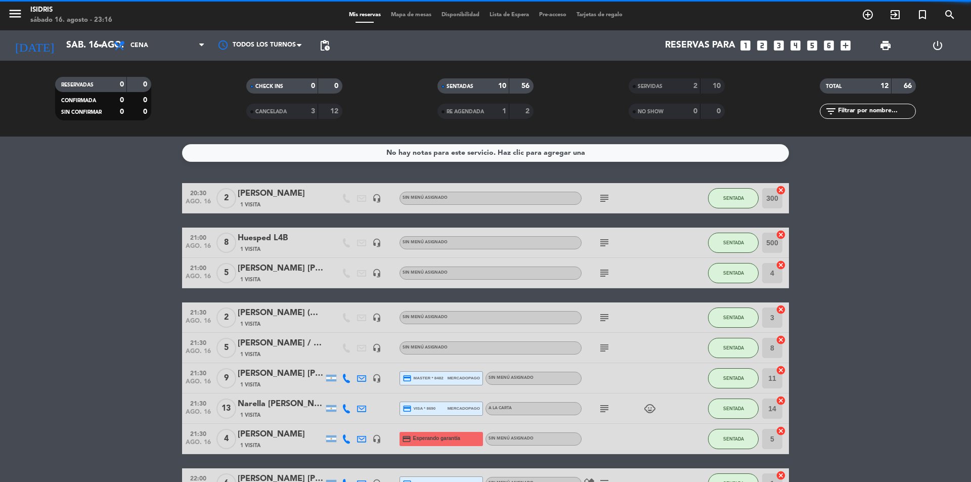
click at [720, 209] on div "SENTADA" at bounding box center [733, 198] width 51 height 30
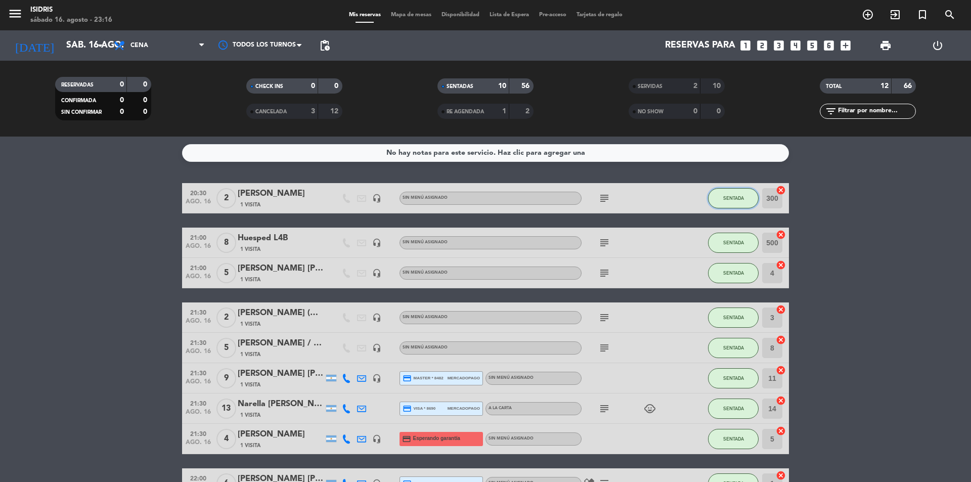
click at [721, 198] on button "SENTADA" at bounding box center [733, 198] width 51 height 20
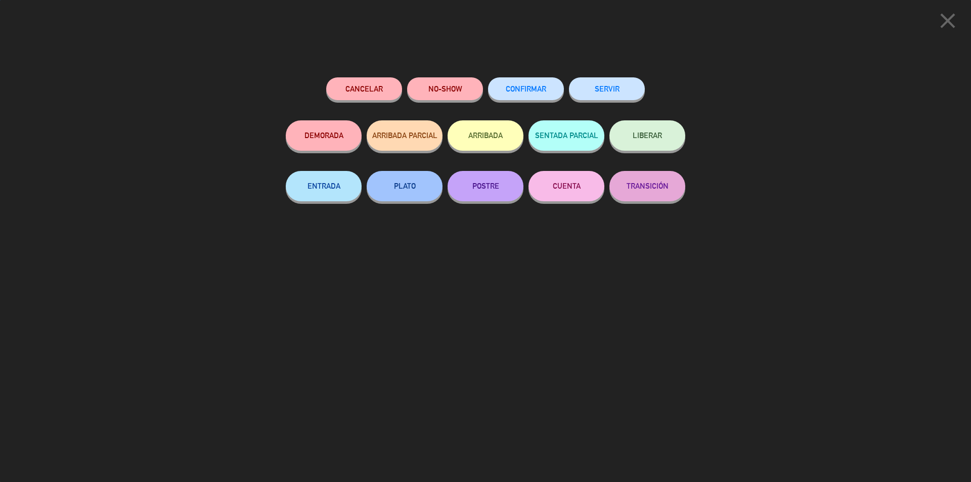
click at [611, 93] on button "SERVIR" at bounding box center [607, 88] width 76 height 23
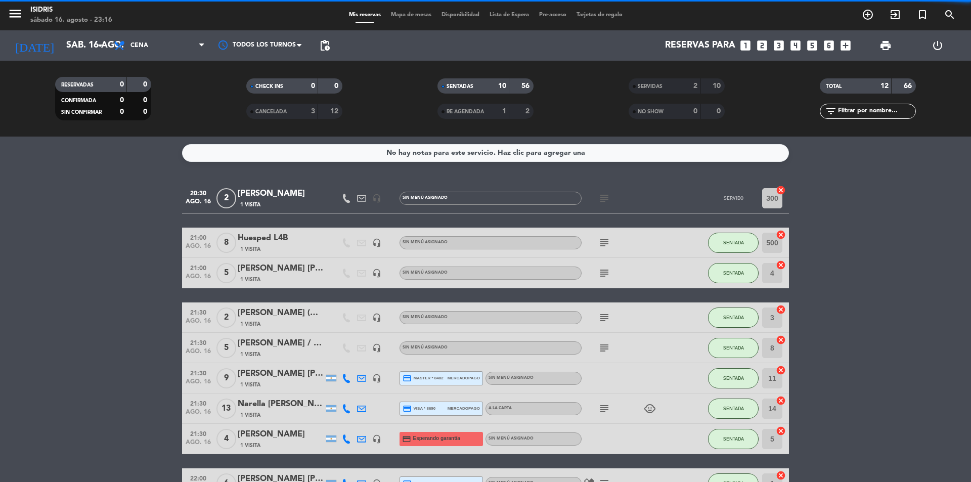
click at [719, 230] on div "SENTADA" at bounding box center [733, 243] width 51 height 30
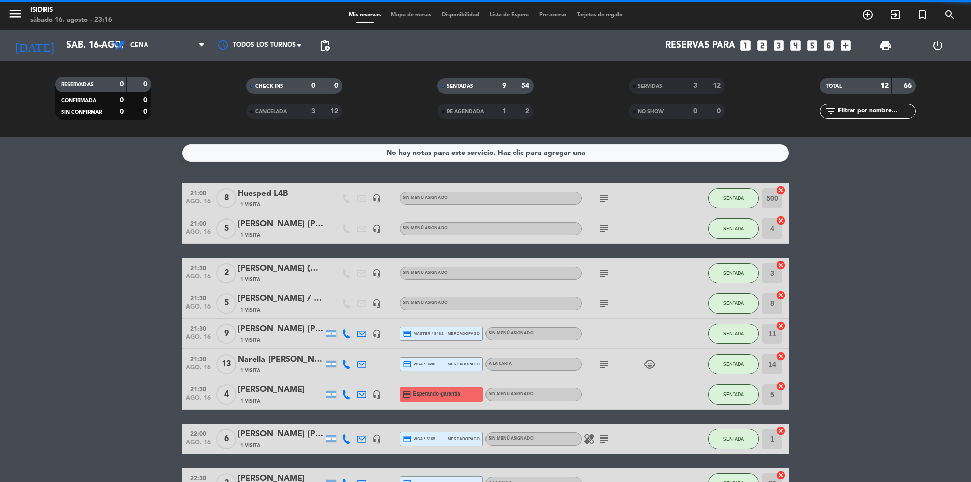
click at [731, 184] on div "SENTADA" at bounding box center [733, 198] width 51 height 30
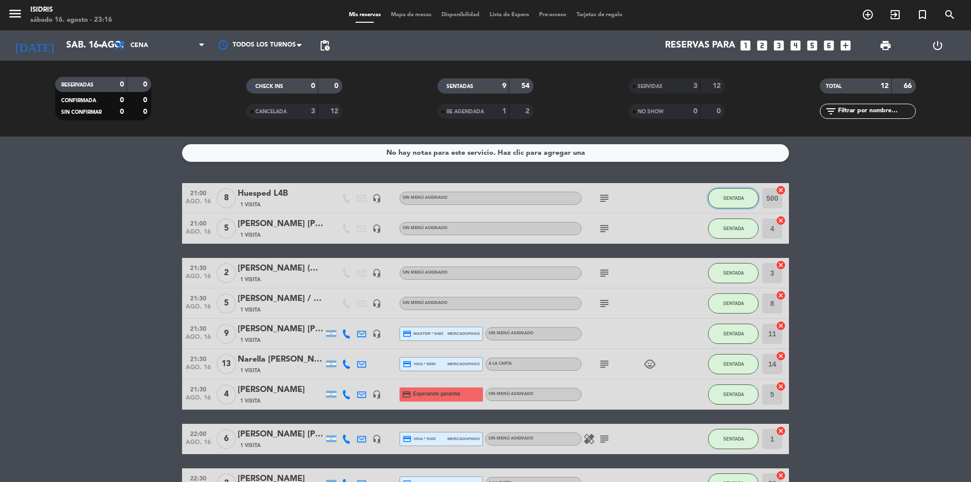
click at [726, 193] on button "SENTADA" at bounding box center [733, 198] width 51 height 20
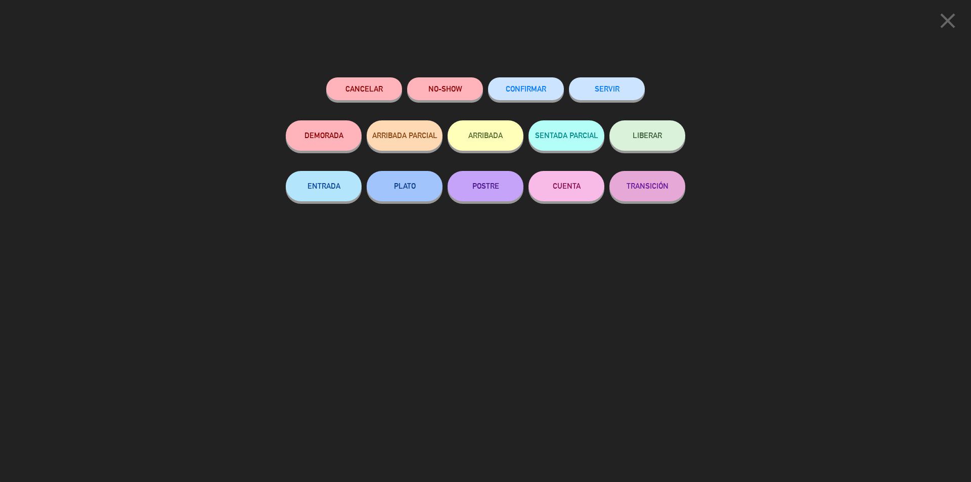
click at [590, 102] on div "SERVIR" at bounding box center [607, 98] width 76 height 43
click at [594, 94] on button "SERVIR" at bounding box center [607, 88] width 76 height 23
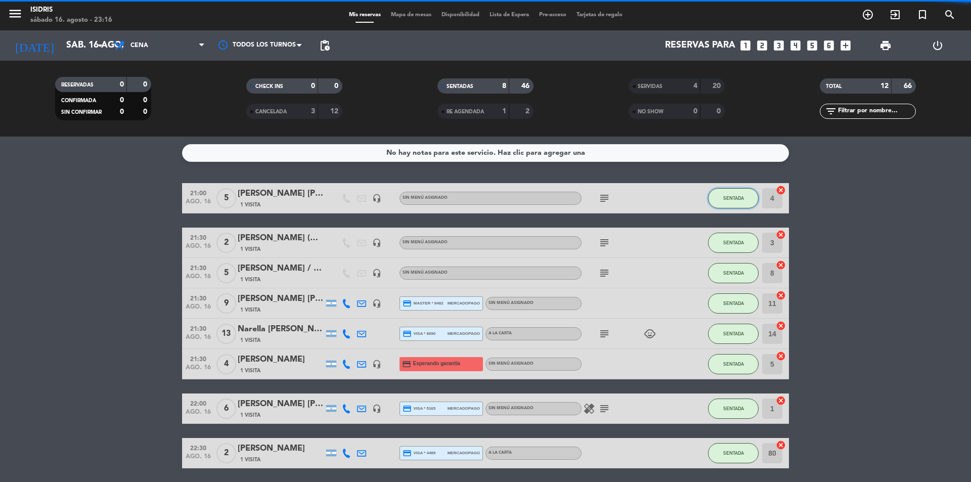
click at [735, 202] on button "SENTADA" at bounding box center [733, 198] width 51 height 20
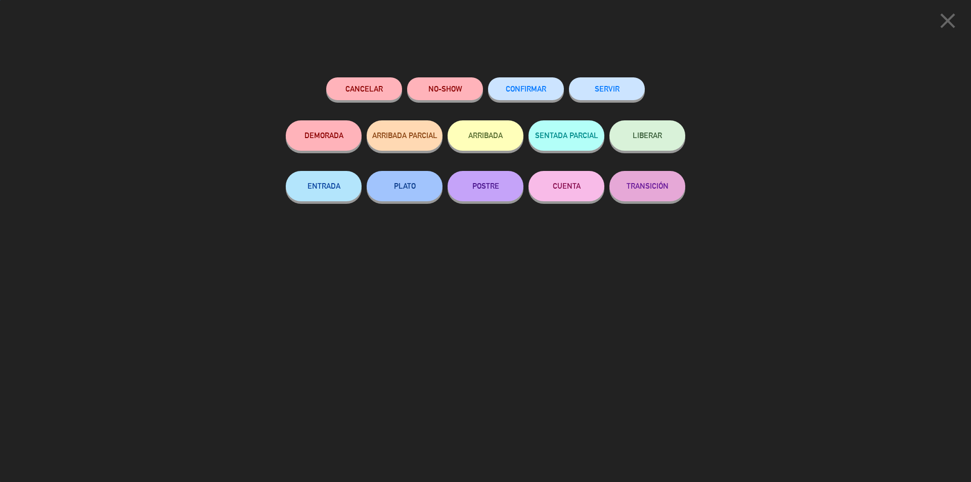
click at [618, 93] on button "SERVIR" at bounding box center [607, 88] width 76 height 23
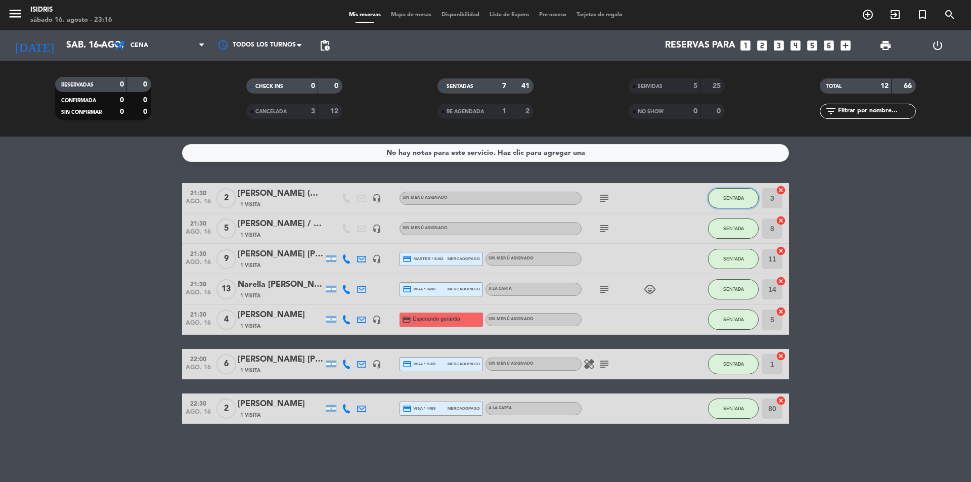
click at [723, 196] on span "SENTADA" at bounding box center [733, 198] width 21 height 6
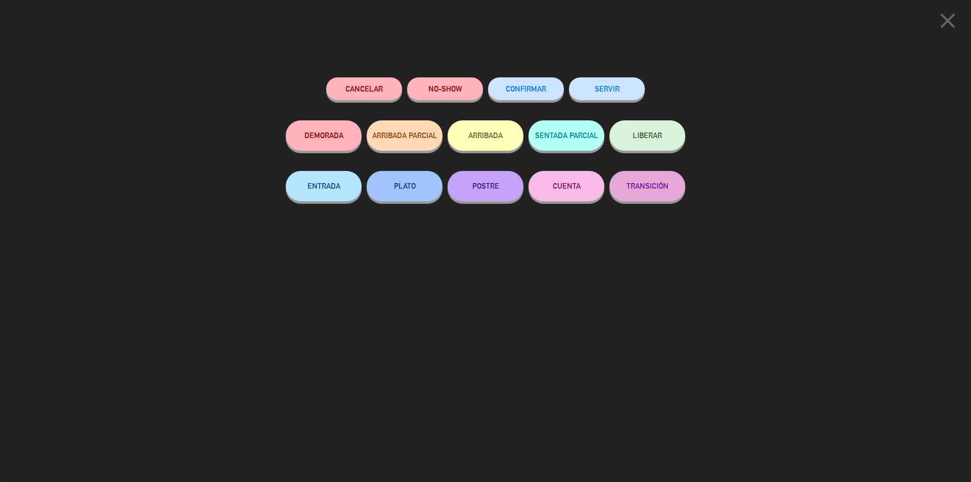
click at [607, 90] on button "SERVIR" at bounding box center [607, 88] width 76 height 23
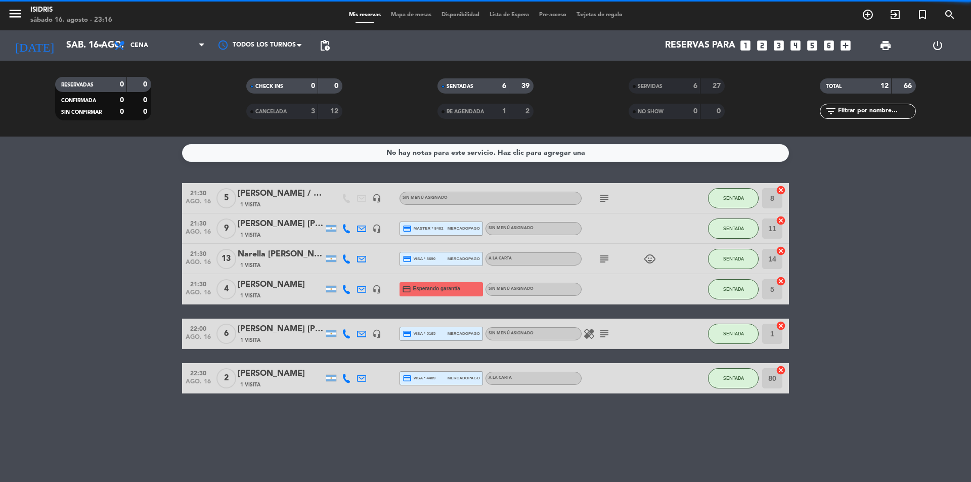
click at [729, 187] on div "SENTADA" at bounding box center [733, 198] width 51 height 30
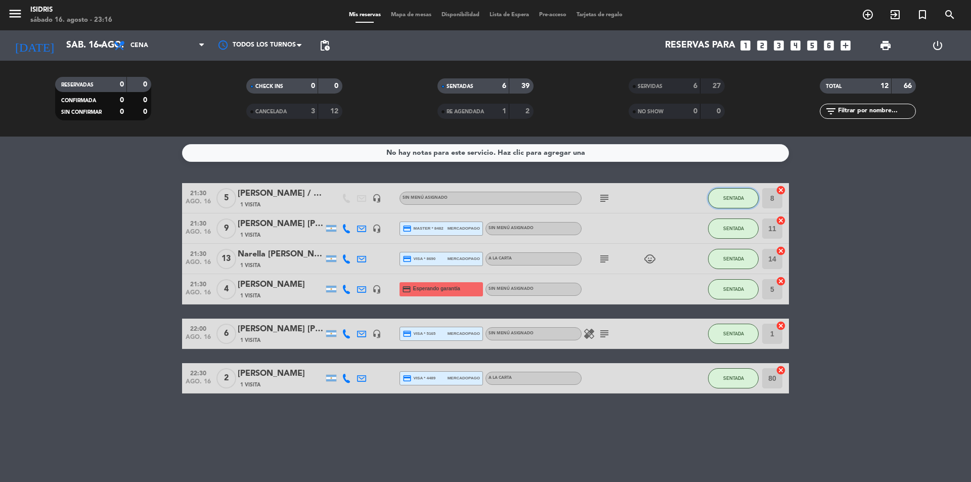
click at [725, 204] on button "SENTADA" at bounding box center [733, 198] width 51 height 20
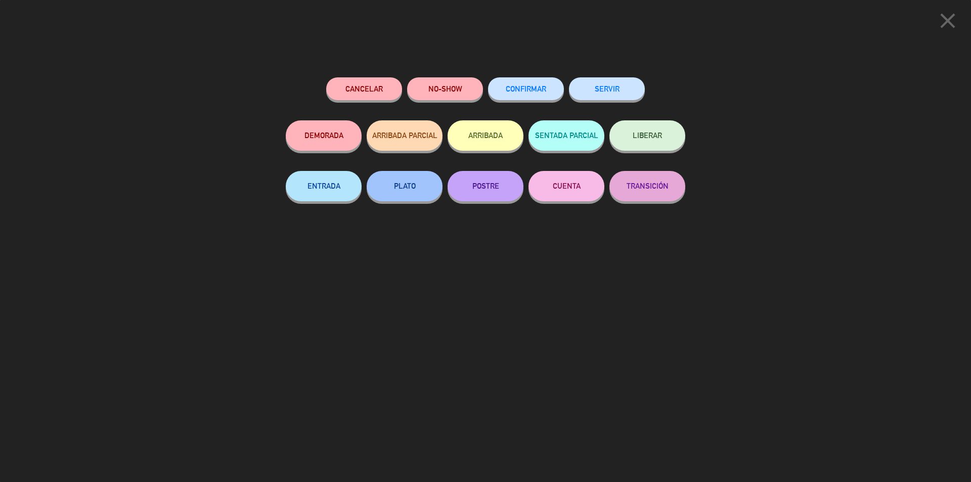
click at [625, 93] on button "SERVIR" at bounding box center [607, 88] width 76 height 23
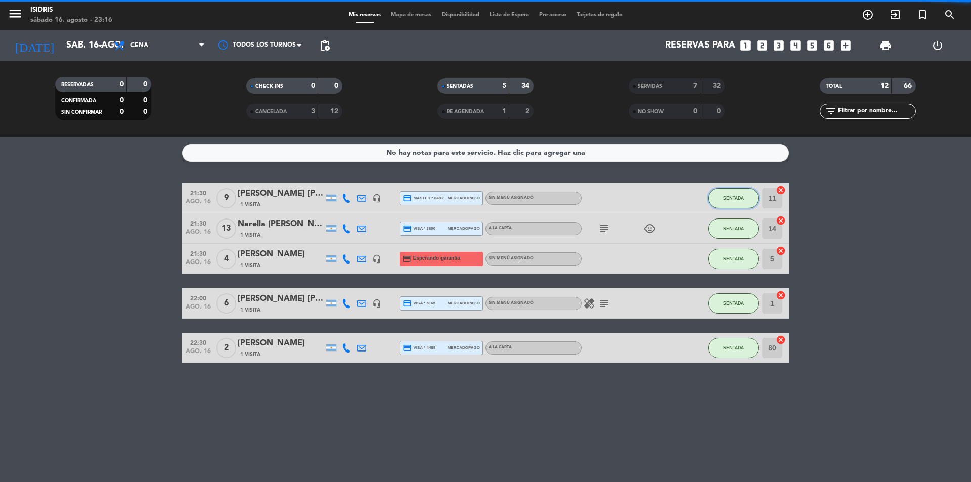
click at [716, 199] on button "SENTADA" at bounding box center [733, 198] width 51 height 20
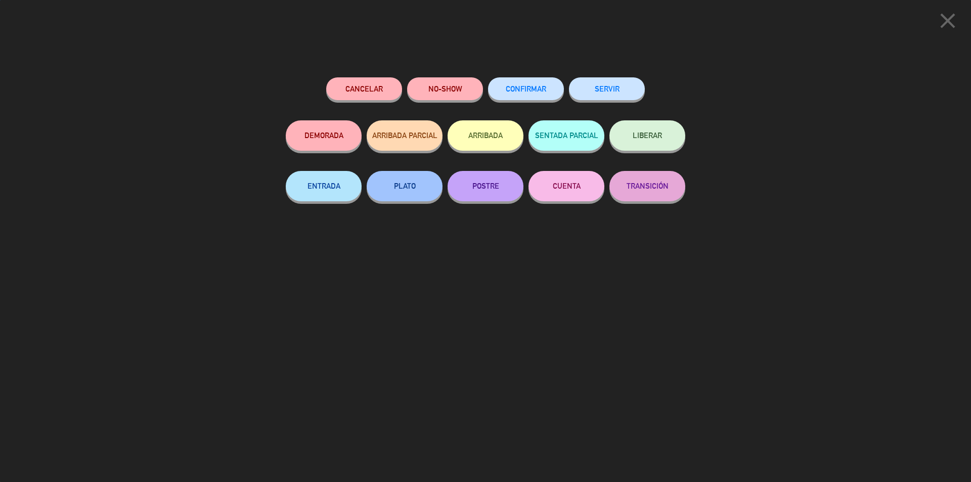
click at [620, 92] on button "SERVIR" at bounding box center [607, 88] width 76 height 23
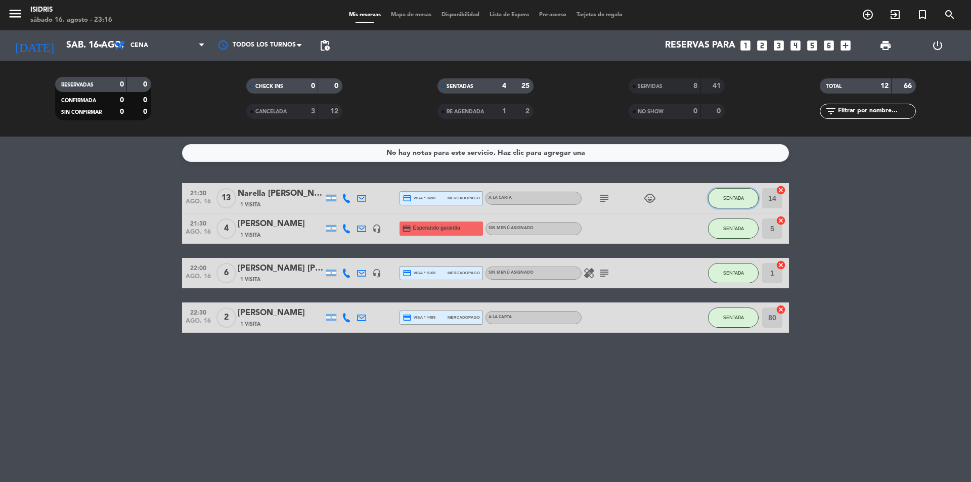
click at [750, 206] on button "SENTADA" at bounding box center [733, 198] width 51 height 20
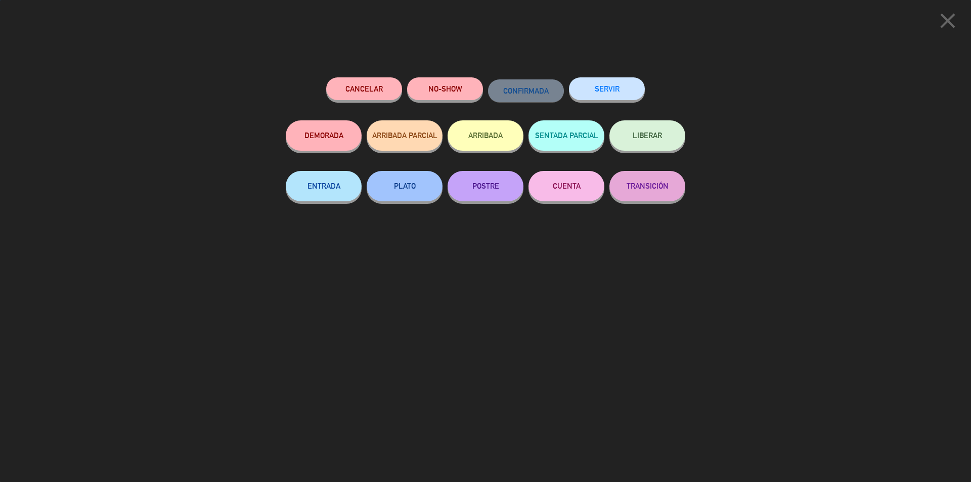
click at [627, 92] on button "SERVIR" at bounding box center [607, 88] width 76 height 23
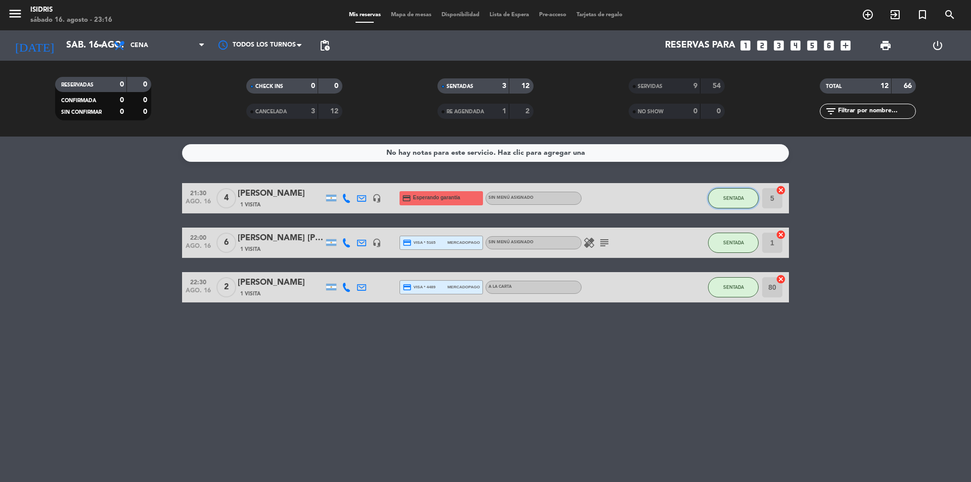
click at [718, 204] on button "SENTADA" at bounding box center [733, 198] width 51 height 20
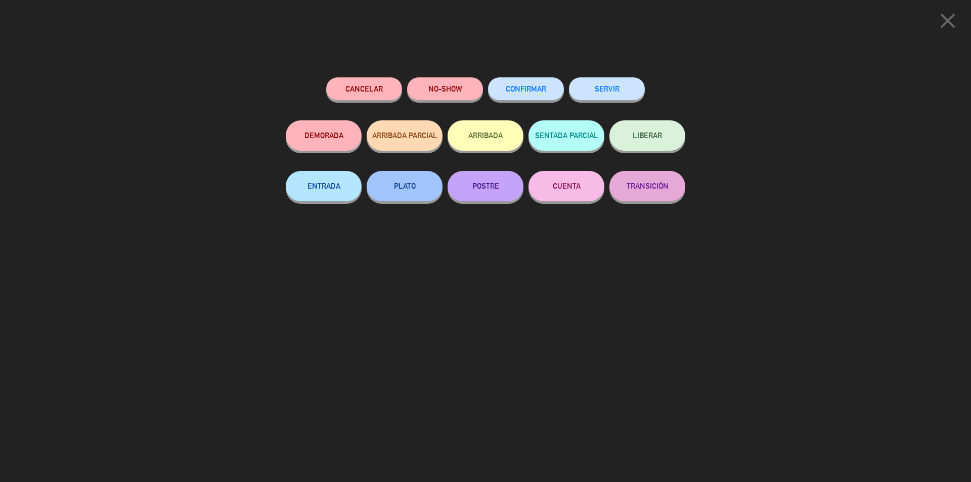
click at [623, 94] on button "SERVIR" at bounding box center [607, 88] width 76 height 23
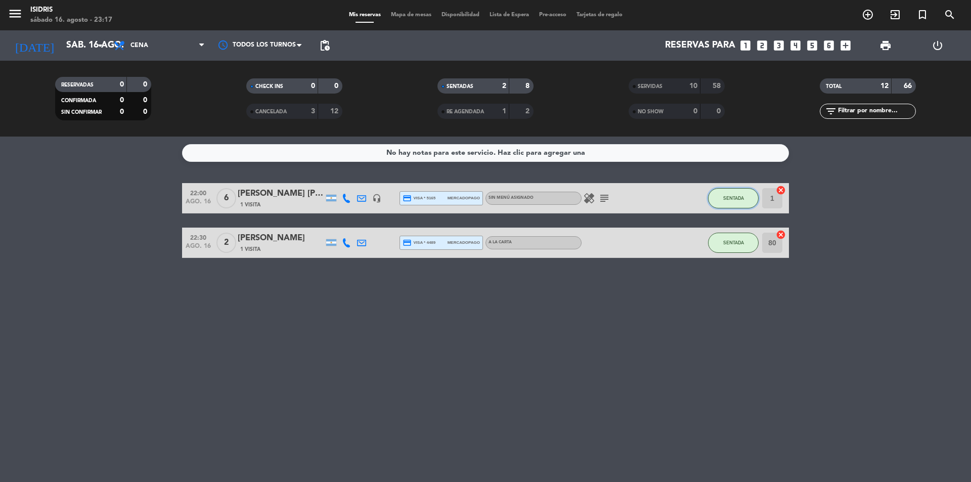
click at [736, 207] on button "SENTADA" at bounding box center [733, 198] width 51 height 20
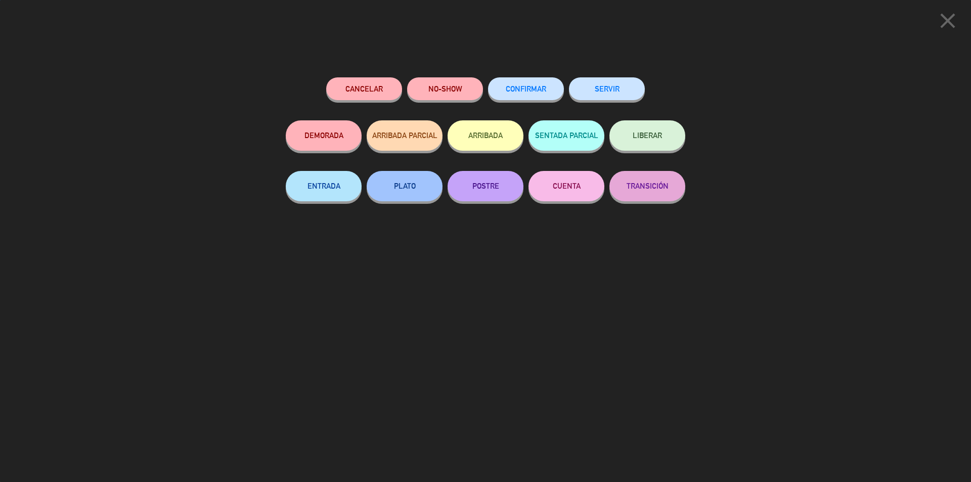
click at [580, 97] on button "SERVIR" at bounding box center [607, 88] width 76 height 23
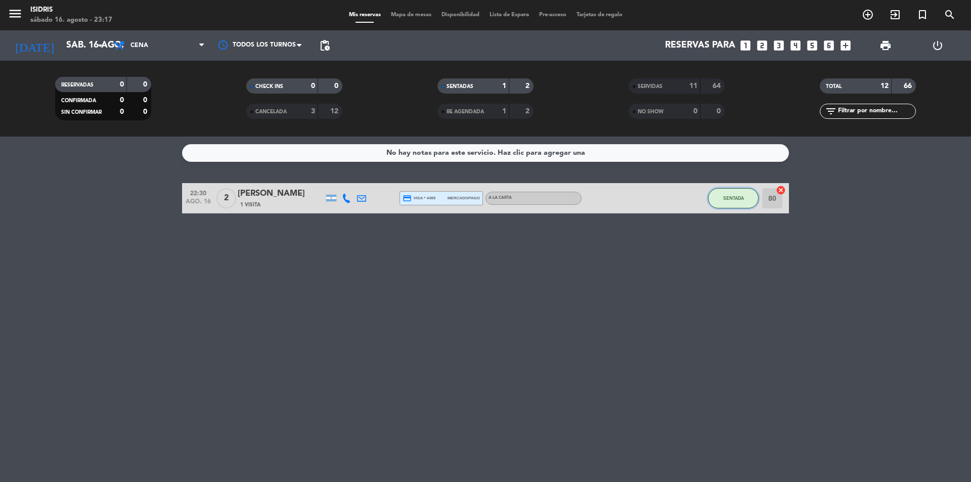
click at [715, 202] on button "SENTADA" at bounding box center [733, 198] width 51 height 20
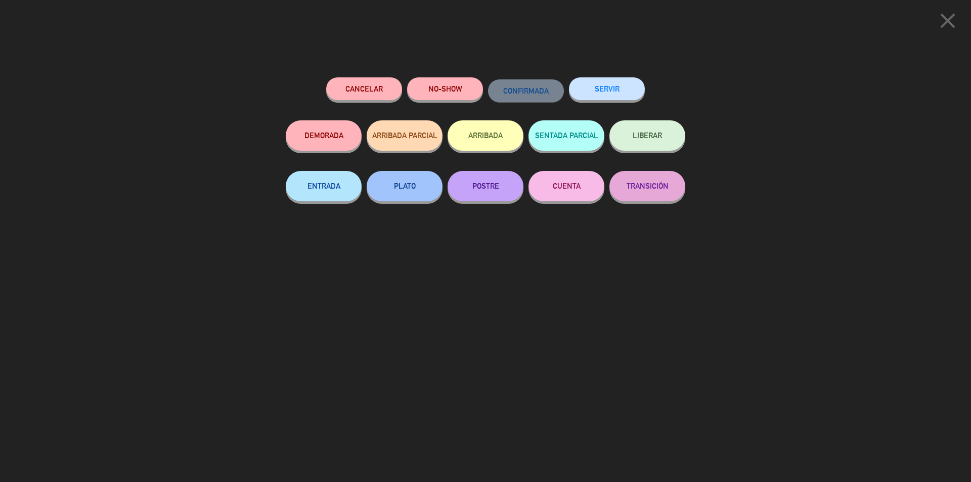
click at [629, 86] on button "SERVIR" at bounding box center [607, 88] width 76 height 23
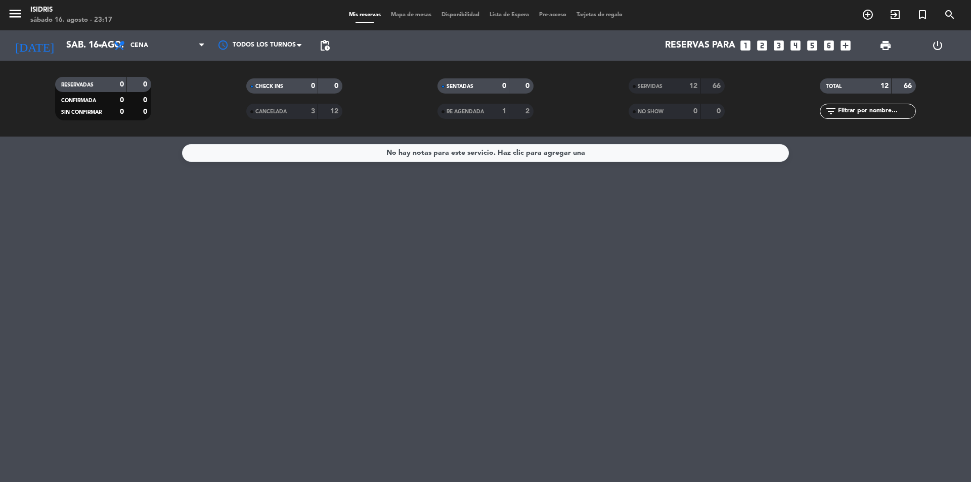
click at [659, 86] on span "SERVIDAS" at bounding box center [650, 86] width 25 height 5
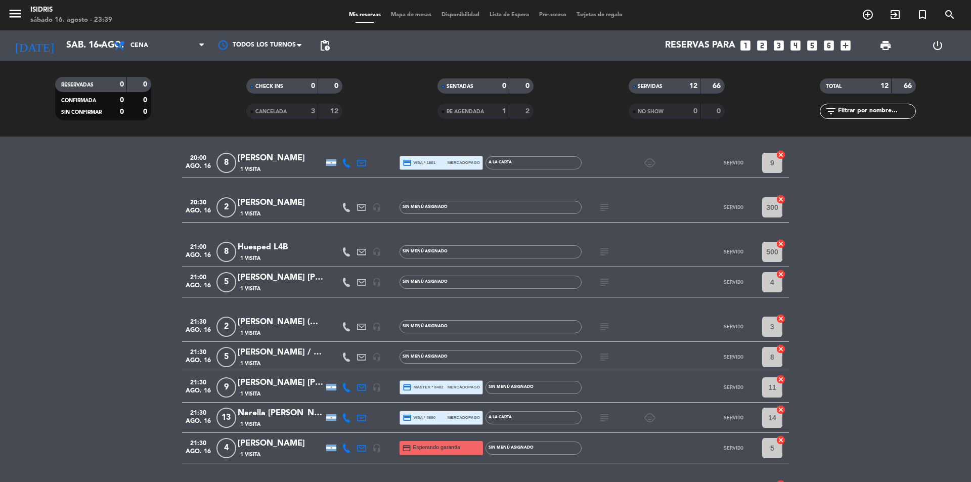
scroll to position [201, 0]
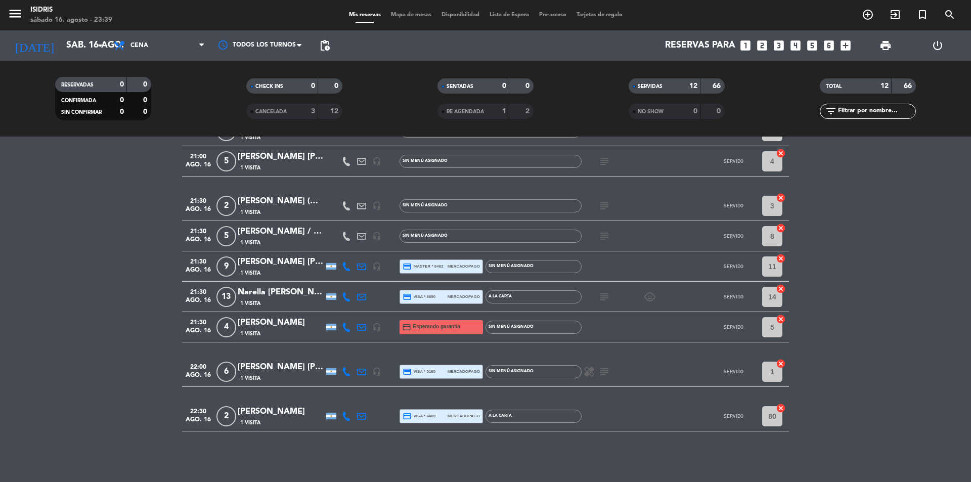
click at [597, 233] on div "subject" at bounding box center [627, 236] width 91 height 30
click at [601, 230] on icon "subject" at bounding box center [605, 236] width 12 height 12
click at [79, 50] on input "sáb. 16 ago." at bounding box center [119, 45] width 117 height 20
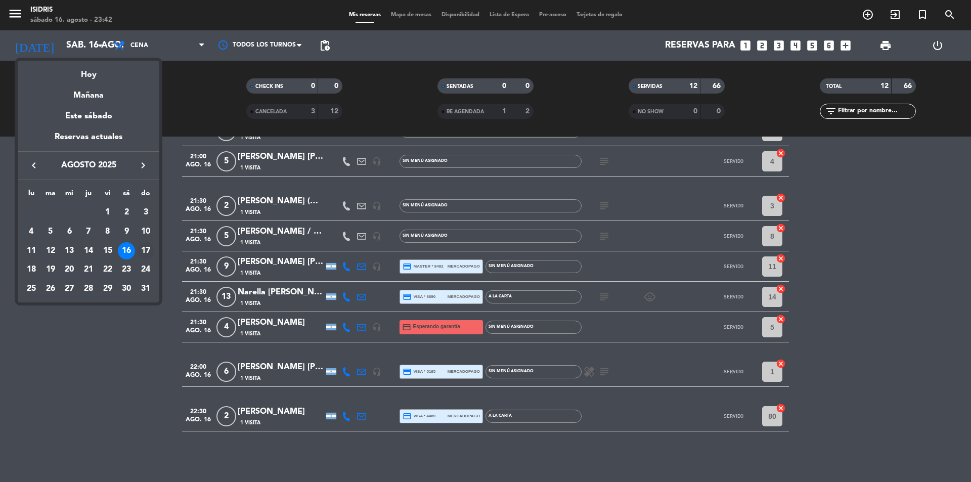
click at [147, 247] on div "17" at bounding box center [145, 250] width 17 height 17
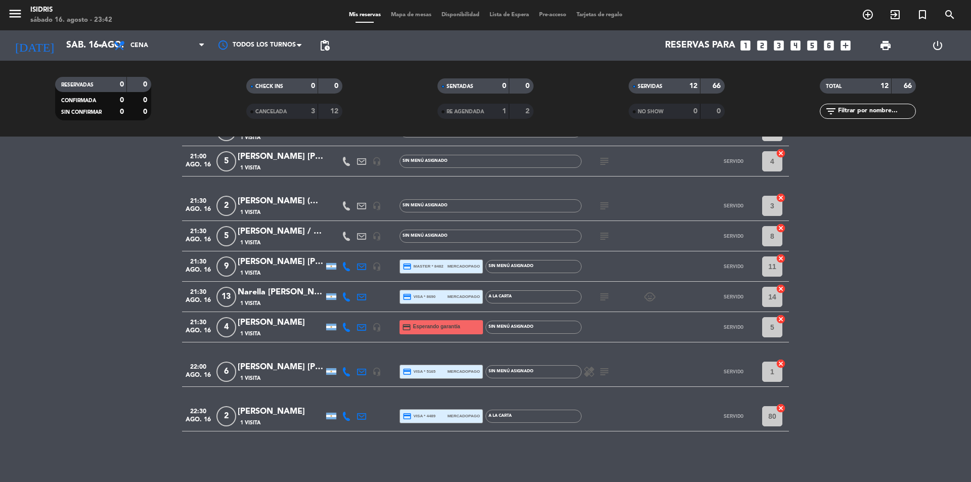
type input "dom. 17 ago."
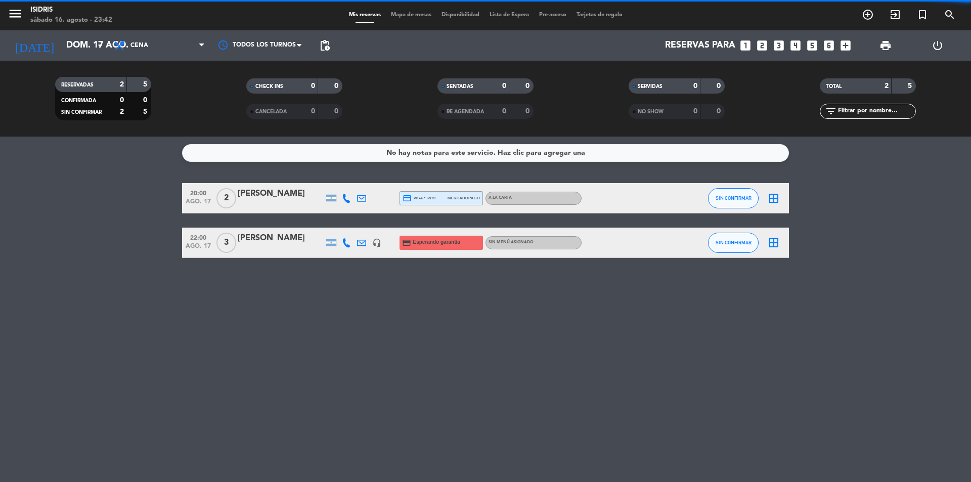
scroll to position [0, 0]
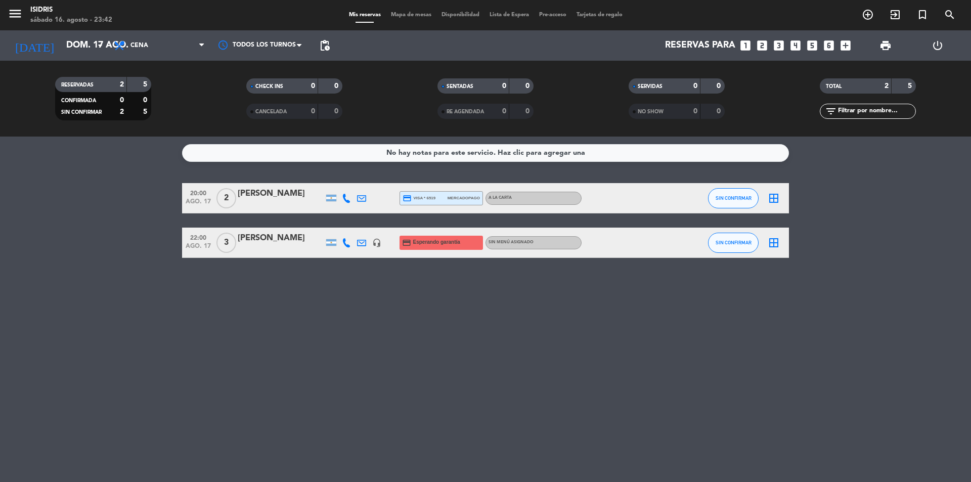
click at [768, 40] on icon "looks_two" at bounding box center [762, 45] width 13 height 13
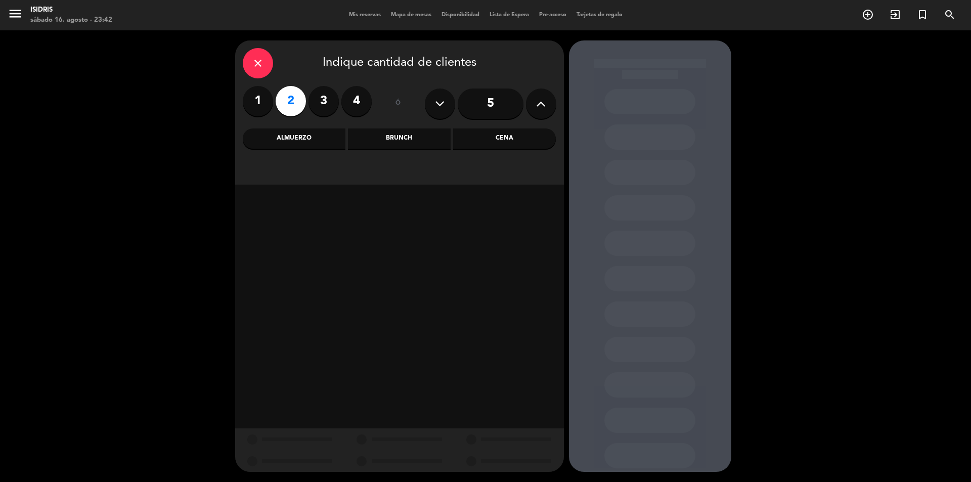
click at [501, 125] on div "close Indique cantidad de clientes 1 2 3 4 ó 5 Almuerzo Brunch Cena" at bounding box center [399, 112] width 329 height 144
click at [496, 138] on div "Cena" at bounding box center [504, 139] width 103 height 20
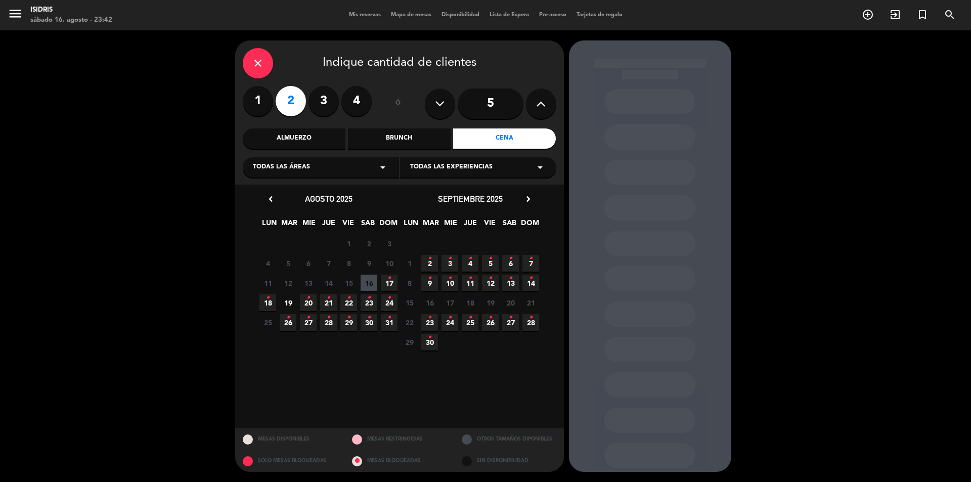
click at [392, 278] on span "17 •" at bounding box center [389, 283] width 17 height 17
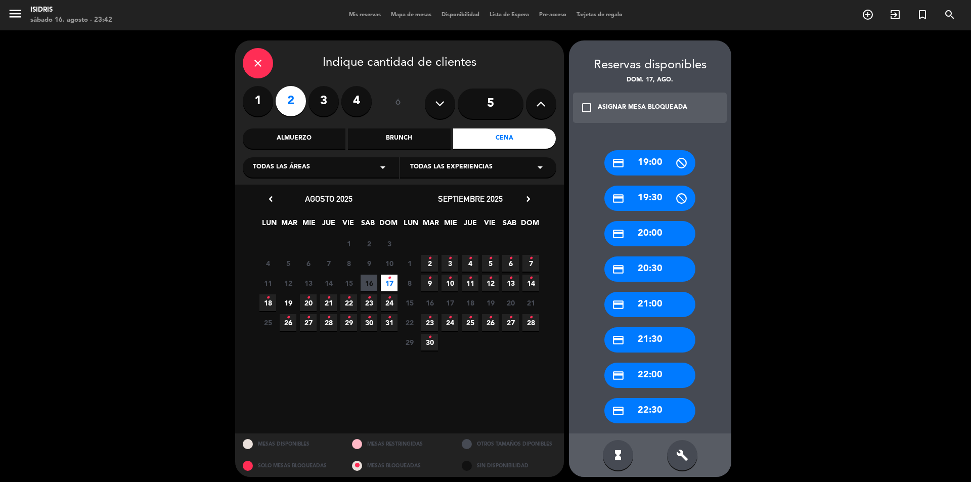
scroll to position [5, 0]
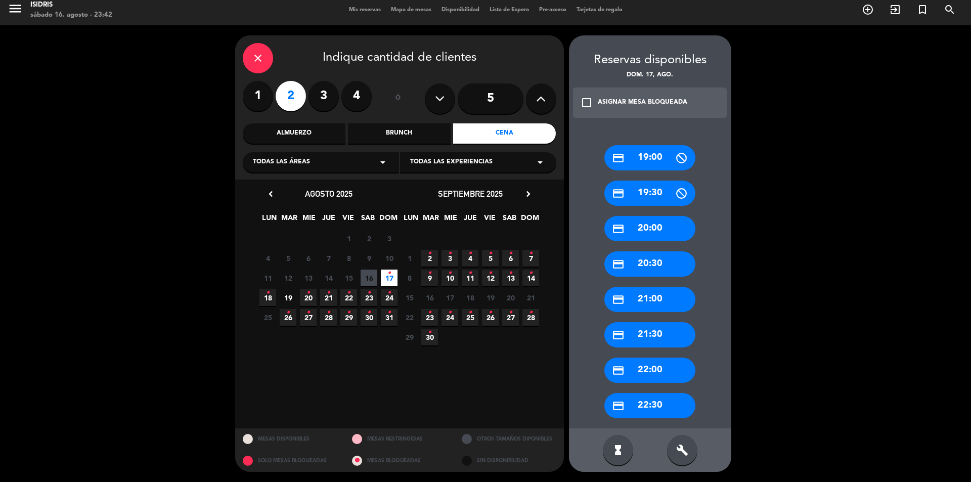
click at [655, 404] on div "credit_card 22:30" at bounding box center [650, 405] width 91 height 25
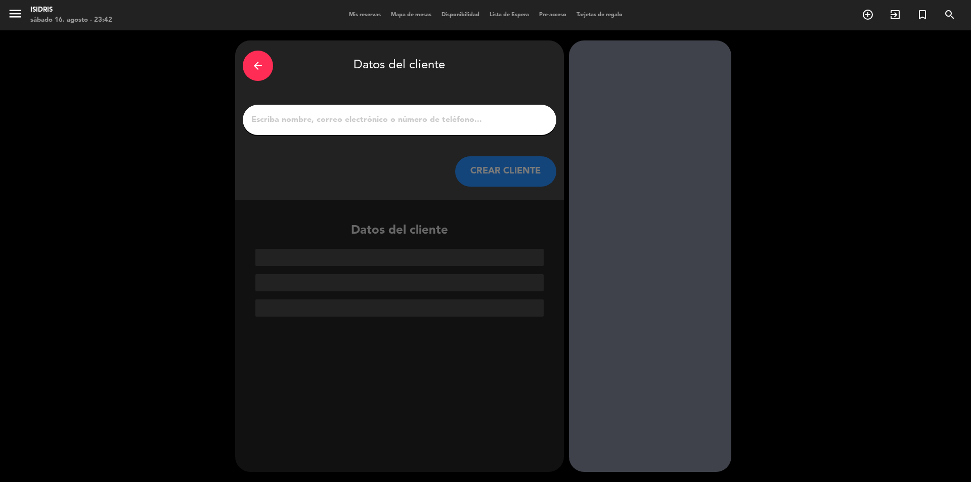
click at [323, 115] on input "1" at bounding box center [399, 120] width 299 height 14
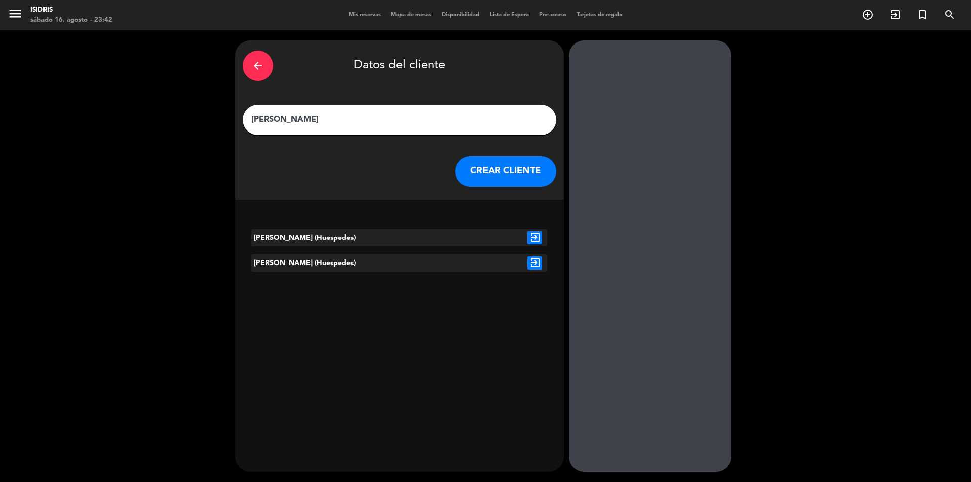
type input "[PERSON_NAME]"
click at [534, 236] on icon "exit_to_app" at bounding box center [535, 237] width 15 height 13
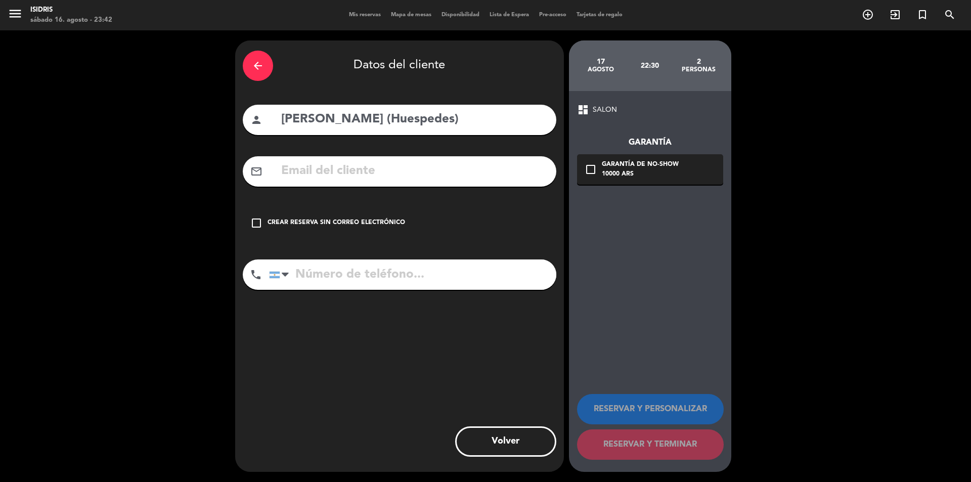
click at [269, 234] on div "check_box_outline_blank Crear reserva sin correo electrónico" at bounding box center [400, 223] width 314 height 30
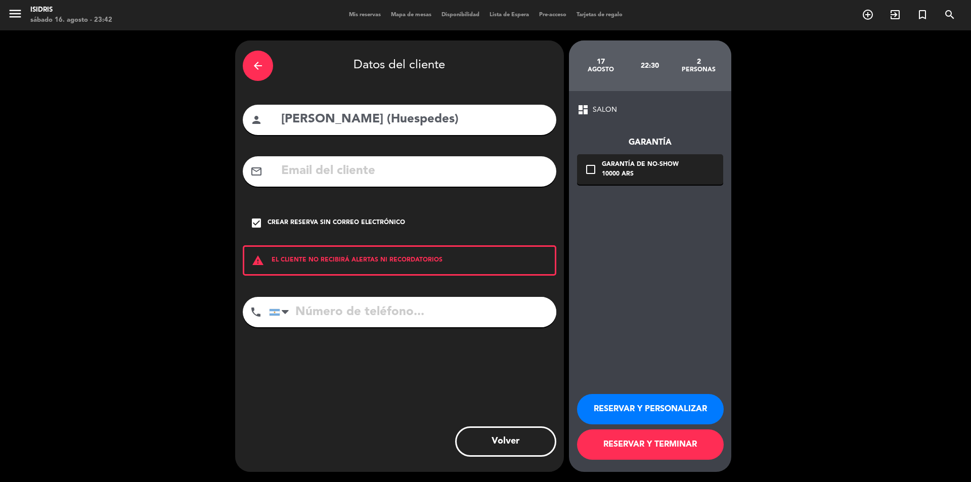
click at [628, 407] on button "RESERVAR Y PERSONALIZAR" at bounding box center [650, 409] width 147 height 30
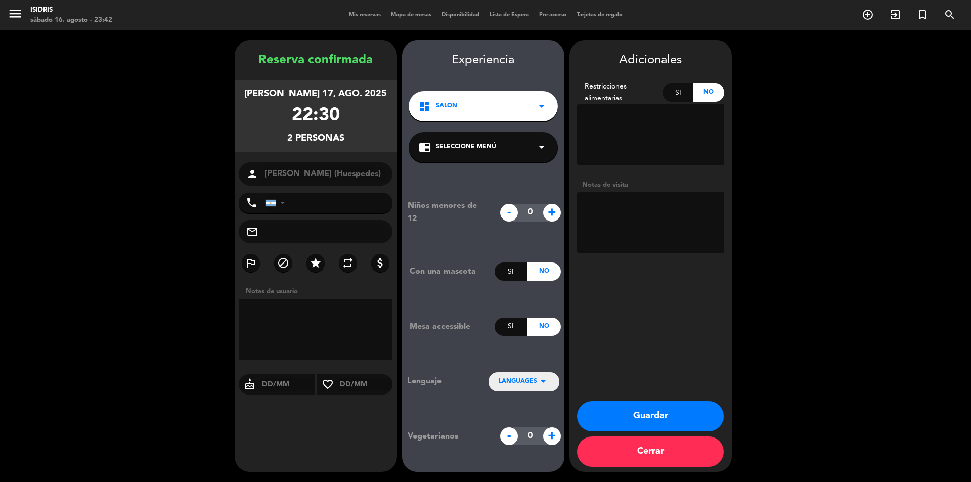
click at [636, 230] on textarea at bounding box center [650, 222] width 147 height 61
click at [703, 208] on textarea at bounding box center [650, 222] width 147 height 61
type textarea "Vienen a las 23.30 después del partido."
click at [691, 411] on button "Guardar" at bounding box center [650, 416] width 147 height 30
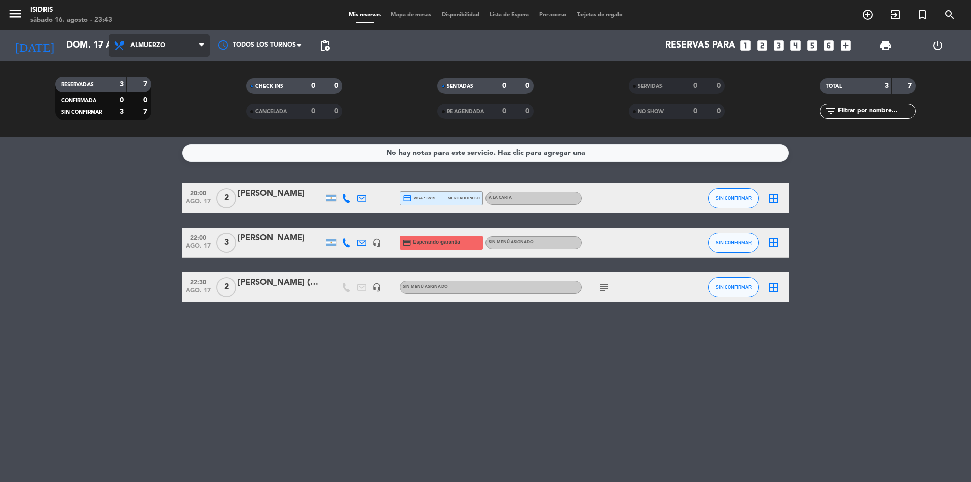
click at [166, 115] on div "menu isidris sábado 16. agosto - 23:43 Mis reservas Mapa de mesas Disponibilida…" at bounding box center [485, 68] width 971 height 137
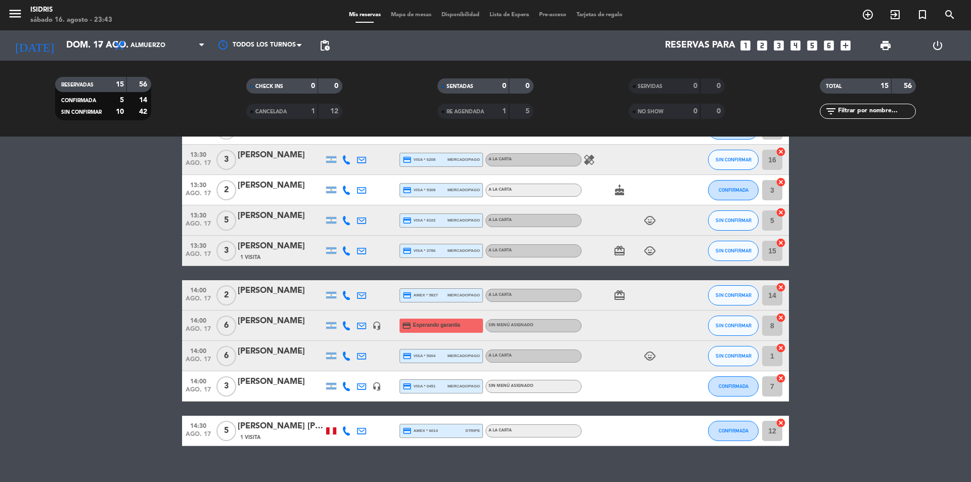
scroll to position [249, 0]
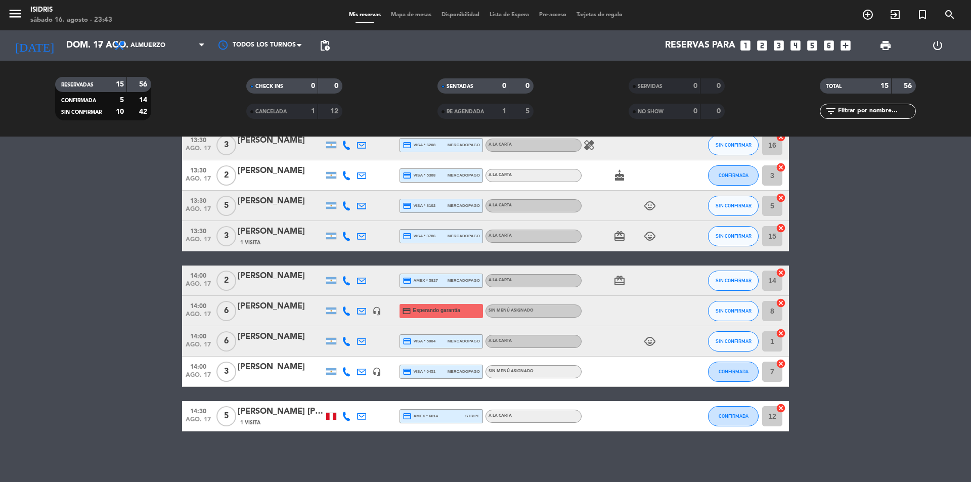
click at [764, 47] on icon "looks_two" at bounding box center [762, 45] width 13 height 13
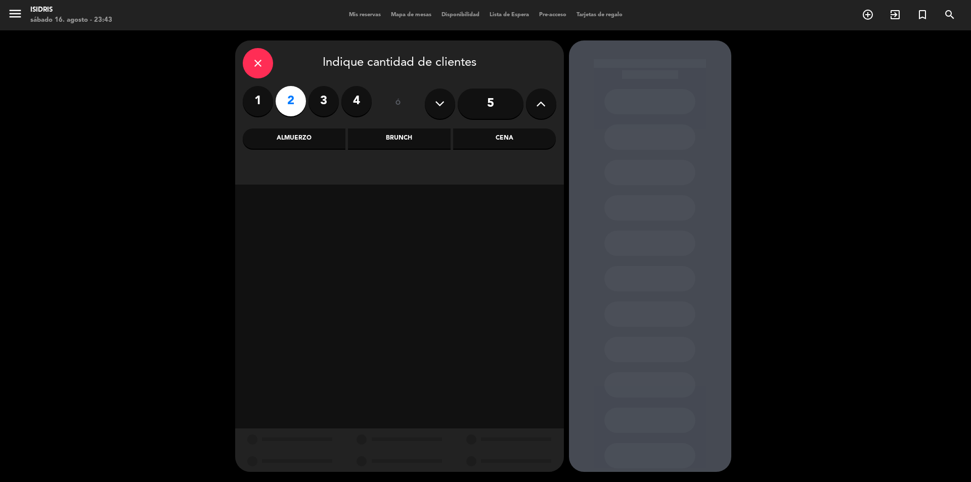
click at [301, 139] on div "Almuerzo" at bounding box center [294, 139] width 103 height 20
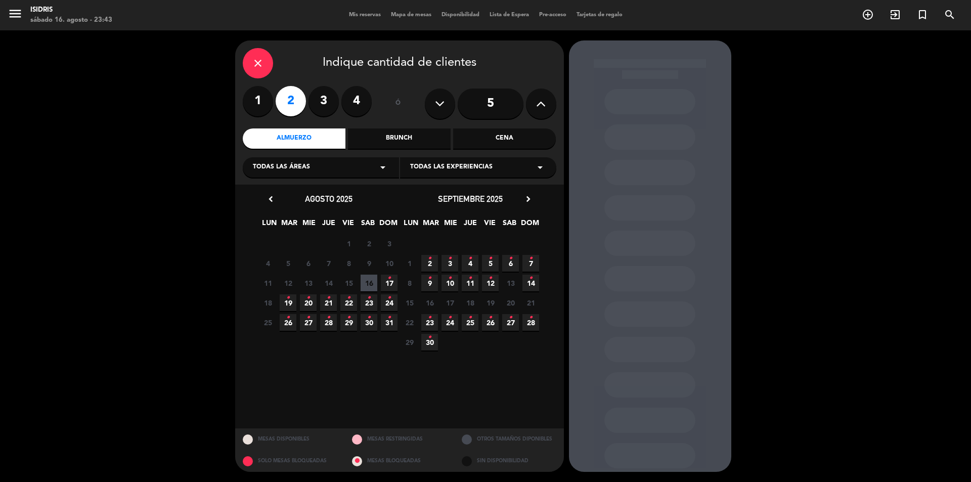
click at [394, 283] on span "17 •" at bounding box center [389, 283] width 17 height 17
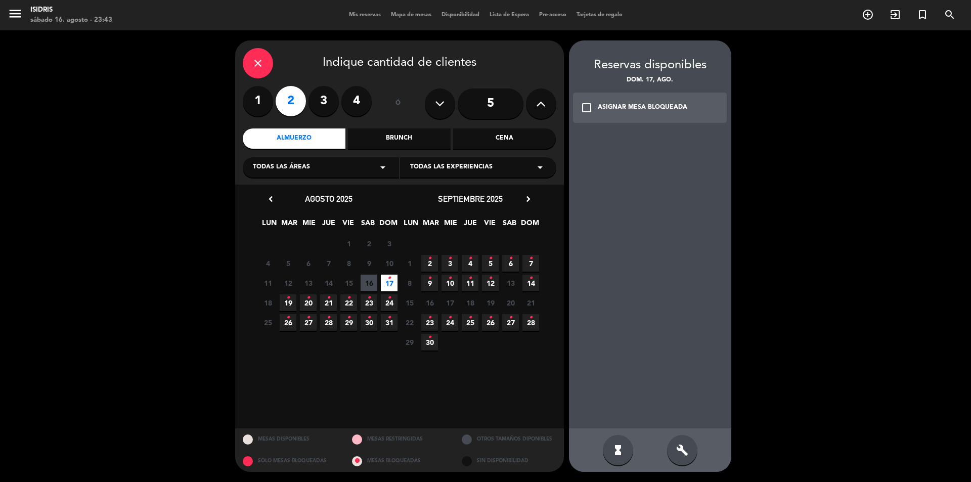
click at [631, 112] on div "ASIGNAR MESA BLOQUEADA" at bounding box center [643, 108] width 90 height 10
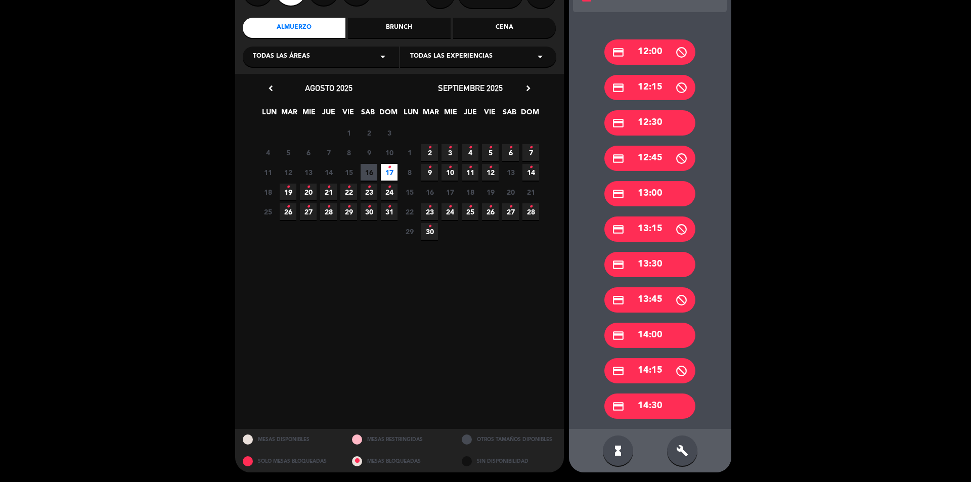
scroll to position [111, 0]
click at [687, 455] on icon "build" at bounding box center [682, 450] width 12 height 12
click at [671, 271] on div "credit_card 13:30" at bounding box center [650, 263] width 91 height 25
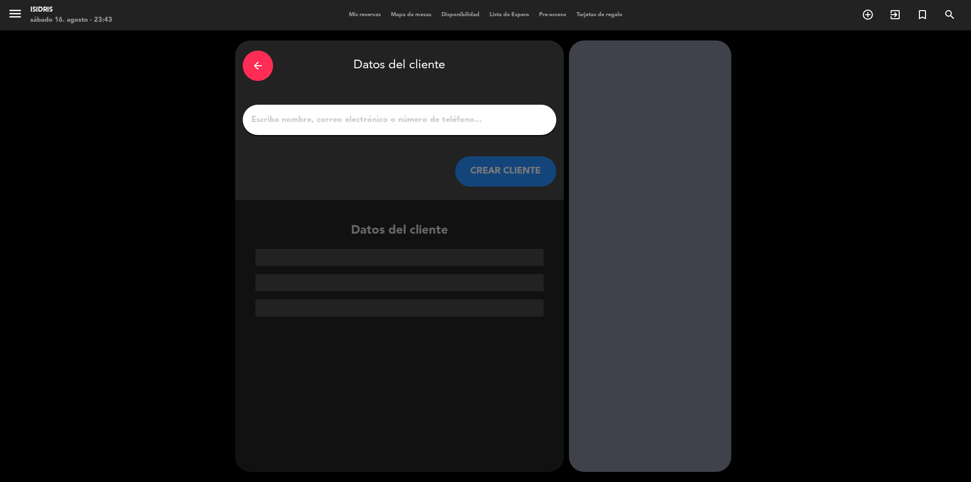
click at [313, 124] on input "1" at bounding box center [399, 120] width 299 height 14
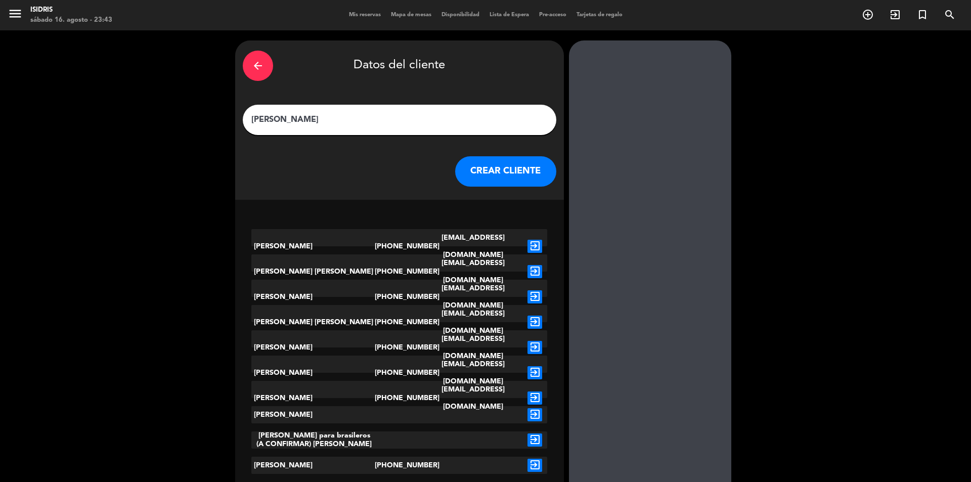
drag, startPoint x: 274, startPoint y: 123, endPoint x: 77, endPoint y: 129, distance: 196.9
click at [138, 127] on div "arrow_back Datos del cliente [PERSON_NAME] CLIENTE [PERSON_NAME] [PHONE_NUMBER]…" at bounding box center [485, 408] width 971 height 757
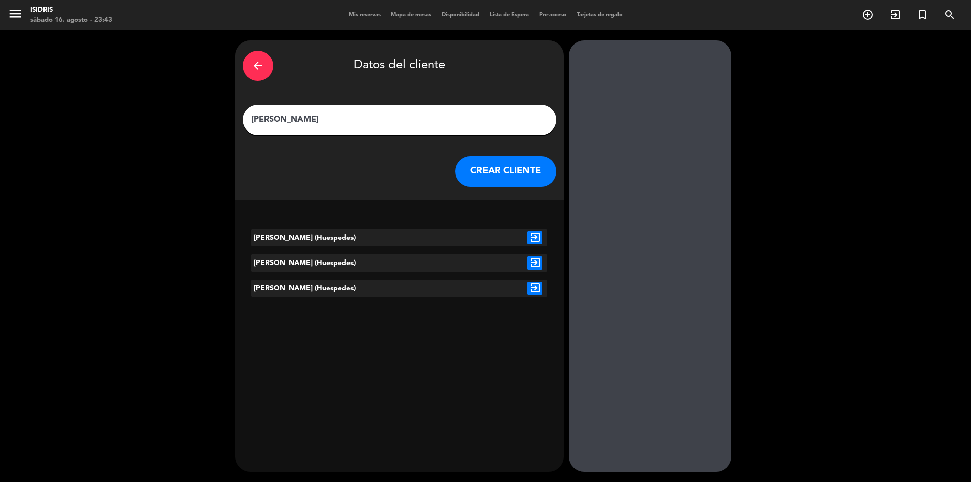
type input "[PERSON_NAME]"
click at [316, 237] on div "[PERSON_NAME] (Huespedes)" at bounding box center [312, 237] width 123 height 17
click at [541, 241] on icon "exit_to_app" at bounding box center [535, 237] width 15 height 13
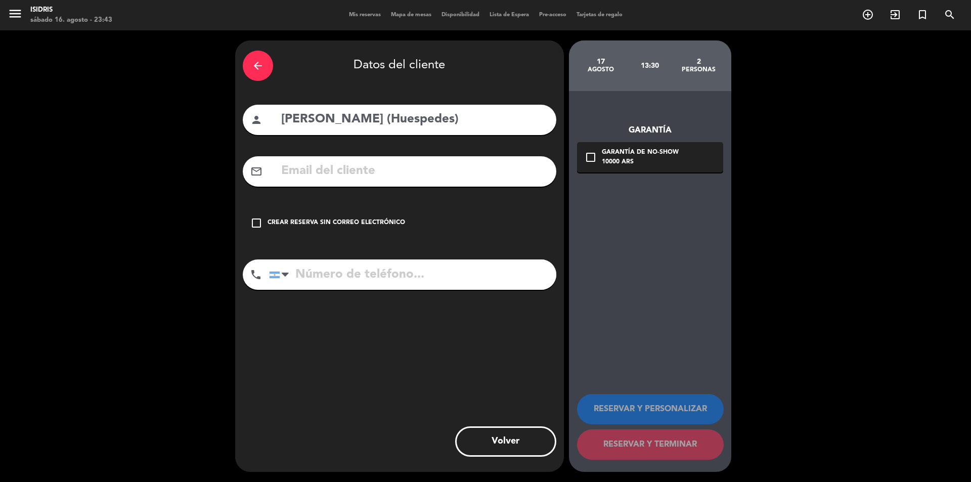
click at [334, 219] on div "Crear reserva sin correo electrónico" at bounding box center [337, 223] width 138 height 10
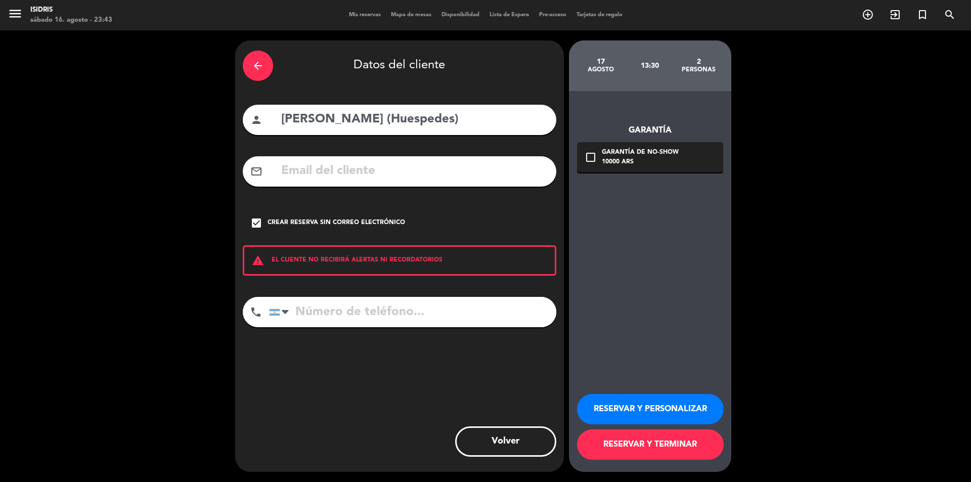
click at [674, 398] on button "RESERVAR Y PERSONALIZAR" at bounding box center [650, 409] width 147 height 30
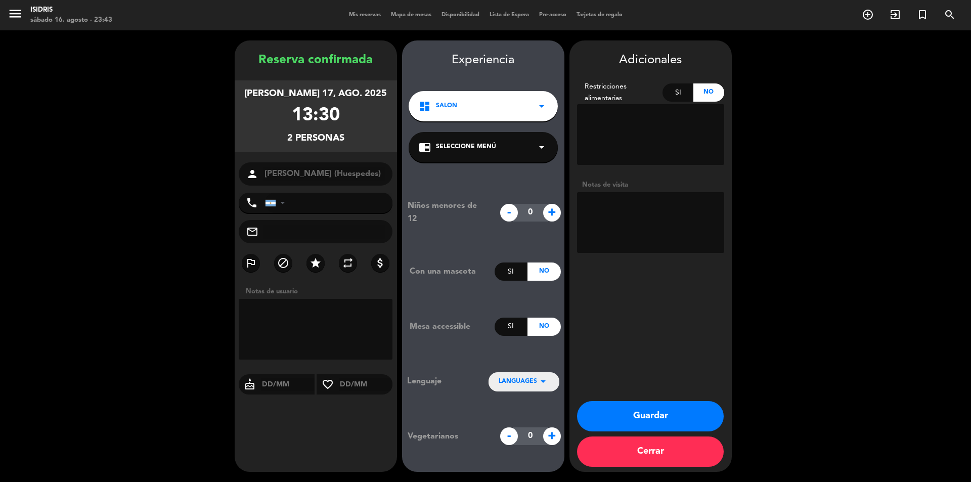
click at [656, 231] on textarea at bounding box center [650, 222] width 147 height 61
type textarea "huesped"
click at [664, 419] on button "Guardar" at bounding box center [650, 416] width 147 height 30
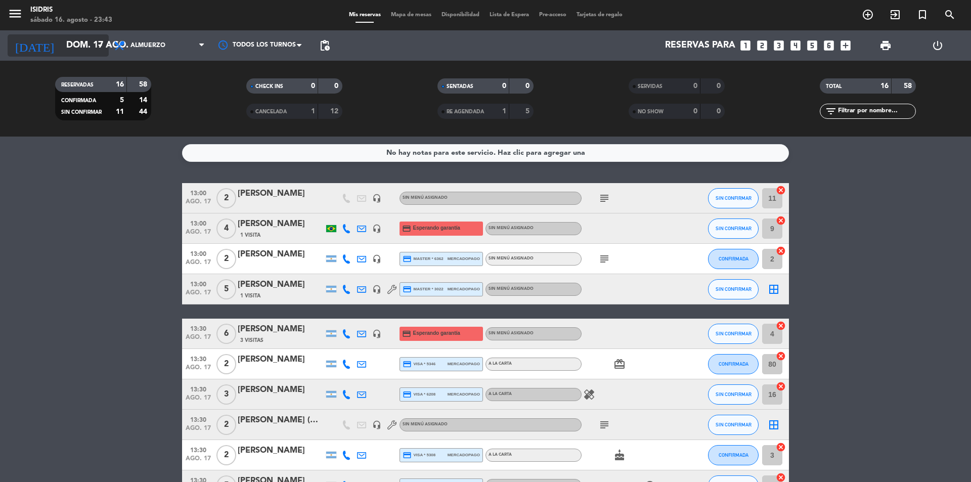
click at [61, 46] on input "dom. 17 ago." at bounding box center [119, 45] width 117 height 20
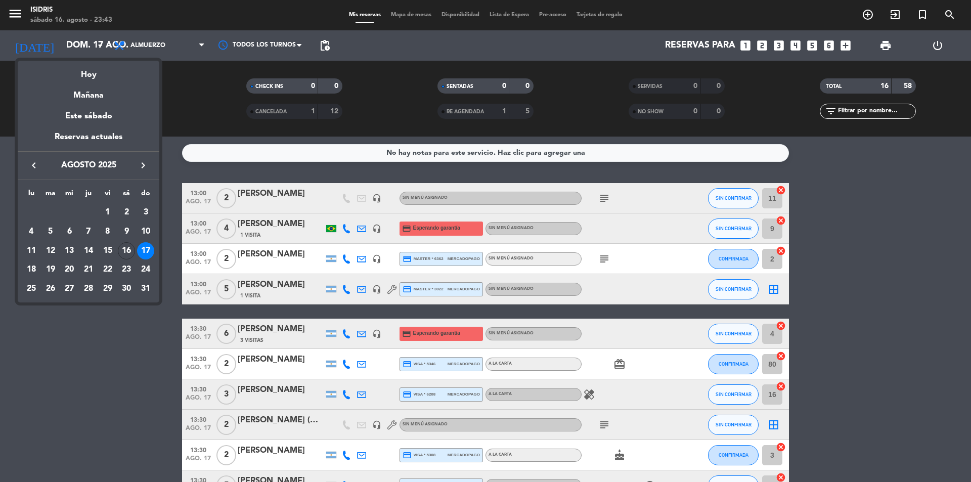
click at [143, 43] on div at bounding box center [485, 241] width 971 height 482
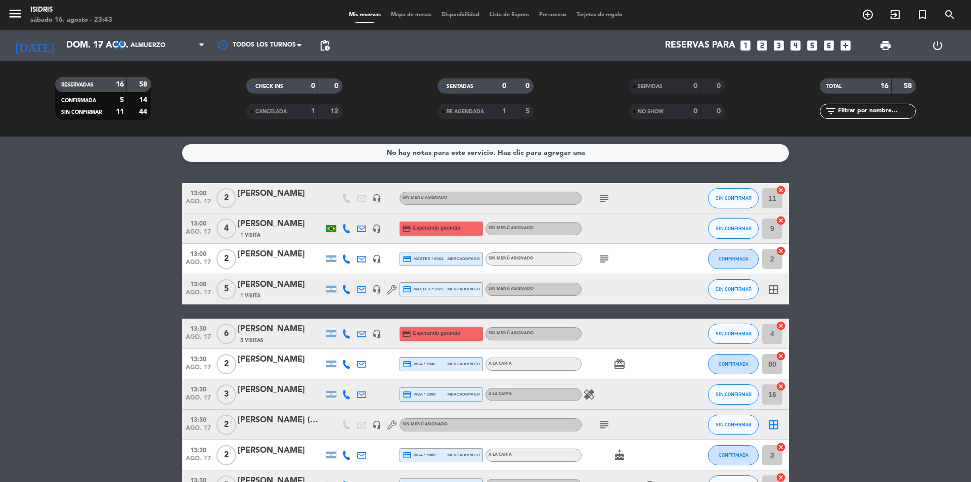
click at [143, 43] on span "Almuerzo" at bounding box center [148, 45] width 35 height 7
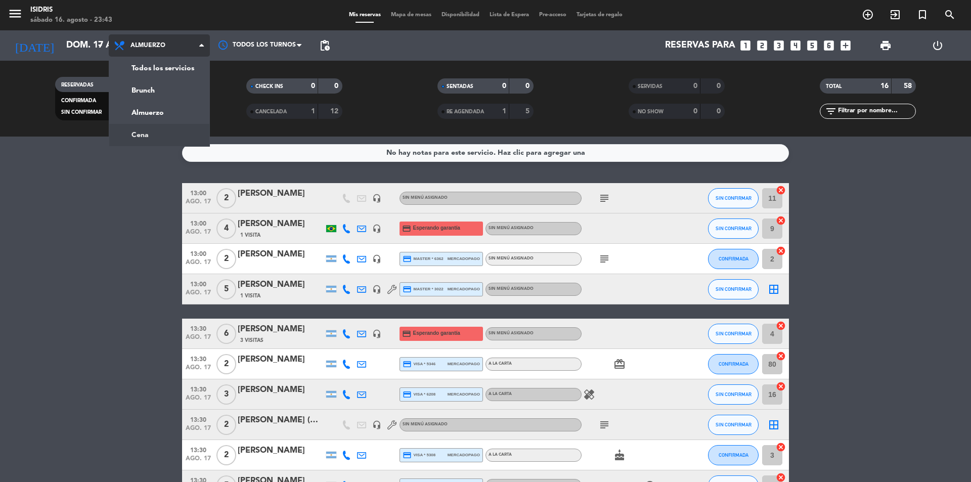
click at [164, 131] on div "menu isidris sábado 16. agosto - 23:43 Mis reservas Mapa de mesas Disponibilida…" at bounding box center [485, 68] width 971 height 137
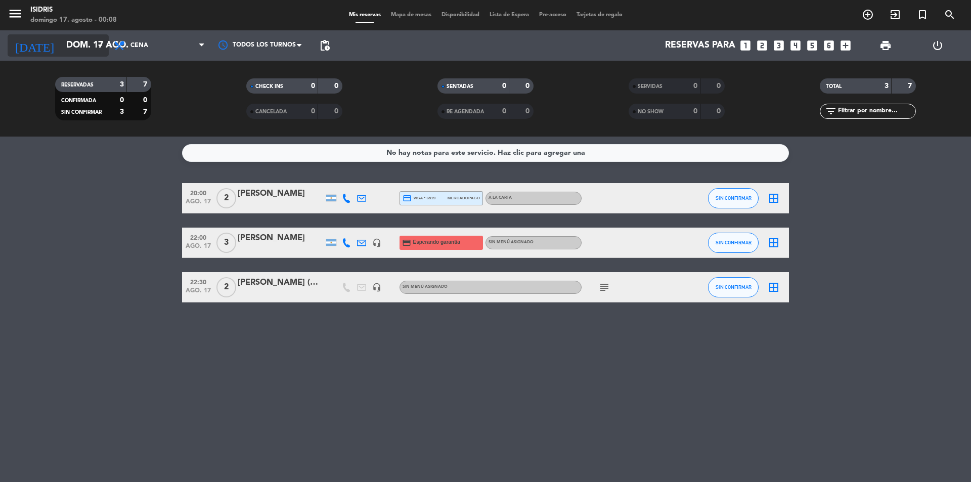
click at [67, 49] on input "dom. 17 ago." at bounding box center [119, 45] width 117 height 20
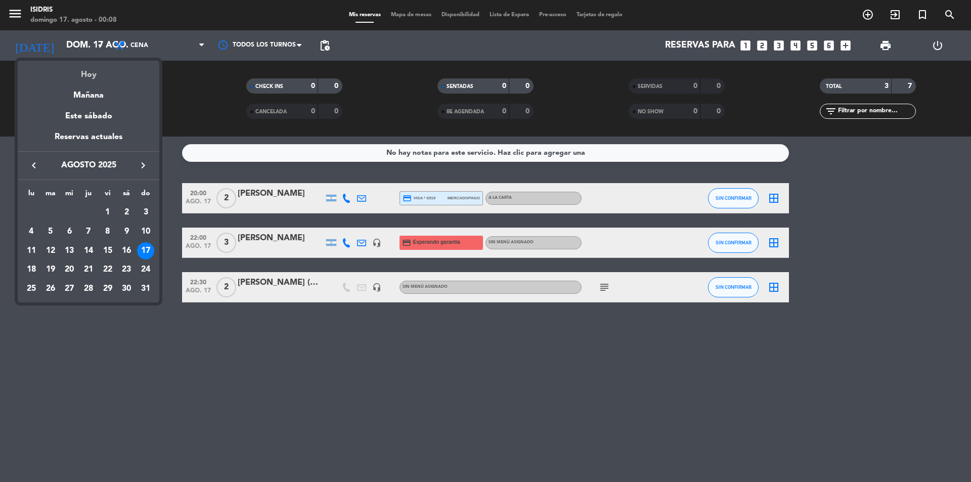
click at [90, 78] on div "Hoy" at bounding box center [89, 71] width 142 height 21
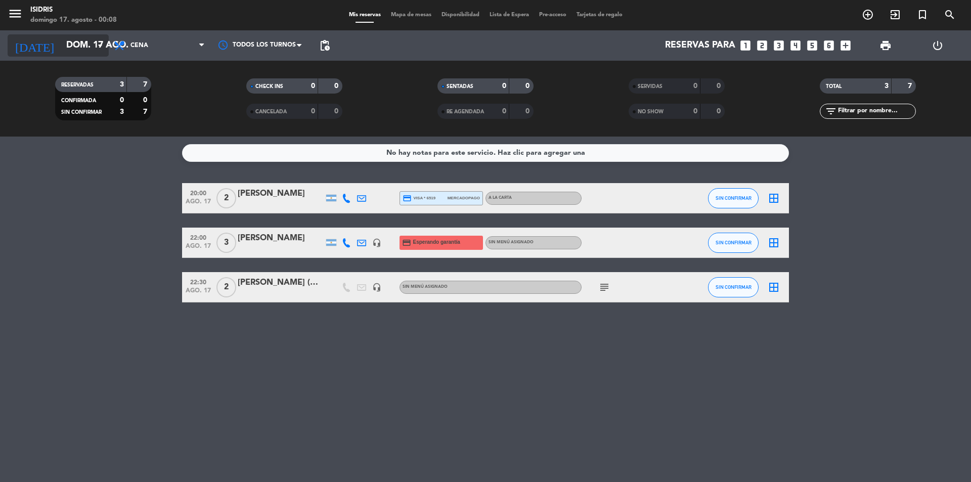
click at [89, 51] on input "dom. 17 ago." at bounding box center [119, 45] width 117 height 20
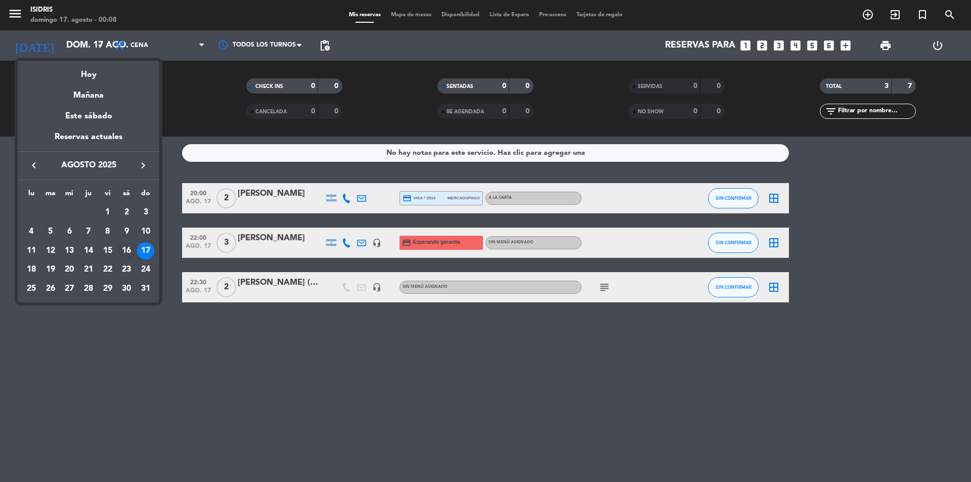
click at [133, 247] on div "16" at bounding box center [126, 250] width 17 height 17
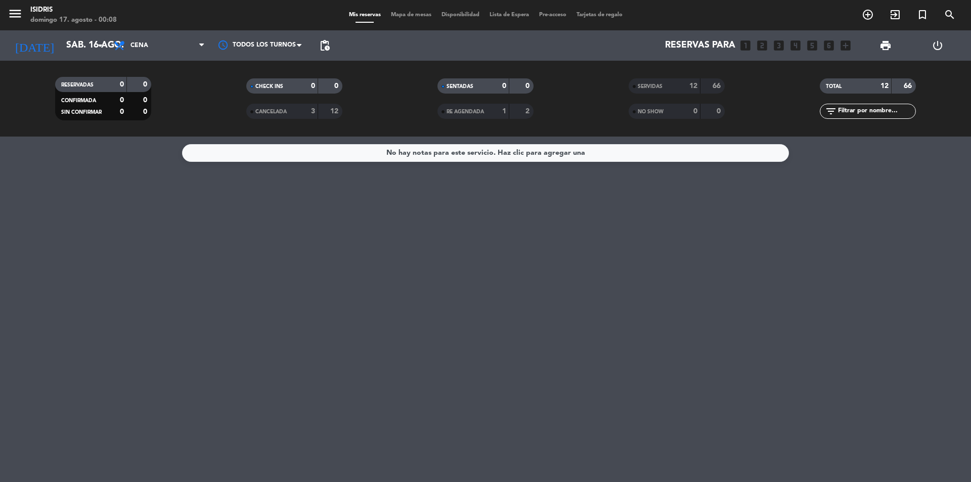
click at [664, 87] on div "SERVIDAS" at bounding box center [654, 86] width 47 height 12
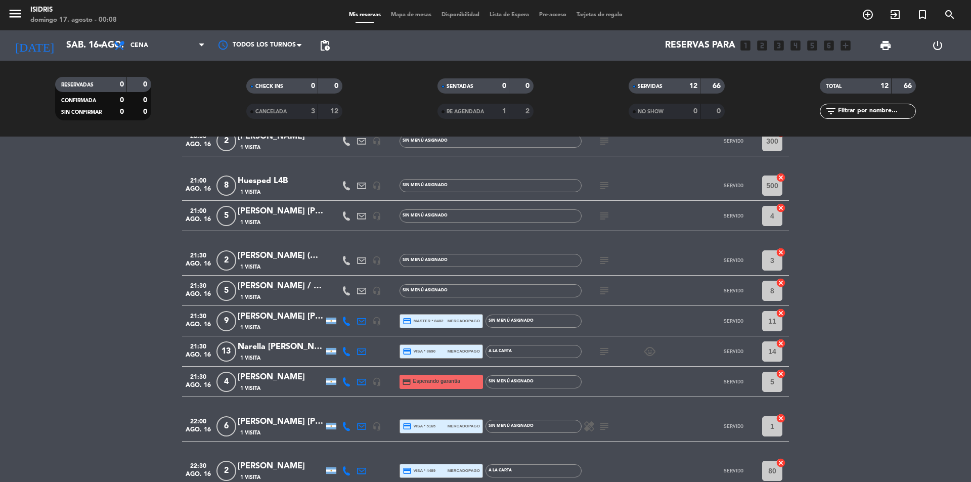
scroll to position [201, 0]
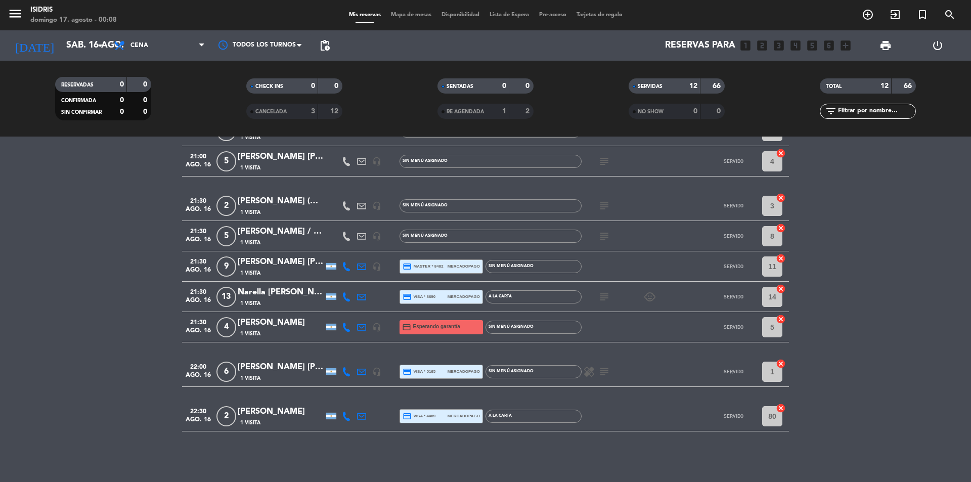
click at [599, 370] on icon "subject" at bounding box center [605, 372] width 12 height 12
click at [606, 296] on icon "subject" at bounding box center [605, 297] width 12 height 12
click at [613, 302] on div "subject SON [DEMOGRAPHIC_DATA], NO ME DEJA CAMBIAR LA CANTIDAD child_care" at bounding box center [627, 297] width 91 height 30
click at [603, 235] on icon "subject" at bounding box center [605, 236] width 12 height 12
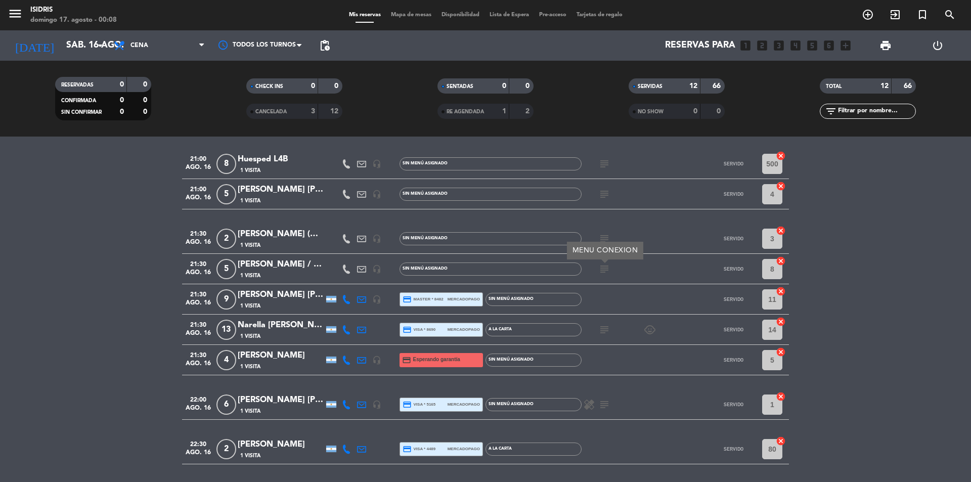
scroll to position [150, 0]
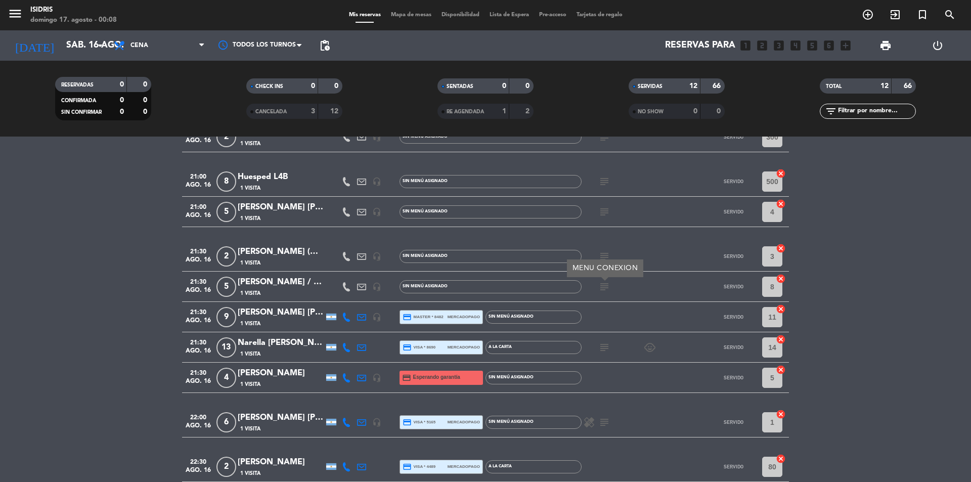
click at [612, 287] on div "subject MENU CONEXION" at bounding box center [627, 287] width 91 height 30
click at [609, 258] on icon "subject" at bounding box center [605, 256] width 12 height 12
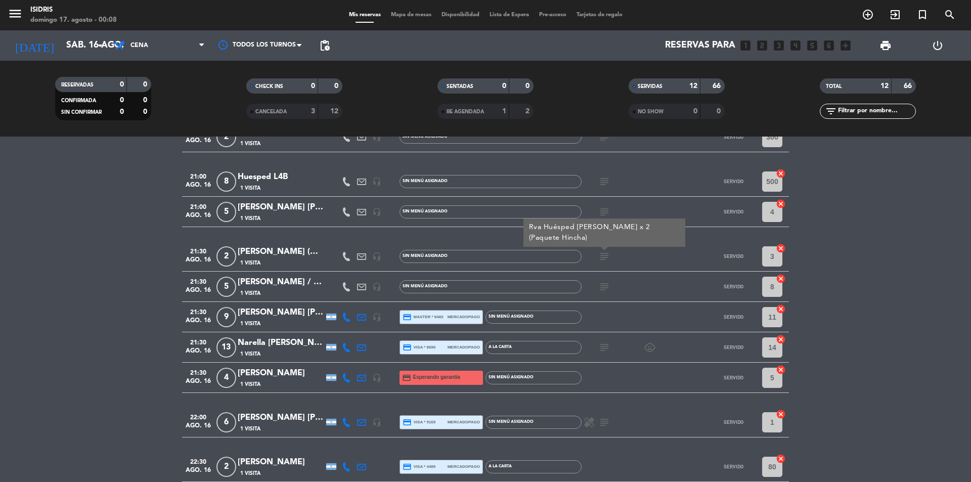
click at [627, 262] on div "subject Rva Huésped [PERSON_NAME] x 2 (Paquete Hincha)" at bounding box center [627, 256] width 91 height 30
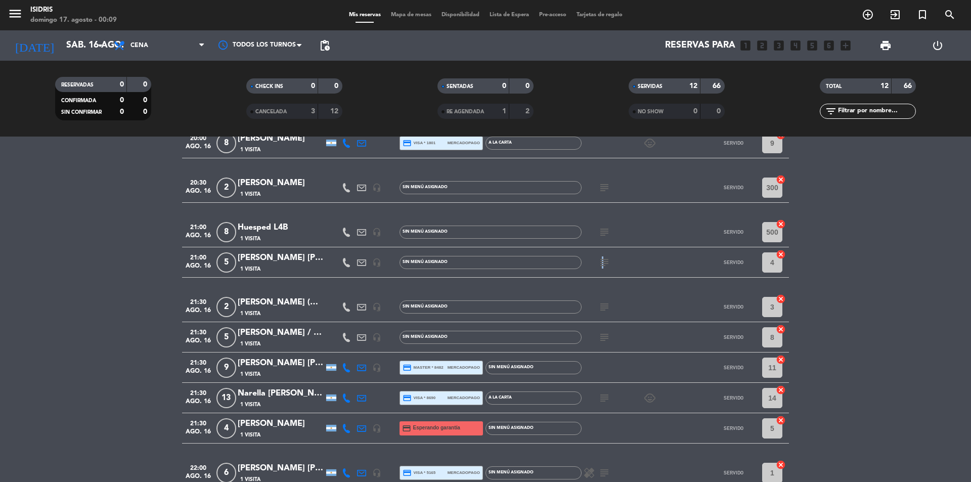
click at [602, 257] on icon "subject" at bounding box center [605, 263] width 12 height 12
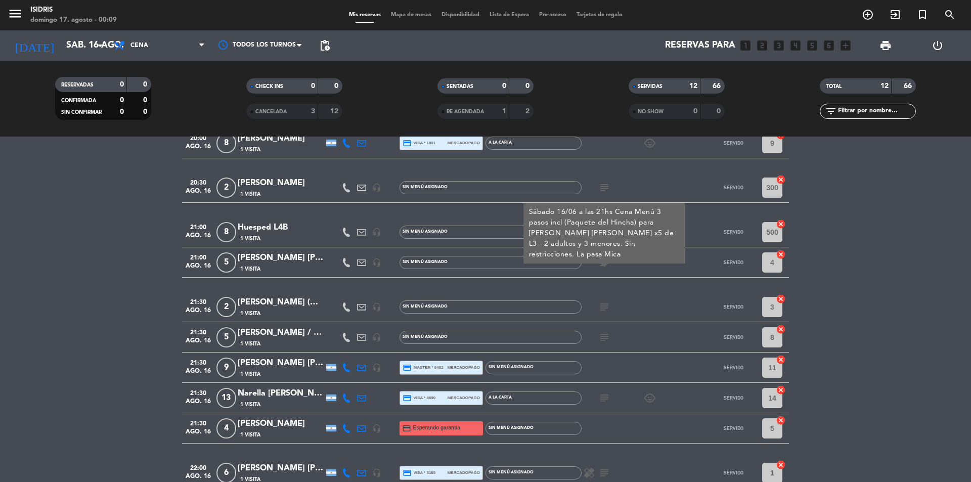
click at [625, 266] on div "subject Sábado 16/06 a las 21hs Cena Menú 3 pasos incl (Paquete del Hincha) par…" at bounding box center [627, 262] width 91 height 30
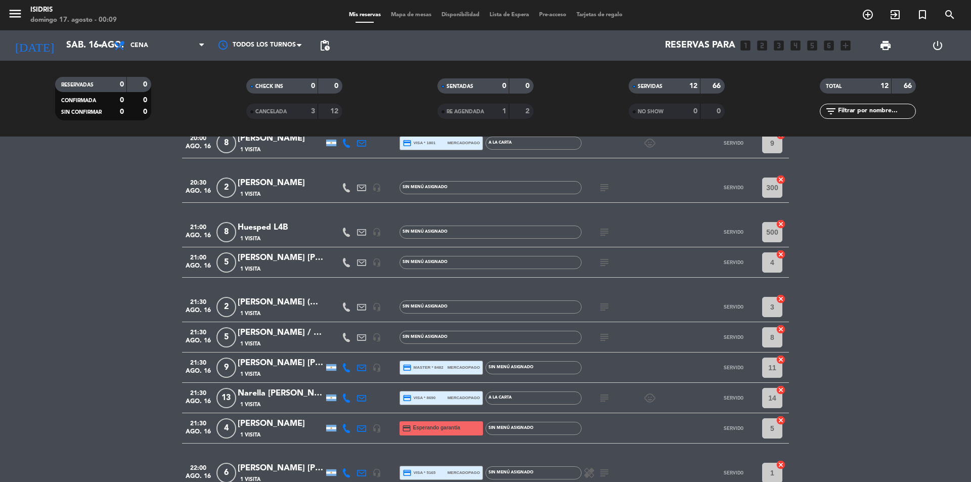
click at [602, 233] on icon "subject" at bounding box center [605, 232] width 12 height 12
click at [635, 237] on div "subject VIP" at bounding box center [627, 232] width 91 height 30
click at [602, 189] on icon "subject" at bounding box center [605, 188] width 12 height 12
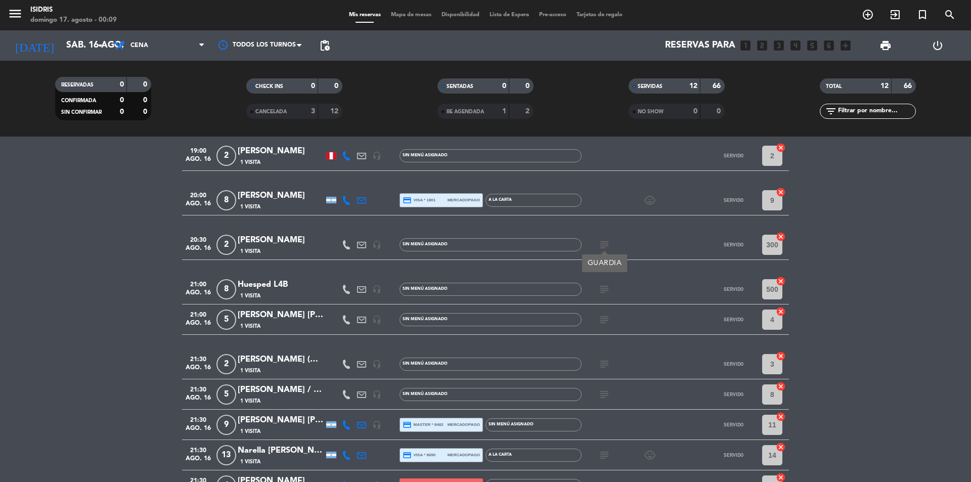
scroll to position [101, 0]
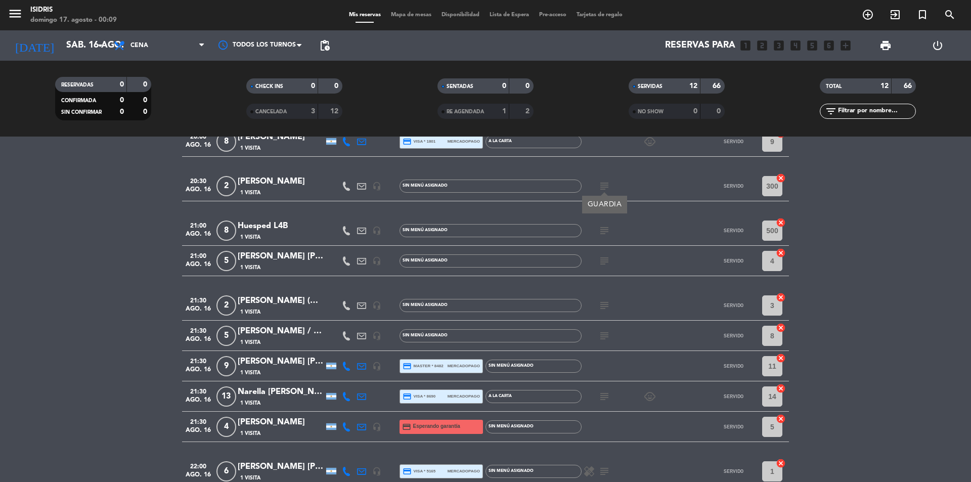
click at [597, 200] on div "GUARDIA" at bounding box center [605, 204] width 34 height 11
click at [300, 300] on div "[PERSON_NAME] (Huespedes)" at bounding box center [281, 300] width 86 height 13
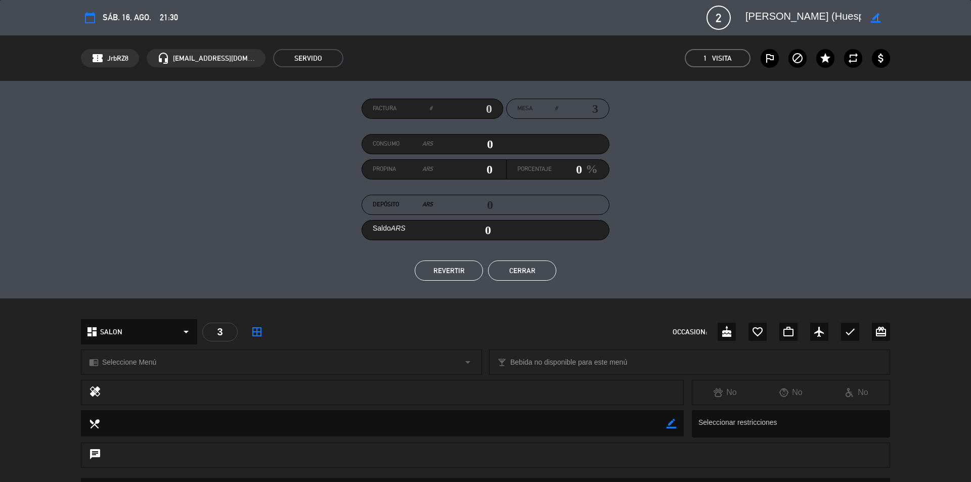
click at [878, 16] on icon "border_color" at bounding box center [876, 18] width 10 height 10
drag, startPoint x: 846, startPoint y: 18, endPoint x: 873, endPoint y: 16, distance: 26.9
click at [873, 16] on div at bounding box center [815, 18] width 152 height 18
click at [873, 16] on icon at bounding box center [876, 18] width 10 height 10
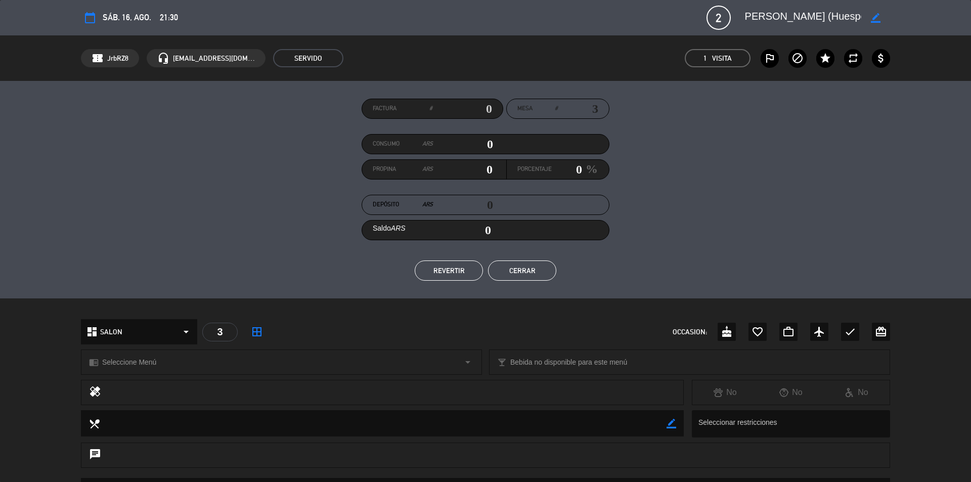
click at [528, 271] on button "Cerrar" at bounding box center [522, 271] width 68 height 20
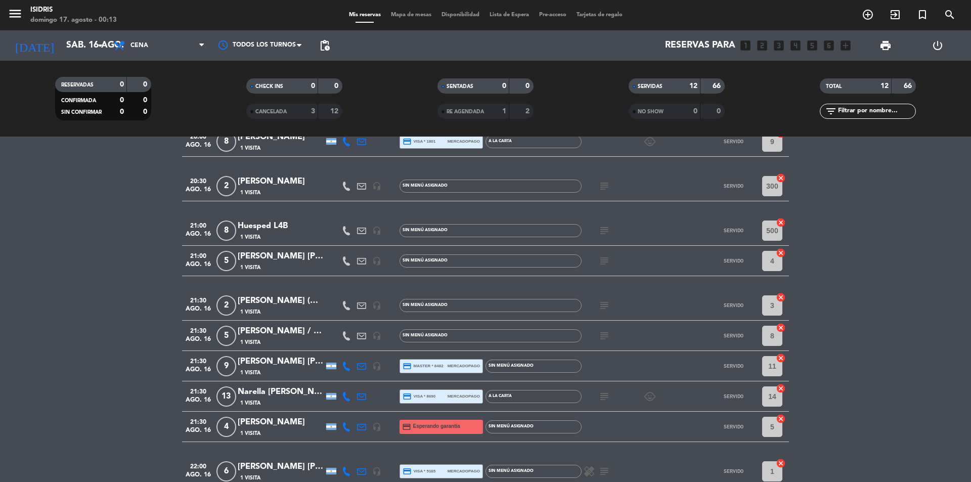
click at [607, 233] on icon "subject" at bounding box center [605, 231] width 12 height 12
click at [634, 230] on div "subject" at bounding box center [627, 231] width 91 height 30
click at [61, 54] on input "sáb. 16 ago." at bounding box center [119, 45] width 117 height 20
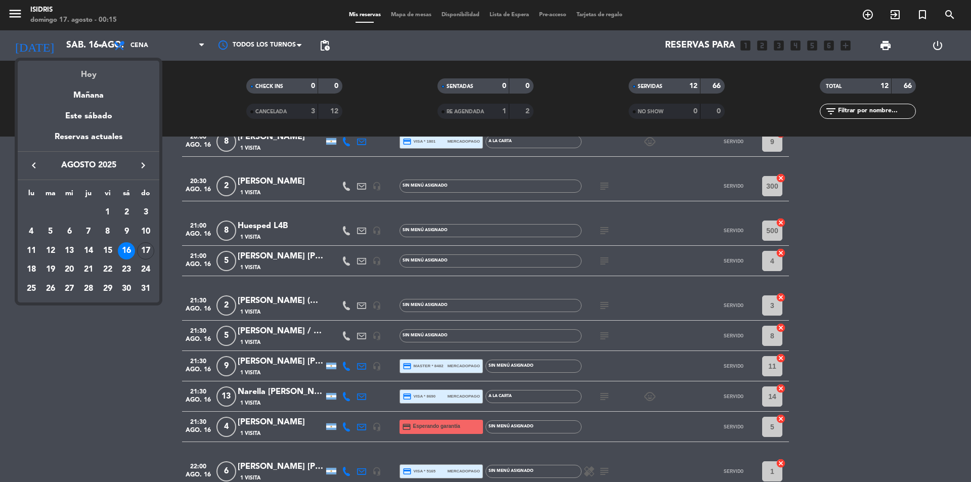
click at [72, 72] on div "Hoy" at bounding box center [89, 71] width 142 height 21
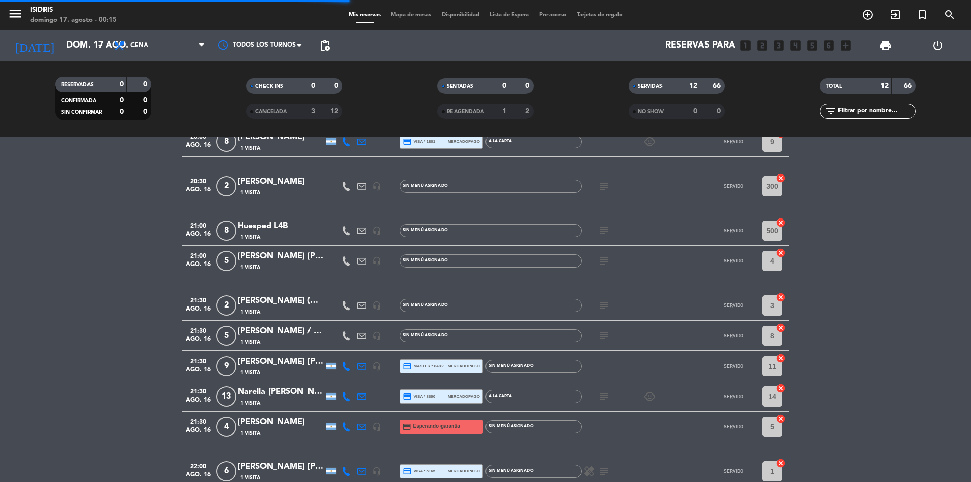
scroll to position [0, 0]
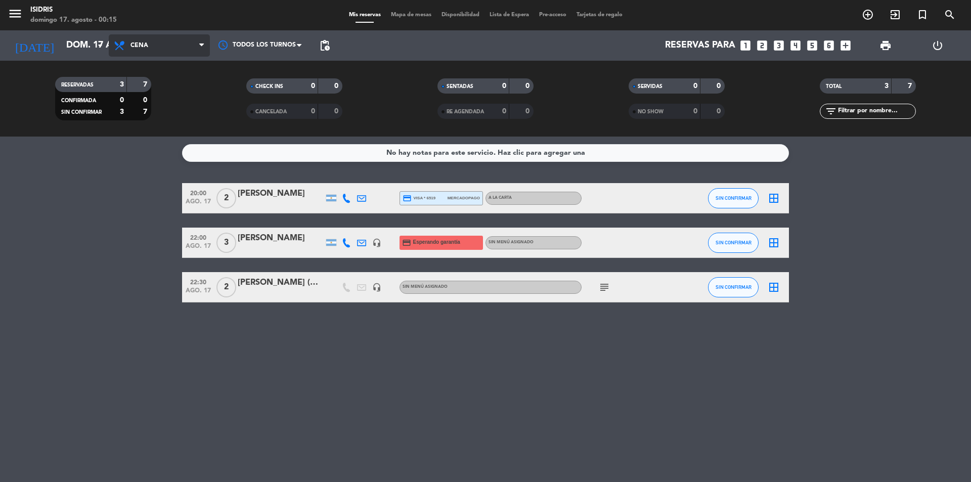
click at [182, 41] on span "Cena" at bounding box center [159, 45] width 101 height 22
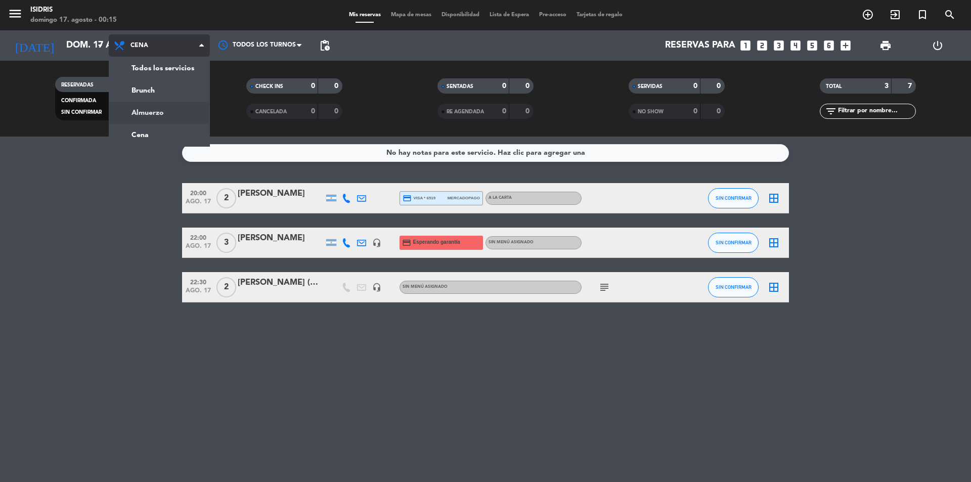
click at [171, 106] on div "menu isidris [PERSON_NAME] 17. [PERSON_NAME] - 00:15 Mis reservas Mapa de mesas…" at bounding box center [485, 68] width 971 height 137
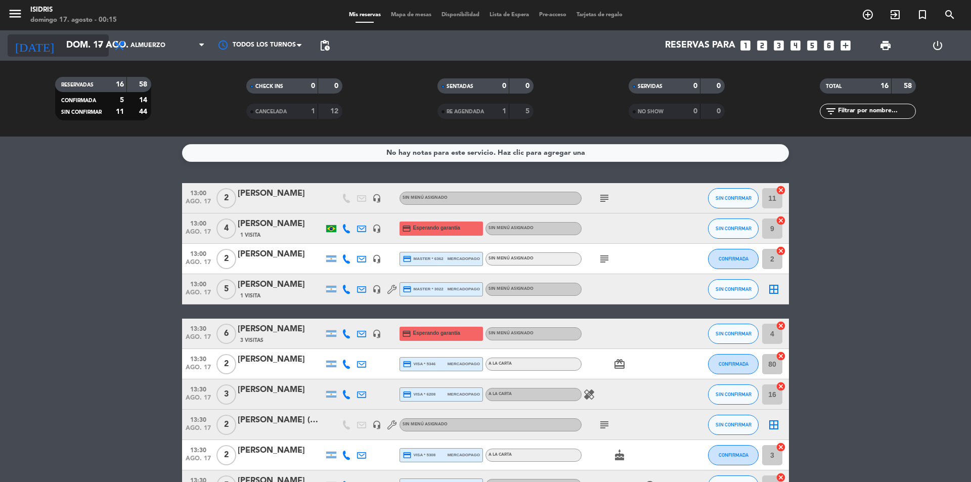
click at [91, 42] on input "dom. 17 ago." at bounding box center [119, 45] width 117 height 20
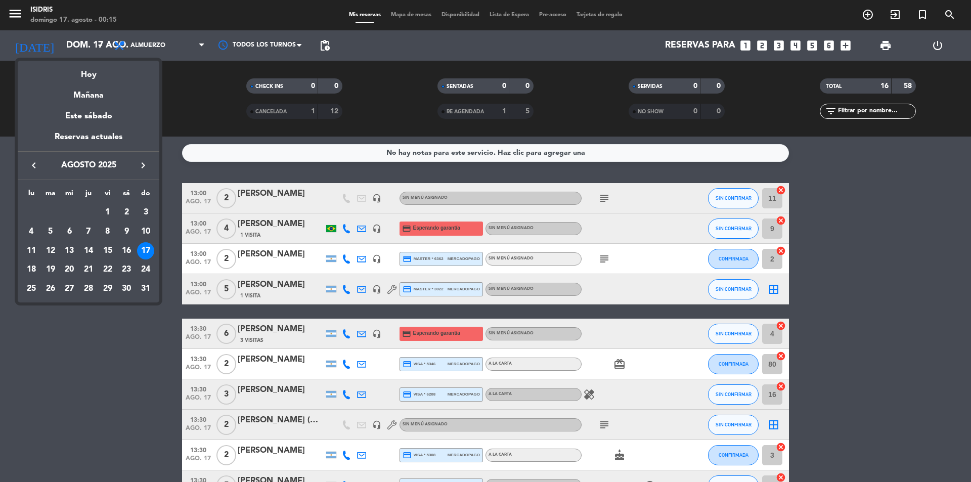
click at [86, 68] on div "Hoy" at bounding box center [89, 71] width 142 height 21
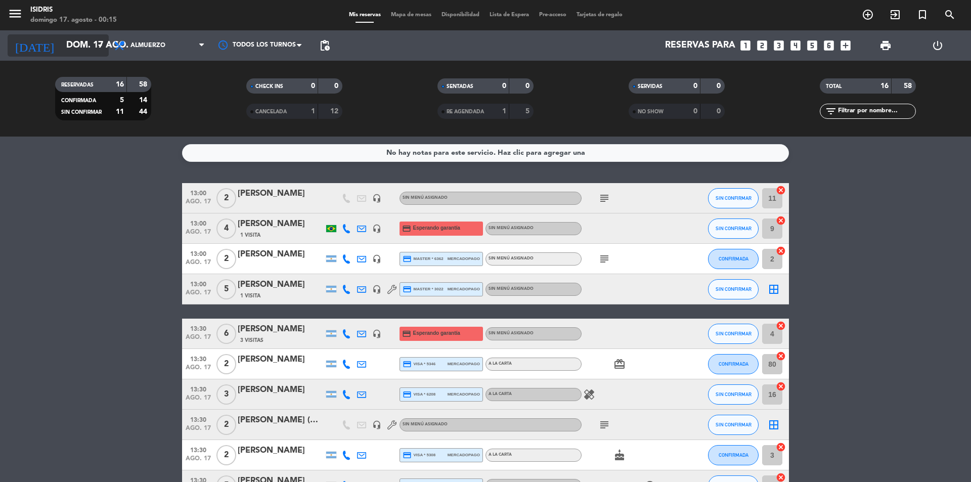
click at [81, 52] on input "dom. 17 ago." at bounding box center [119, 45] width 117 height 20
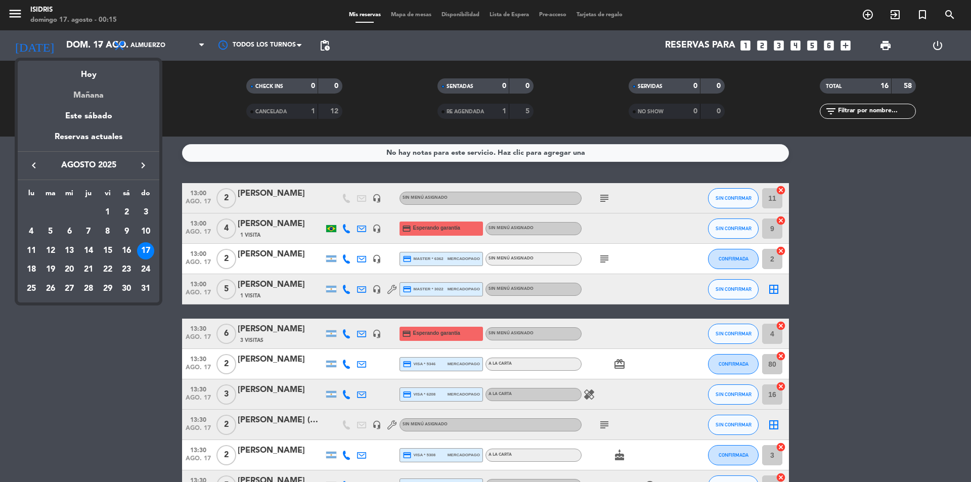
click at [79, 88] on div "Mañana" at bounding box center [89, 91] width 142 height 21
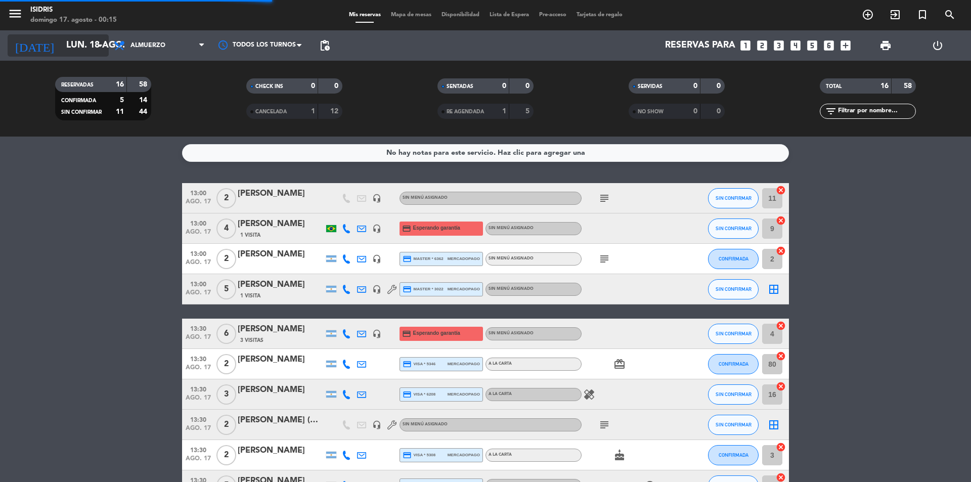
click at [78, 48] on input "lun. 18 ago." at bounding box center [119, 45] width 117 height 20
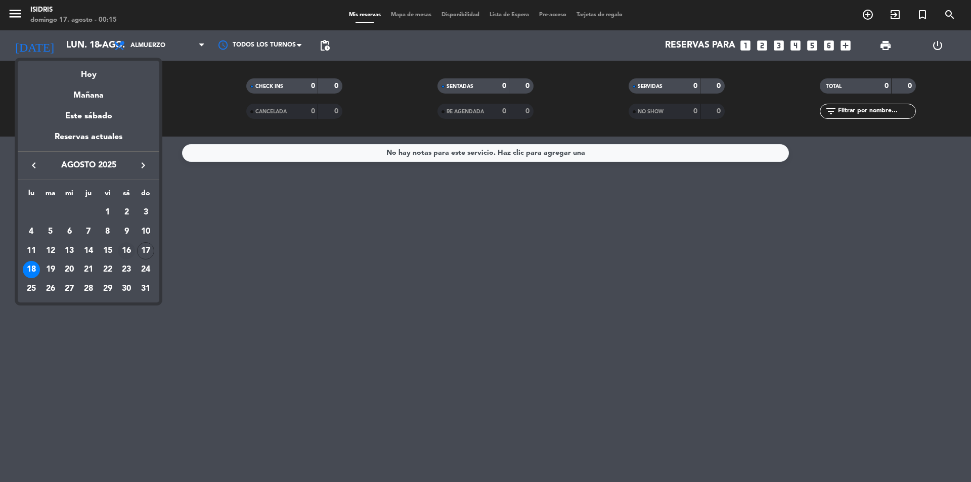
click at [132, 249] on div "16" at bounding box center [126, 250] width 17 height 17
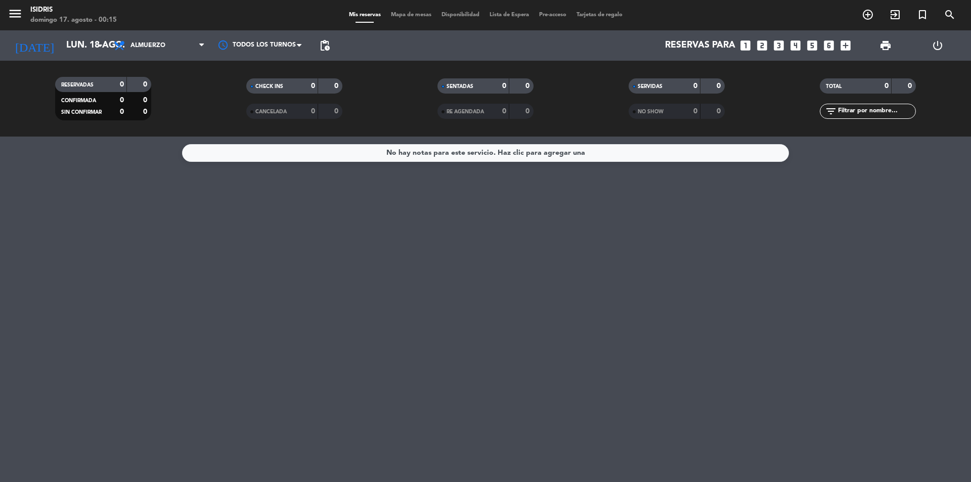
type input "sáb. 16 ago."
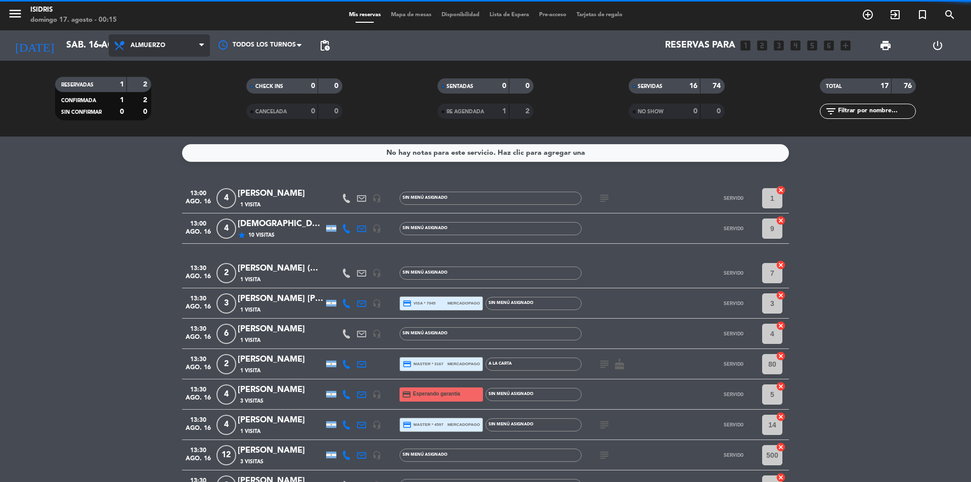
click at [138, 51] on span "Almuerzo" at bounding box center [159, 45] width 101 height 22
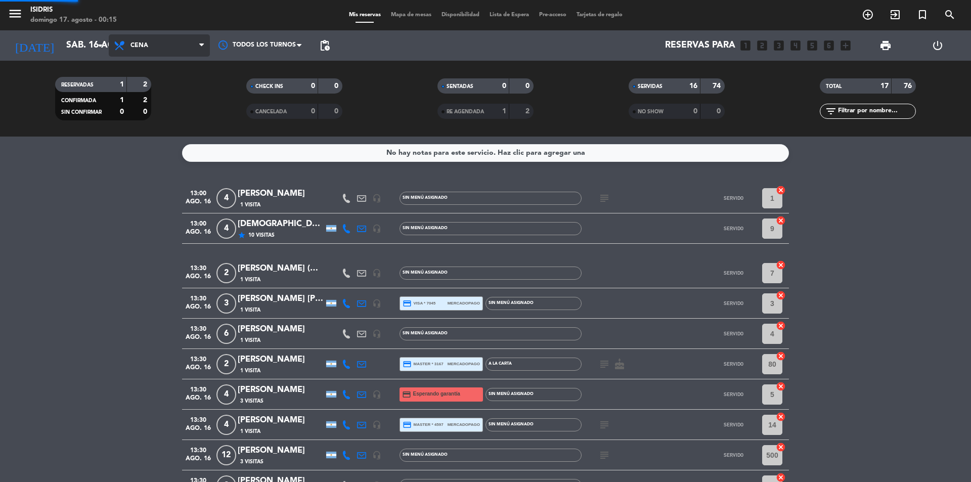
click at [144, 138] on ng-component "menu isidris [PERSON_NAME] 17. [PERSON_NAME] - 00:15 Mis reservas Mapa de mesas…" at bounding box center [485, 241] width 971 height 482
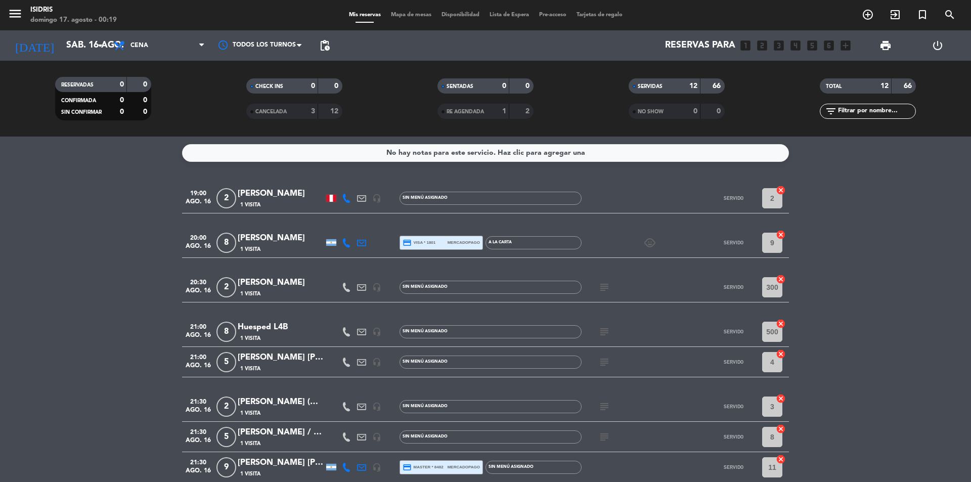
click at [331, 198] on div at bounding box center [331, 198] width 10 height 7
click at [331, 244] on div at bounding box center [331, 242] width 10 height 7
click at [130, 289] on bookings-row "19:00 ago. 16 2 [PERSON_NAME] 1 Visita headset_mic Sin menú asignado SERVIDO 2 …" at bounding box center [485, 407] width 971 height 449
click at [332, 464] on div at bounding box center [331, 467] width 10 height 7
click at [97, 353] on bookings-row "19:00 ago. 16 2 [PERSON_NAME] 1 Visita headset_mic Sin menú asignado SERVIDO 2 …" at bounding box center [485, 407] width 971 height 449
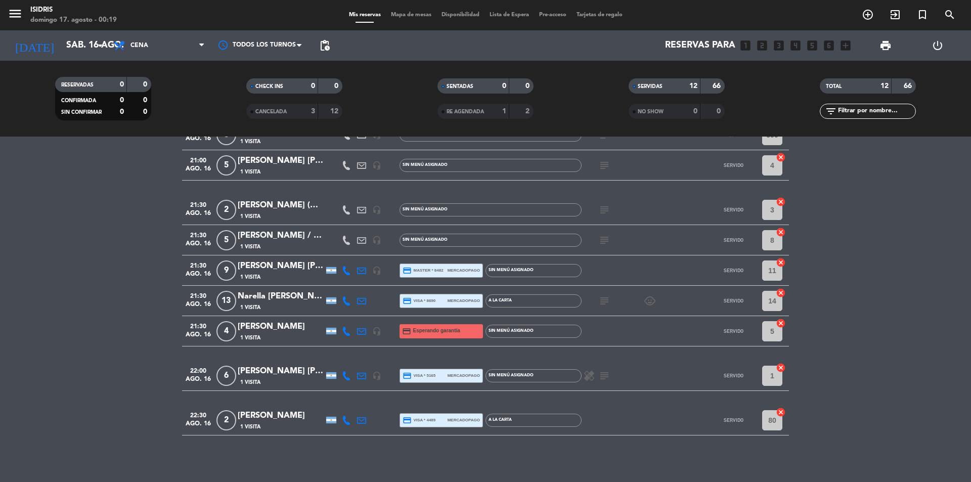
scroll to position [201, 0]
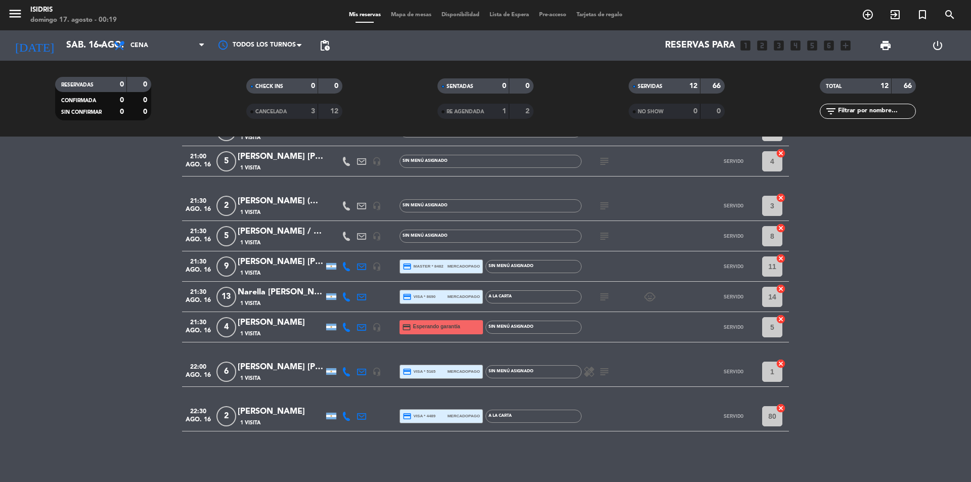
click at [330, 415] on div at bounding box center [331, 416] width 10 height 7
click at [330, 371] on div at bounding box center [331, 371] width 10 height 7
click at [328, 322] on div at bounding box center [331, 327] width 15 height 30
click at [330, 328] on div at bounding box center [331, 327] width 10 height 7
click at [332, 294] on div at bounding box center [331, 296] width 10 height 7
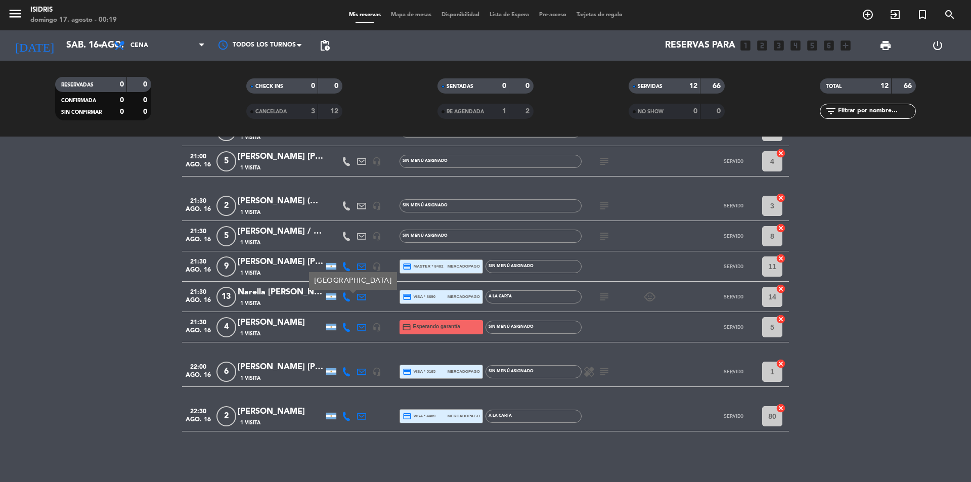
click at [330, 261] on div at bounding box center [331, 266] width 15 height 30
click at [330, 267] on div at bounding box center [331, 266] width 10 height 7
click at [21, 286] on bookings-row "19:00 ago. 16 2 [PERSON_NAME] 1 Visita headset_mic Sin menú asignado SERVIDO 2 …" at bounding box center [485, 206] width 971 height 449
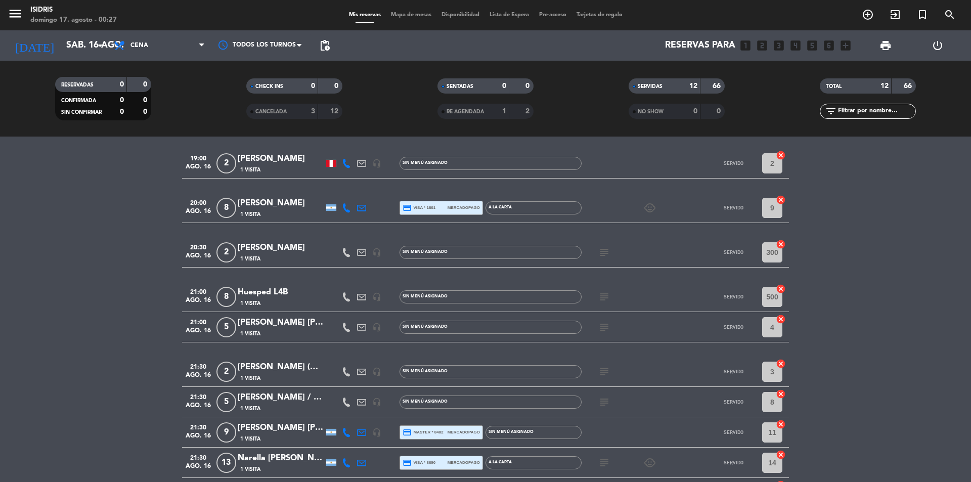
scroll to position [0, 0]
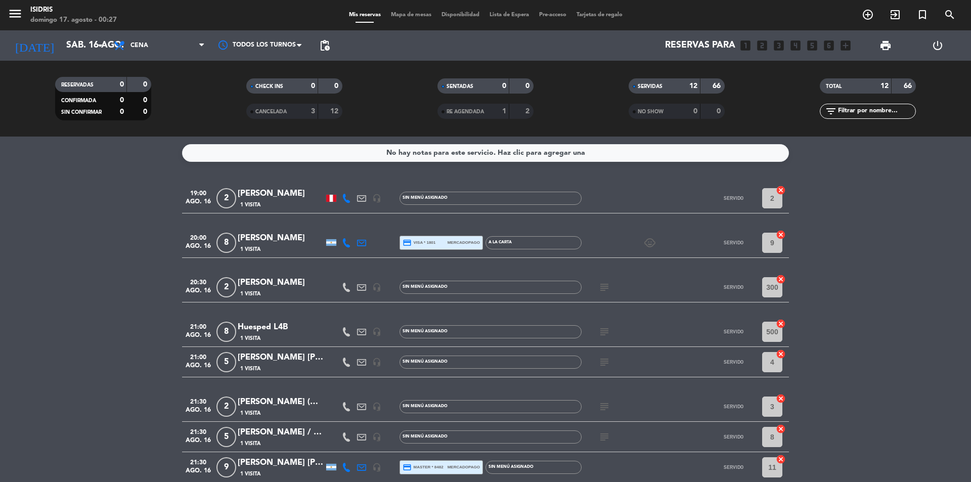
click at [605, 360] on icon "subject" at bounding box center [605, 362] width 12 height 12
